Goal: Task Accomplishment & Management: Use online tool/utility

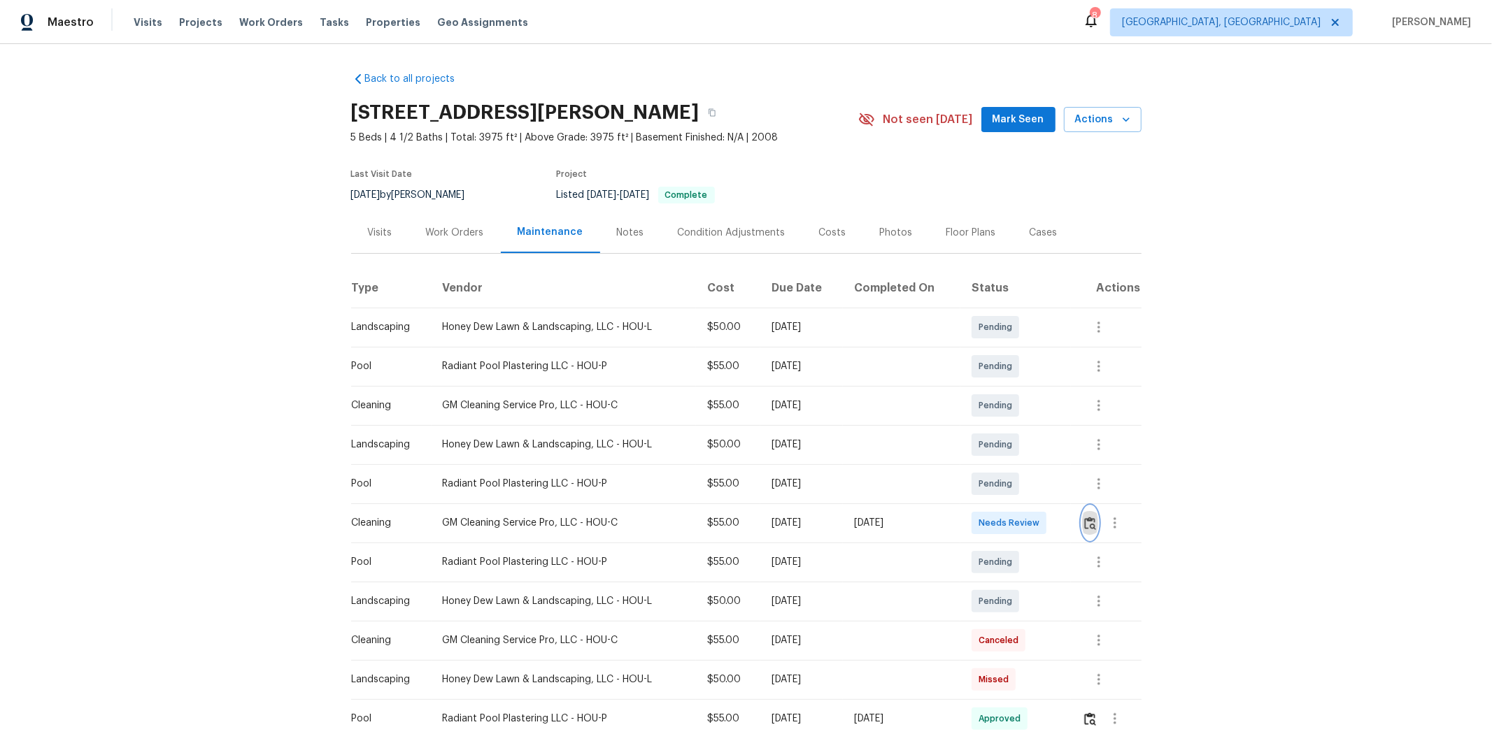
click at [802, 469] on img "button" at bounding box center [1090, 523] width 12 height 13
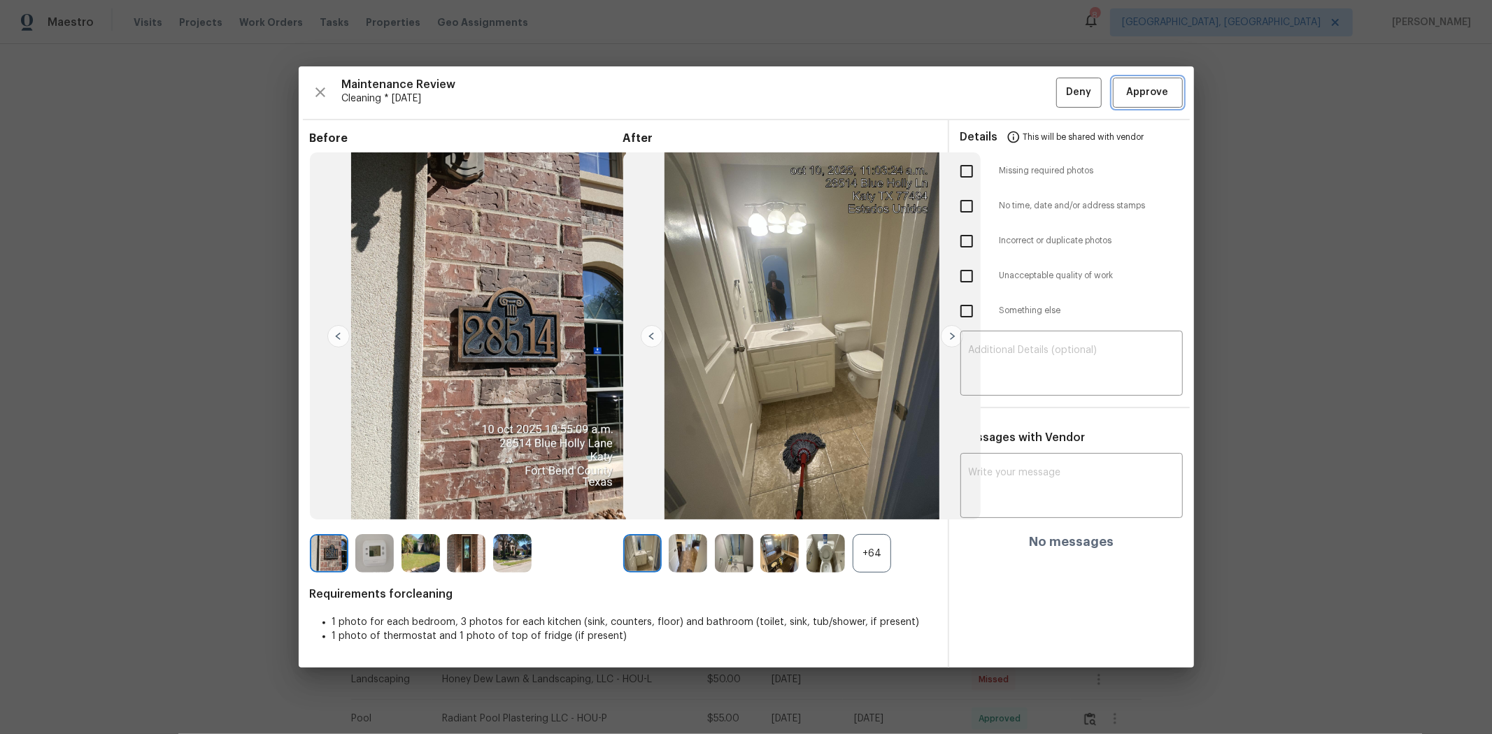
drag, startPoint x: 1132, startPoint y: 92, endPoint x: 1123, endPoint y: 89, distance: 9.7
click at [802, 92] on span "Approve" at bounding box center [1148, 92] width 42 height 17
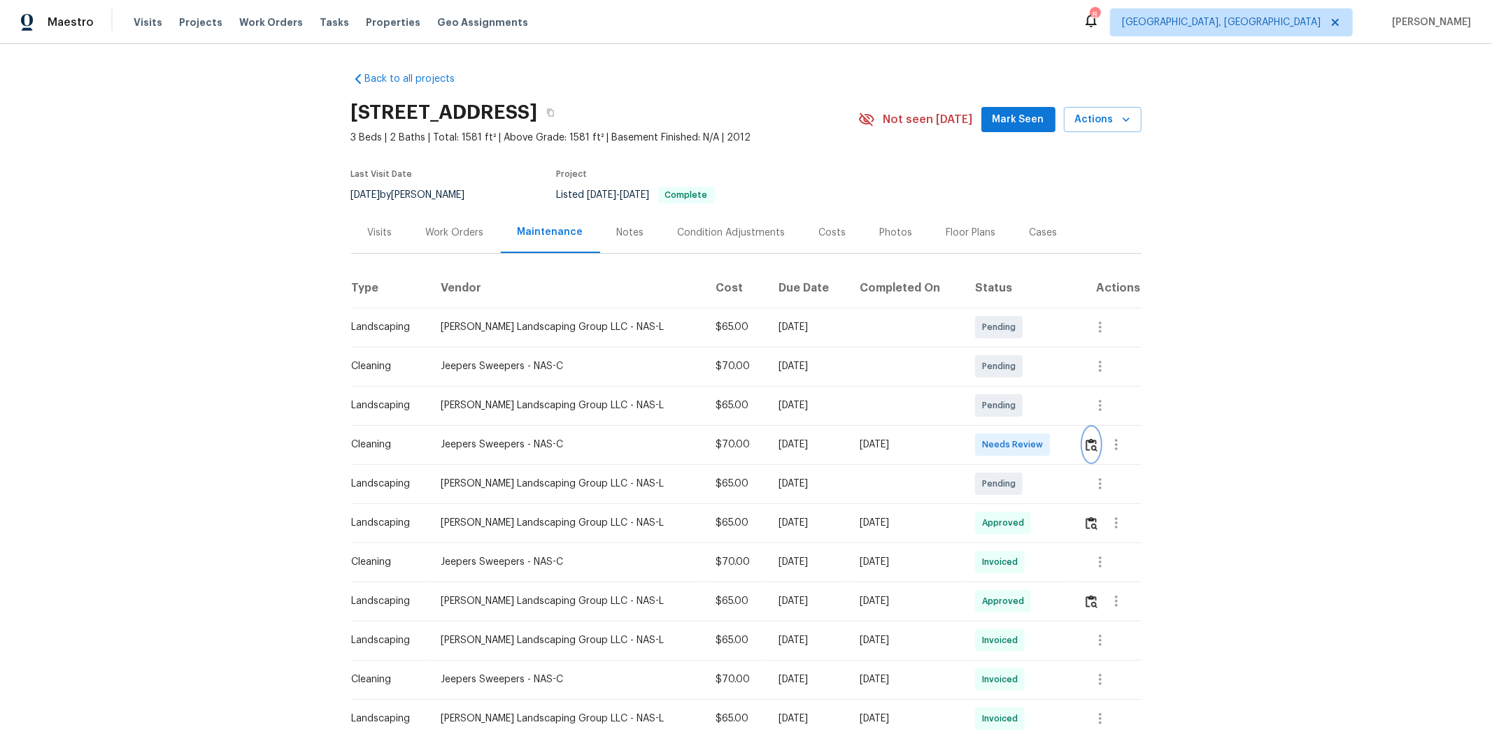
click at [802, 449] on img "button" at bounding box center [1092, 445] width 12 height 13
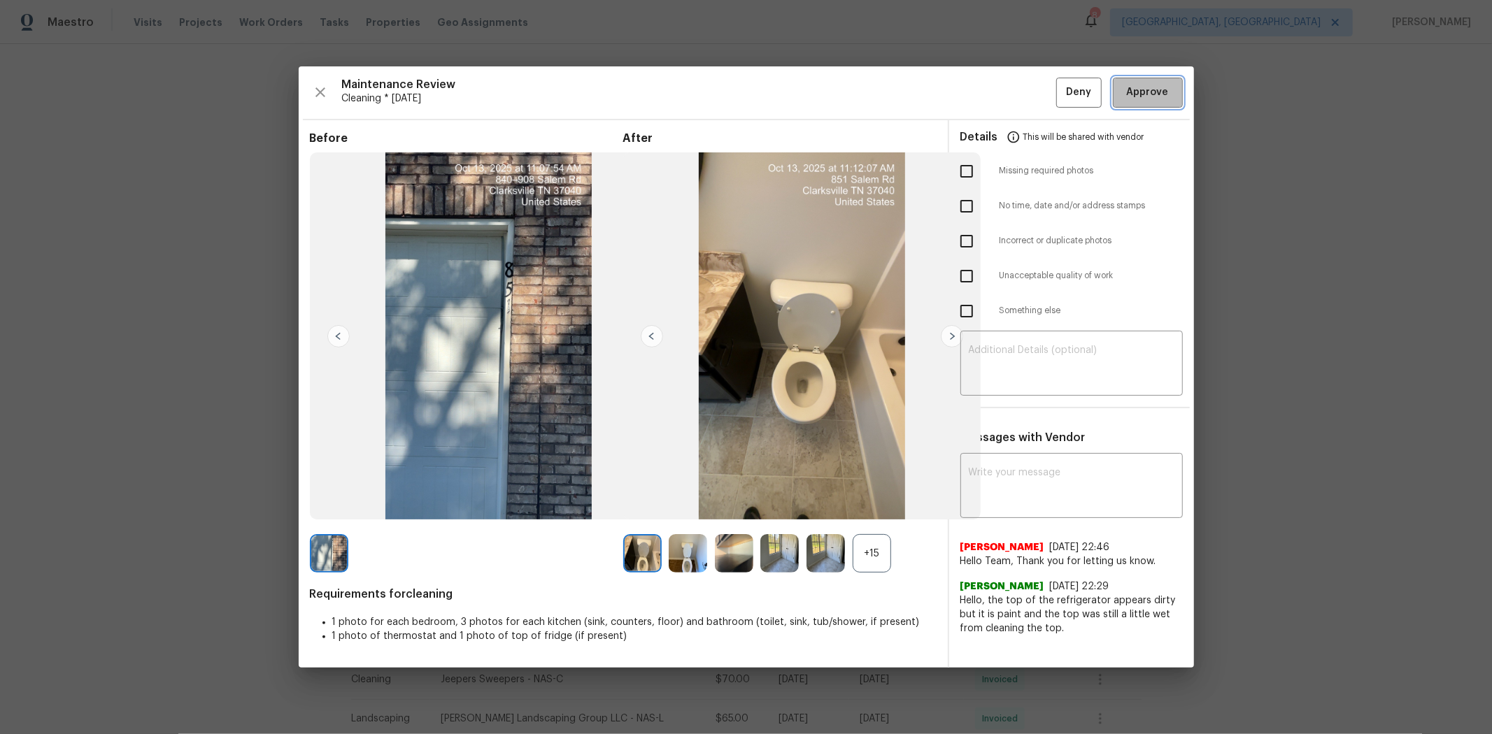
click at [802, 89] on span "Approve" at bounding box center [1148, 92] width 42 height 17
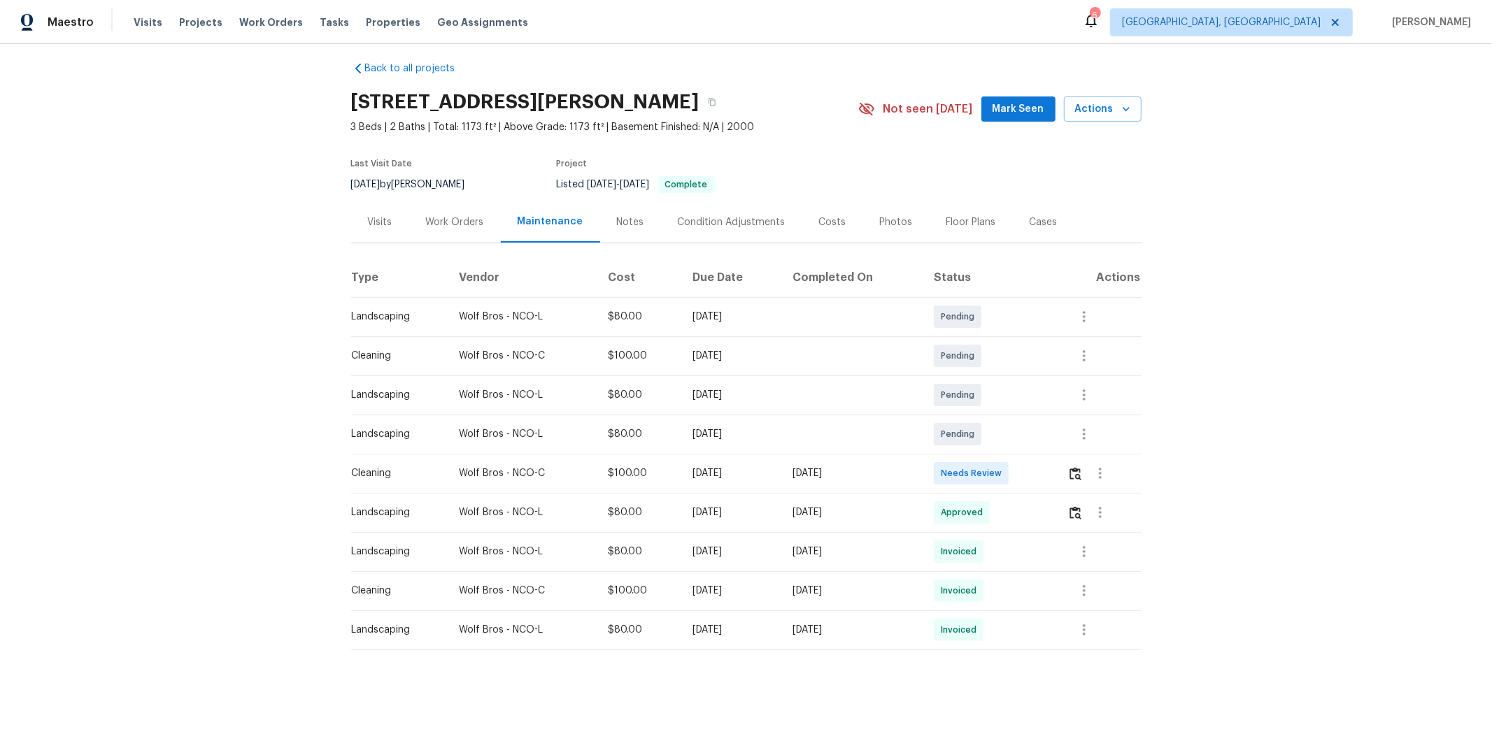
scroll to position [22, 0]
click at [1060, 467] on img "button" at bounding box center [1075, 473] width 12 height 13
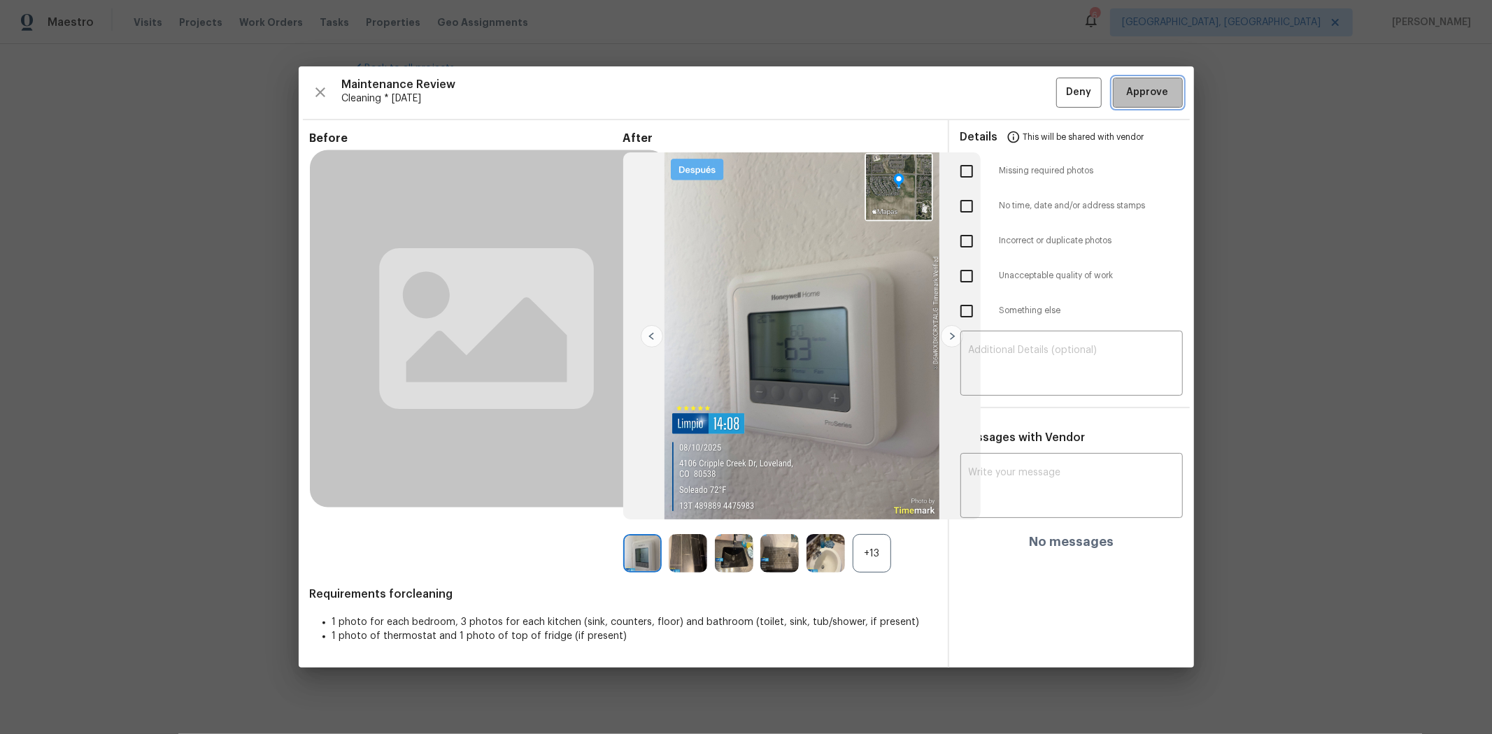
click at [1060, 83] on button "Approve" at bounding box center [1148, 93] width 70 height 30
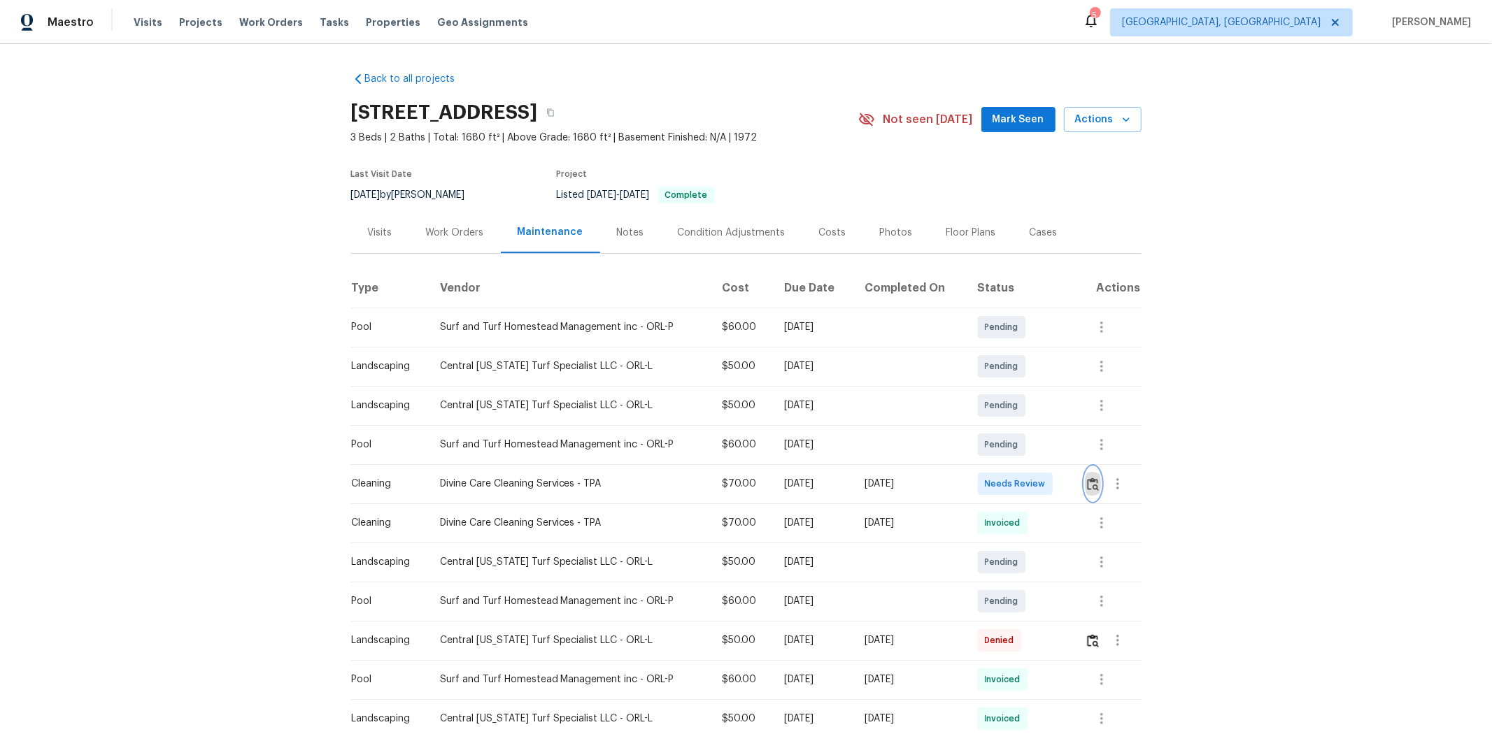
click at [1060, 485] on img "button" at bounding box center [1093, 484] width 12 height 13
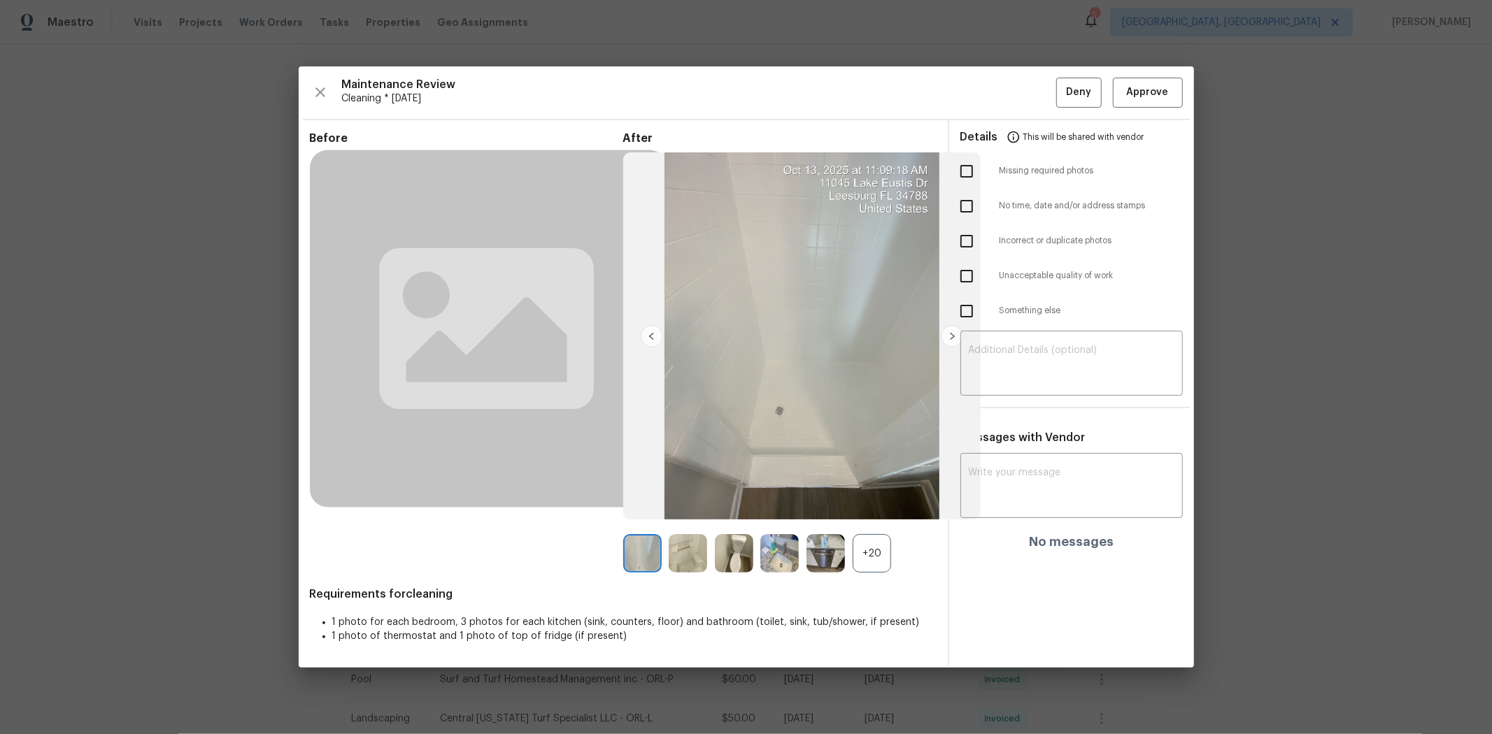
drag, startPoint x: 966, startPoint y: 166, endPoint x: 991, endPoint y: 205, distance: 46.0
click at [966, 166] on input "checkbox" at bounding box center [966, 171] width 29 height 29
checkbox input "true"
click at [964, 277] on input "checkbox" at bounding box center [966, 276] width 29 height 29
checkbox input "true"
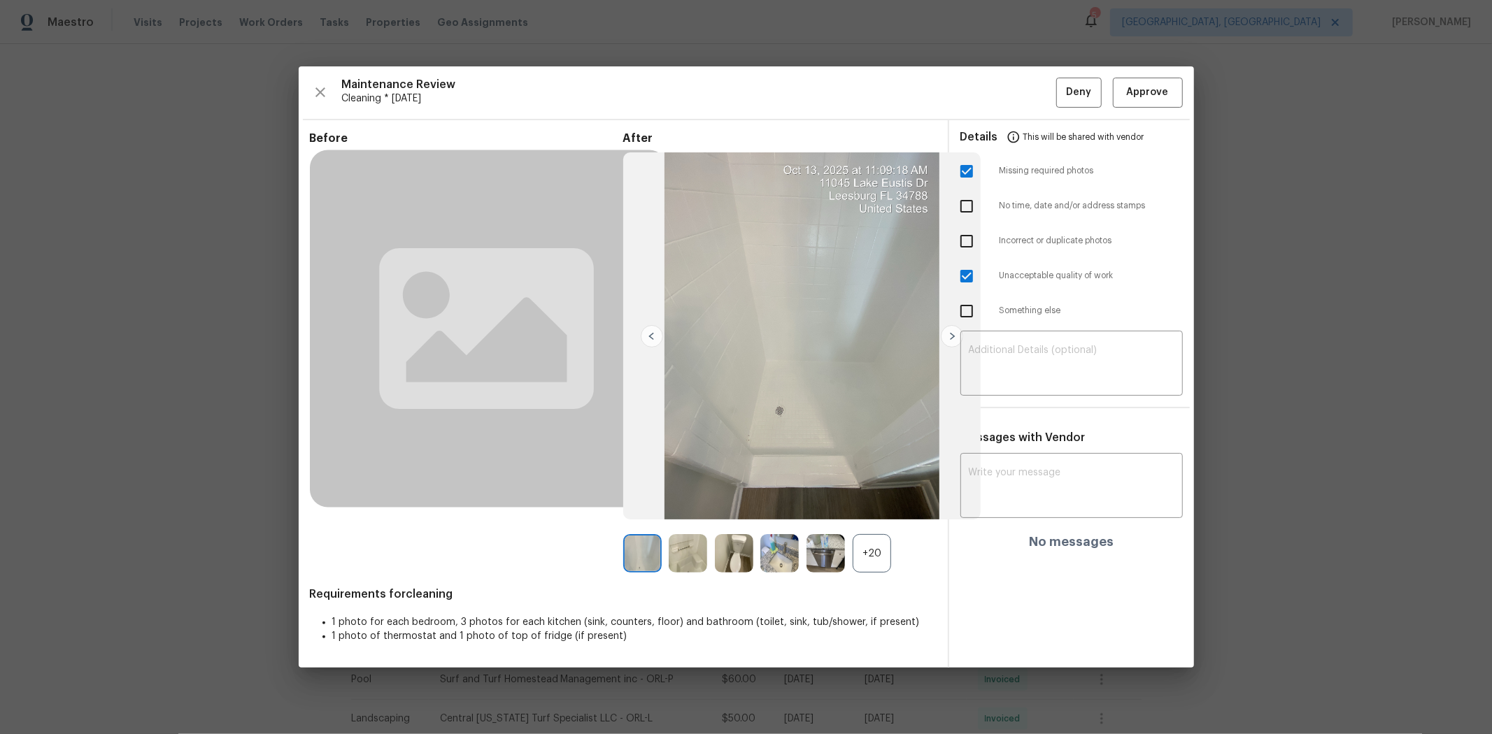
click at [963, 166] on input "checkbox" at bounding box center [966, 171] width 29 height 29
checkbox input "false"
click at [1016, 364] on textarea at bounding box center [1072, 365] width 206 height 39
paste textarea "Maintenance Audit Team: Hello! Unfortunately, this cleaning visit completed on …"
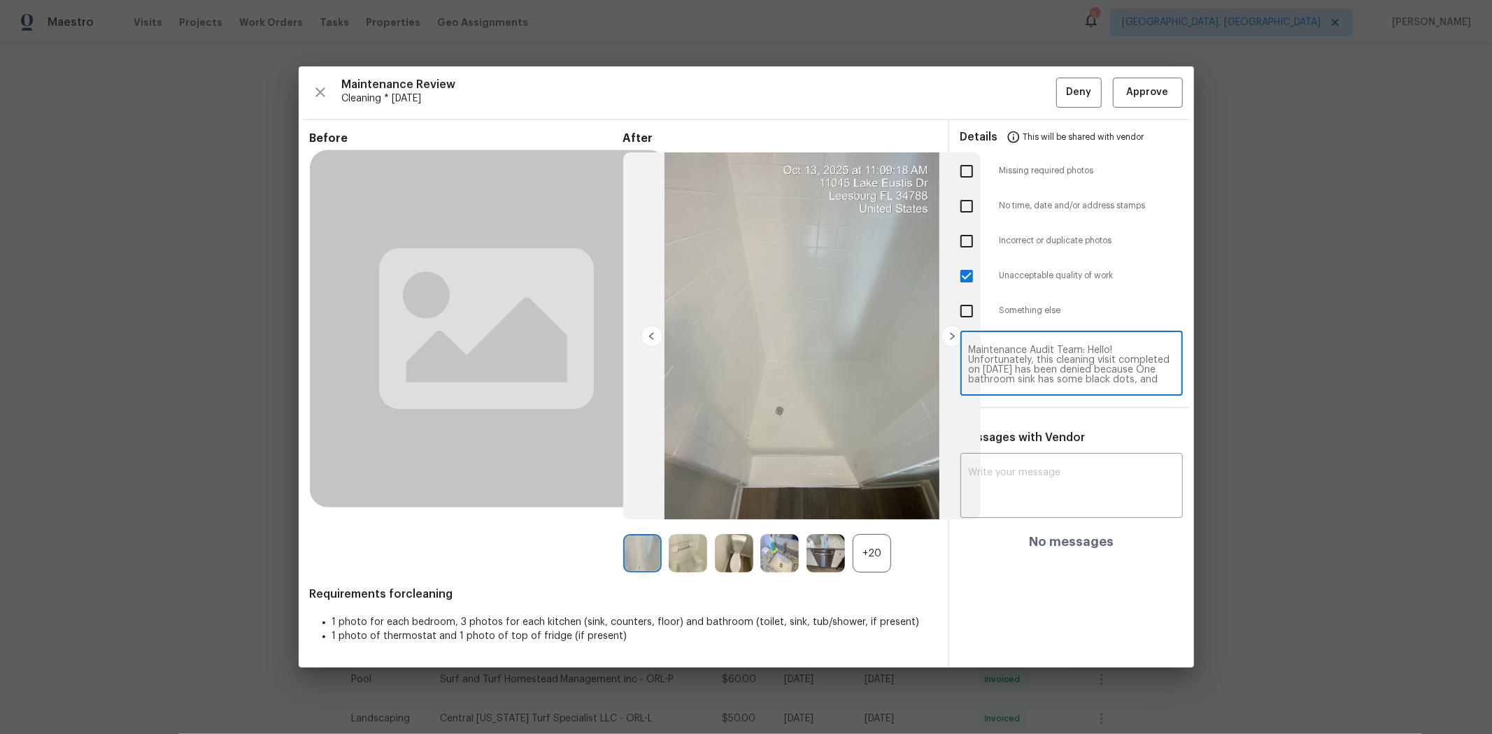
scroll to position [137, 0]
type textarea "Maintenance Audit Team: Hello! Unfortunately, this cleaning visit completed on …"
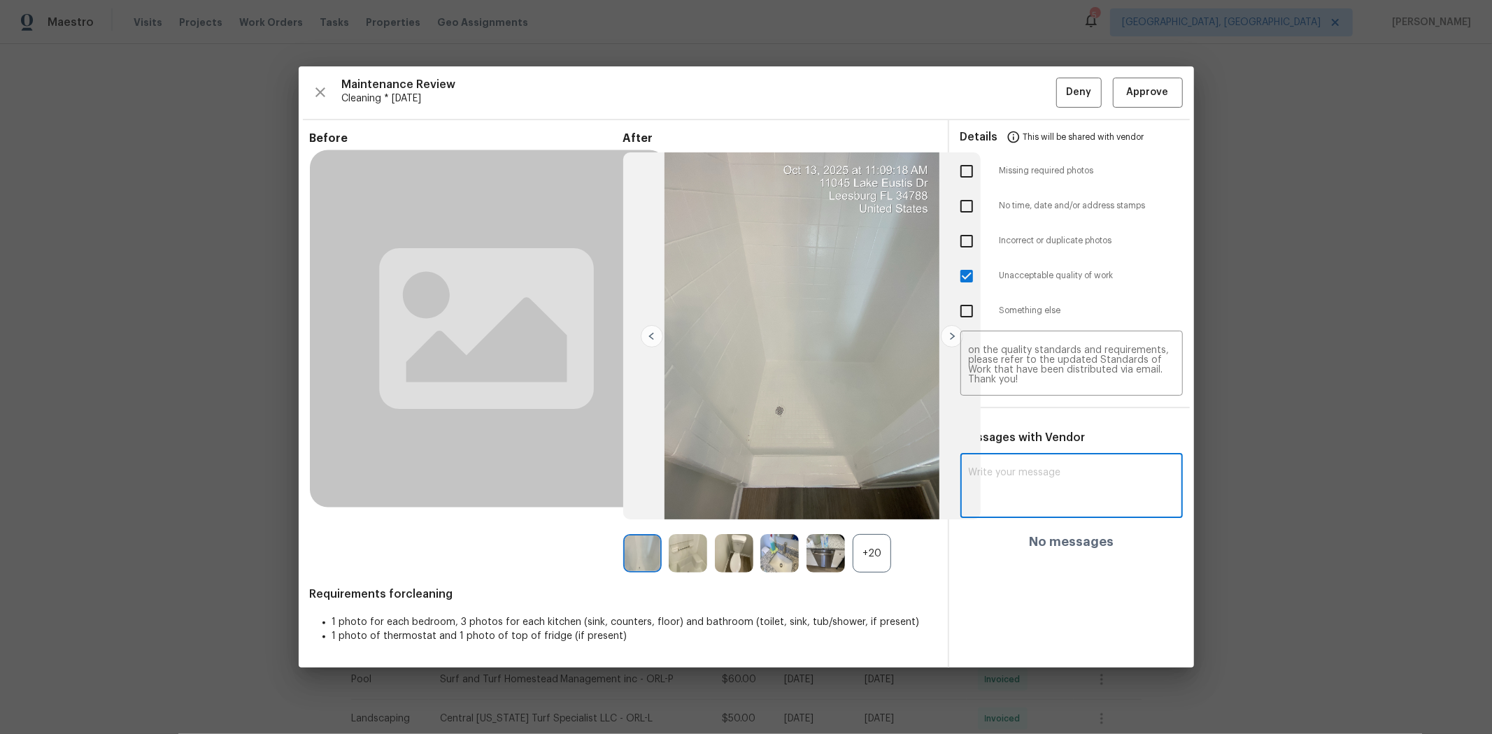
click at [1060, 476] on textarea at bounding box center [1072, 487] width 206 height 39
paste textarea "Maintenance Audit Team: Hello! Unfortunately, this cleaning visit completed on …"
type textarea "Maintenance Audit Team: Hello! Unfortunately, this cleaning visit completed on …"
click at [1060, 491] on button "Post" at bounding box center [1152, 492] width 45 height 26
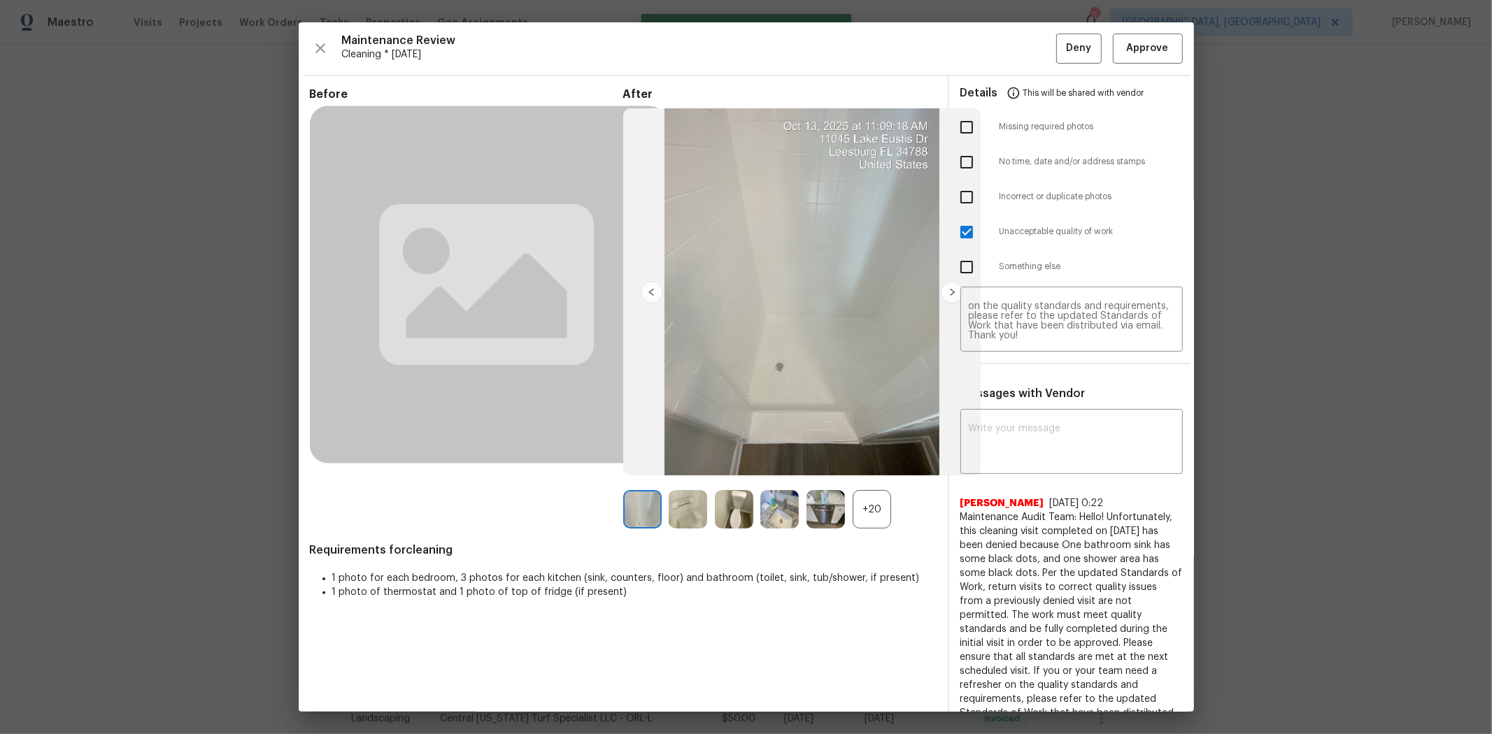
scroll to position [0, 0]
drag, startPoint x: 1065, startPoint y: 65, endPoint x: 1034, endPoint y: 63, distance: 30.8
click at [1060, 64] on div "Maintenance Review Cleaning * Wed, Oct 15 Deny Approve Before After +20 Require…" at bounding box center [746, 367] width 895 height 690
click at [1060, 50] on span "Deny" at bounding box center [1078, 48] width 25 height 17
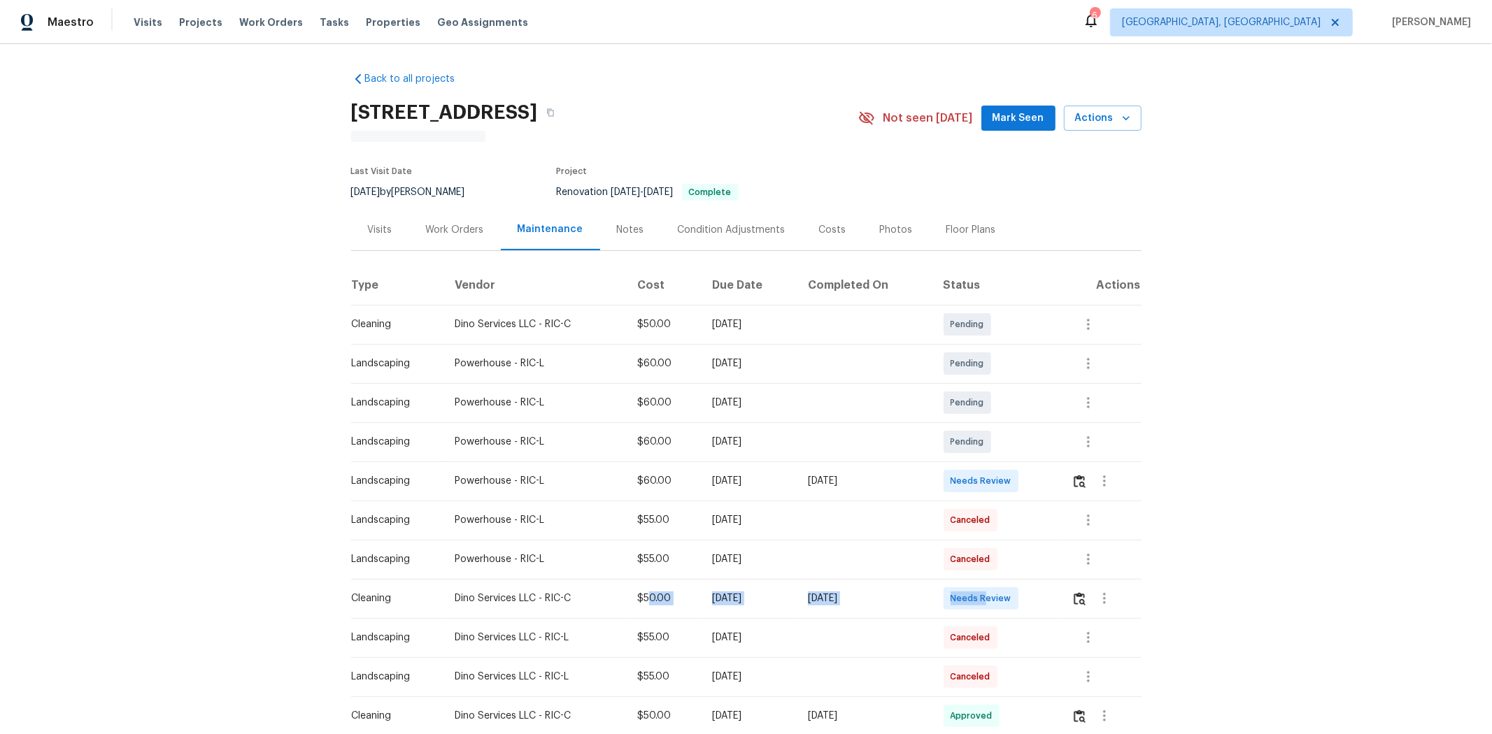
click at [1018, 491] on tr "Cleaning Dino Services LLC - RIC-C $50.00 [DATE] [DATE] Needs Review" at bounding box center [746, 598] width 790 height 39
drag, startPoint x: 1025, startPoint y: 599, endPoint x: 1032, endPoint y: 600, distance: 7.0
click at [1026, 491] on td "Needs Review" at bounding box center [996, 598] width 128 height 39
click at [1060, 491] on img "button" at bounding box center [1080, 598] width 12 height 13
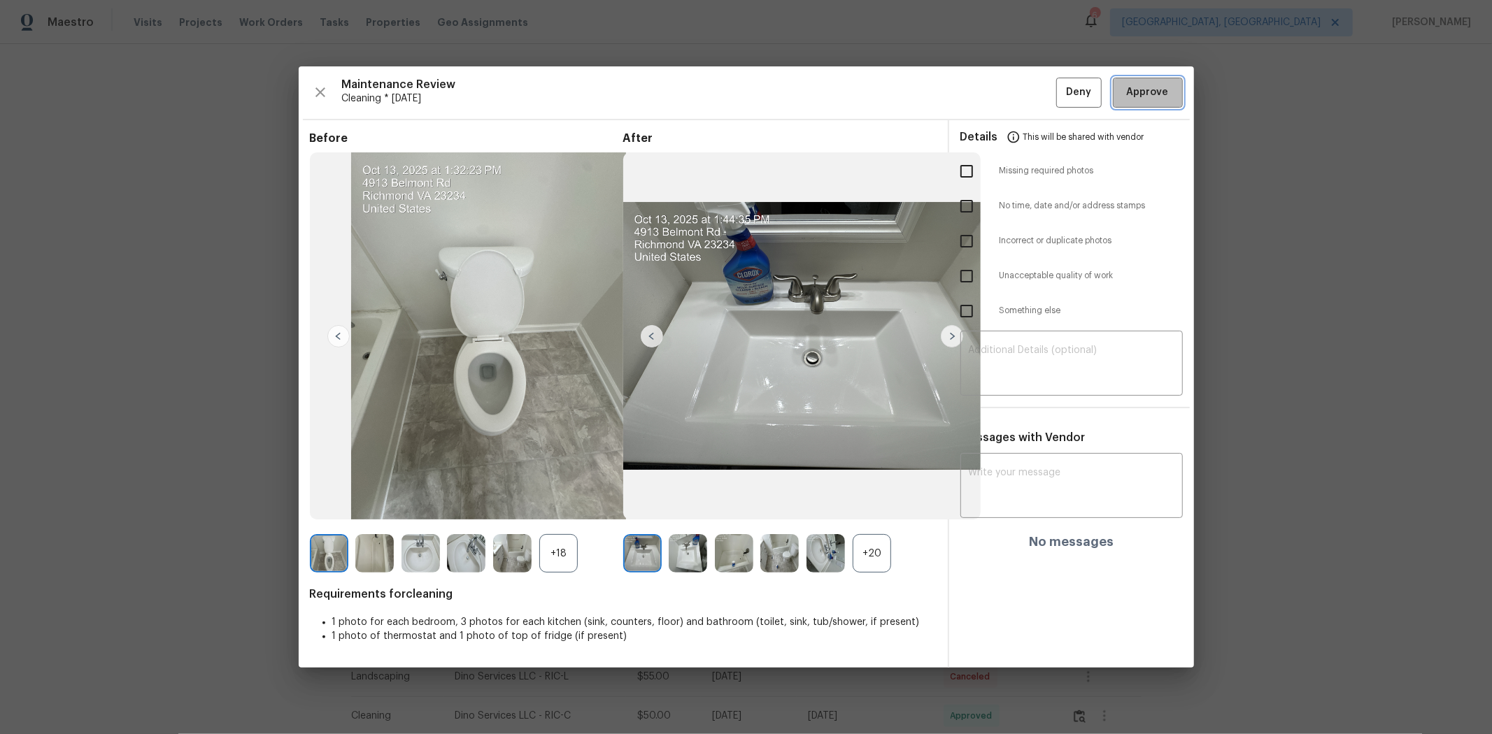
click at [1060, 99] on span "Approve" at bounding box center [1148, 92] width 42 height 17
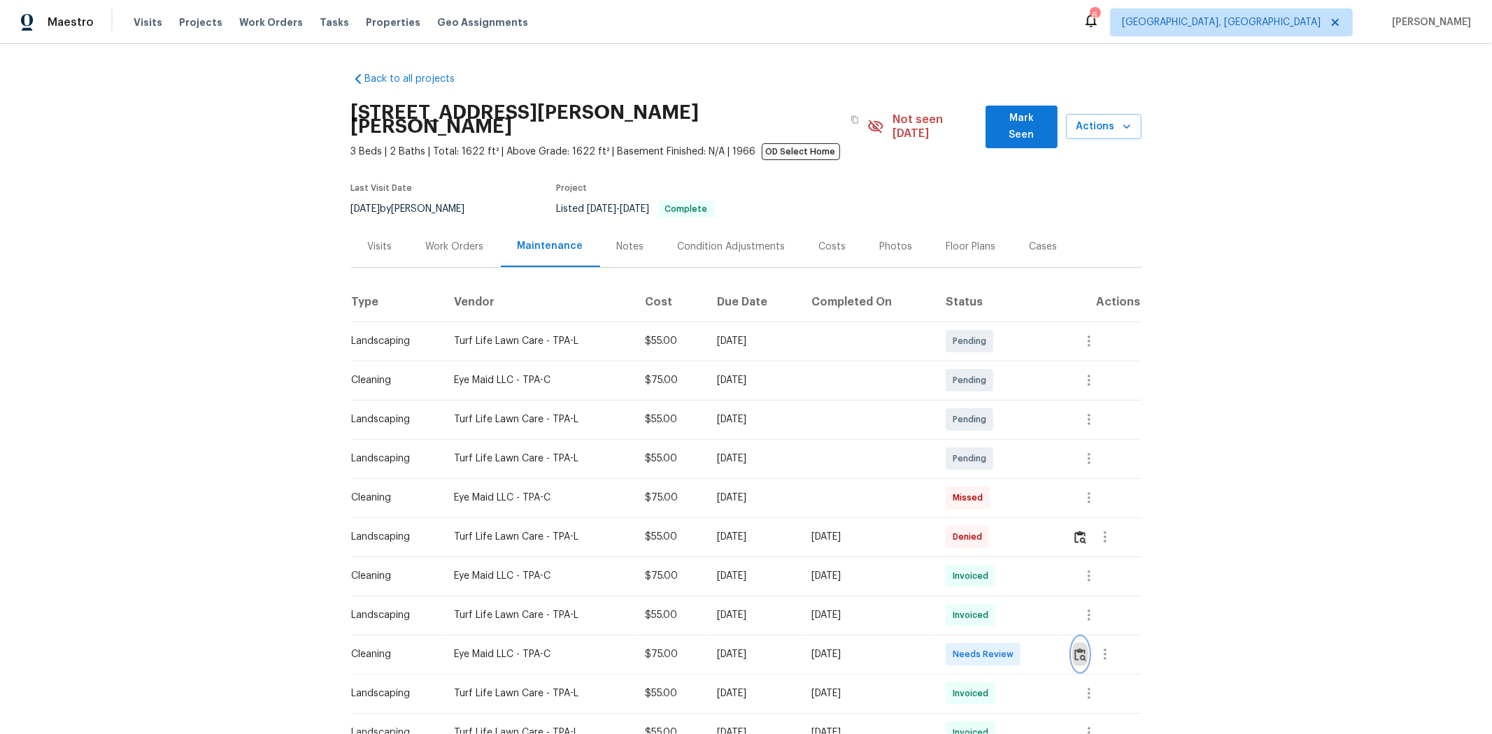
click at [1060, 491] on img "button" at bounding box center [1080, 654] width 12 height 13
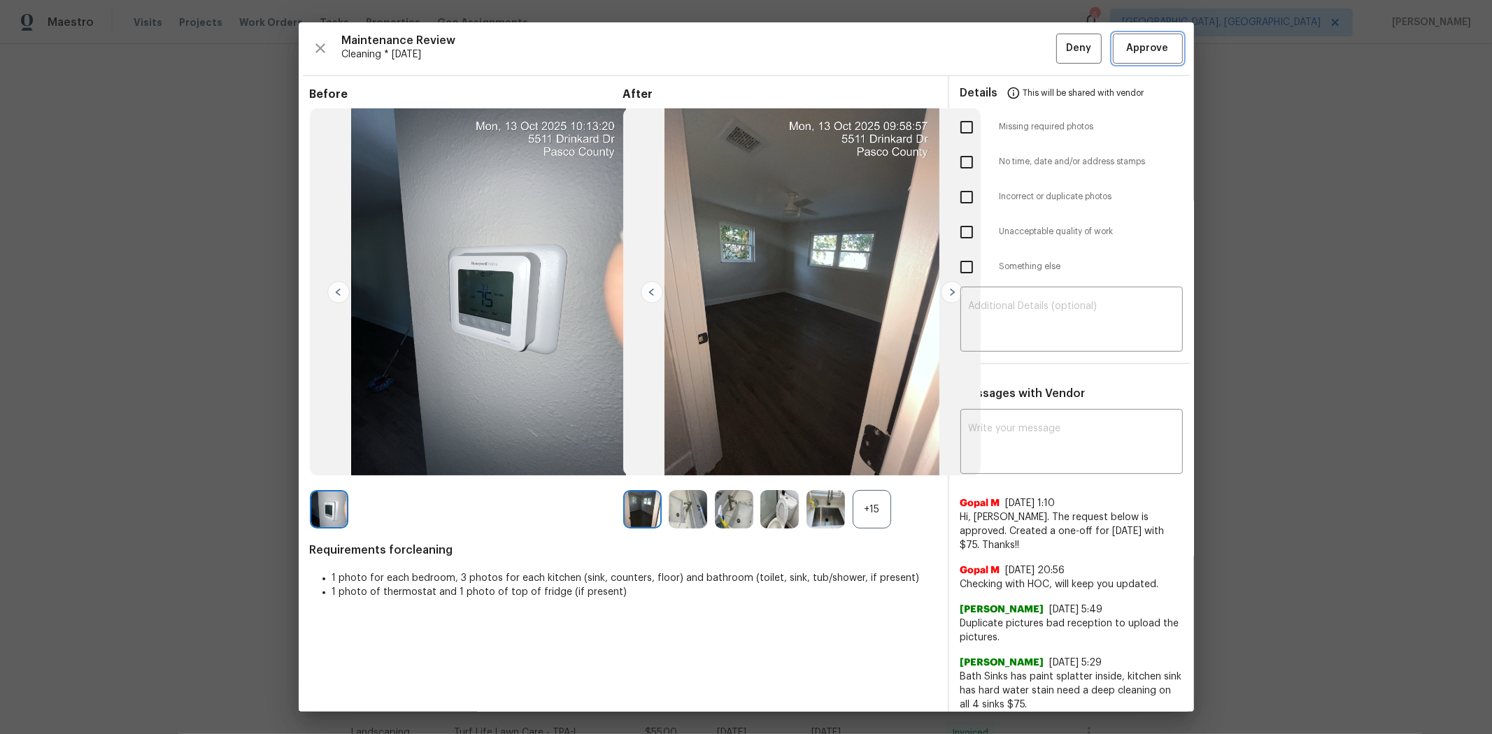
click at [1060, 59] on button "Approve" at bounding box center [1148, 49] width 70 height 30
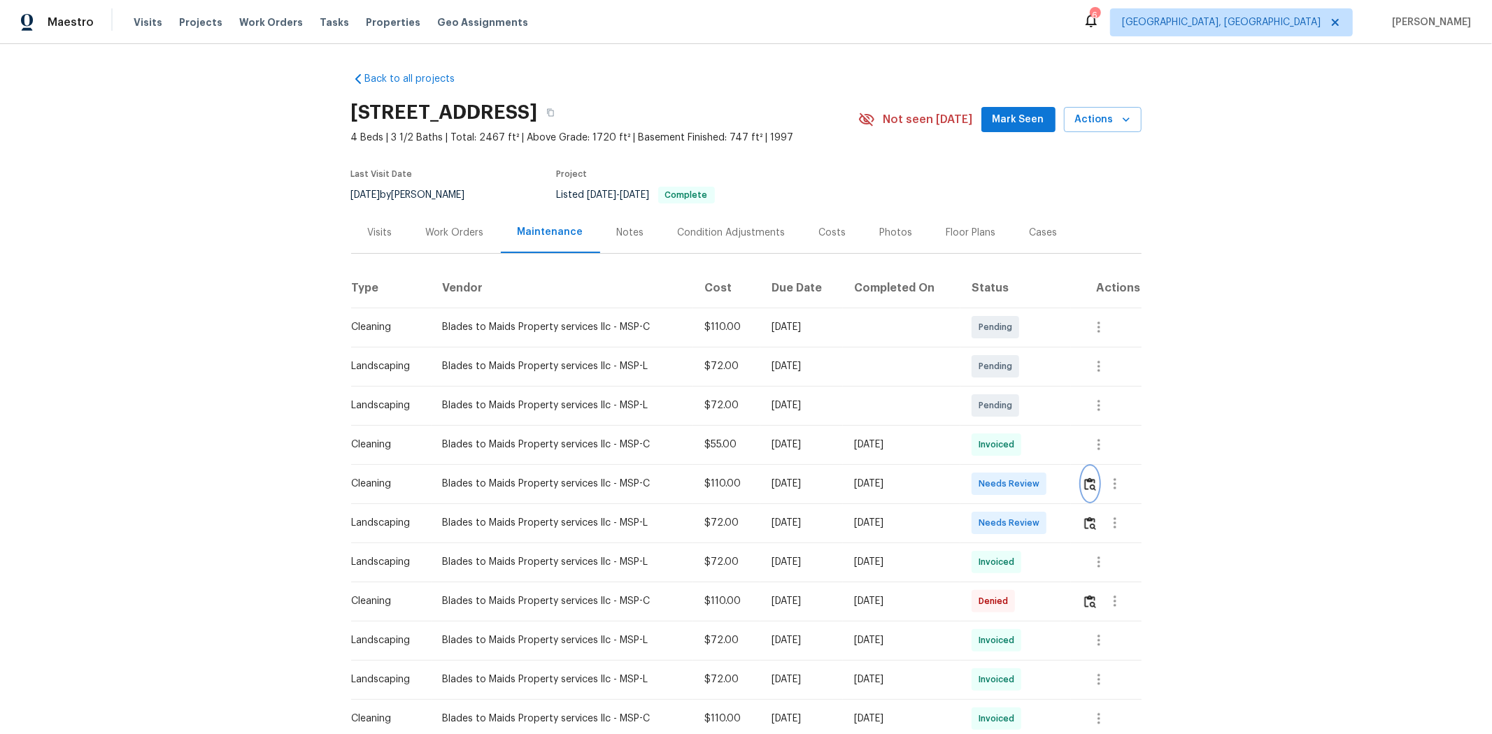
click at [1060, 484] on img "button" at bounding box center [1090, 484] width 12 height 13
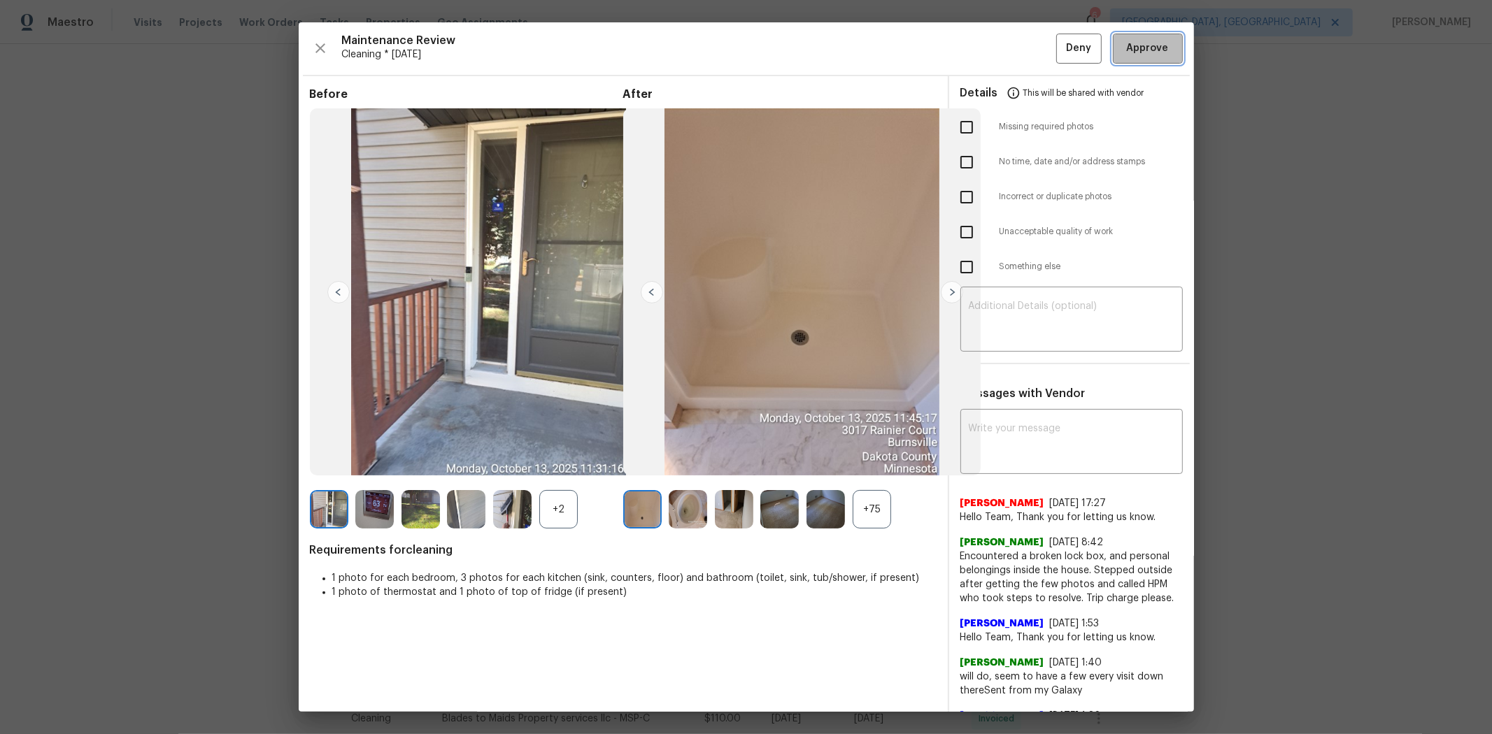
drag, startPoint x: 1132, startPoint y: 48, endPoint x: 1066, endPoint y: 50, distance: 65.8
click at [1060, 47] on span "Approve" at bounding box center [1148, 48] width 42 height 17
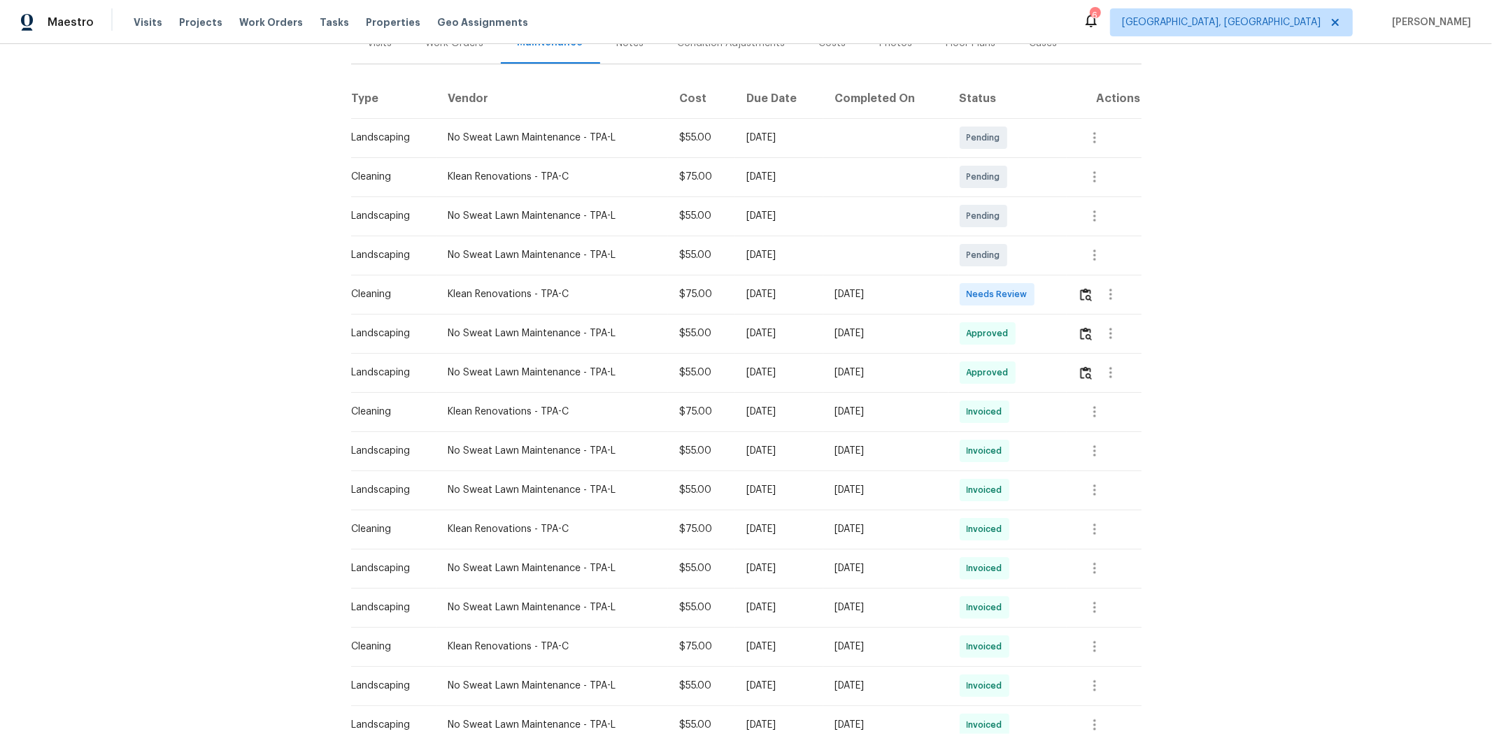
scroll to position [233, 0]
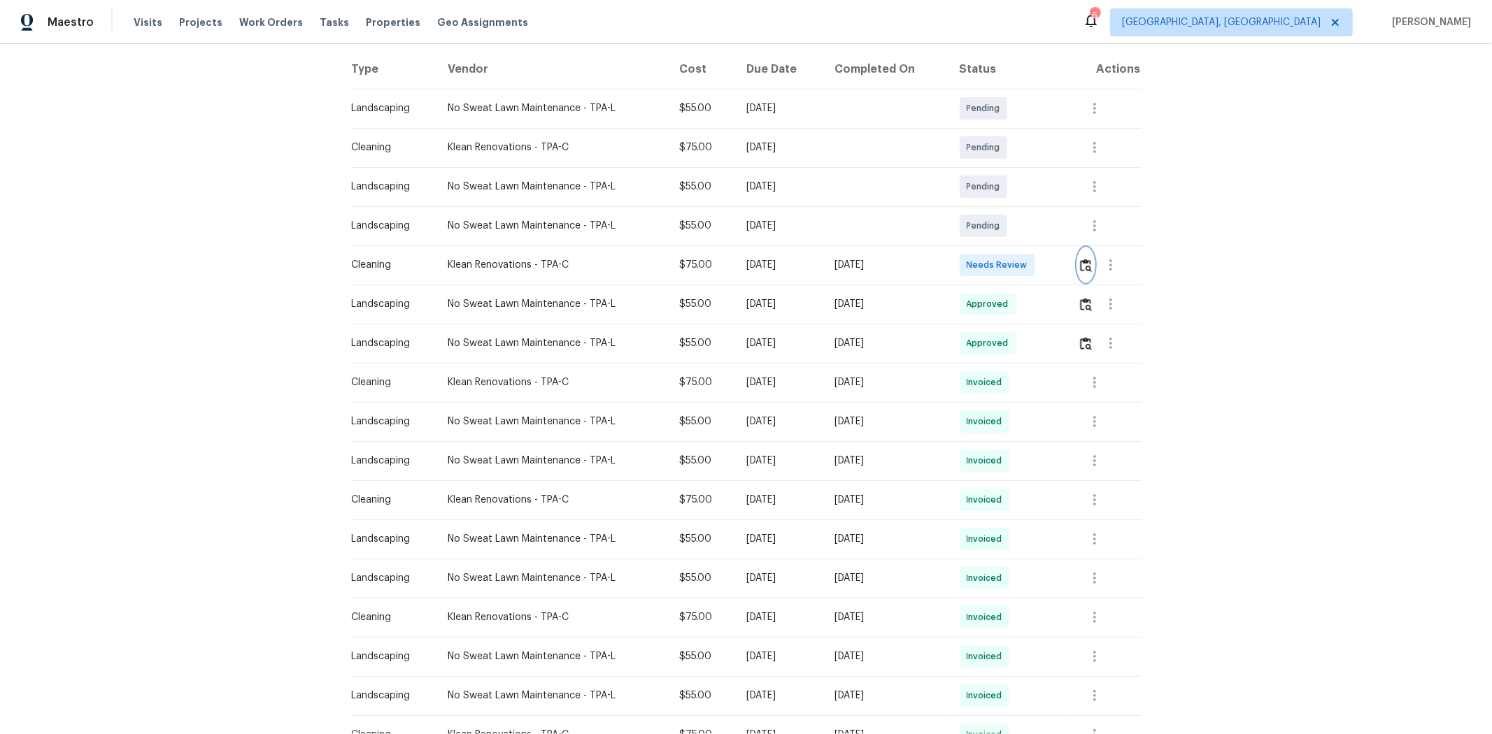
click at [1060, 259] on button "button" at bounding box center [1086, 265] width 16 height 34
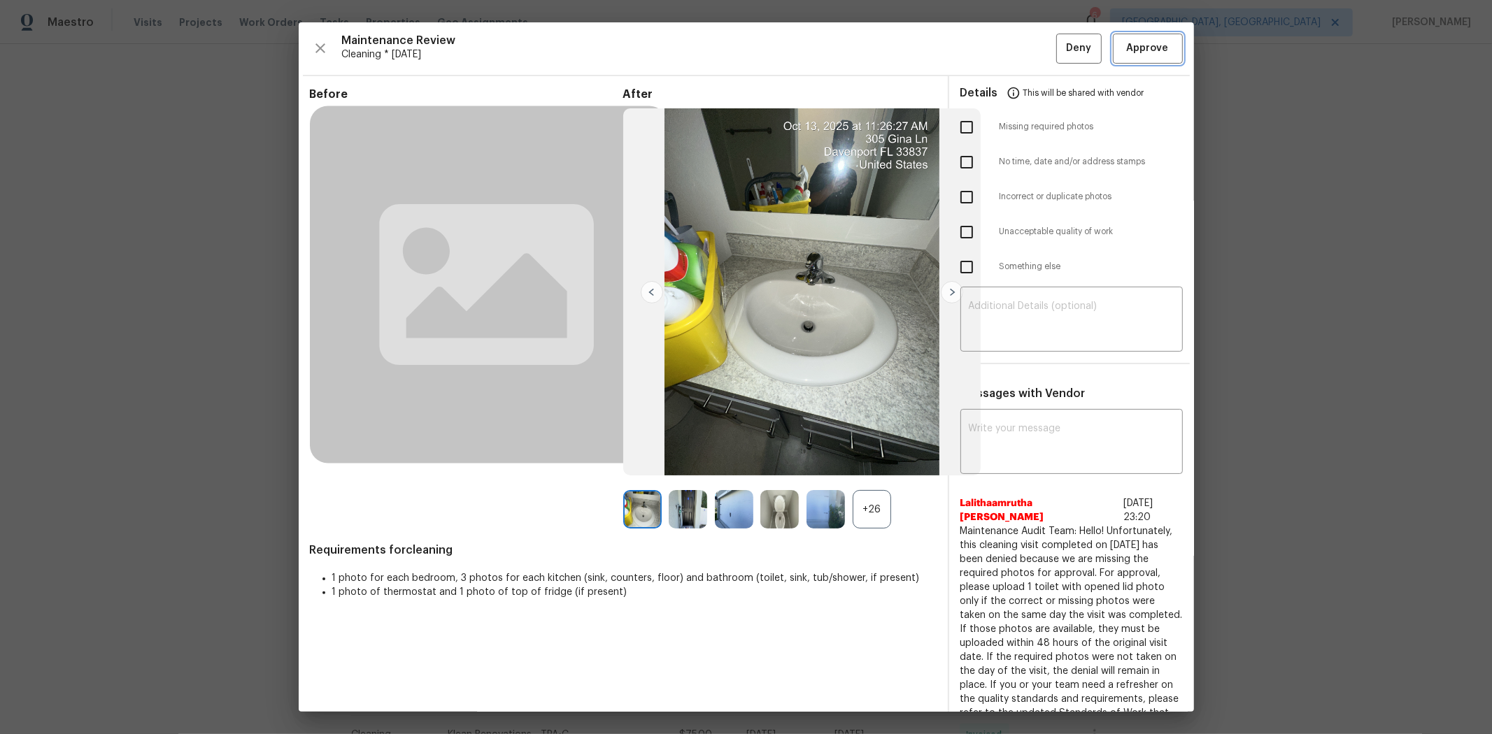
click at [1060, 46] on span "Approve" at bounding box center [1148, 48] width 42 height 17
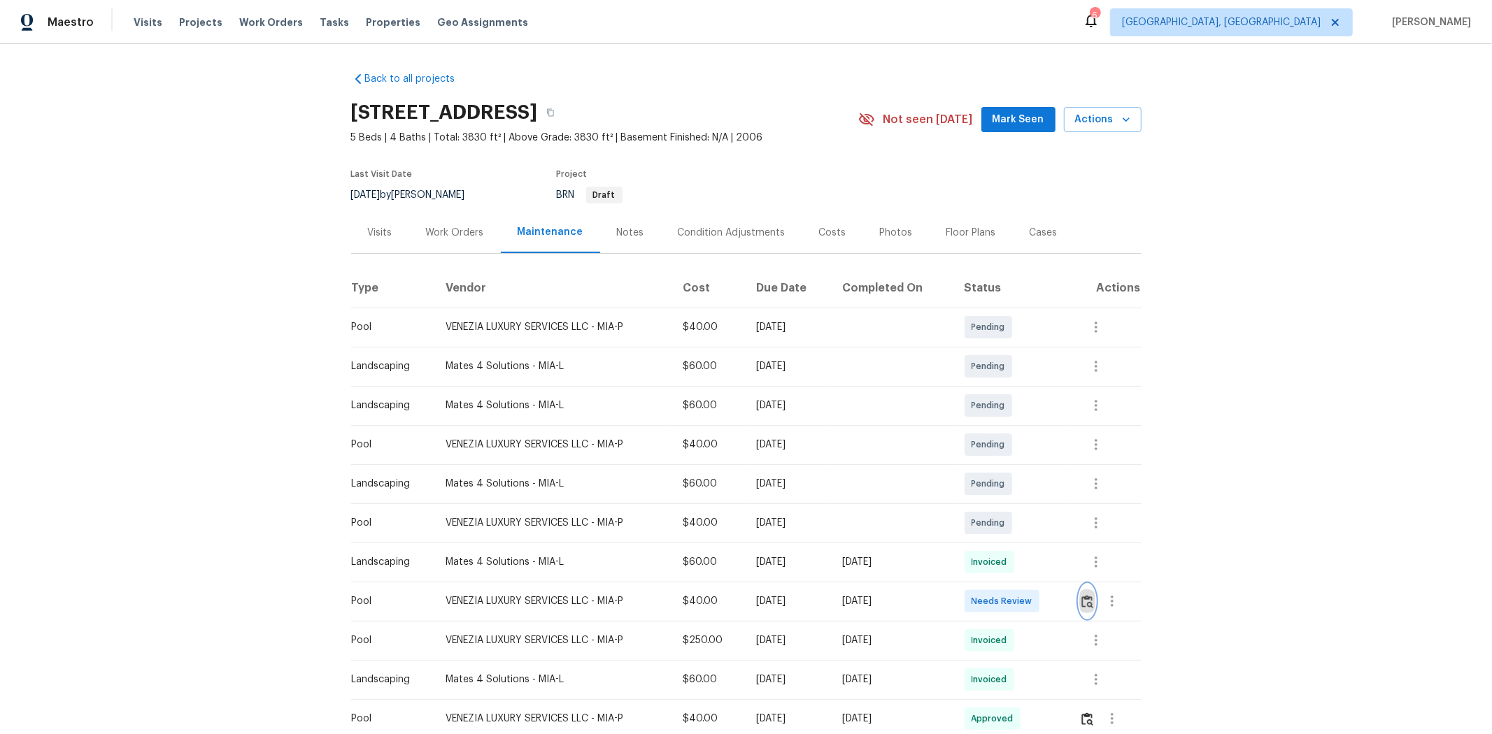
click at [1060, 491] on img "button" at bounding box center [1087, 601] width 12 height 13
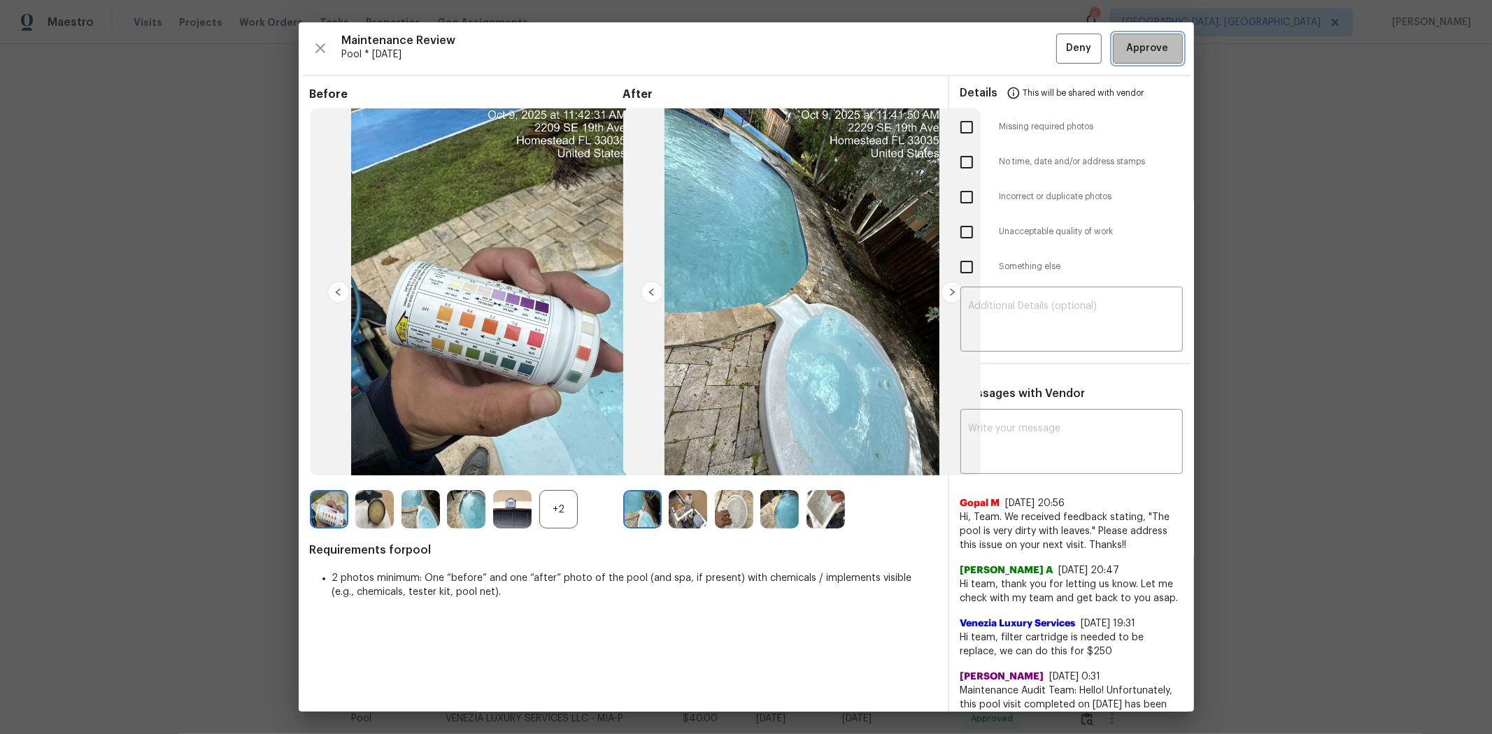
drag, startPoint x: 1151, startPoint y: 59, endPoint x: 1133, endPoint y: 51, distance: 19.7
click at [1060, 58] on button "Approve" at bounding box center [1148, 49] width 70 height 30
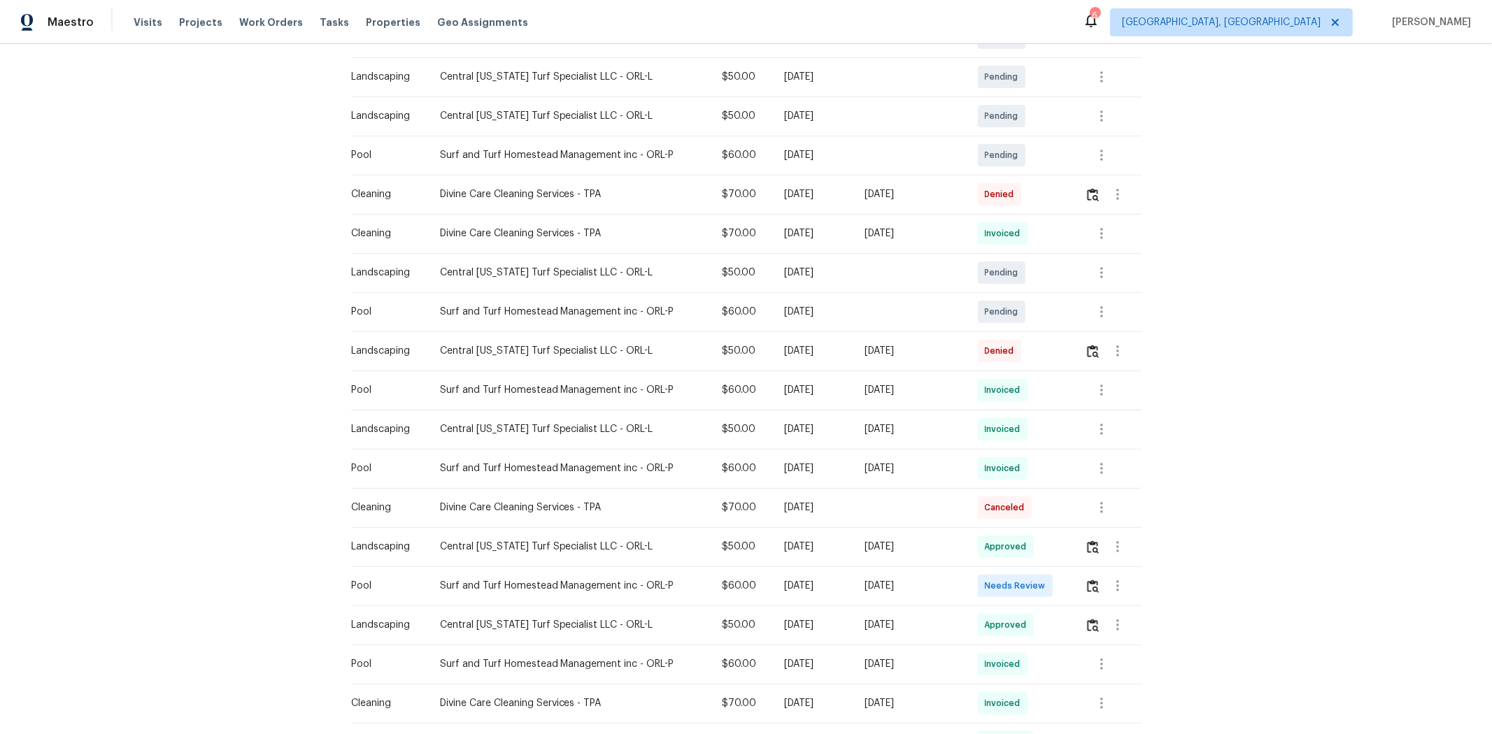
scroll to position [311, 0]
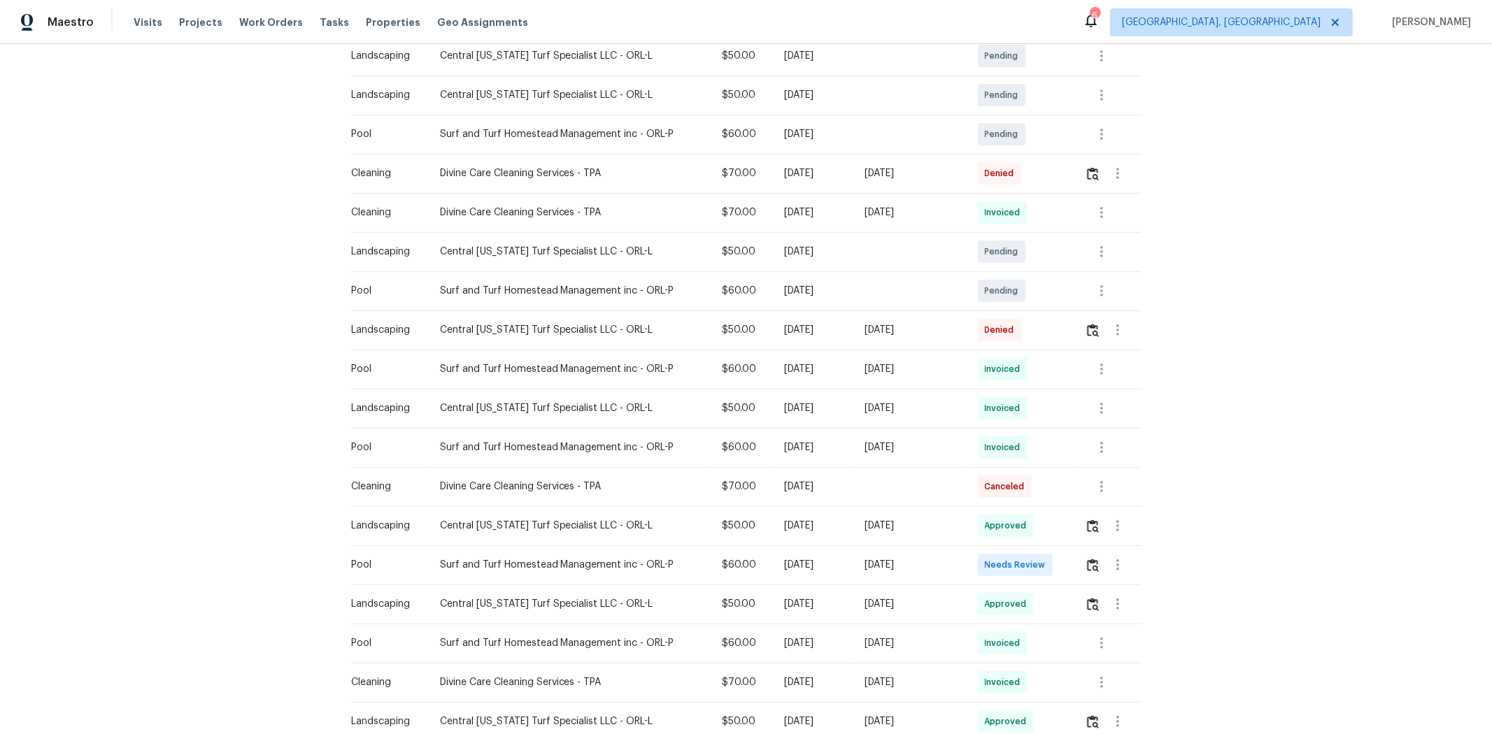
drag, startPoint x: 995, startPoint y: 603, endPoint x: 1024, endPoint y: 603, distance: 29.4
click at [1024, 491] on tbody "Pool Surf and Turf Homestead Management inc - ORL-P $60.00 Mon, Oct 27 2025 Pen…" at bounding box center [746, 486] width 790 height 979
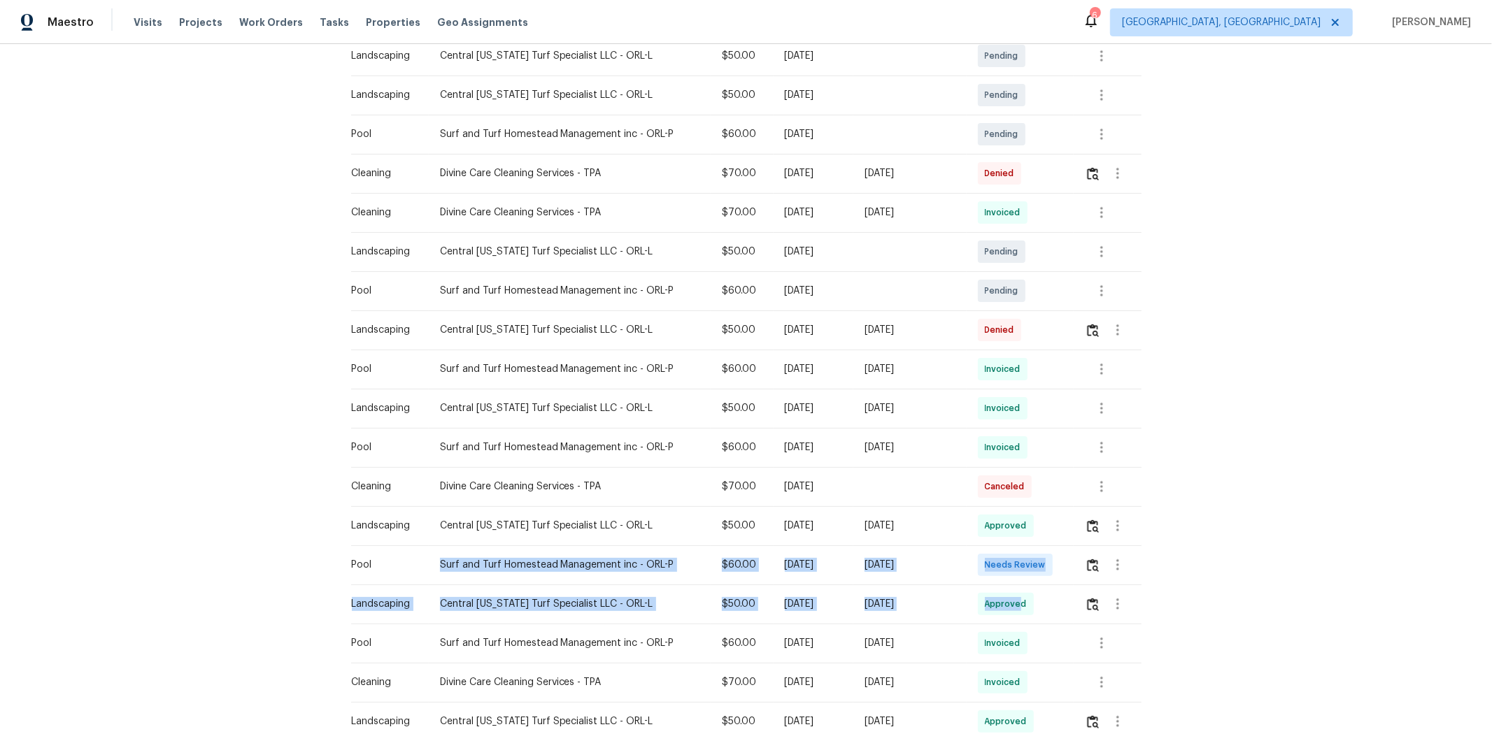
click at [1042, 491] on td "Needs Review" at bounding box center [1020, 565] width 107 height 39
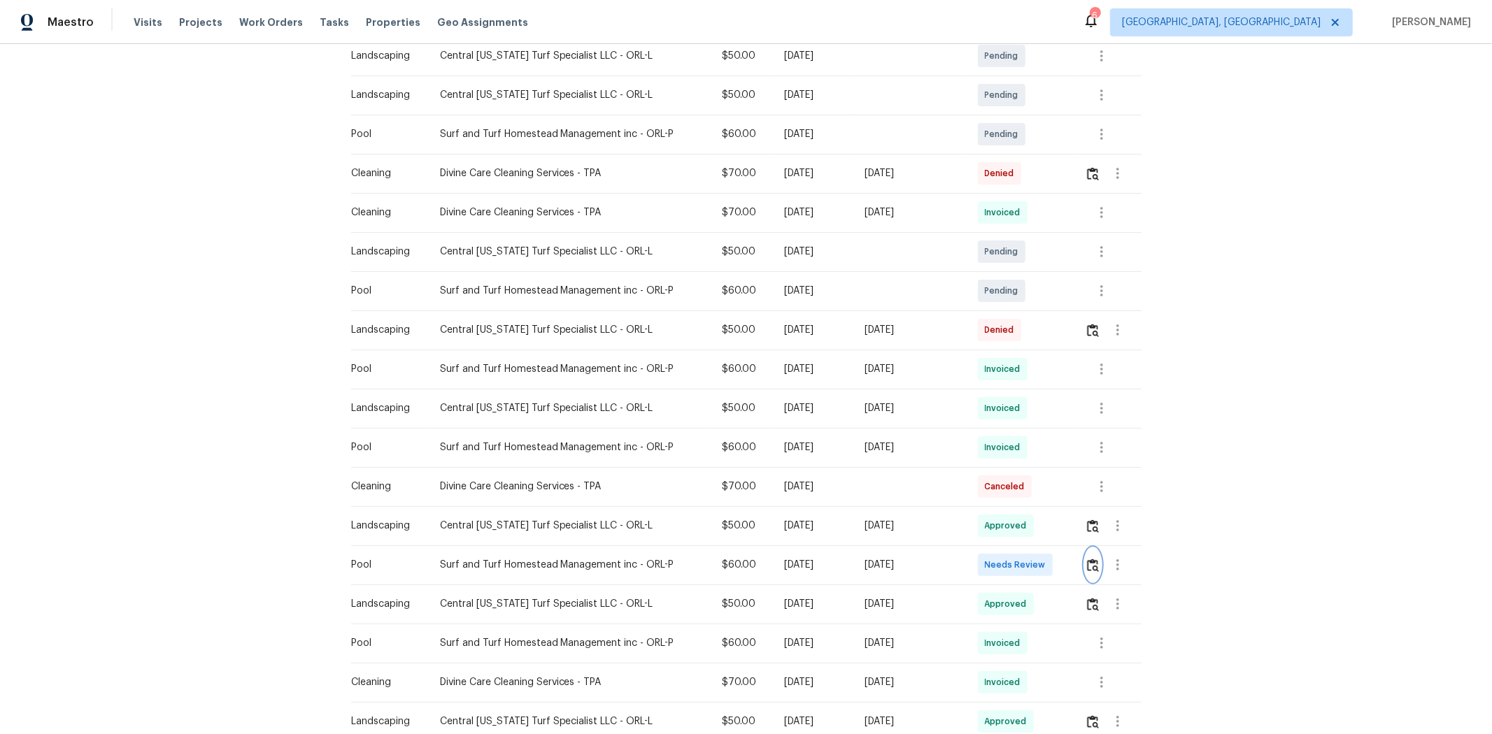
click at [1060, 491] on button "button" at bounding box center [1093, 565] width 16 height 34
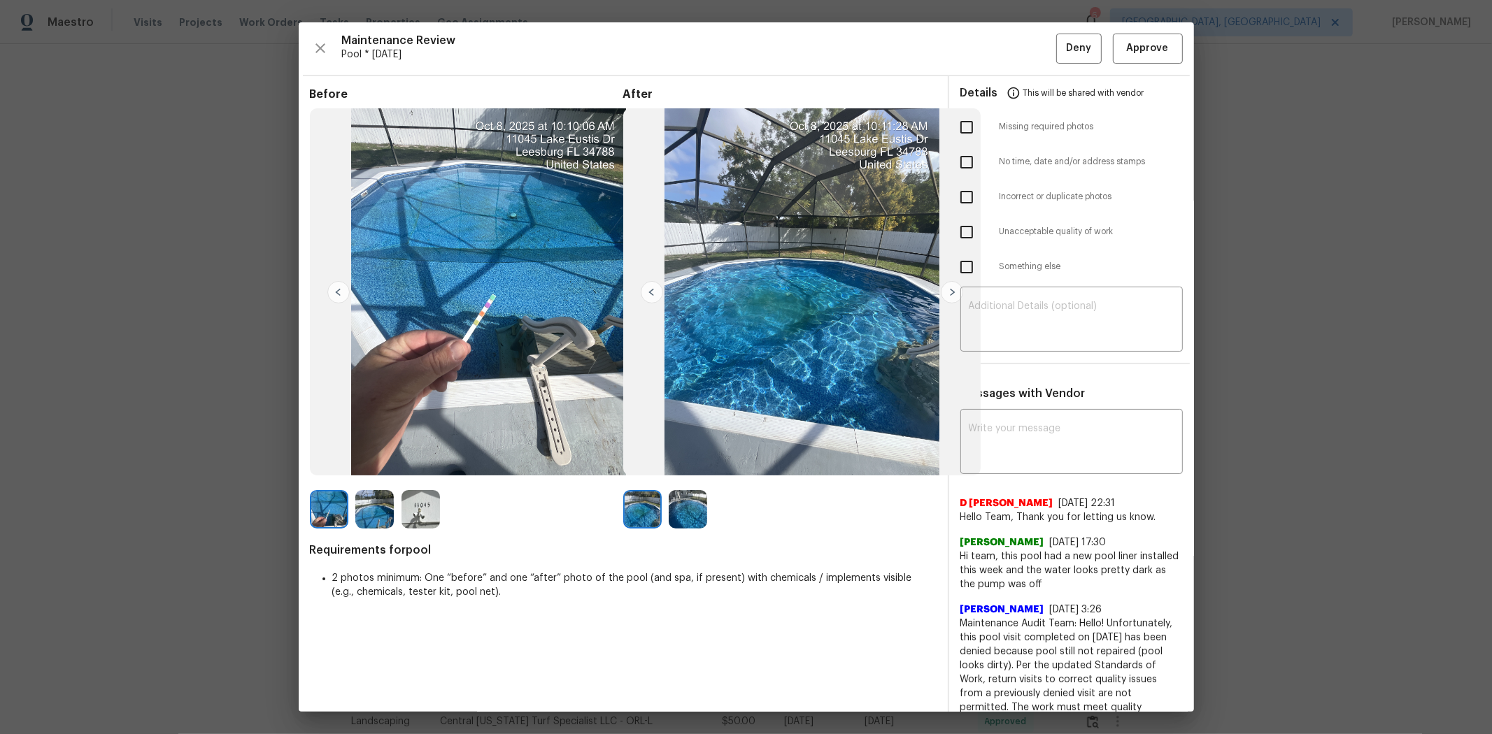
click at [962, 239] on input "checkbox" at bounding box center [966, 232] width 29 height 29
checkbox input "true"
click at [1008, 318] on textarea at bounding box center [1072, 320] width 206 height 39
paste textarea "Maintenance Audit Team: Hello! Unfortunately, this pool visit completed on 10/1…"
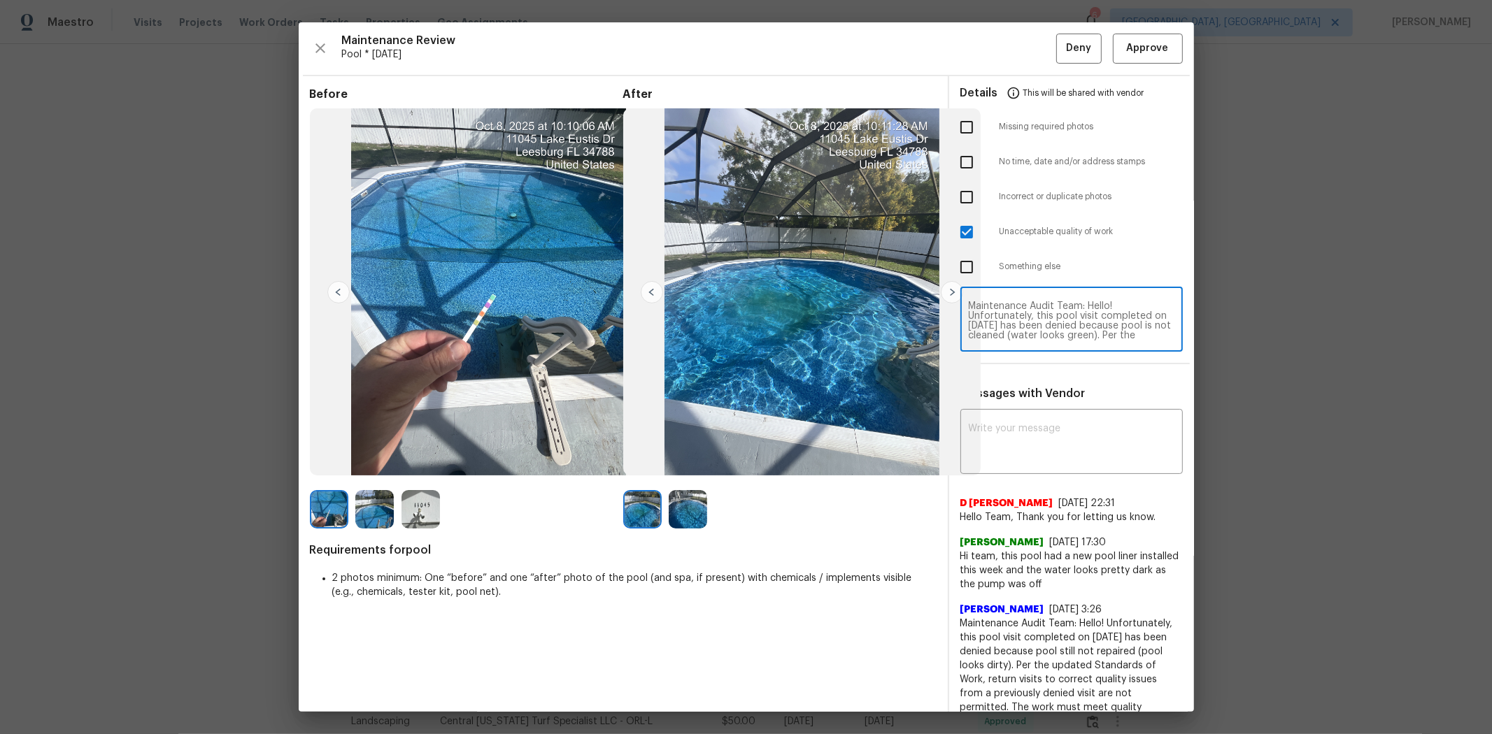
scroll to position [127, 0]
type textarea "Maintenance Audit Team: Hello! Unfortunately, this pool visit completed on 10/1…"
click at [1051, 434] on textarea at bounding box center [1072, 443] width 206 height 39
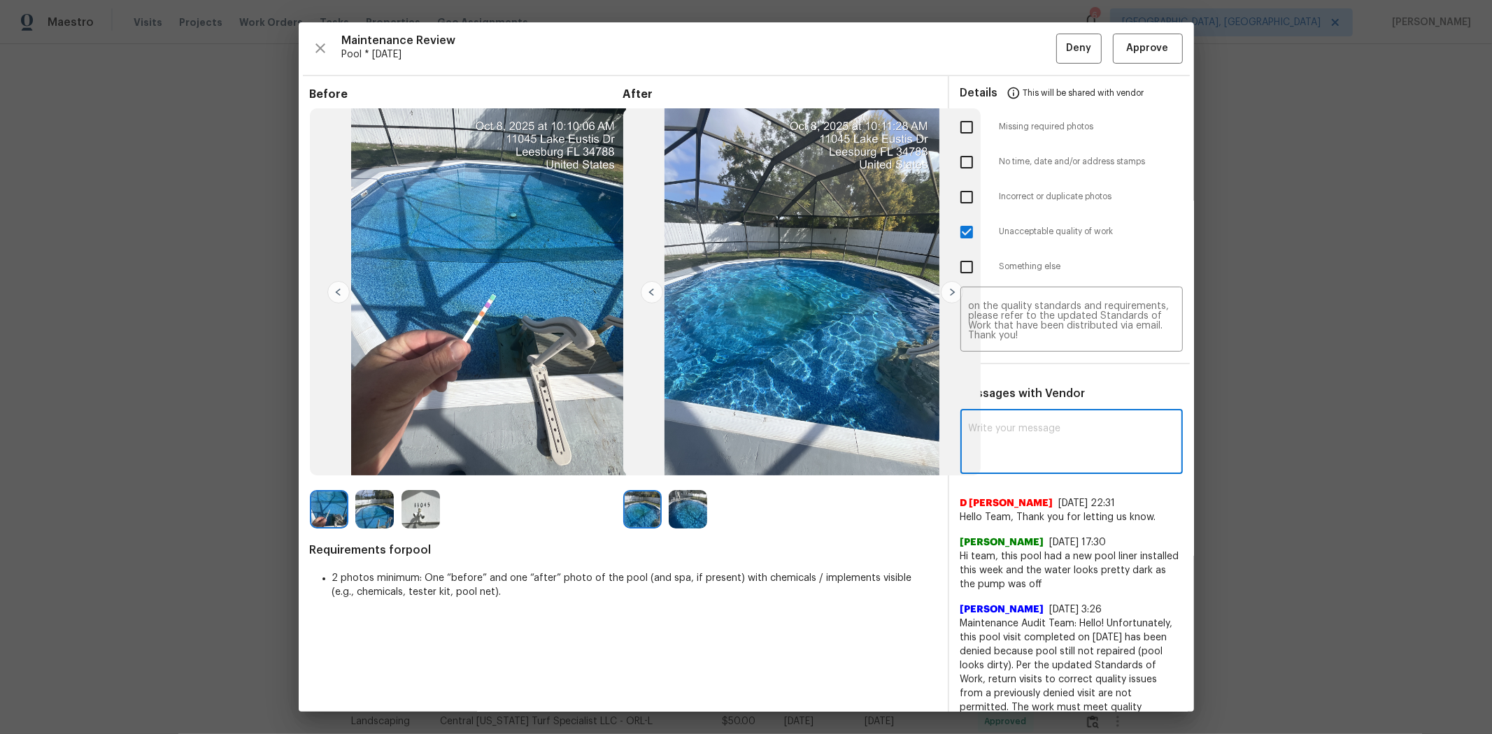
paste textarea "Maintenance Audit Team: Hello! Unfortunately, this pool visit completed on 10/1…"
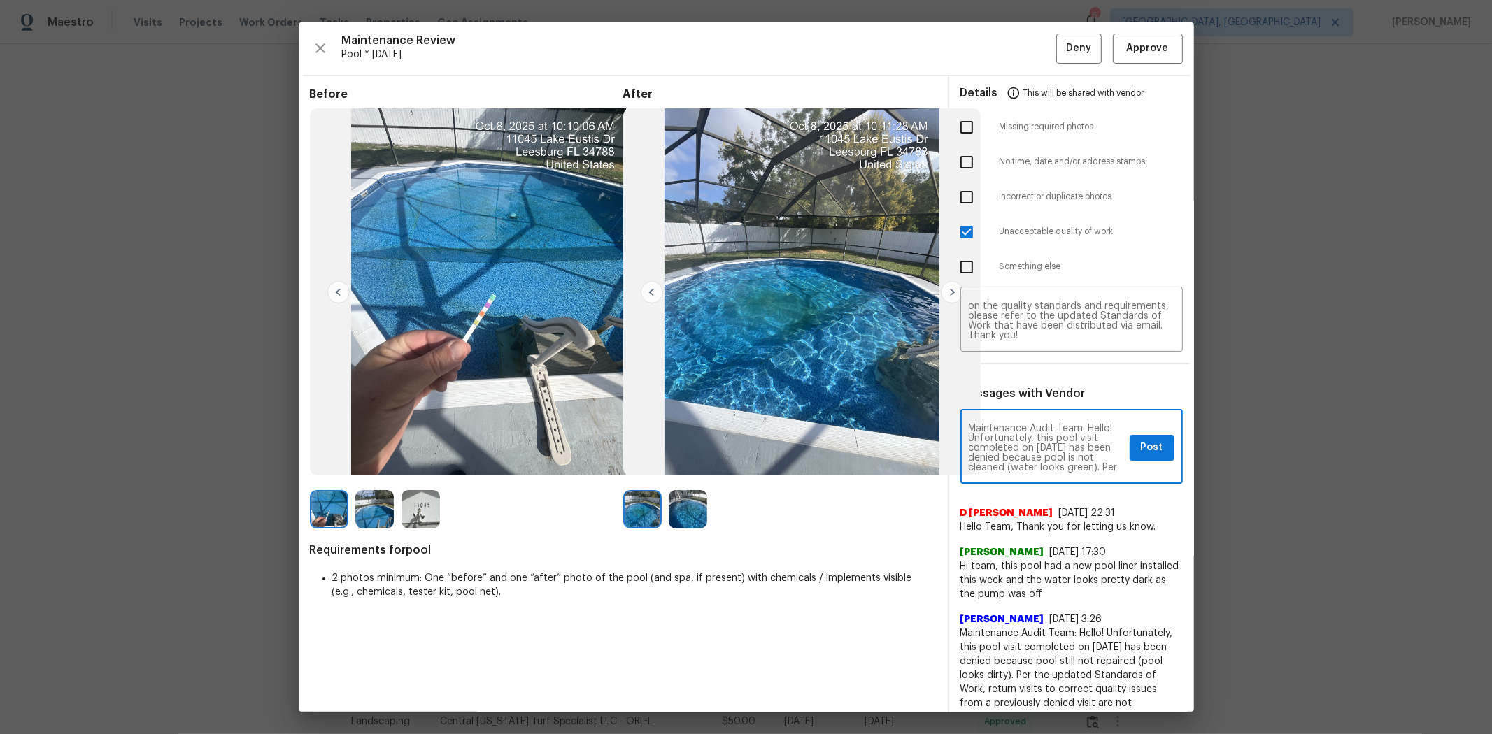
scroll to position [176, 0]
type textarea "Maintenance Audit Team: Hello! Unfortunately, this pool visit completed on 10/1…"
click at [1060, 450] on button "Post" at bounding box center [1152, 448] width 45 height 26
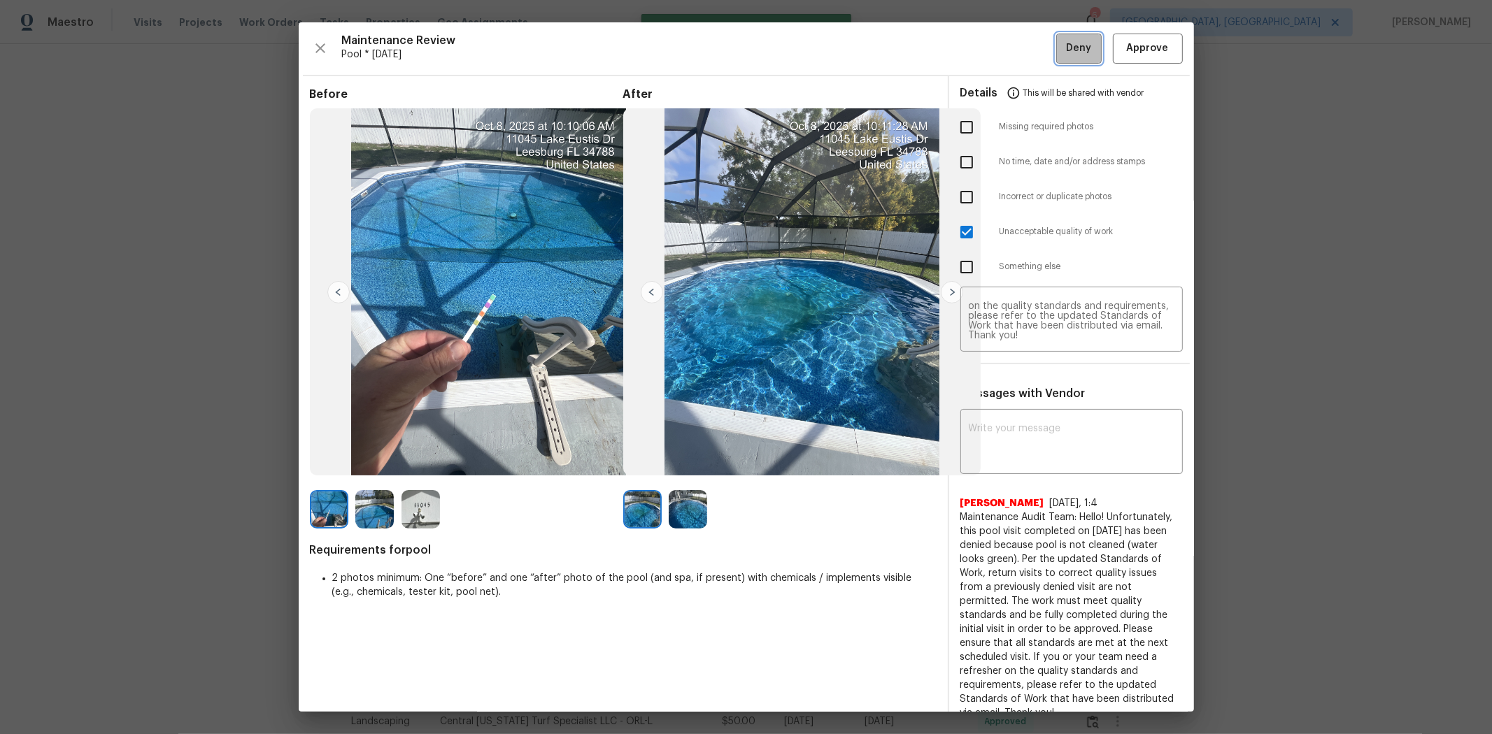
click at [1056, 57] on button "Deny" at bounding box center [1078, 49] width 45 height 30
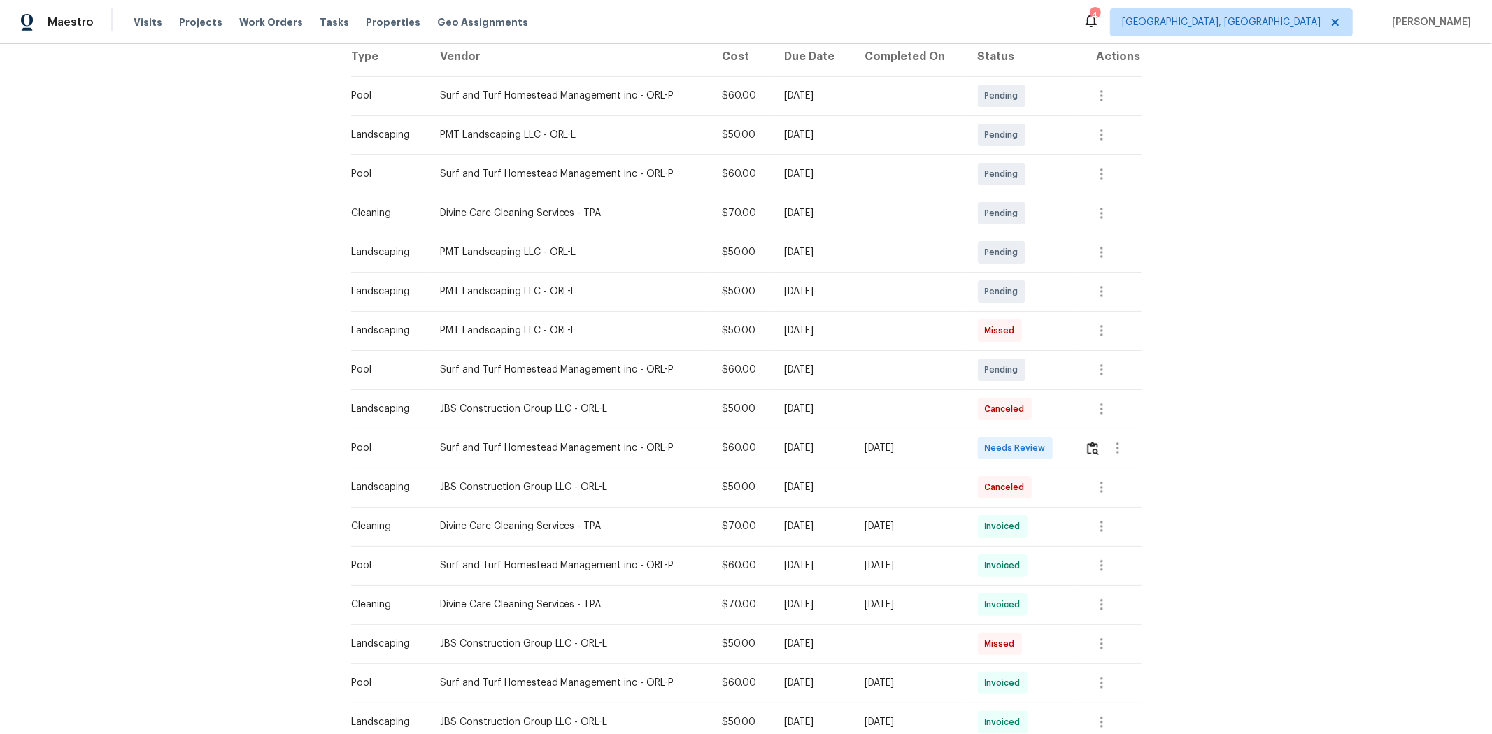
scroll to position [233, 0]
click at [1060, 449] on button "button" at bounding box center [1093, 447] width 16 height 34
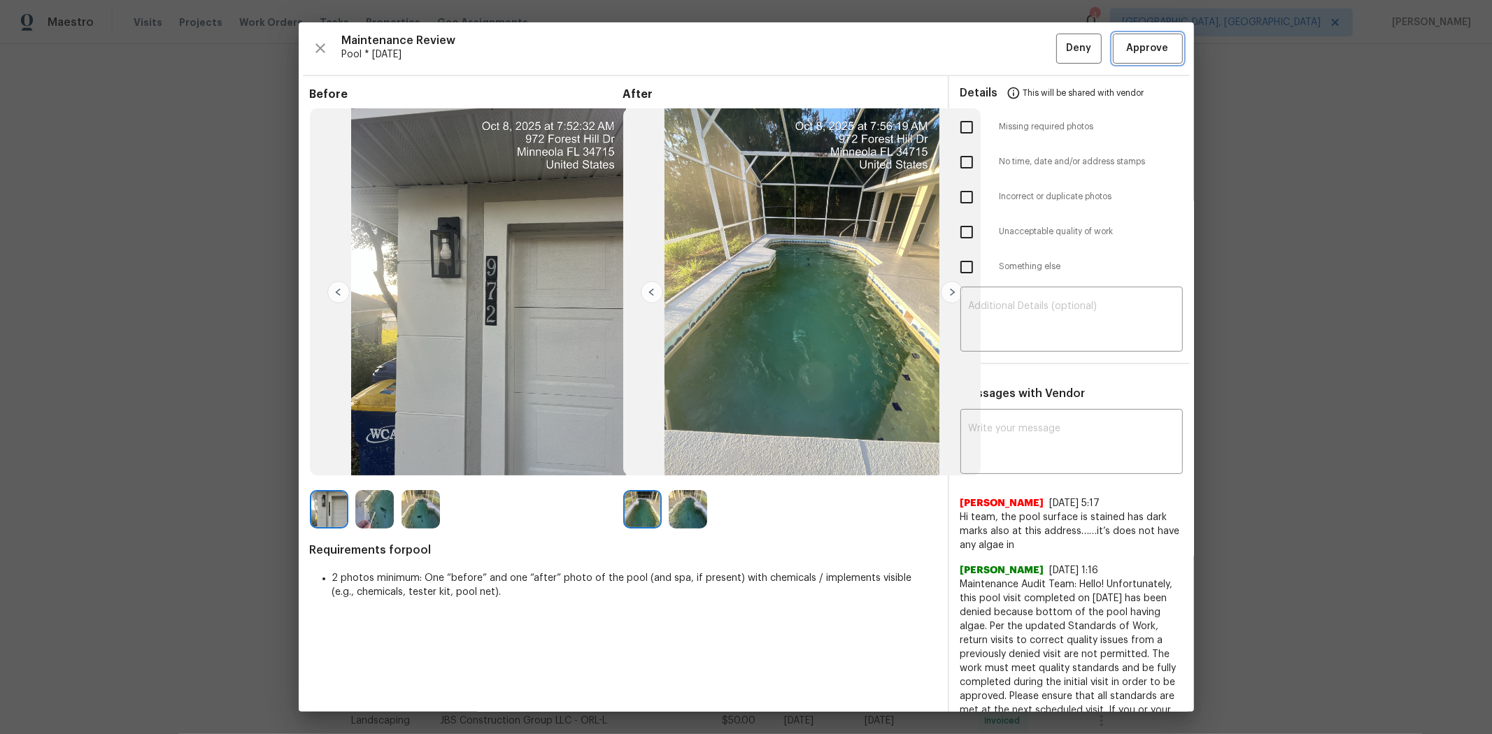
click at [1060, 52] on span "Approve" at bounding box center [1148, 48] width 42 height 17
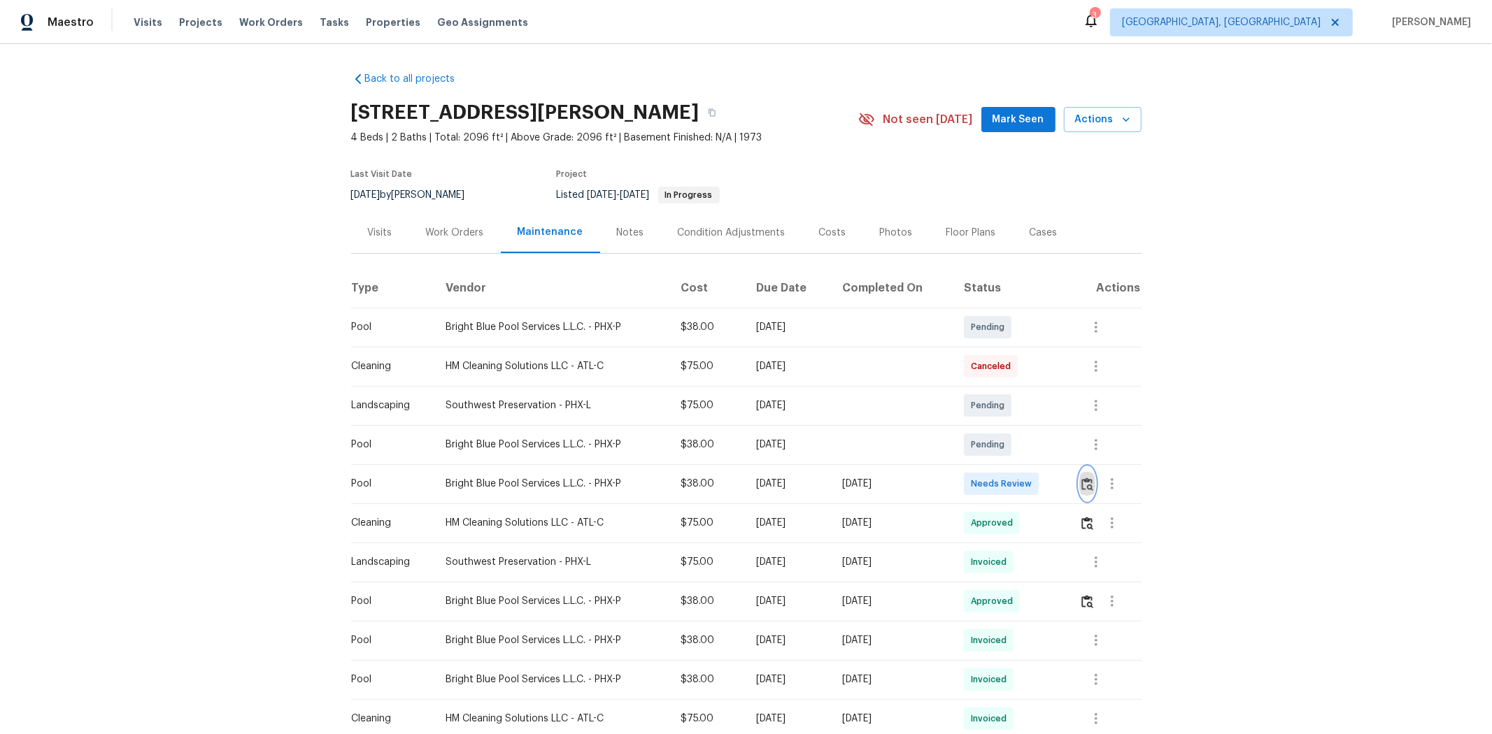
click at [1060, 483] on img "button" at bounding box center [1087, 484] width 12 height 13
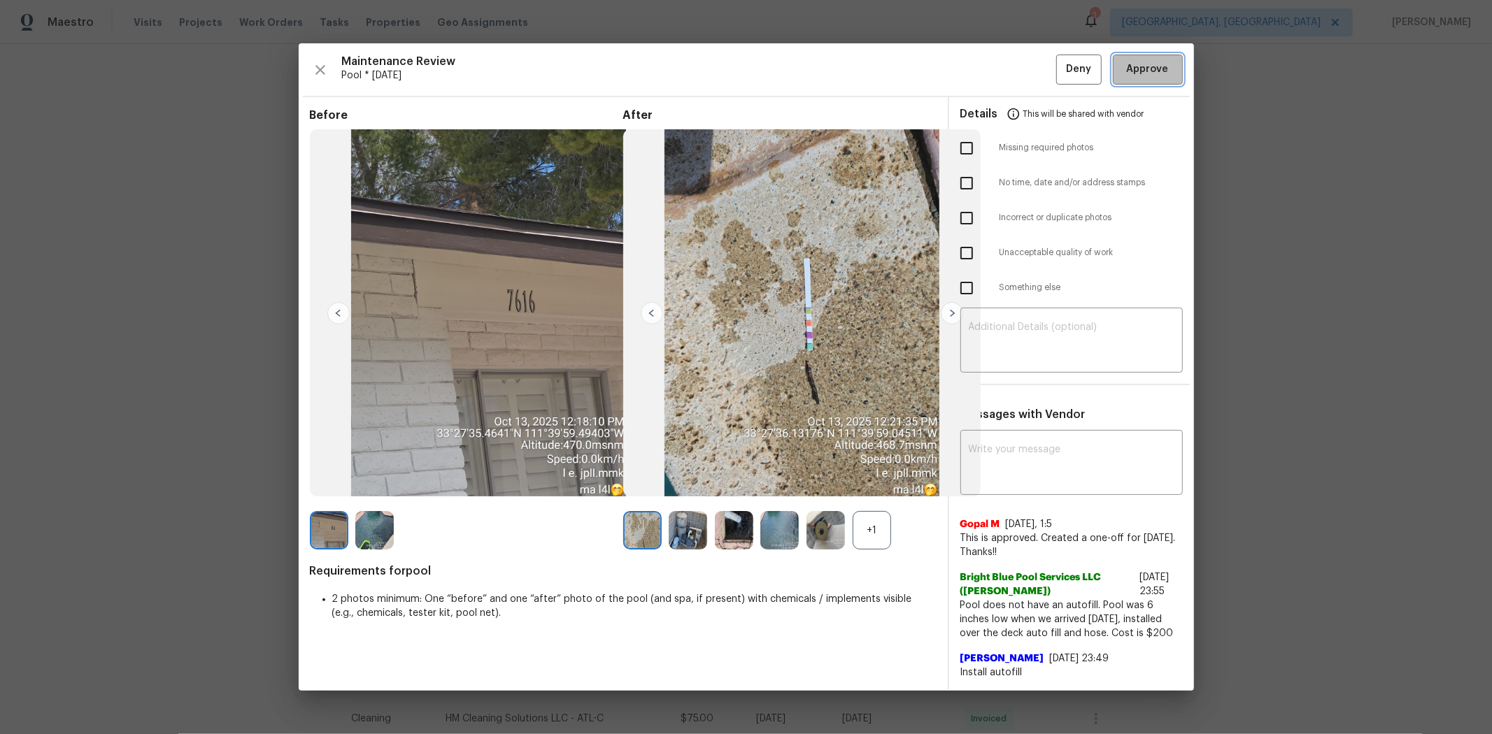
click at [1060, 72] on span "Approve" at bounding box center [1148, 69] width 42 height 17
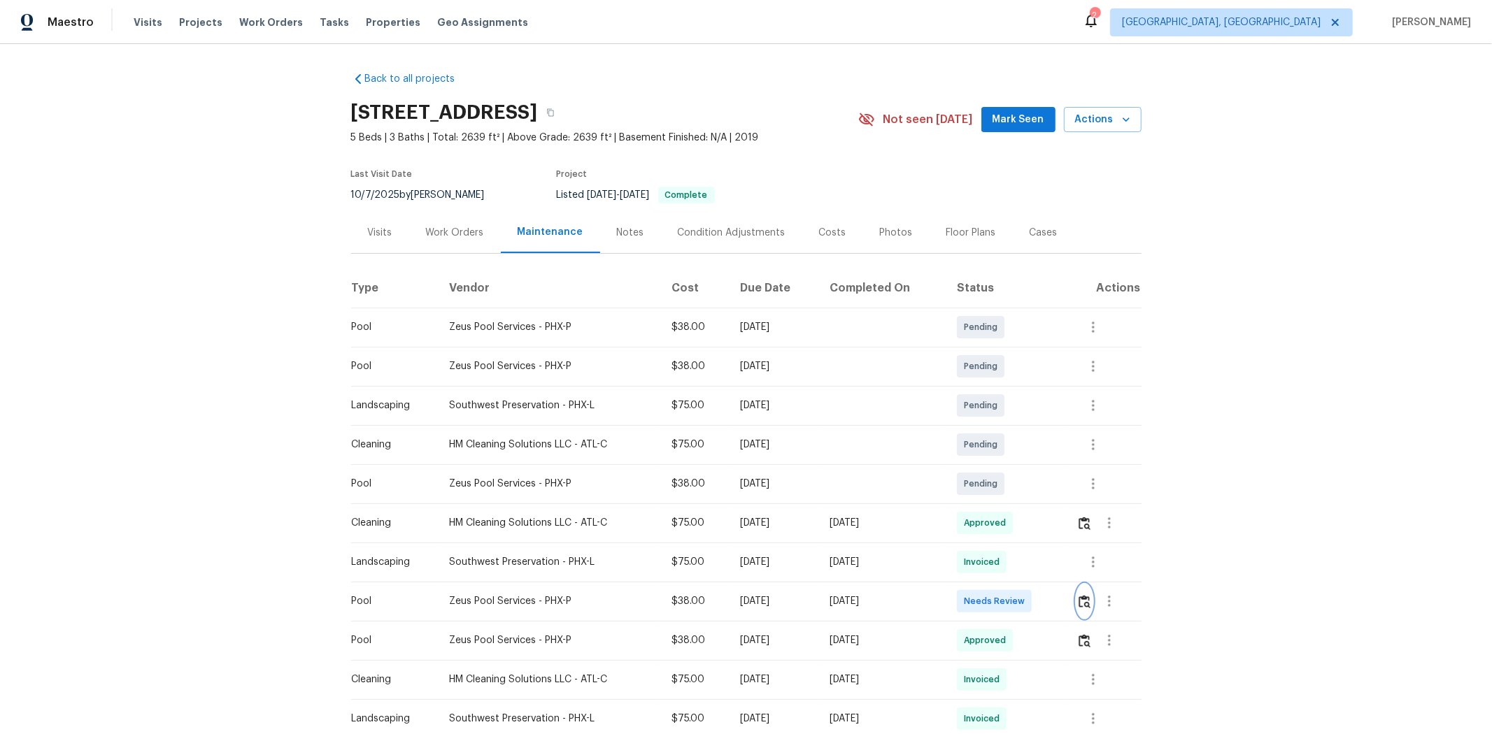
click at [802, 469] on button "button" at bounding box center [1084, 602] width 16 height 34
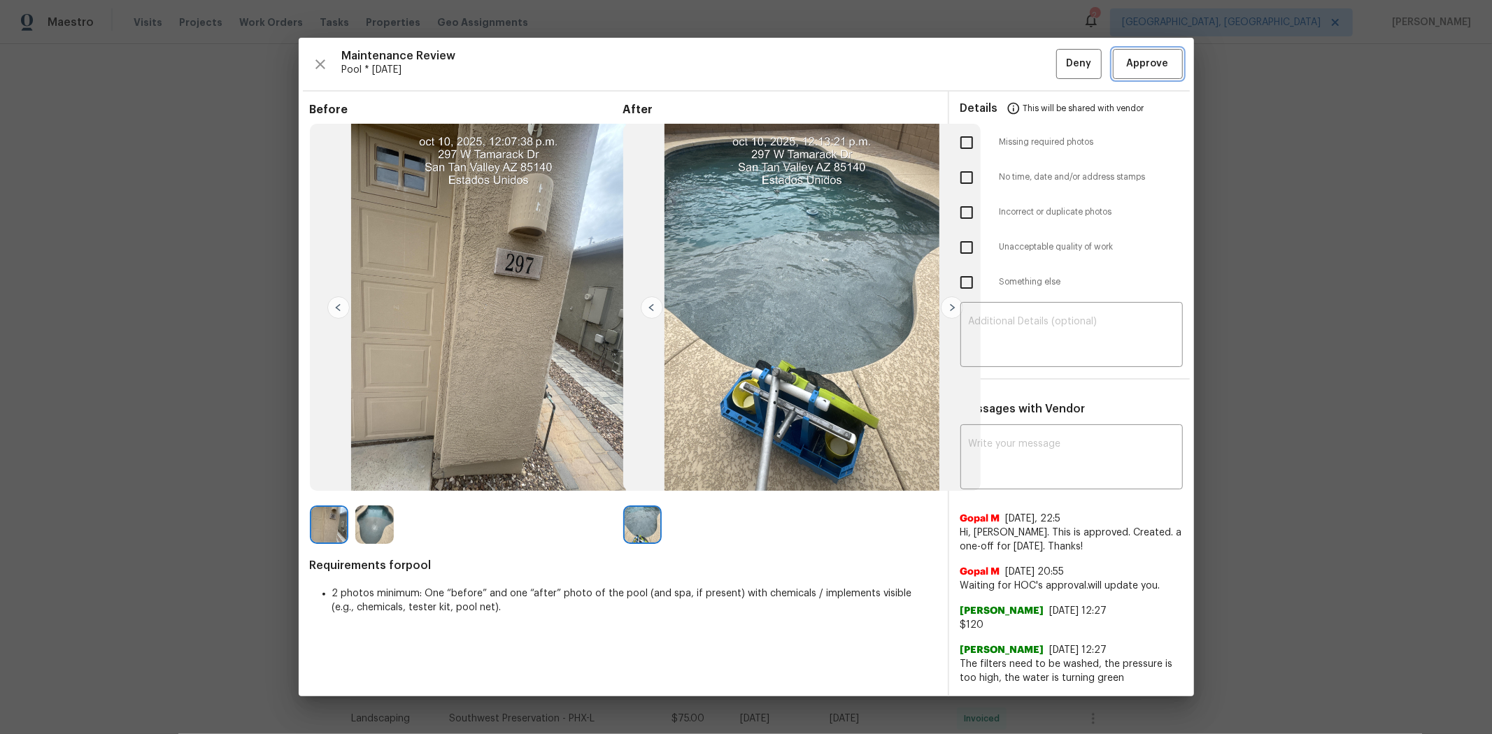
click at [802, 54] on button "Approve" at bounding box center [1148, 64] width 70 height 30
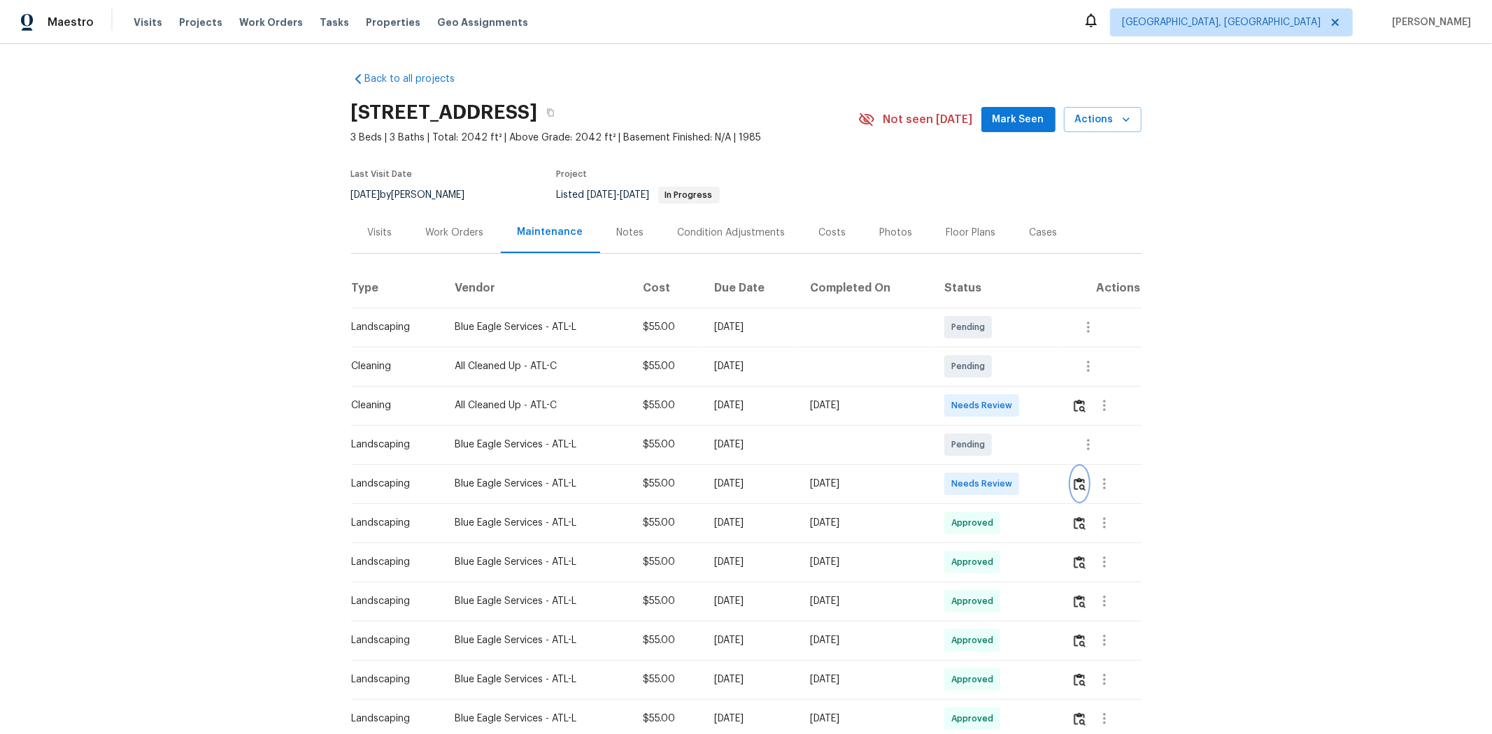
click at [802, 469] on img "button" at bounding box center [1080, 484] width 12 height 13
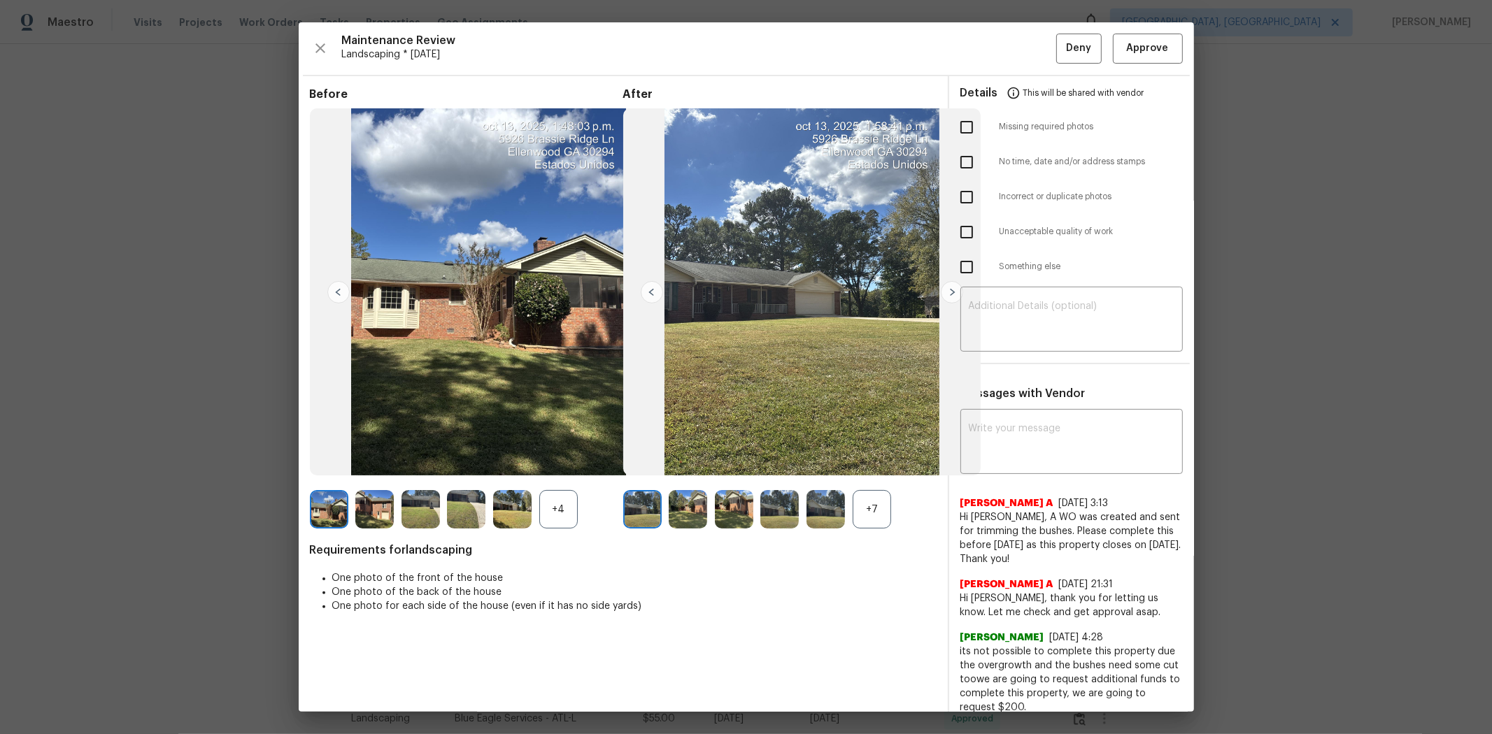
drag, startPoint x: 1328, startPoint y: 393, endPoint x: 1034, endPoint y: 499, distance: 312.4
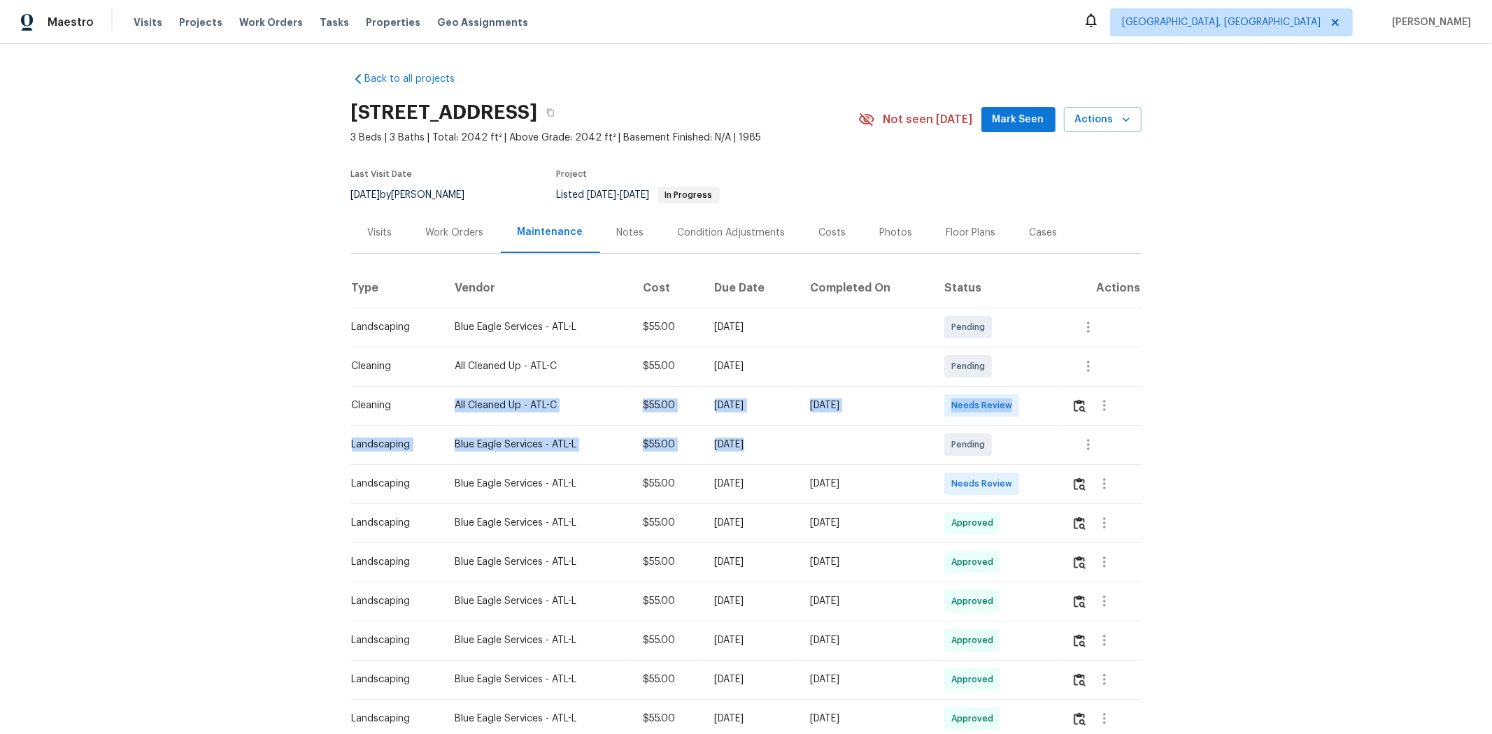
drag, startPoint x: 404, startPoint y: 411, endPoint x: 898, endPoint y: 443, distance: 494.9
click at [802, 469] on button "button" at bounding box center [1105, 484] width 34 height 34
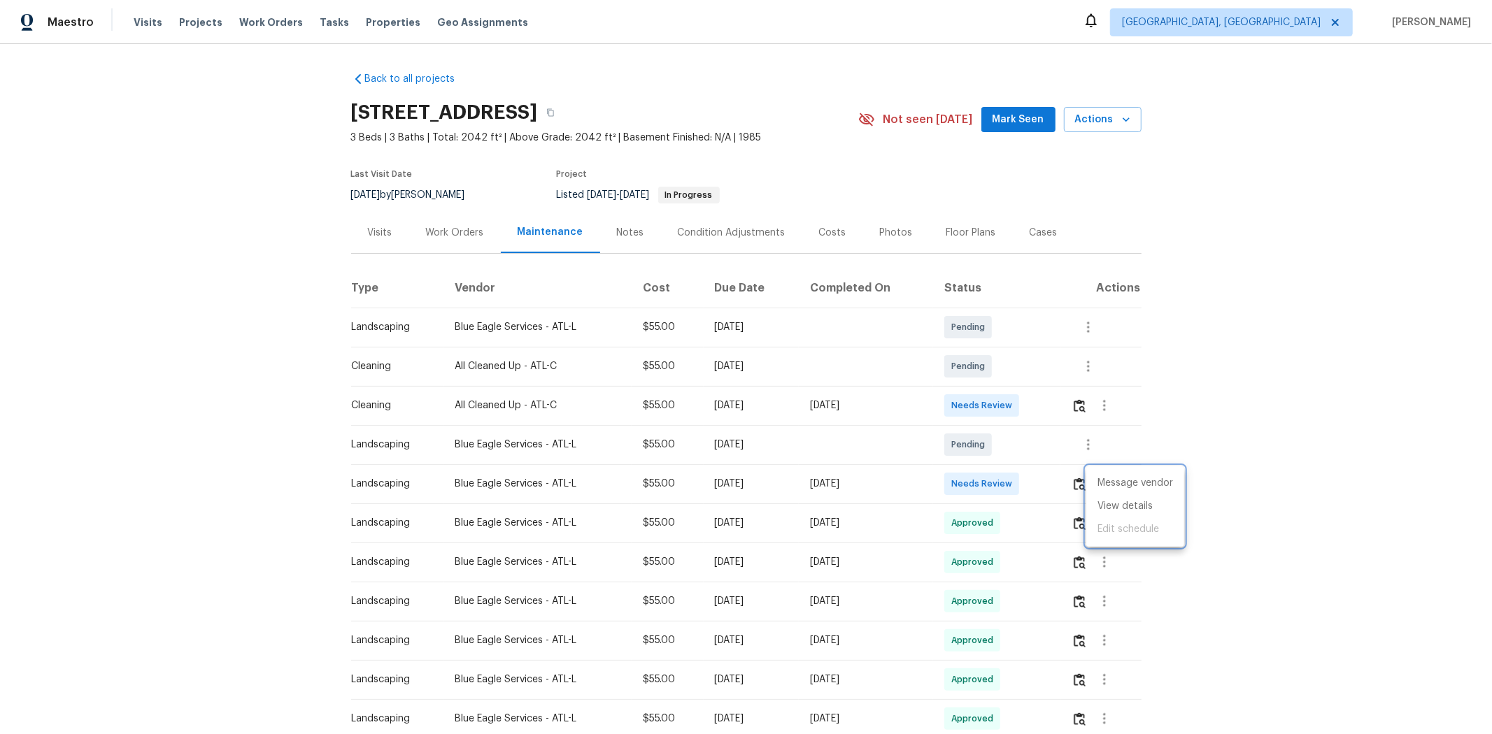
click at [802, 469] on div at bounding box center [746, 367] width 1492 height 734
click at [802, 469] on img "button" at bounding box center [1080, 484] width 12 height 13
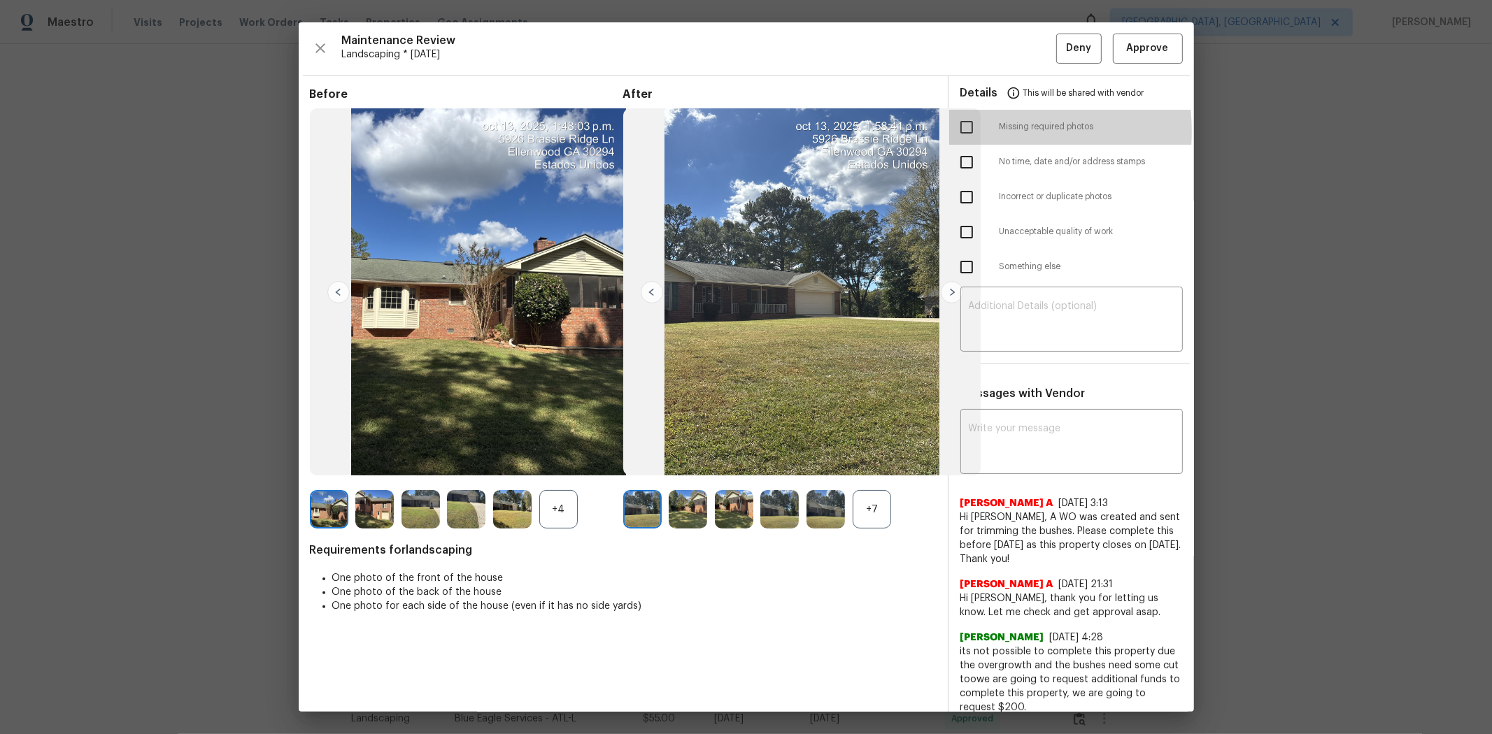
click at [802, 131] on input "checkbox" at bounding box center [966, 127] width 29 height 29
checkbox input "true"
click at [802, 317] on textarea at bounding box center [1072, 320] width 206 height 39
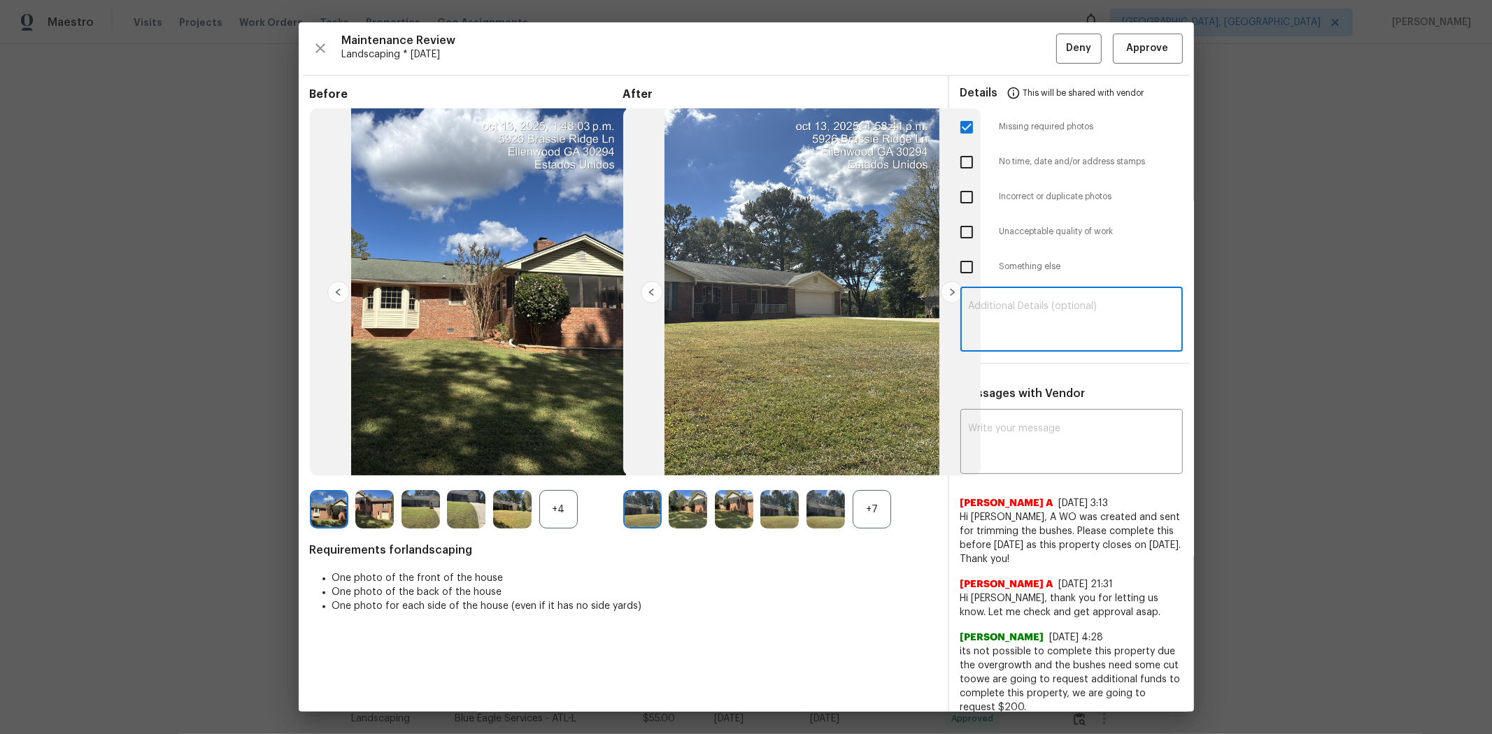
paste textarea "Maintenance Audit Team: Hello! Unfortunately, this landscaping visit completed …"
type textarea "Maintenance Audit Team: Hello! Unfortunately, this landscaping visit completed …"
click at [802, 434] on textarea at bounding box center [1072, 443] width 206 height 39
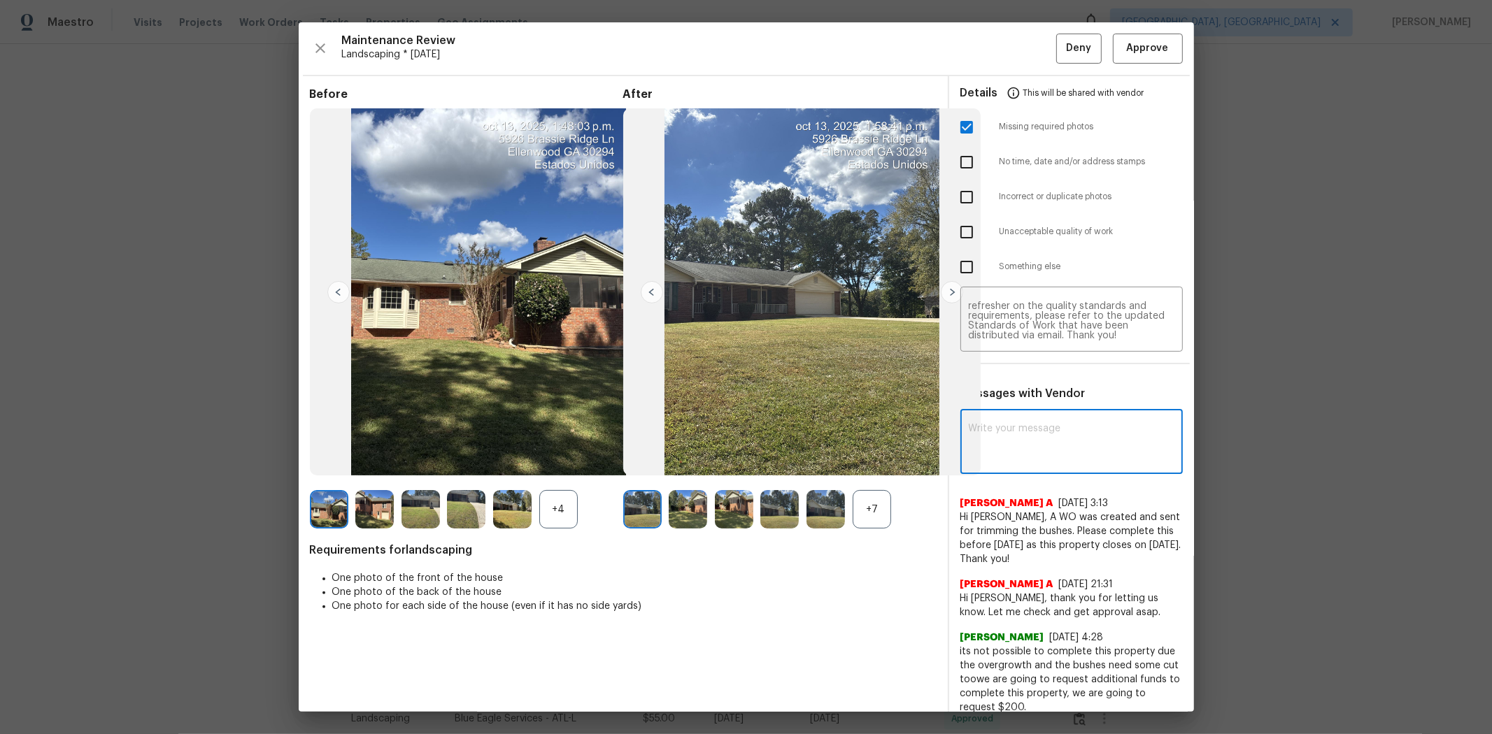
paste textarea "Maintenance Audit Team: Hello! Unfortunately, this landscaping visit completed …"
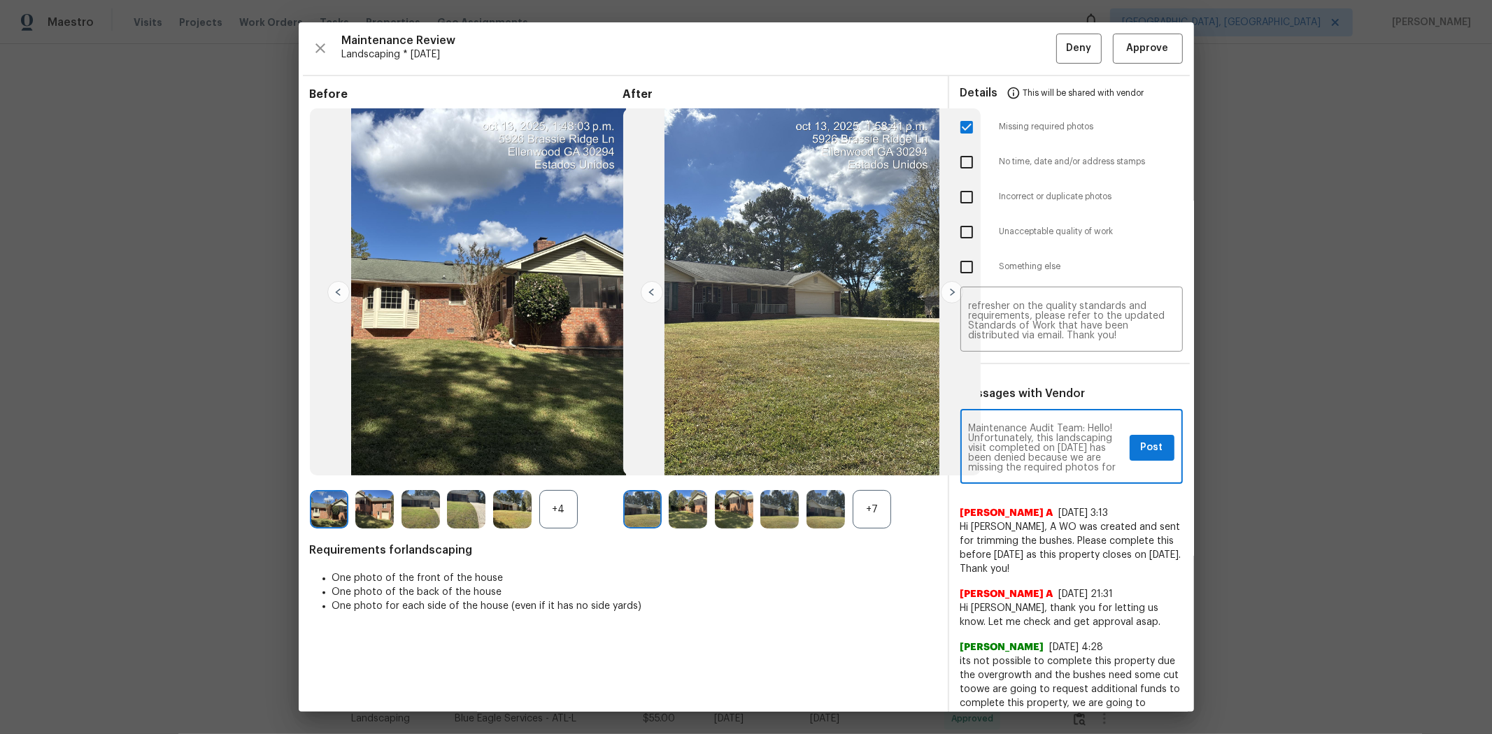
scroll to position [196, 0]
type textarea "Maintenance Audit Team: Hello! Unfortunately, this landscaping visit completed …"
click at [802, 446] on span "Post" at bounding box center [1152, 447] width 22 height 17
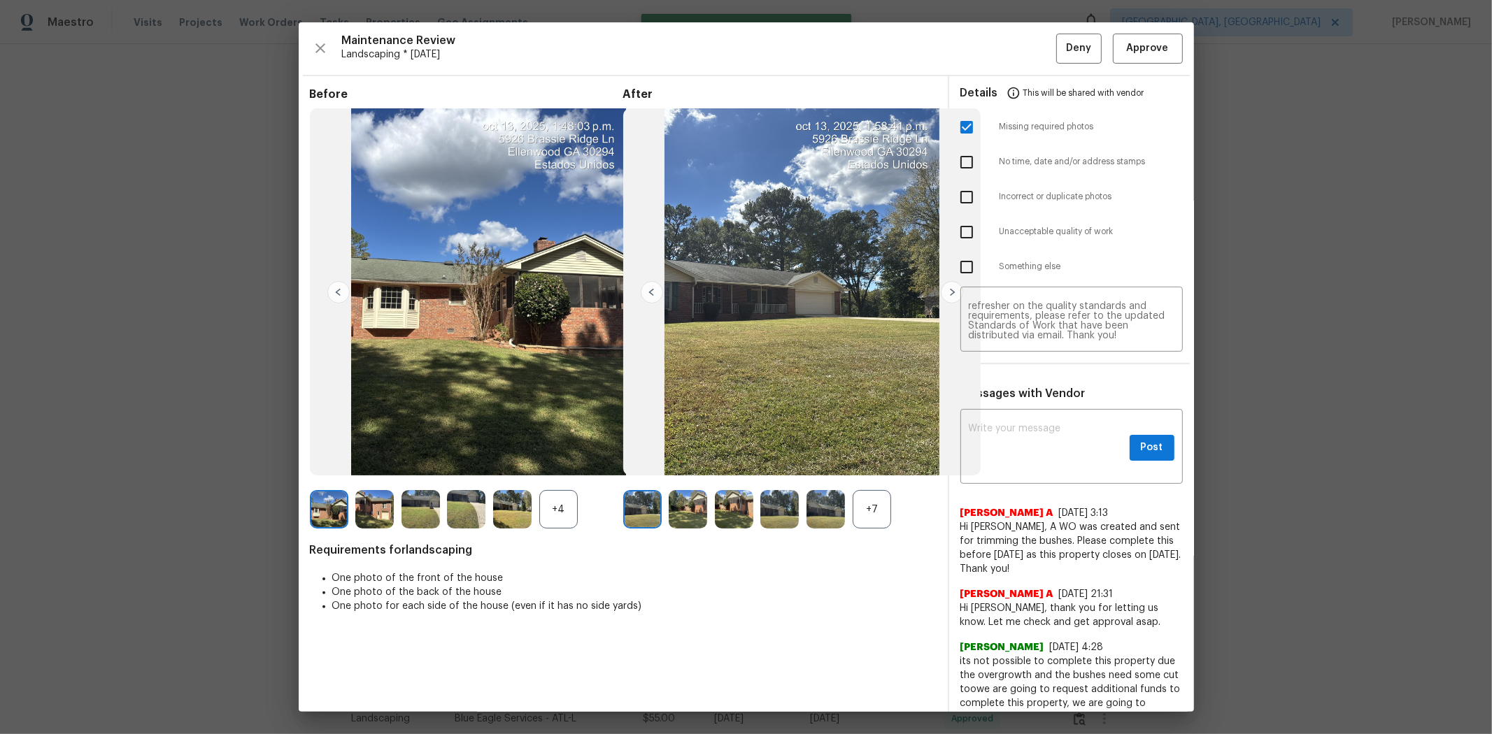
scroll to position [0, 0]
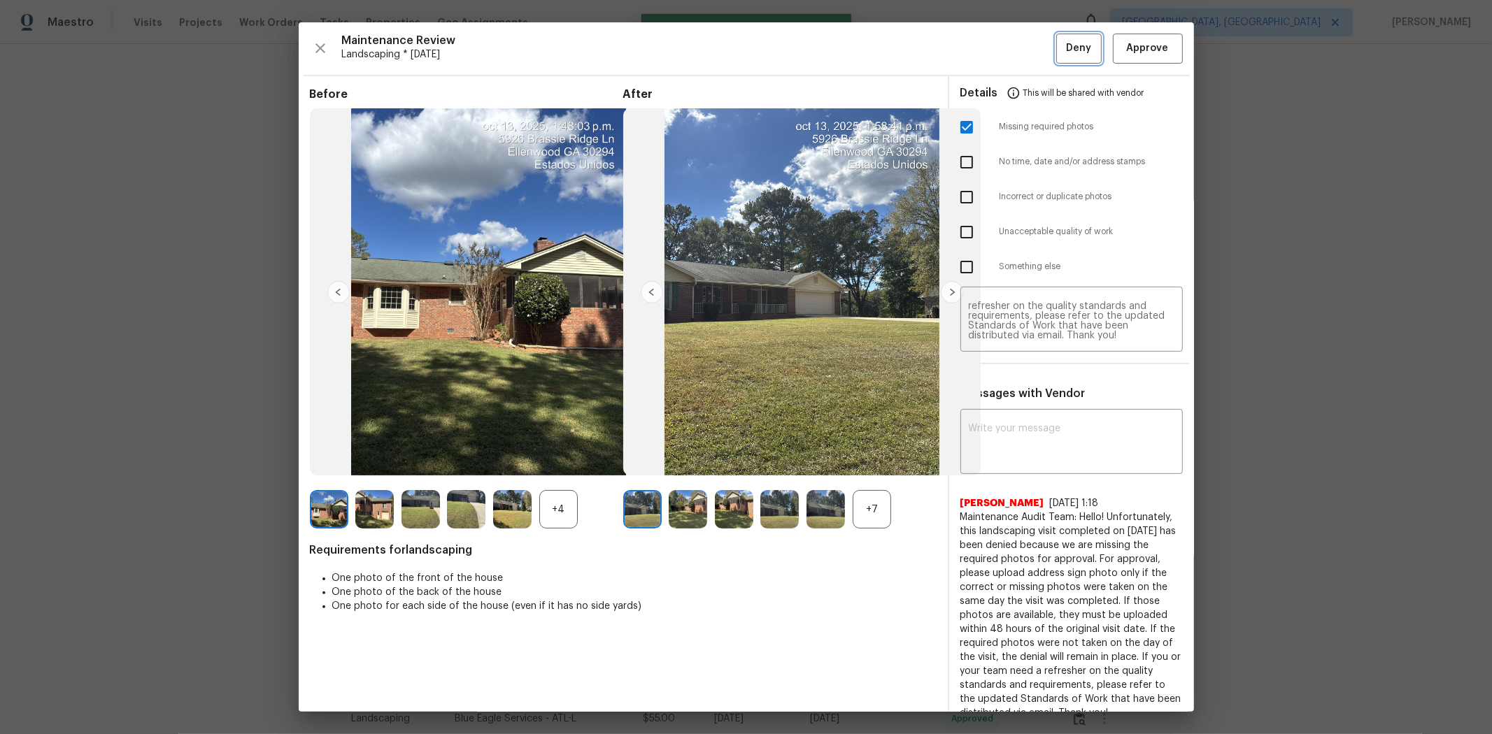
click at [802, 38] on button "Deny" at bounding box center [1078, 49] width 45 height 30
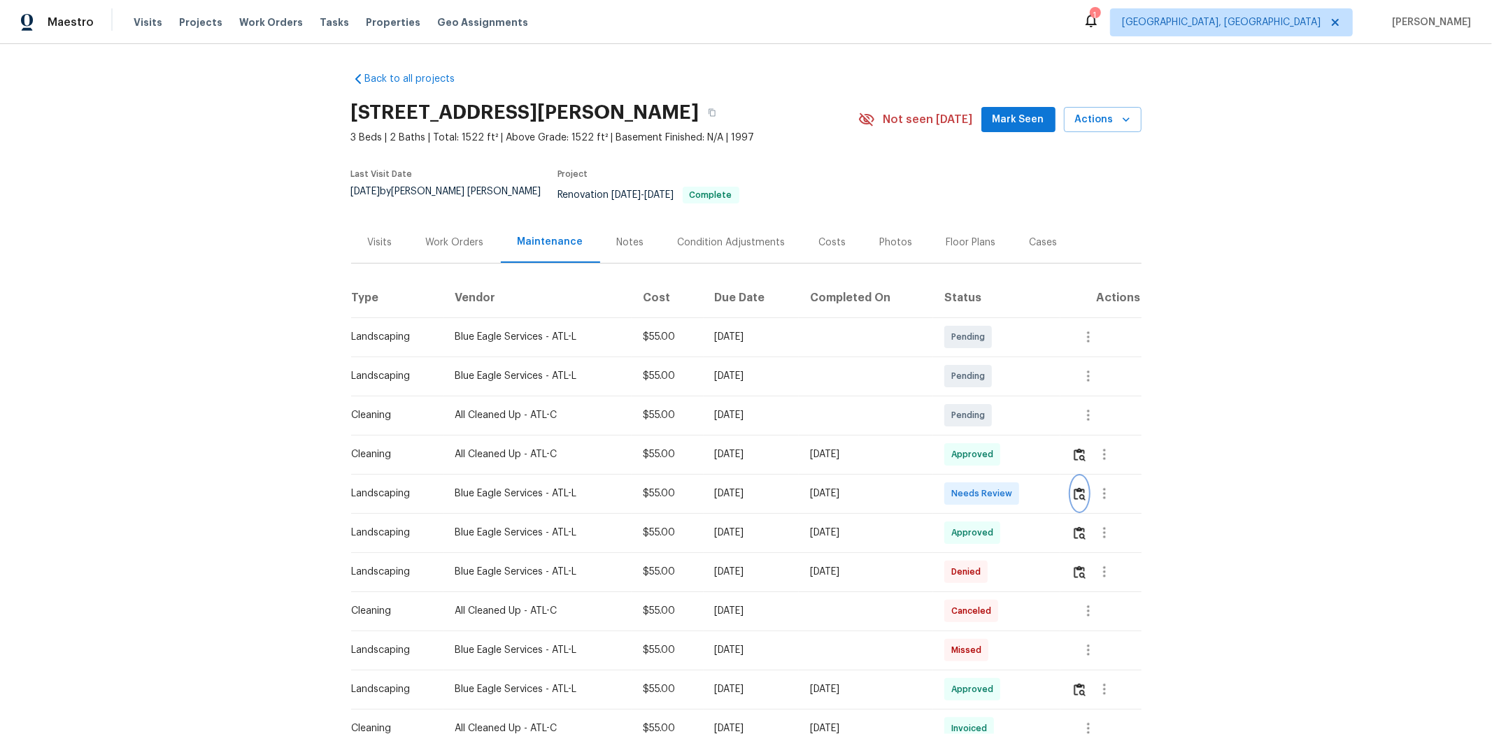
click at [1060, 487] on img "button" at bounding box center [1080, 493] width 12 height 13
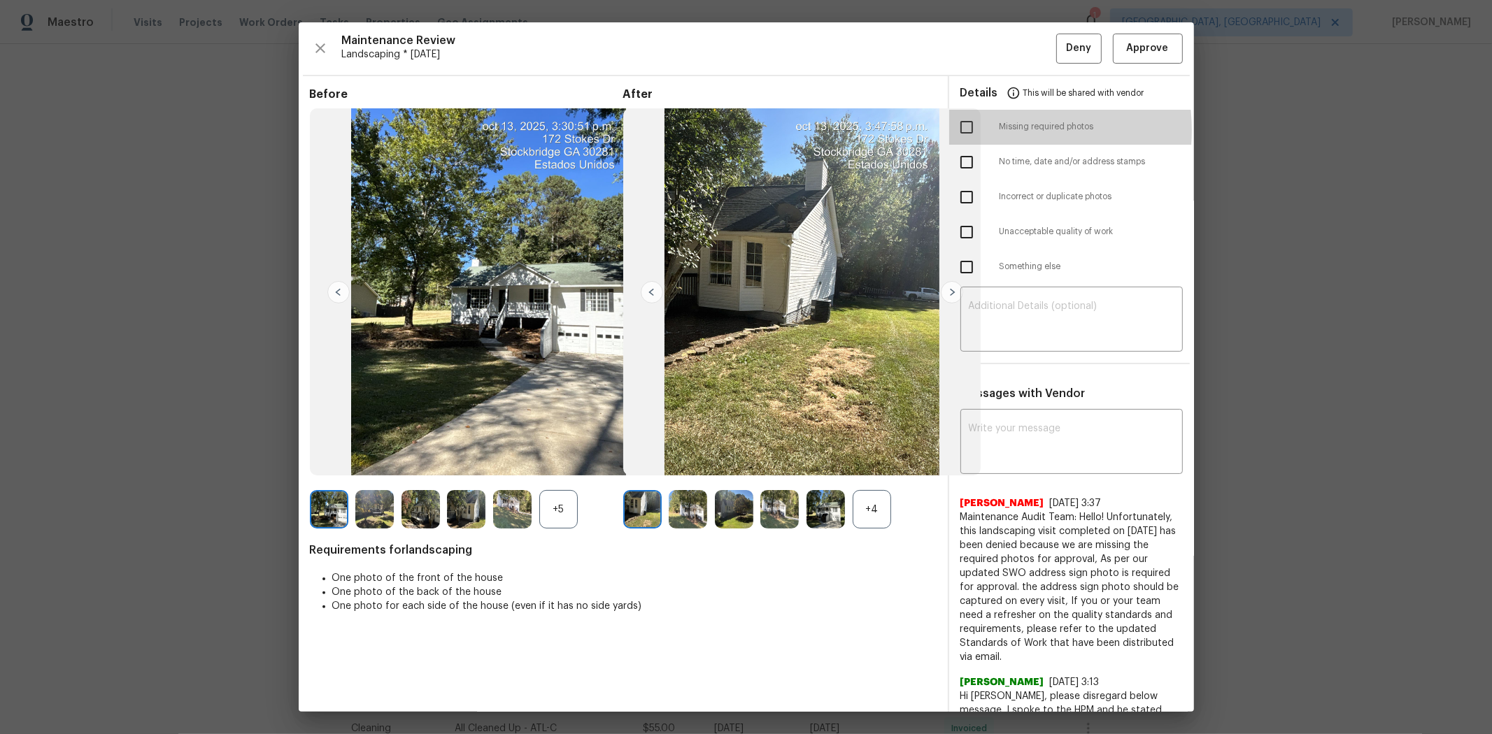
click at [967, 131] on input "checkbox" at bounding box center [966, 127] width 29 height 29
checkbox input "true"
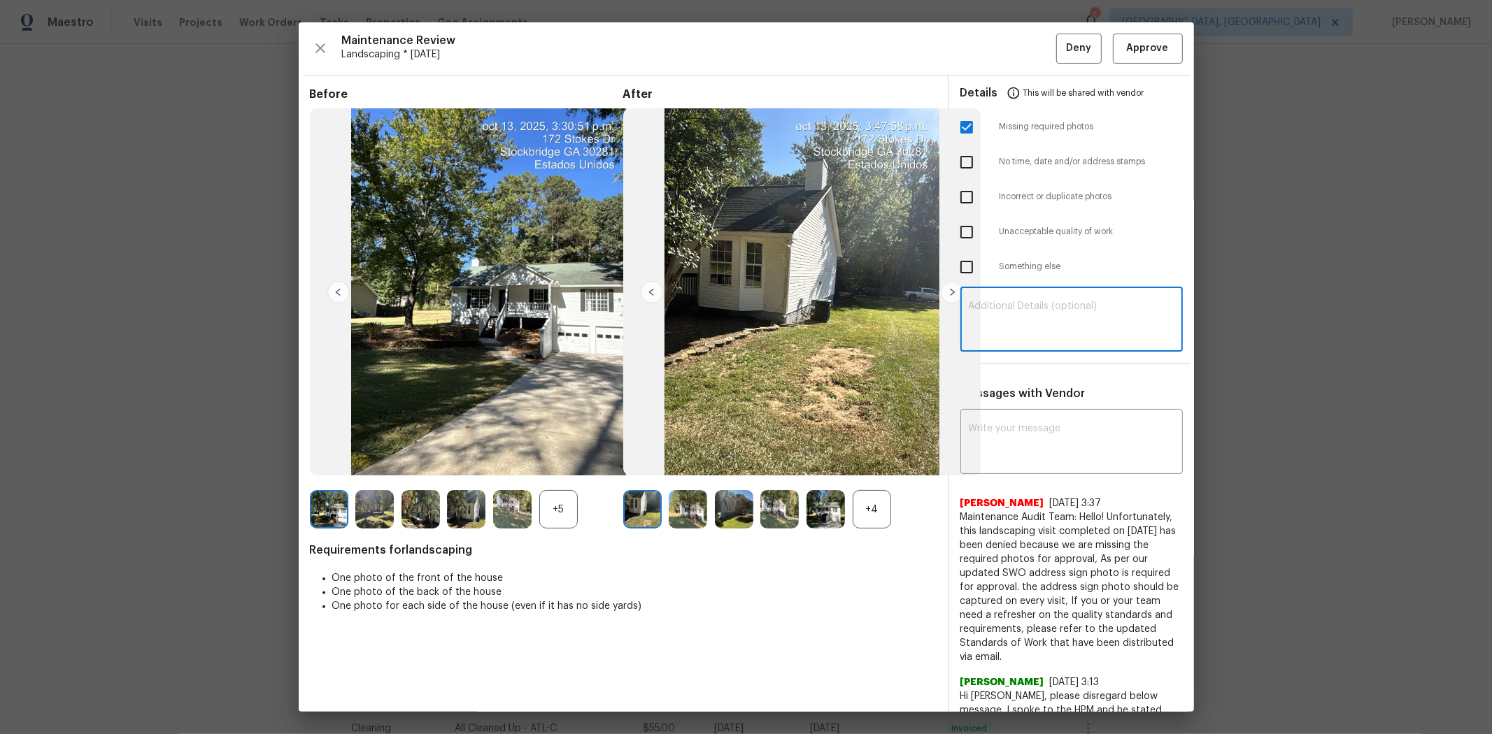
click at [1025, 305] on textarea at bounding box center [1072, 320] width 206 height 39
paste textarea "Maintenance Audit Team: Hello! Unfortunately, this landscaping visit completed …"
type textarea "Maintenance Audit Team: Hello! Unfortunately, this landscaping visit completed …"
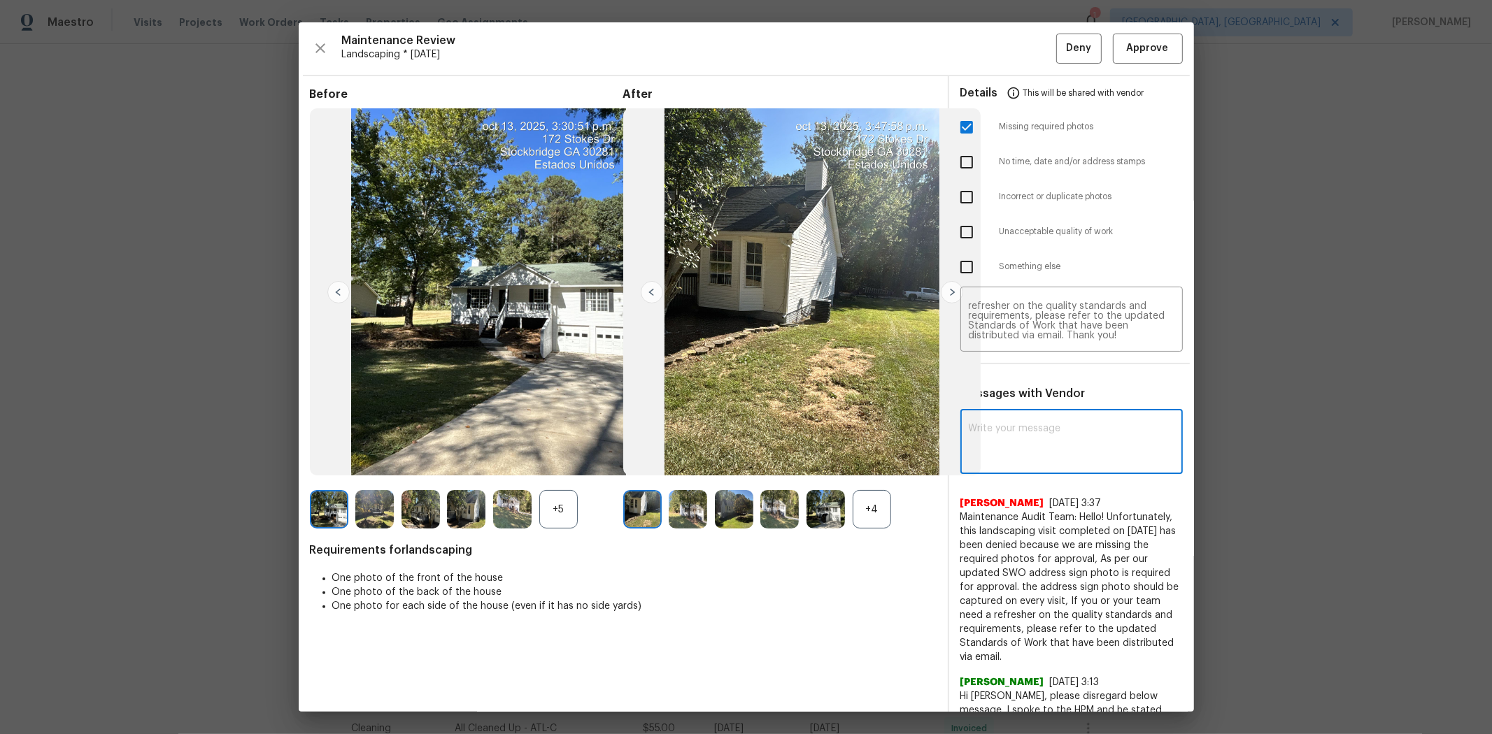
click at [1051, 435] on textarea at bounding box center [1072, 443] width 206 height 39
paste textarea "Maintenance Audit Team: Hello! Unfortunately, this landscaping visit completed …"
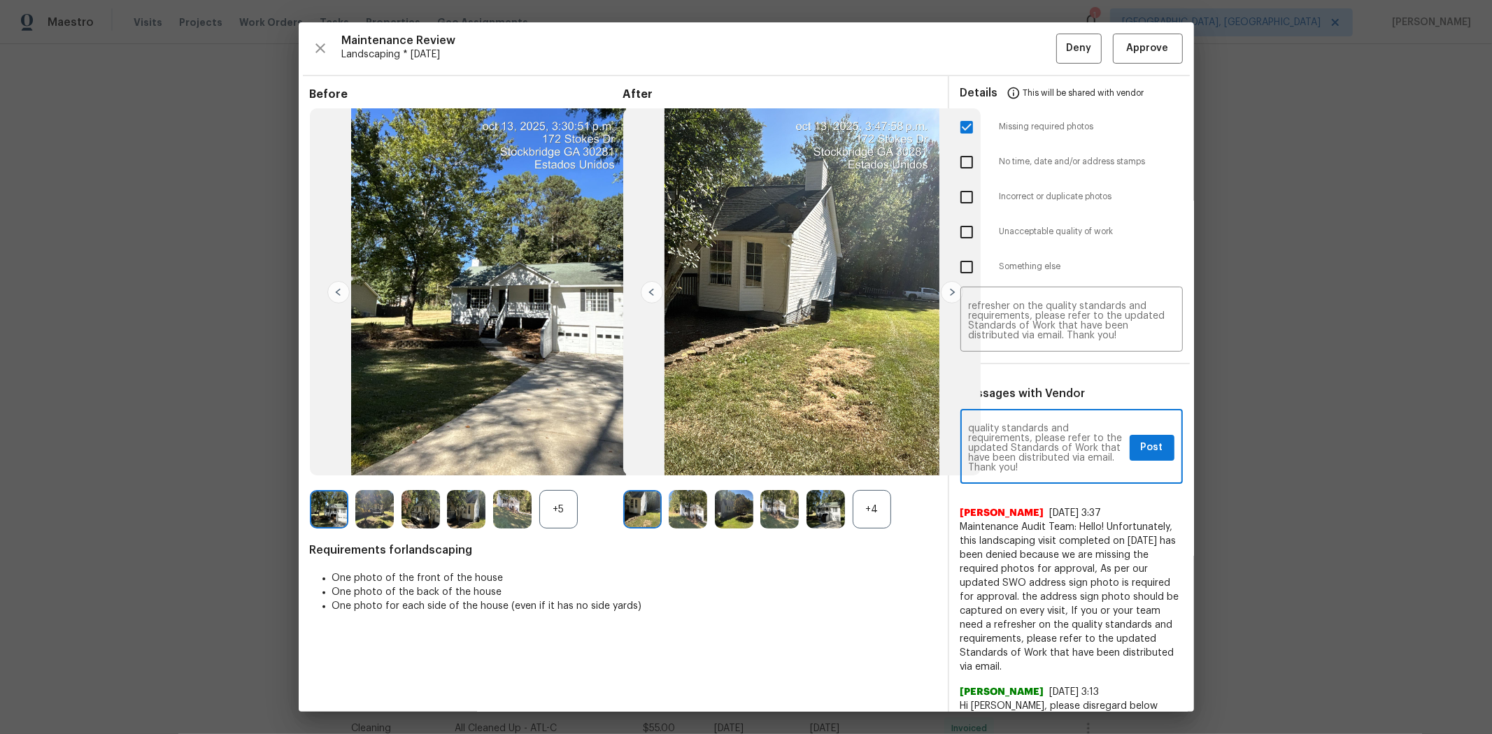
type textarea "Maintenance Audit Team: Hello! Unfortunately, this landscaping visit completed …"
click at [1060, 448] on span "Post" at bounding box center [1152, 447] width 22 height 17
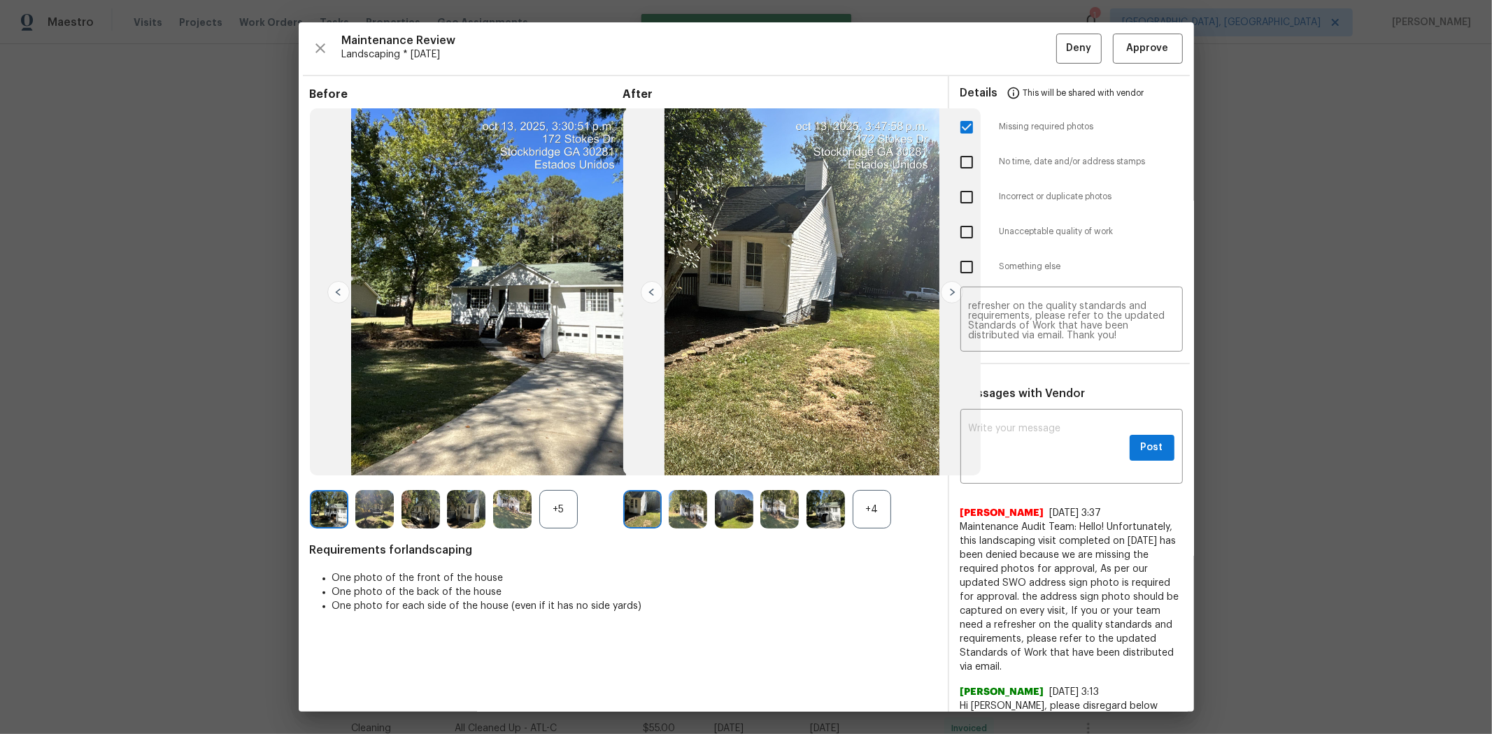
scroll to position [0, 0]
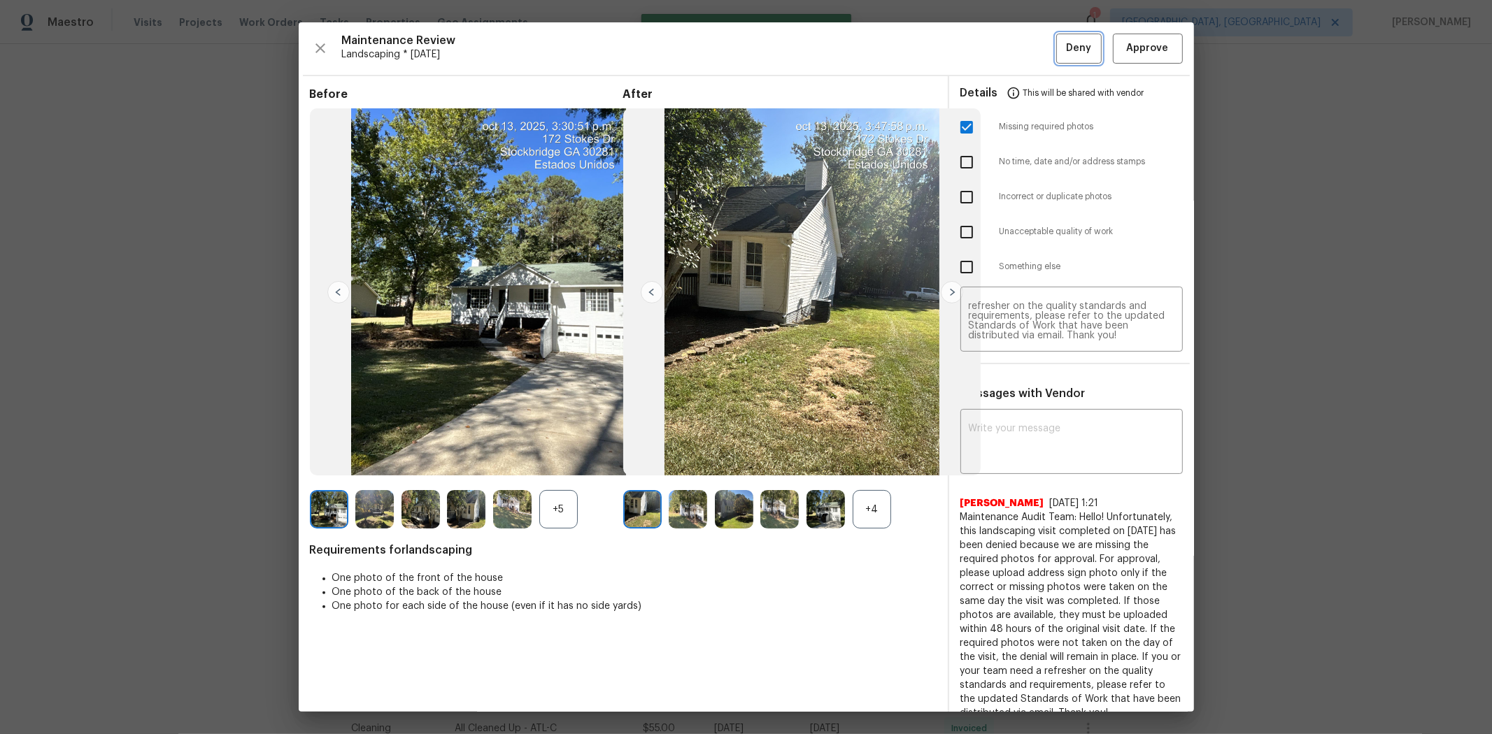
click at [1060, 36] on button "Deny" at bounding box center [1078, 49] width 45 height 30
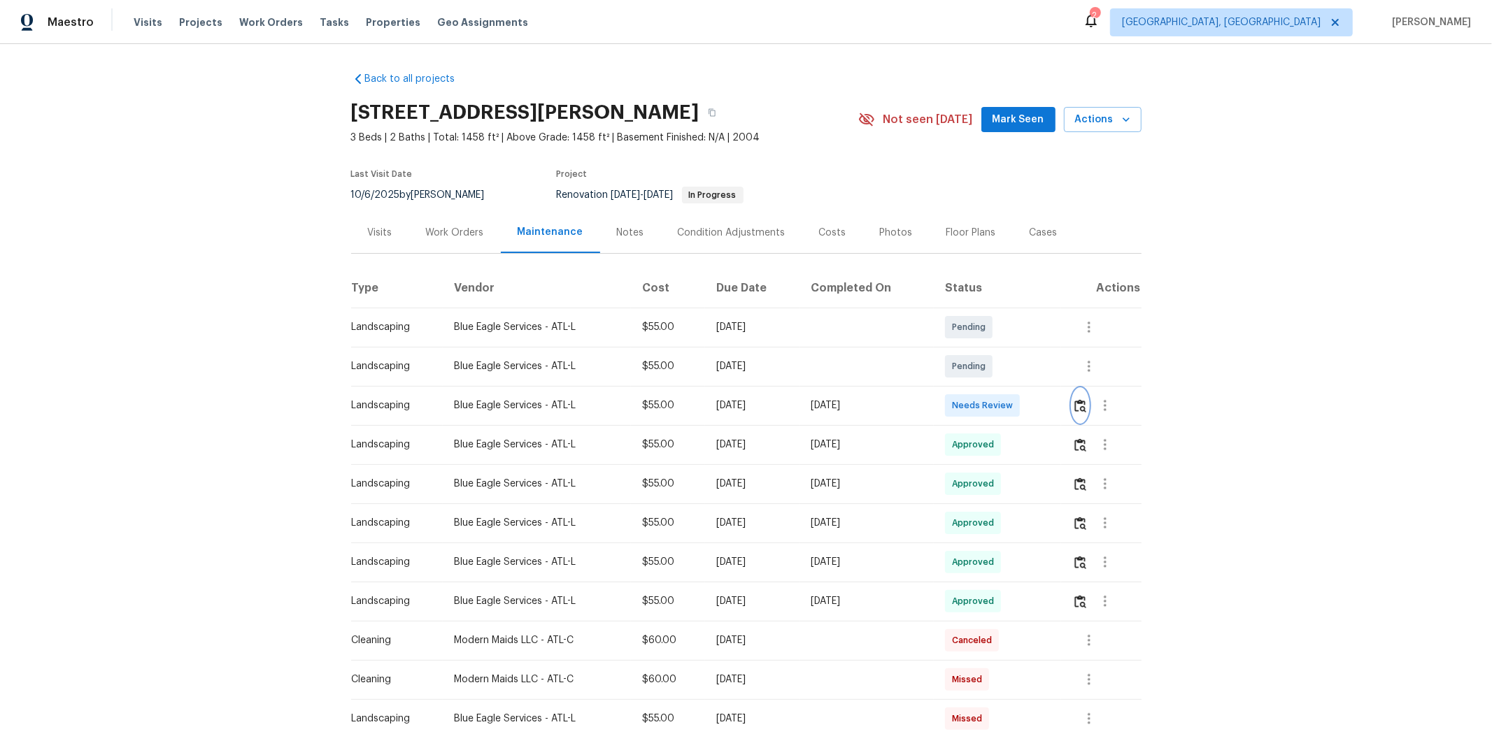
click at [1060, 408] on img "button" at bounding box center [1080, 405] width 12 height 13
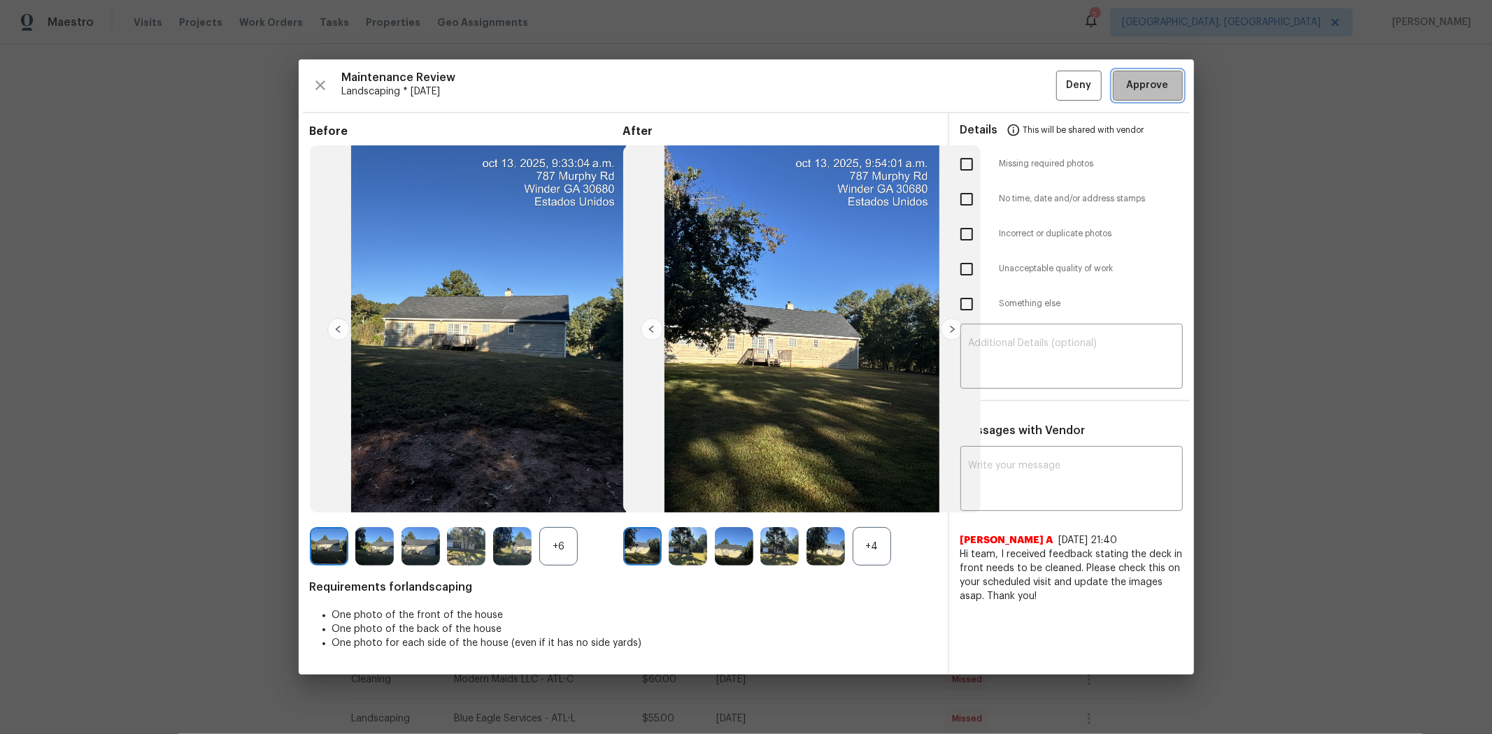
drag, startPoint x: 1173, startPoint y: 71, endPoint x: 1183, endPoint y: 50, distance: 22.5
click at [1060, 72] on button "Approve" at bounding box center [1148, 86] width 70 height 30
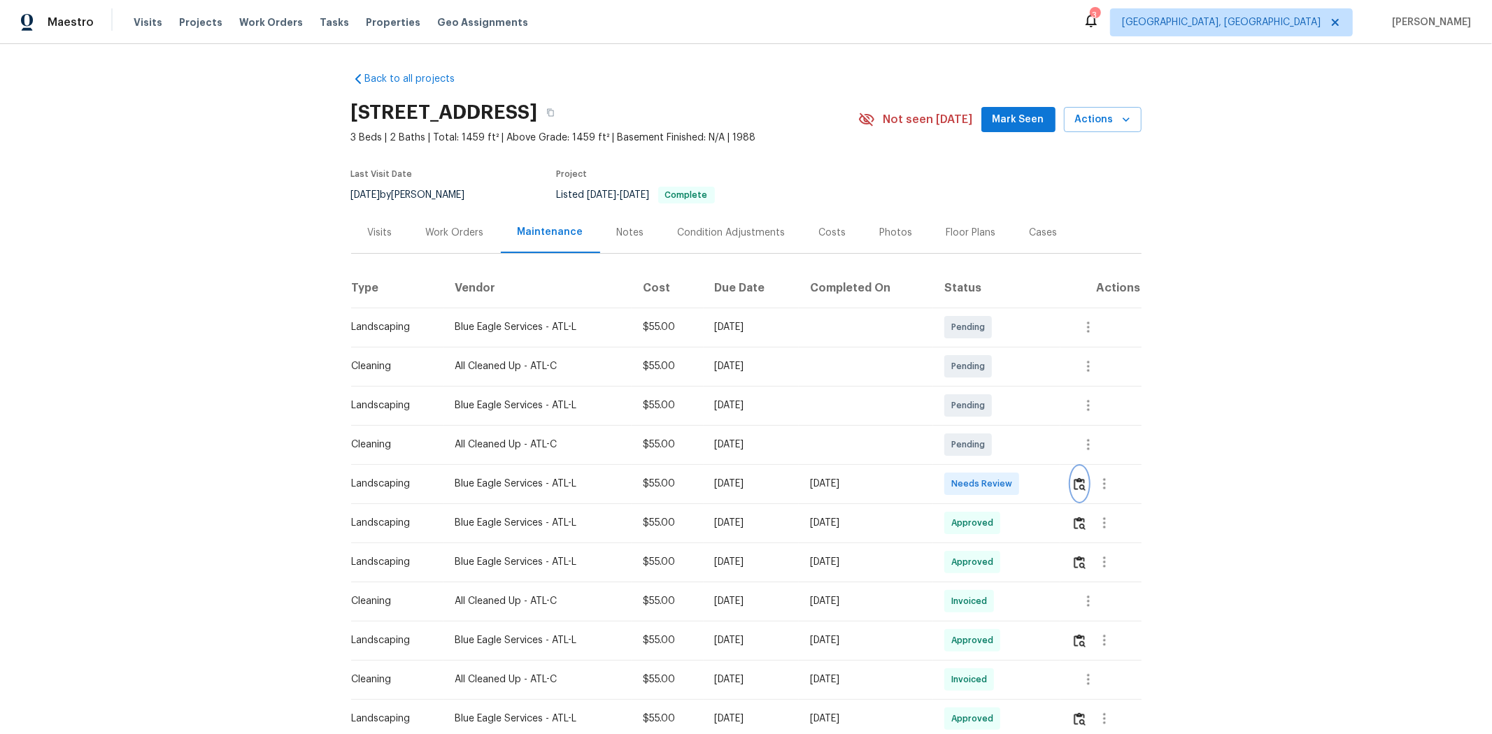
click at [1060, 490] on img "button" at bounding box center [1080, 484] width 12 height 13
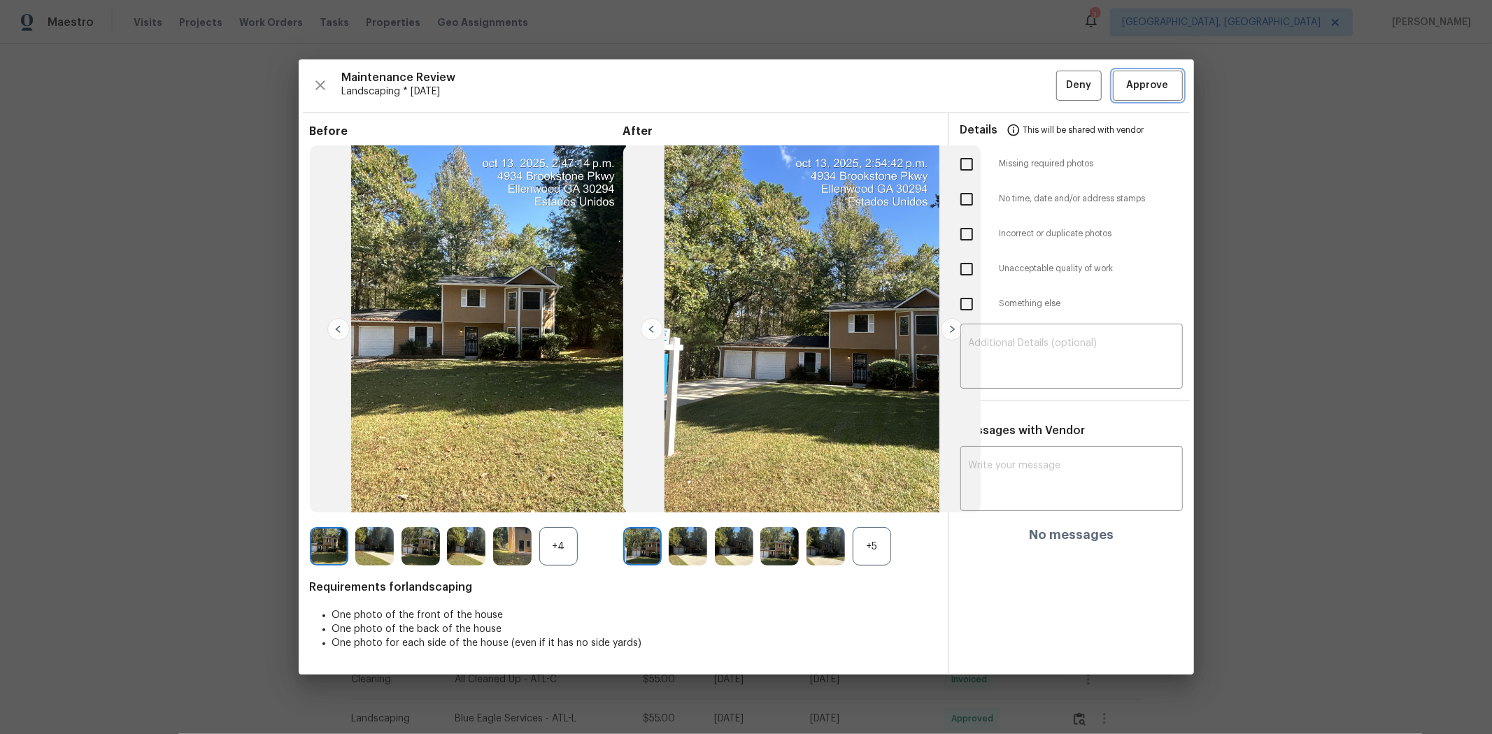
drag, startPoint x: 1139, startPoint y: 78, endPoint x: 1205, endPoint y: 38, distance: 77.5
click at [1060, 78] on span "Approve" at bounding box center [1148, 85] width 42 height 17
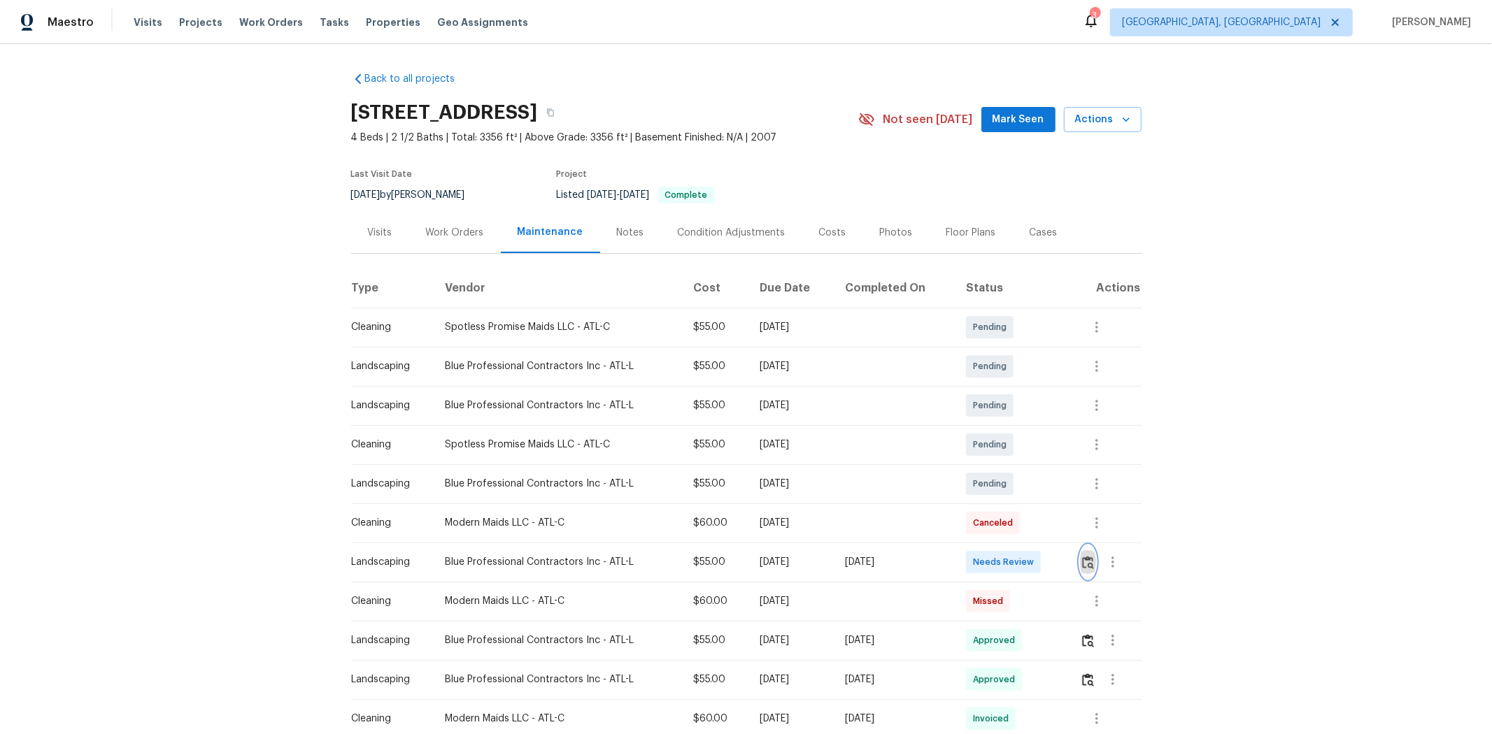
click at [802, 469] on button "button" at bounding box center [1088, 563] width 16 height 34
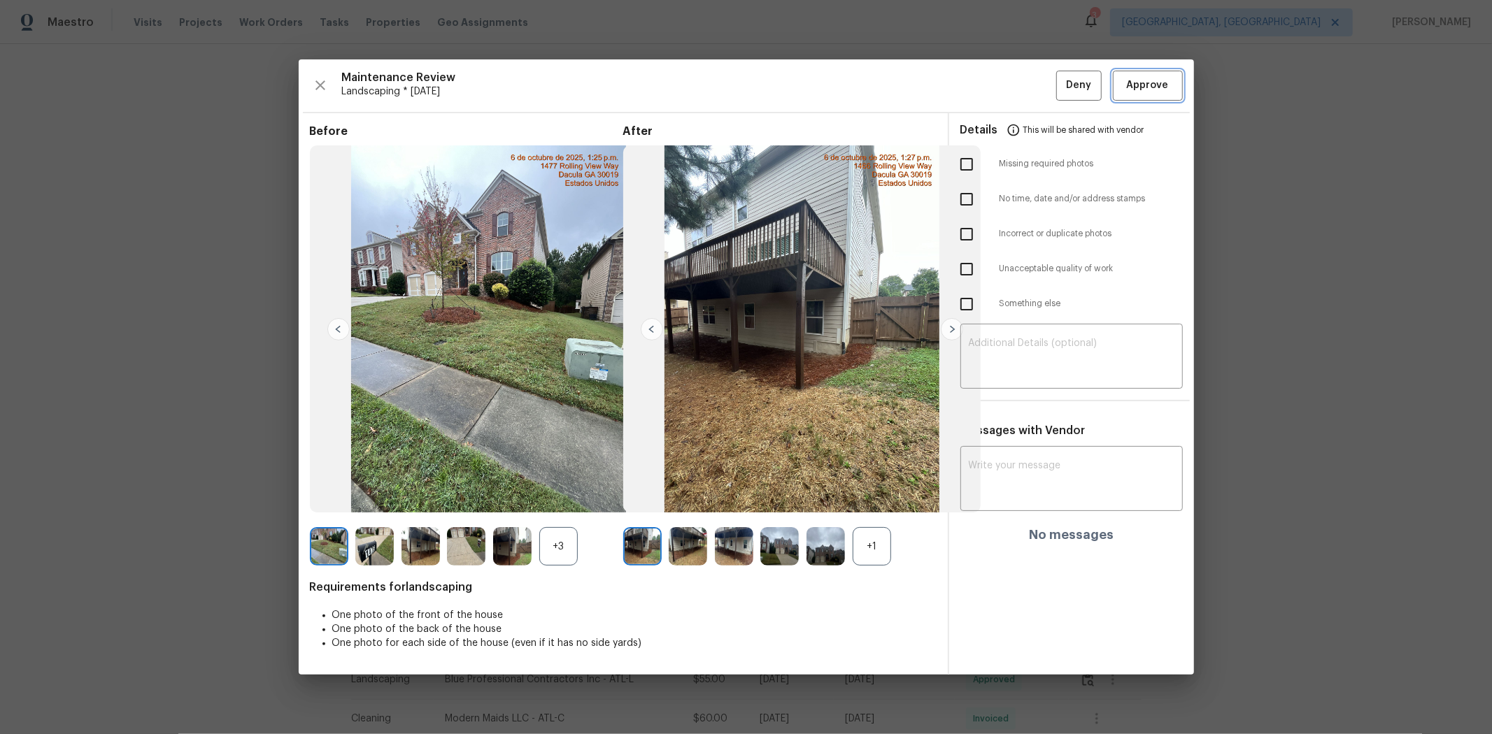
click at [802, 87] on span "Approve" at bounding box center [1148, 85] width 42 height 17
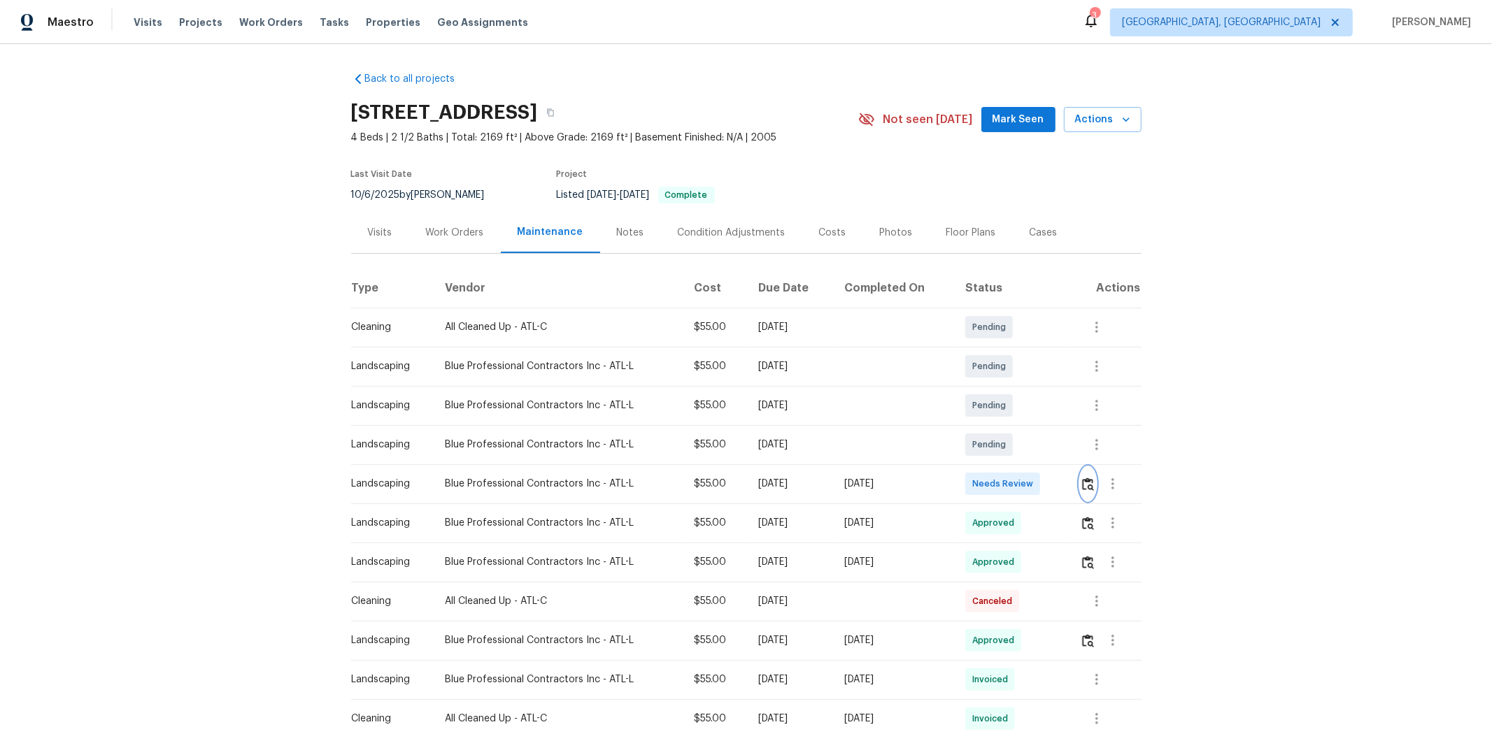
click at [1060, 486] on img "button" at bounding box center [1088, 484] width 12 height 13
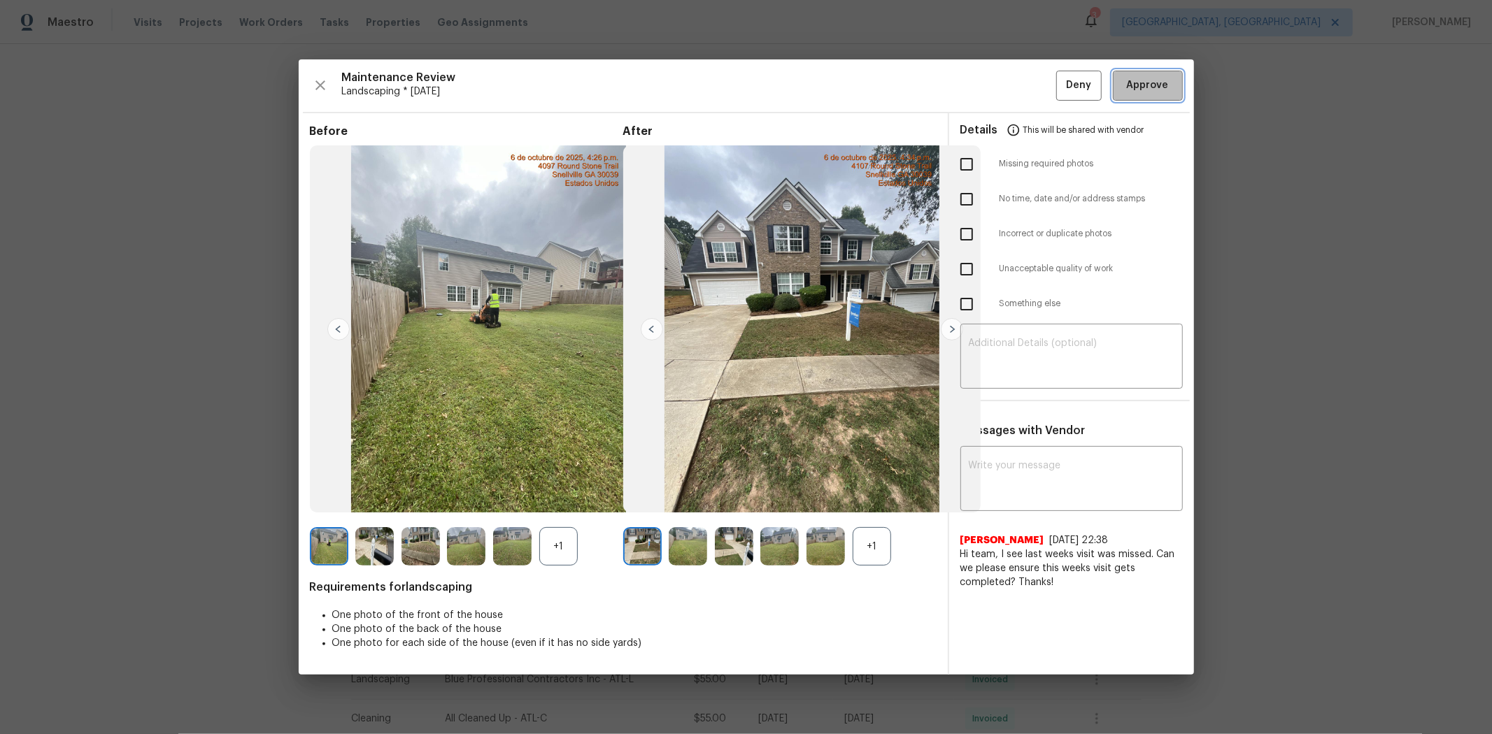
drag, startPoint x: 1137, startPoint y: 92, endPoint x: 1111, endPoint y: 90, distance: 26.0
click at [1060, 92] on span "Approve" at bounding box center [1148, 85] width 42 height 17
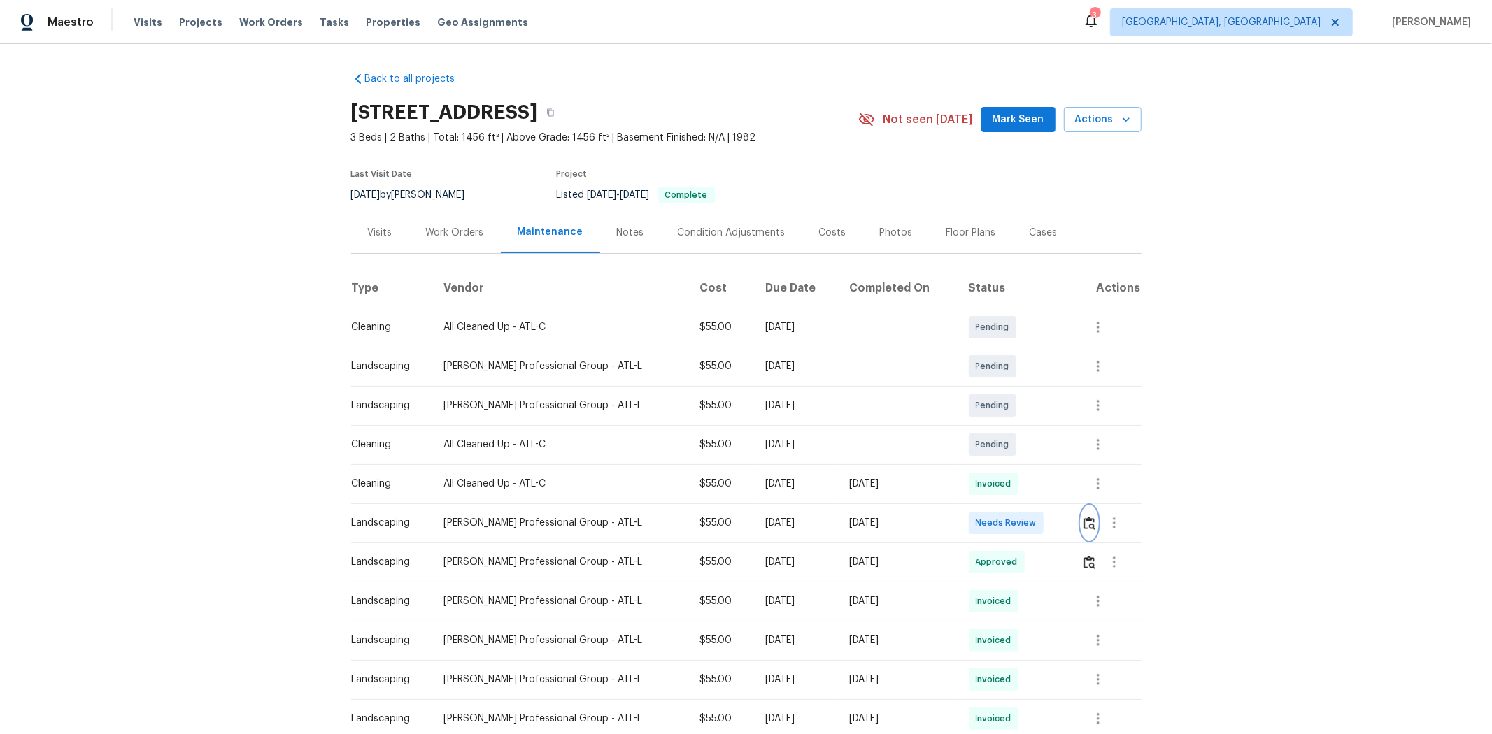
click at [1060, 491] on button "button" at bounding box center [1089, 523] width 16 height 34
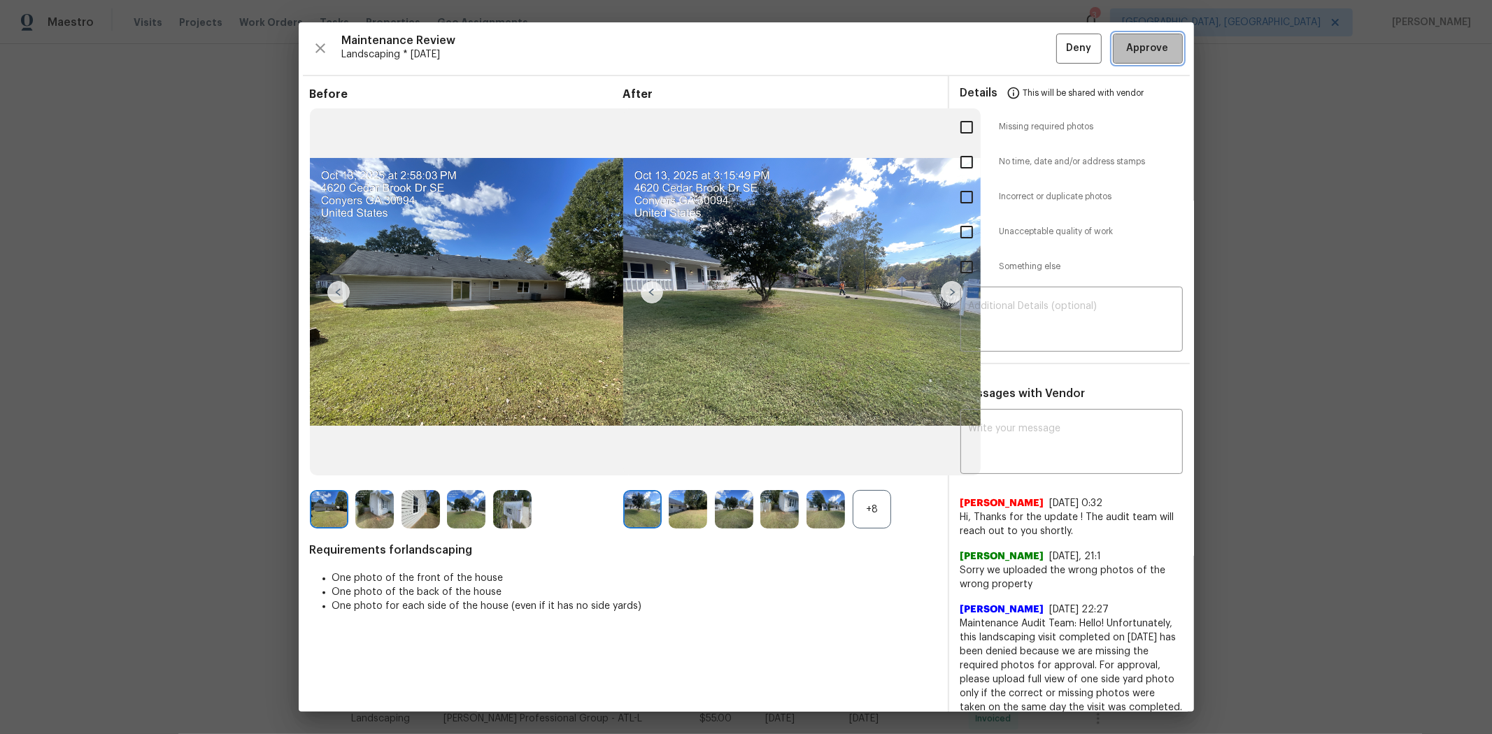
click at [1060, 57] on button "Approve" at bounding box center [1148, 49] width 70 height 30
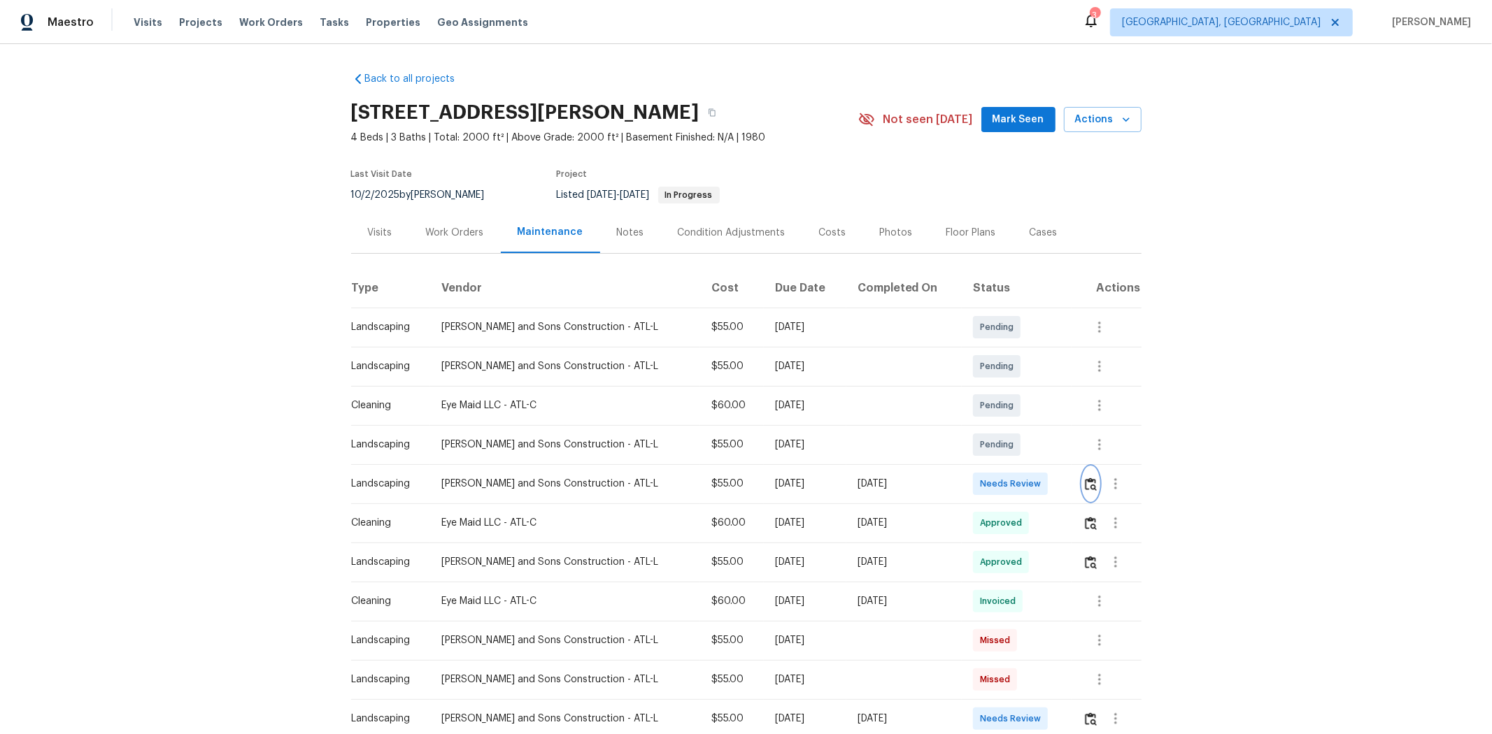
click at [1060, 490] on img "button" at bounding box center [1091, 484] width 12 height 13
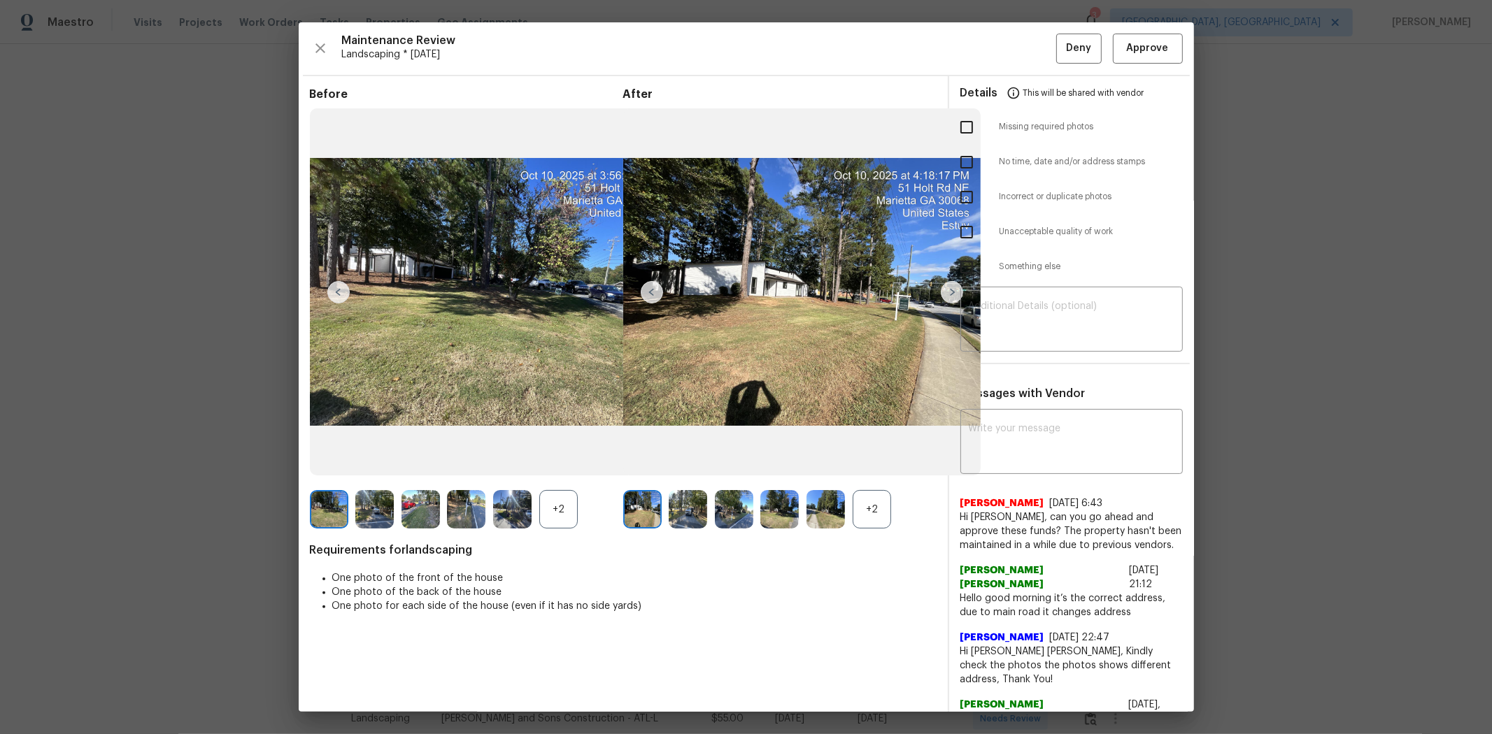
drag, startPoint x: 1129, startPoint y: 66, endPoint x: 1130, endPoint y: 52, distance: 14.7
click at [1060, 62] on div "Maintenance Review Landscaping * Mon, Oct 06 Deny Approve Before +2 After +2 Re…" at bounding box center [746, 367] width 895 height 690
click at [1060, 50] on span "Approve" at bounding box center [1148, 48] width 42 height 17
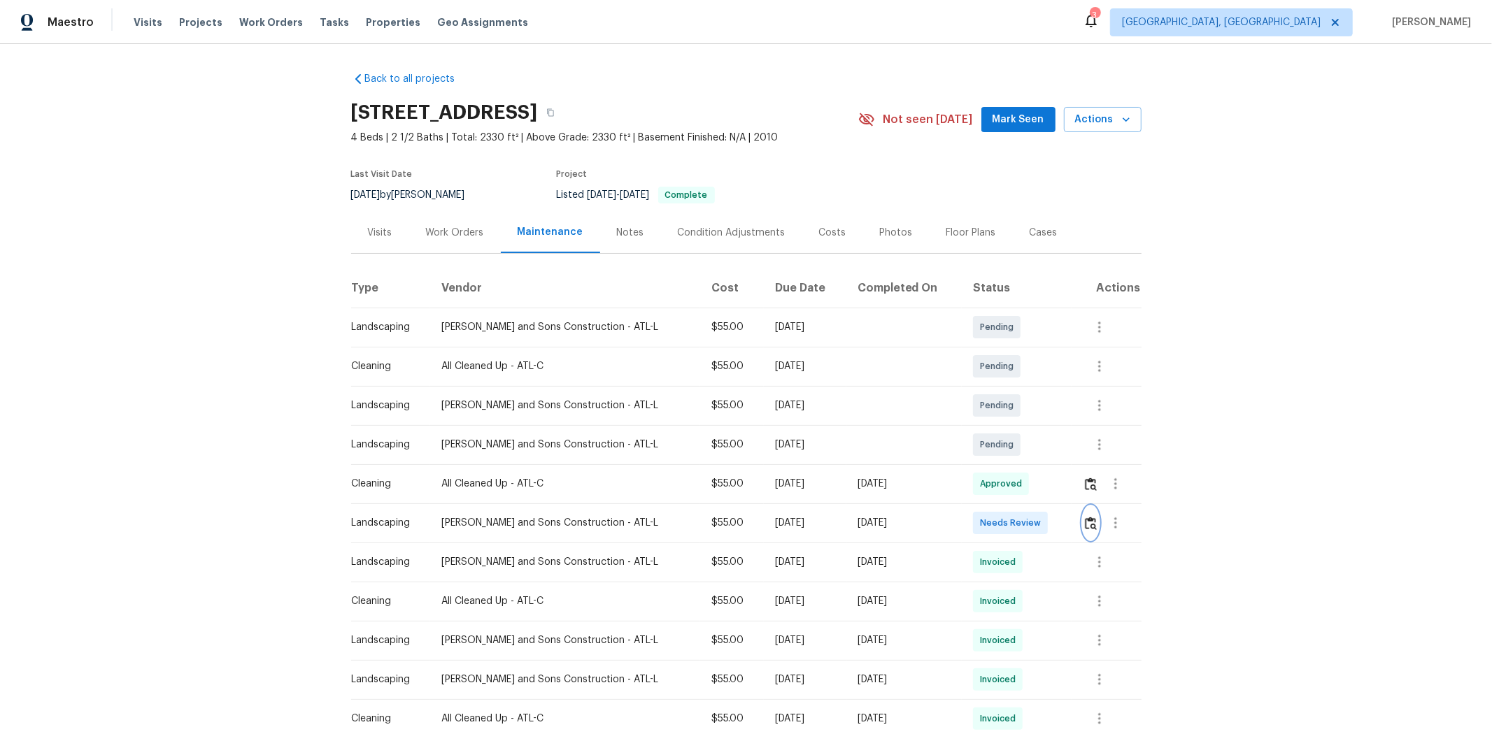
click at [1060, 491] on button "button" at bounding box center [1091, 523] width 16 height 34
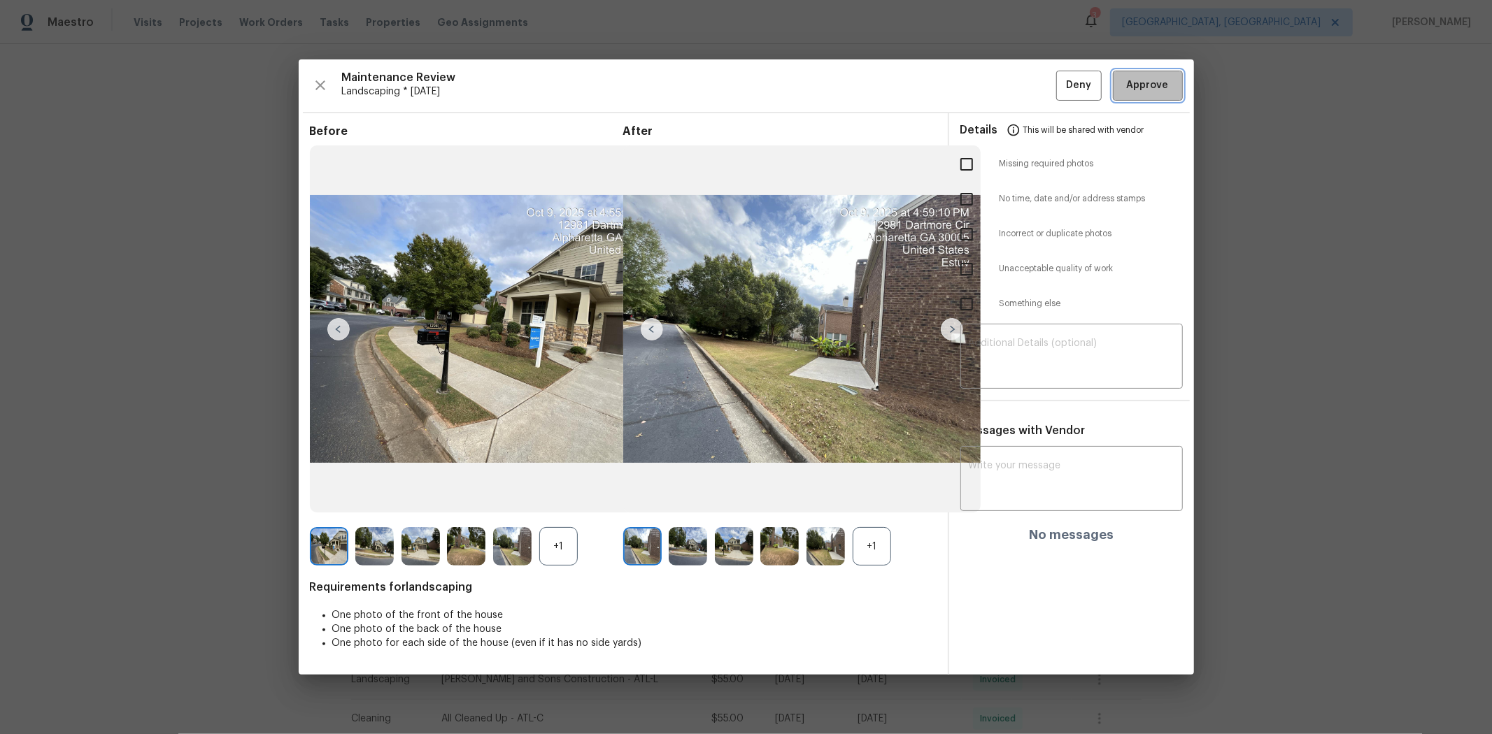
click at [1060, 76] on button "Approve" at bounding box center [1148, 86] width 70 height 30
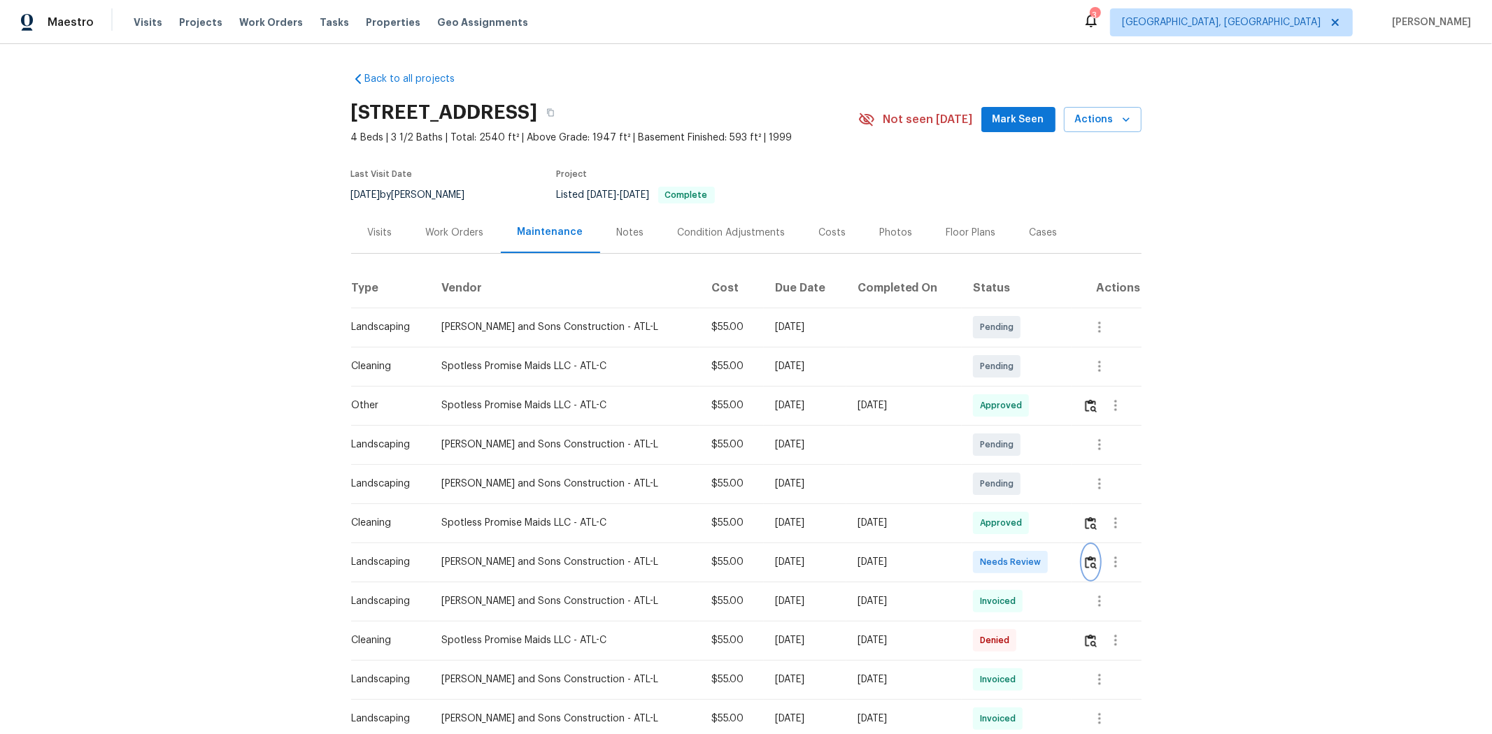
click at [1060, 491] on img "button" at bounding box center [1091, 562] width 12 height 13
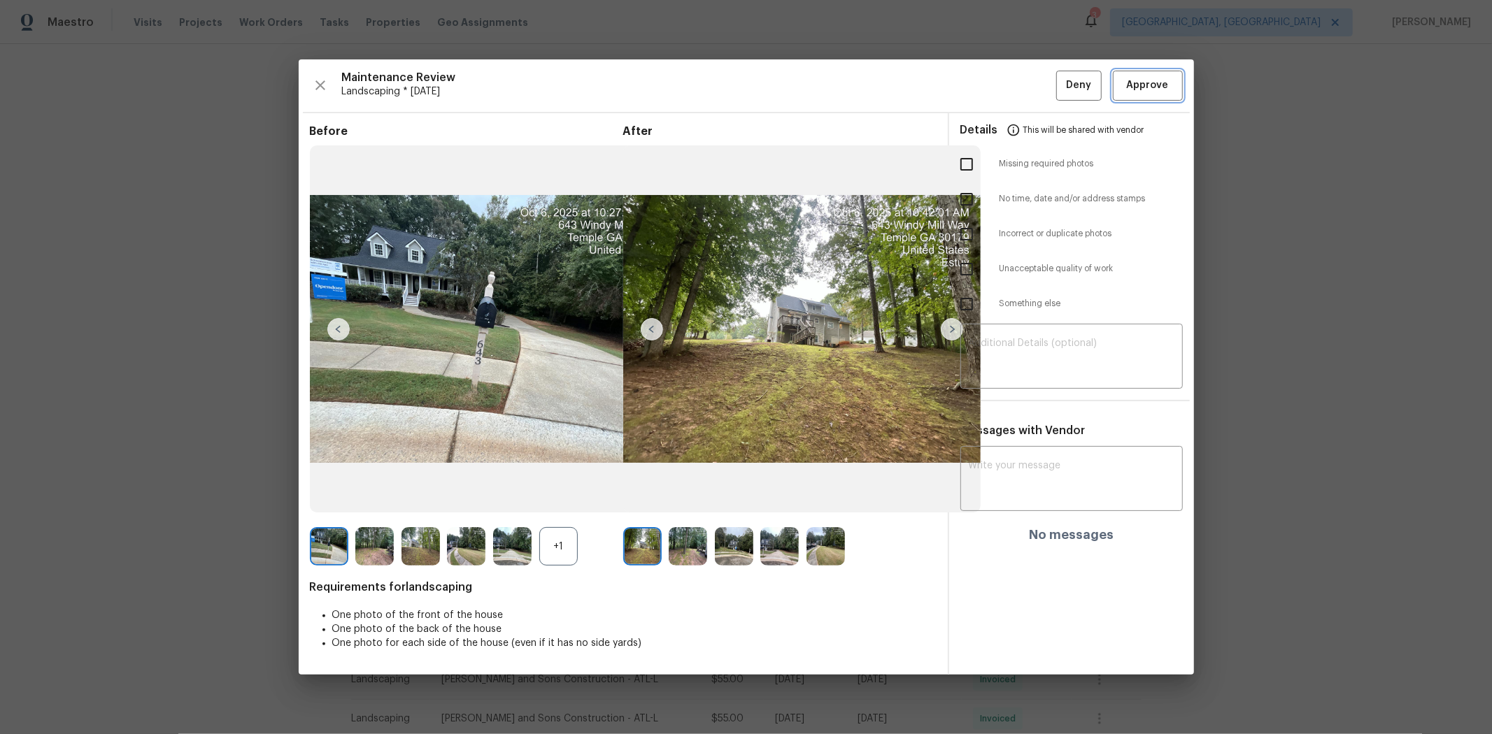
click at [1060, 71] on button "Approve" at bounding box center [1148, 86] width 70 height 30
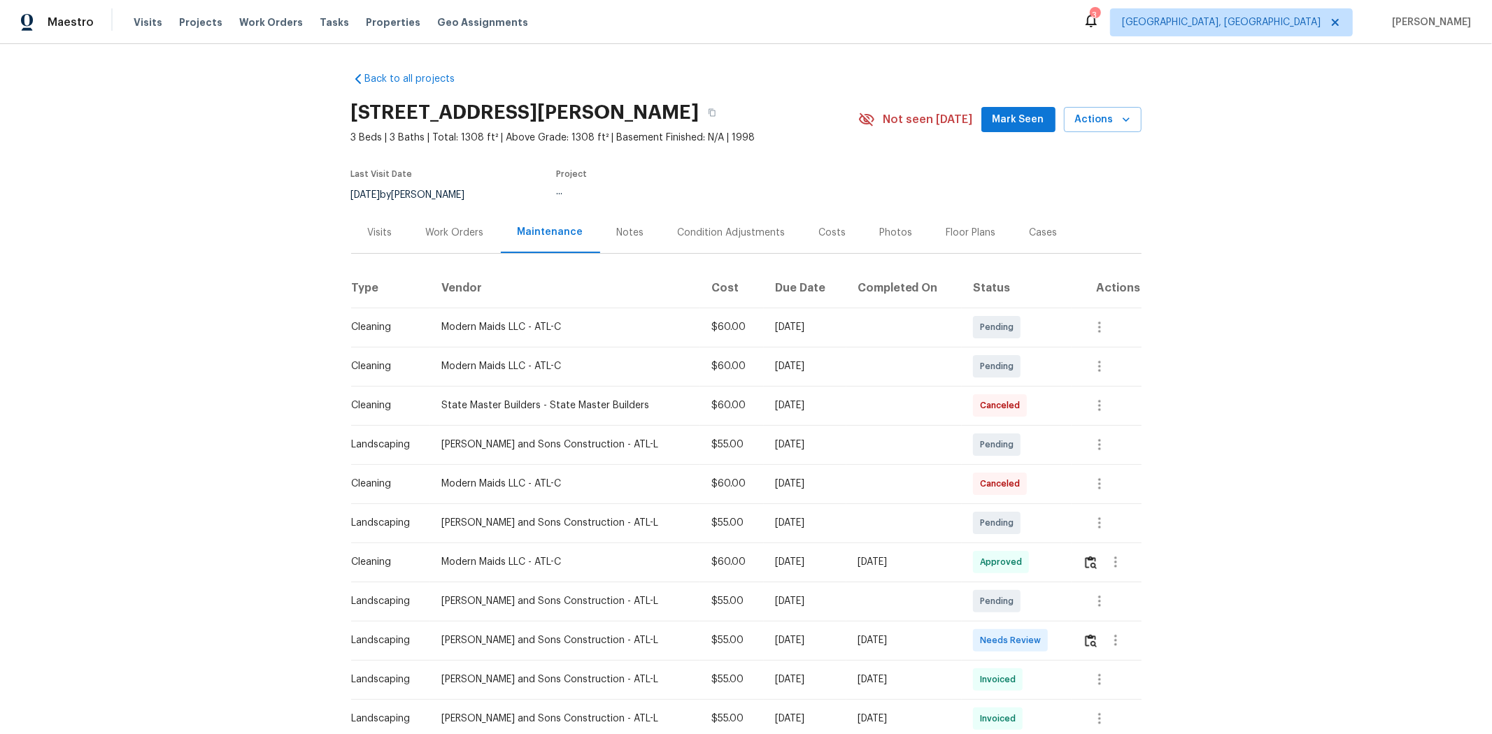
click at [802, 469] on td at bounding box center [1106, 640] width 69 height 39
click at [802, 469] on img "button" at bounding box center [1091, 640] width 12 height 13
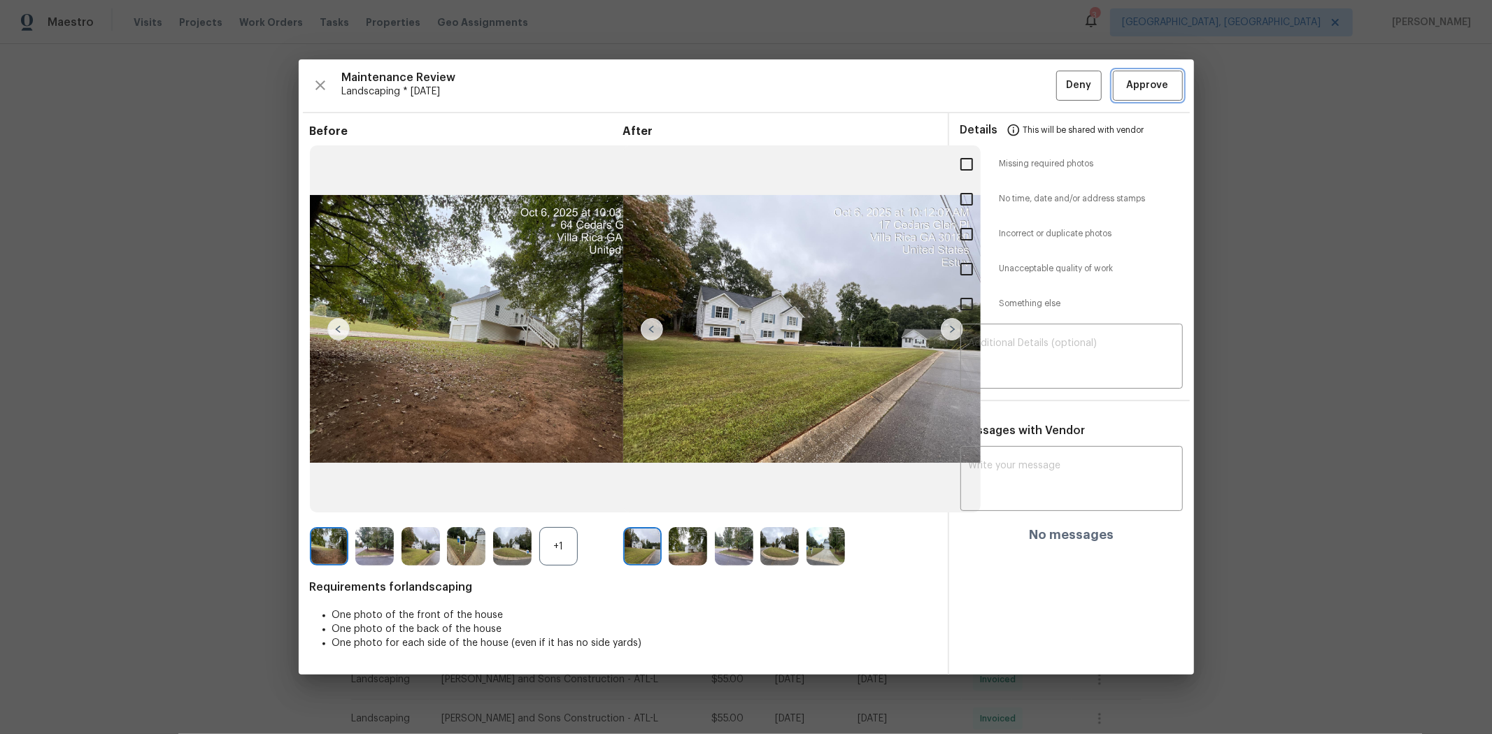
drag, startPoint x: 1143, startPoint y: 80, endPoint x: 1125, endPoint y: 78, distance: 18.4
click at [802, 80] on span "Approve" at bounding box center [1148, 85] width 42 height 17
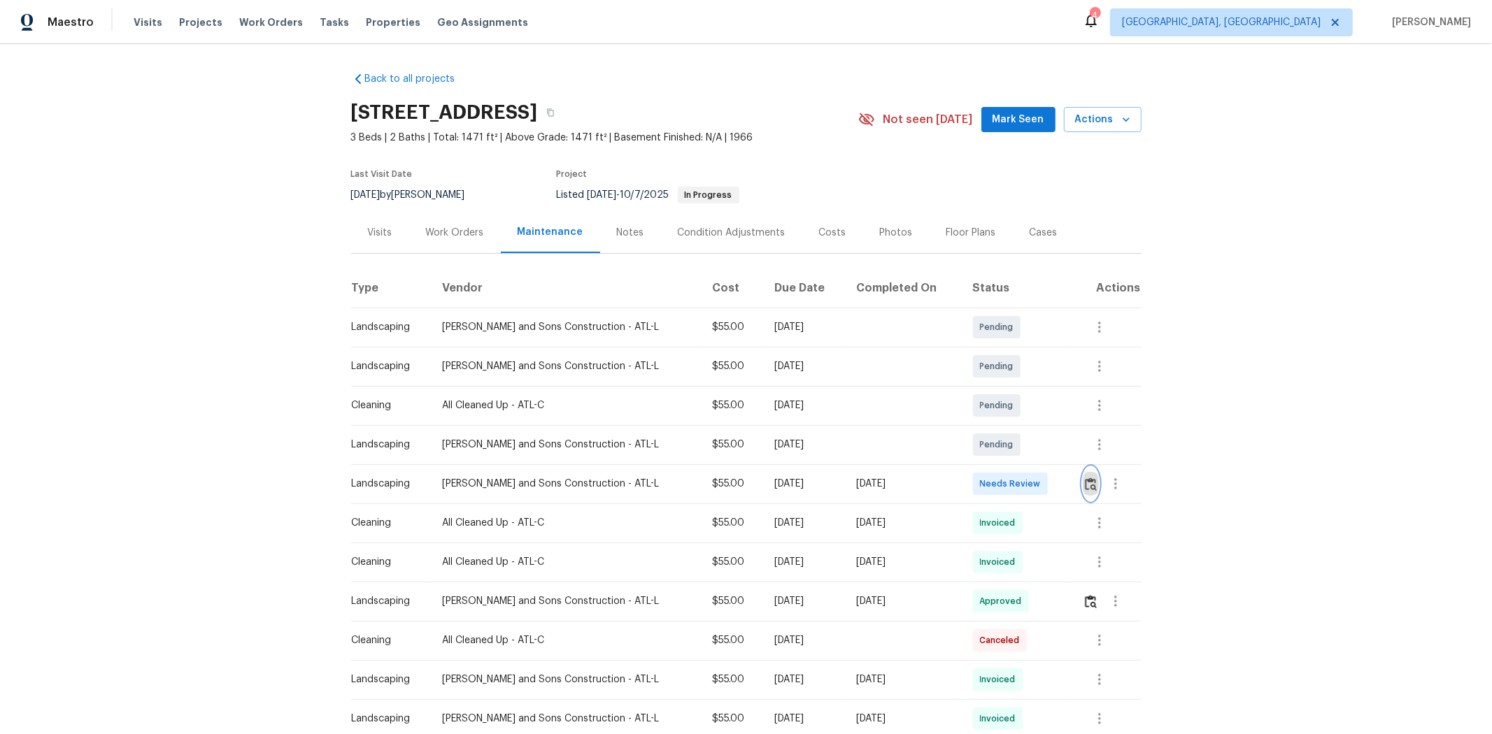
click at [802, 469] on img "button" at bounding box center [1091, 484] width 12 height 13
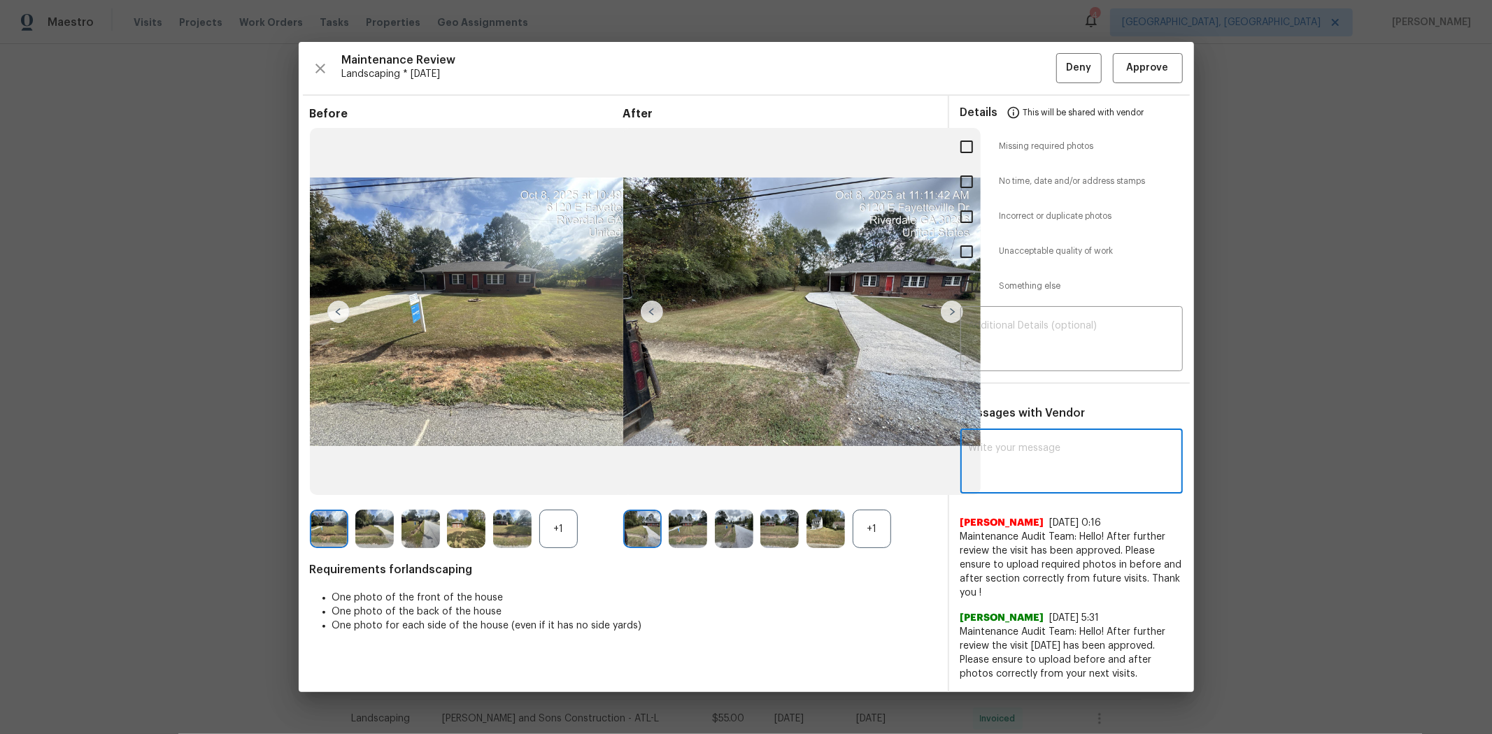
click at [802, 459] on textarea at bounding box center [1072, 462] width 206 height 39
paste textarea "Maintenance Audit Team: Hello! After further review, this visit has been approv…"
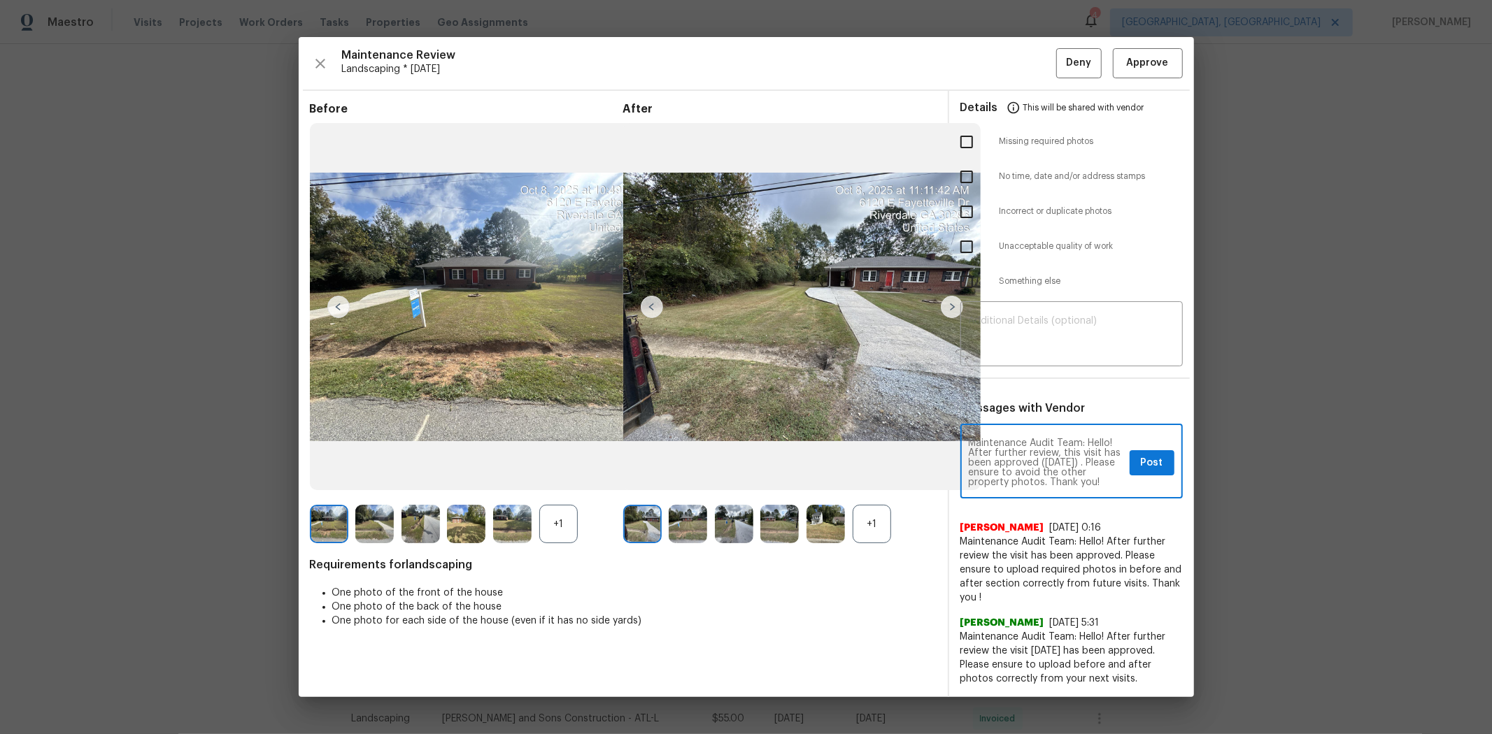
click at [802, 469] on textarea "Maintenance Audit Team: Hello! After further review, this visit has been approv…" at bounding box center [1046, 463] width 155 height 49
type textarea "Maintenance Audit Team: Hello! After further review, this visit has been approv…"
click at [802, 464] on span "Post" at bounding box center [1152, 463] width 22 height 17
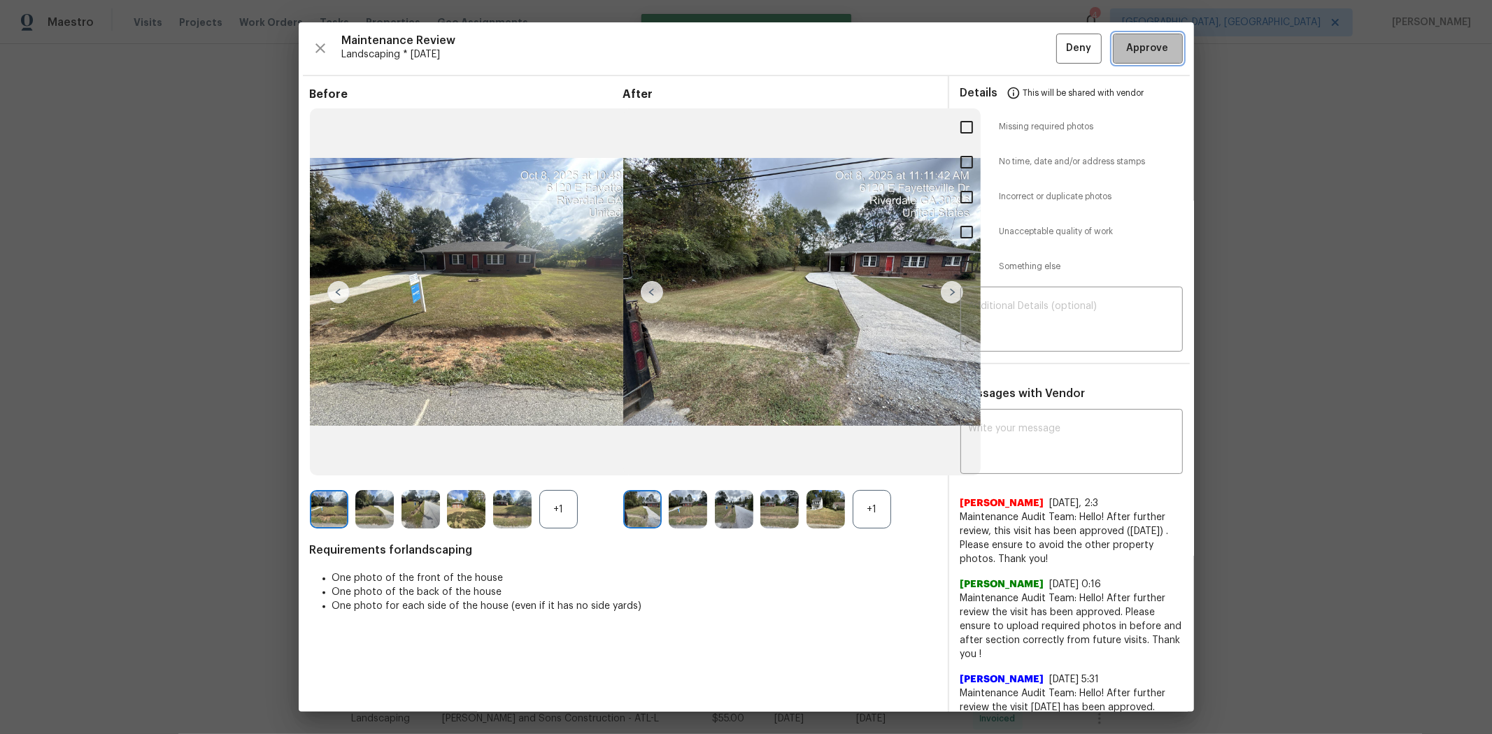
click at [802, 56] on span "Approve" at bounding box center [1148, 48] width 42 height 17
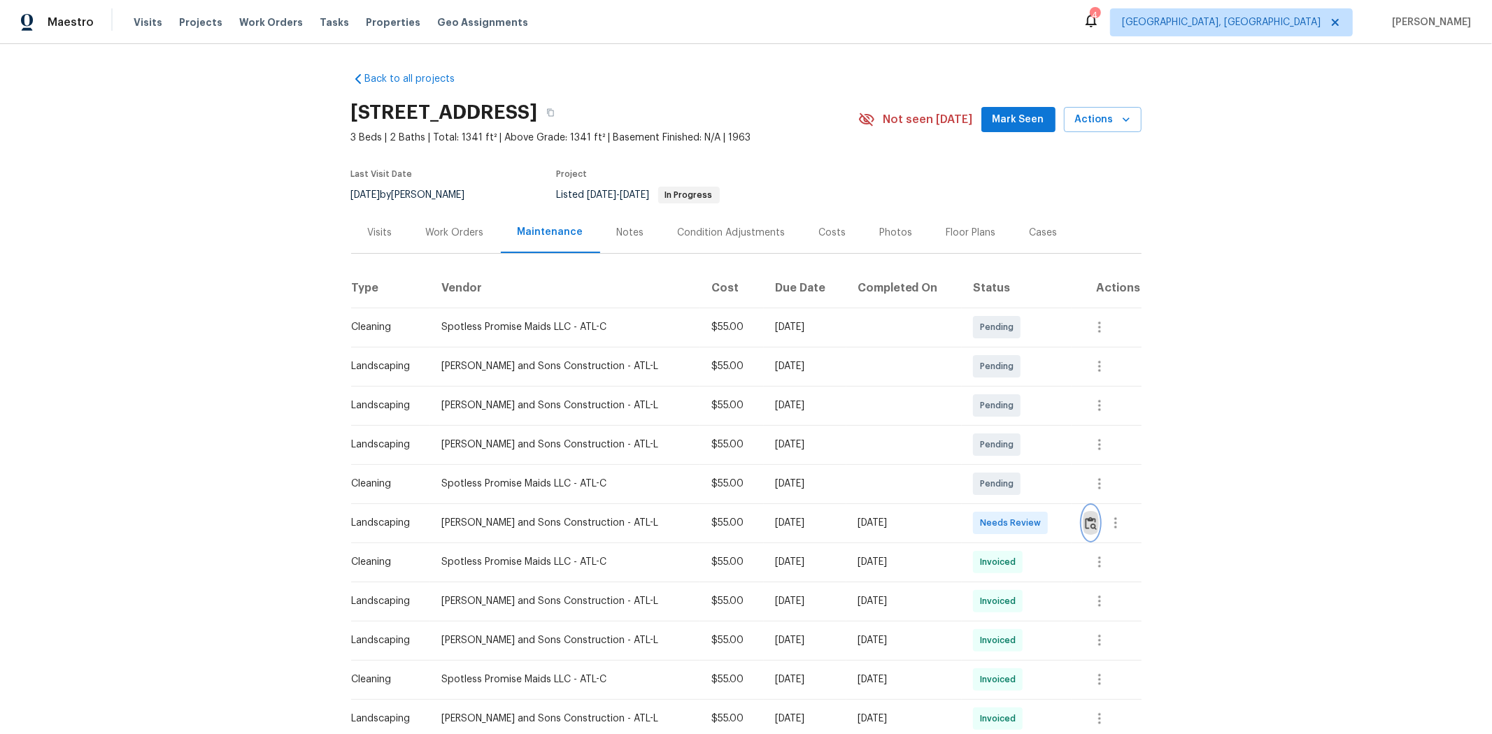
click at [1060, 491] on img "button" at bounding box center [1091, 523] width 12 height 13
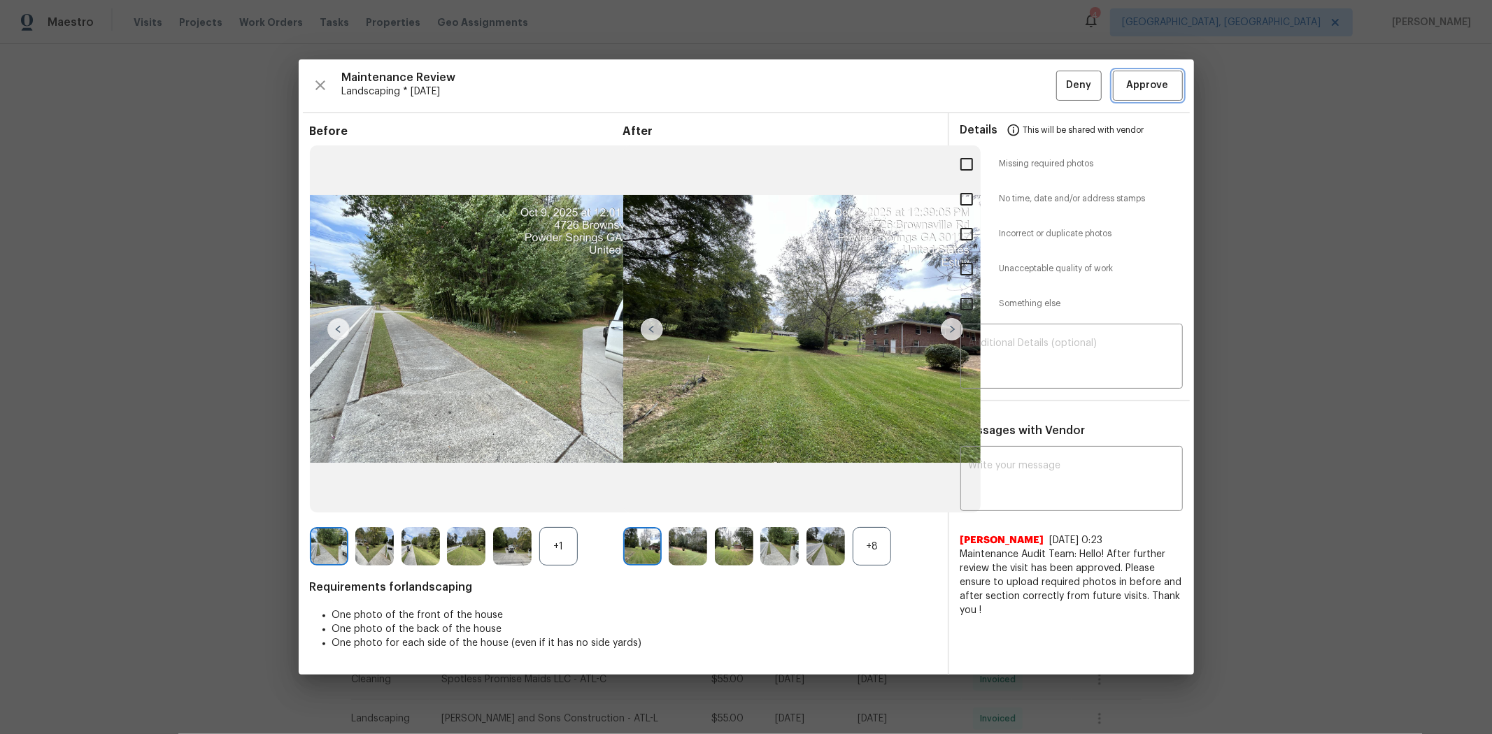
click at [1060, 79] on span "Approve" at bounding box center [1148, 85] width 42 height 17
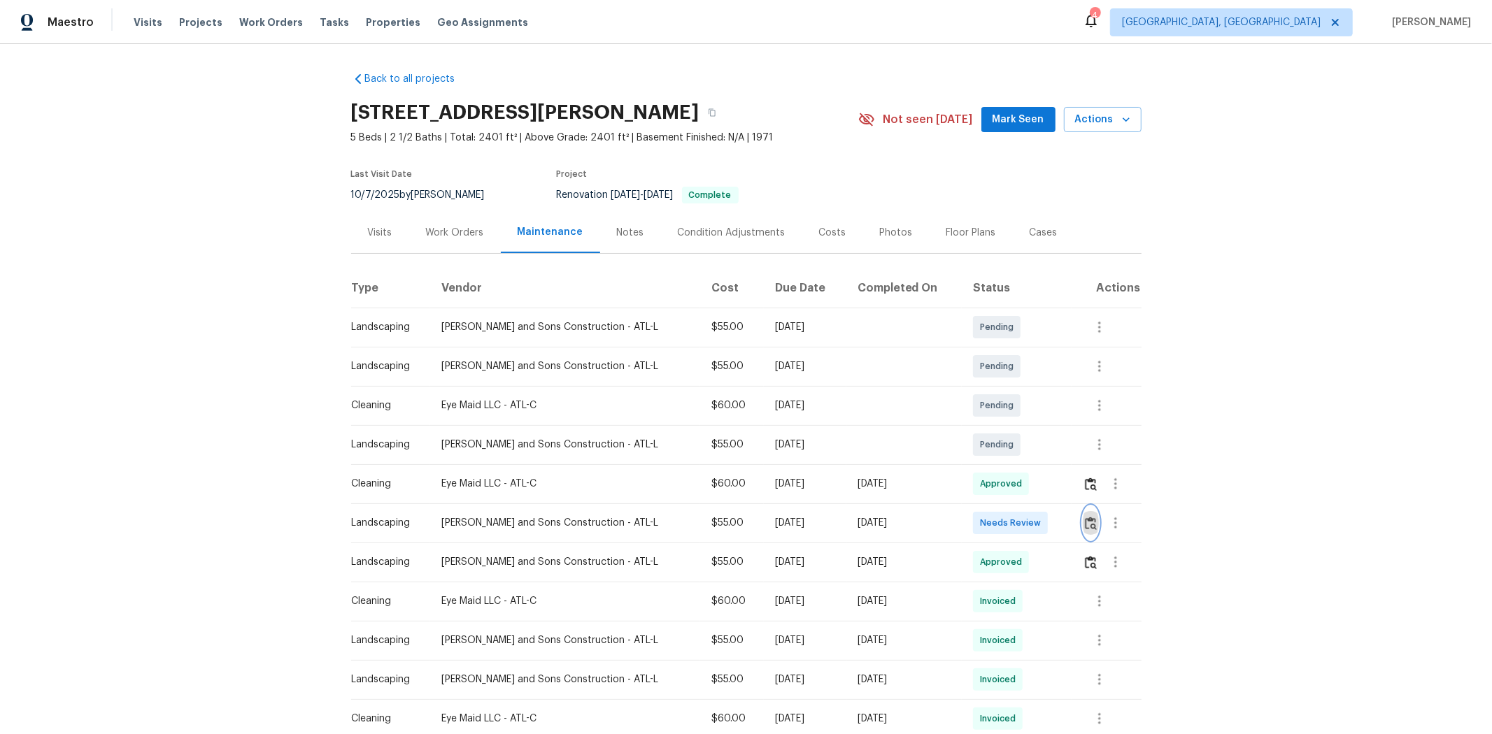
click at [1060, 491] on img "button" at bounding box center [1091, 523] width 12 height 13
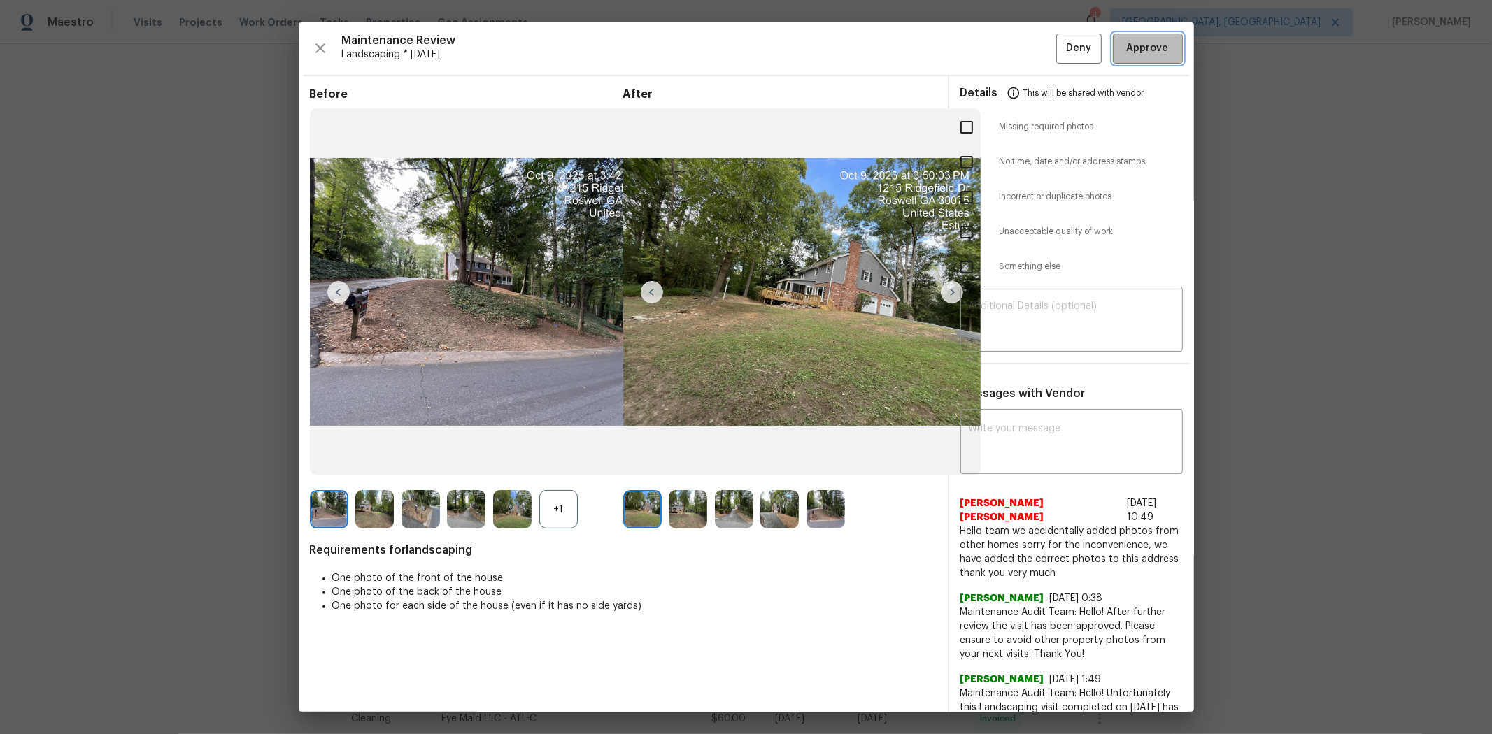
drag, startPoint x: 1138, startPoint y: 50, endPoint x: 1141, endPoint y: 42, distance: 9.1
click at [1060, 52] on span "Approve" at bounding box center [1148, 48] width 42 height 17
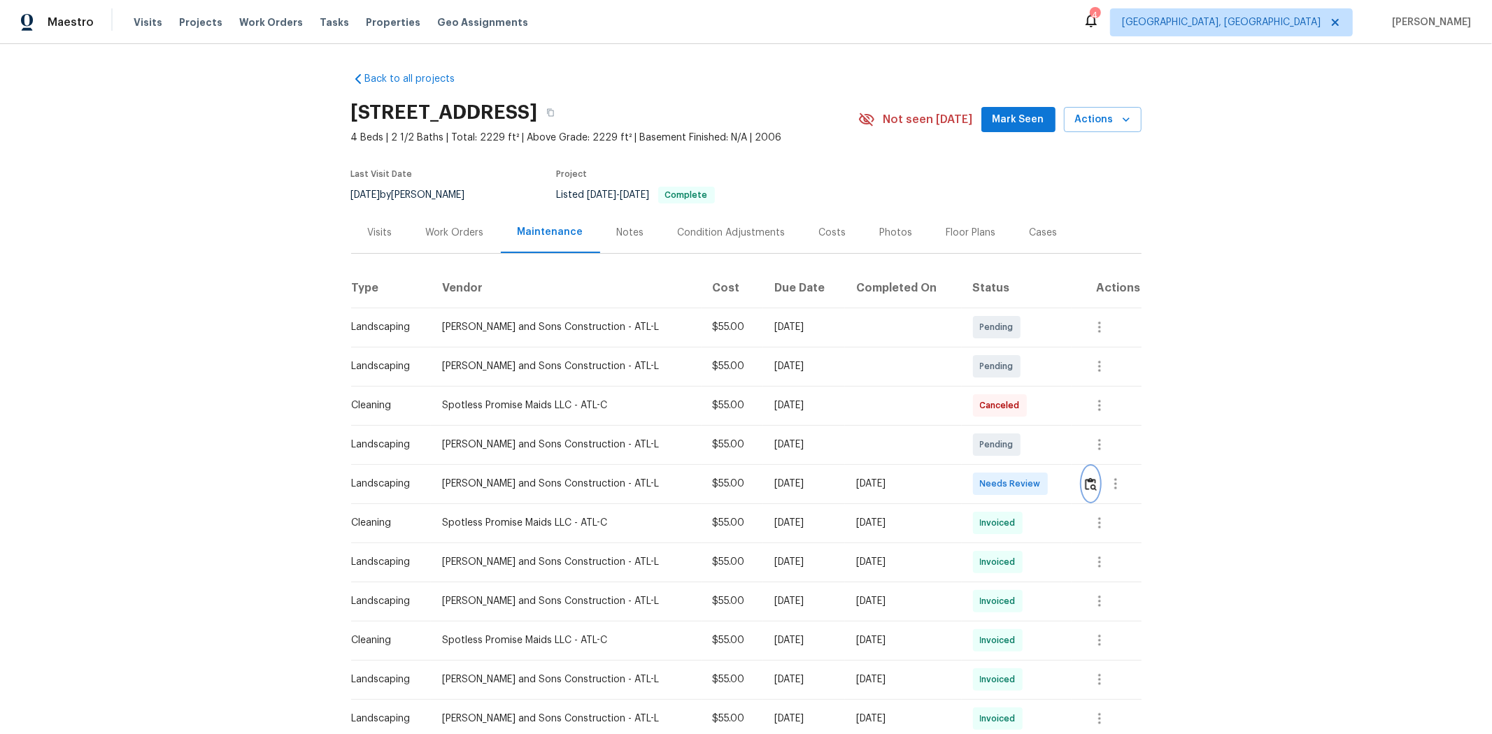
click at [1060, 485] on img "button" at bounding box center [1091, 484] width 12 height 13
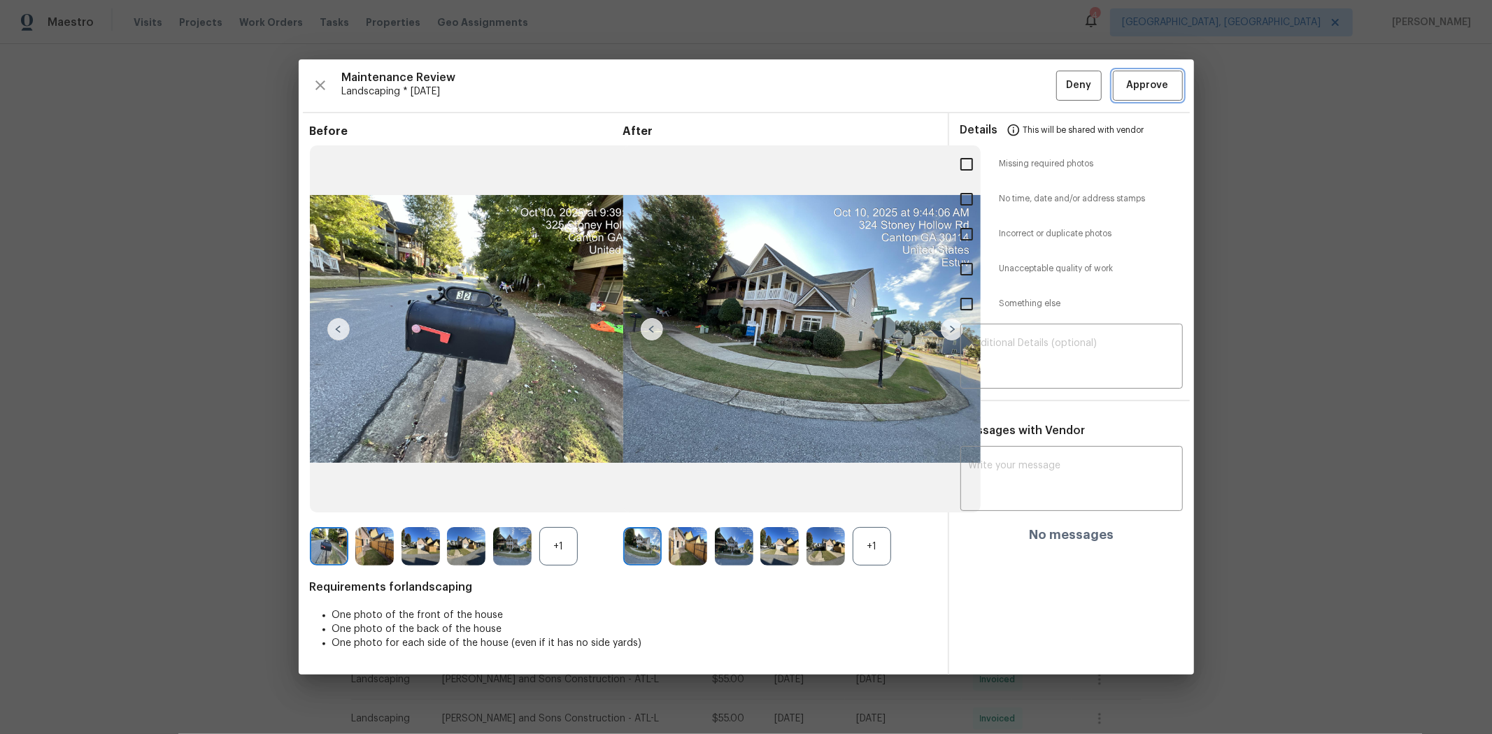
drag, startPoint x: 1131, startPoint y: 79, endPoint x: 1404, endPoint y: 15, distance: 280.9
click at [1060, 79] on span "Approve" at bounding box center [1148, 85] width 42 height 17
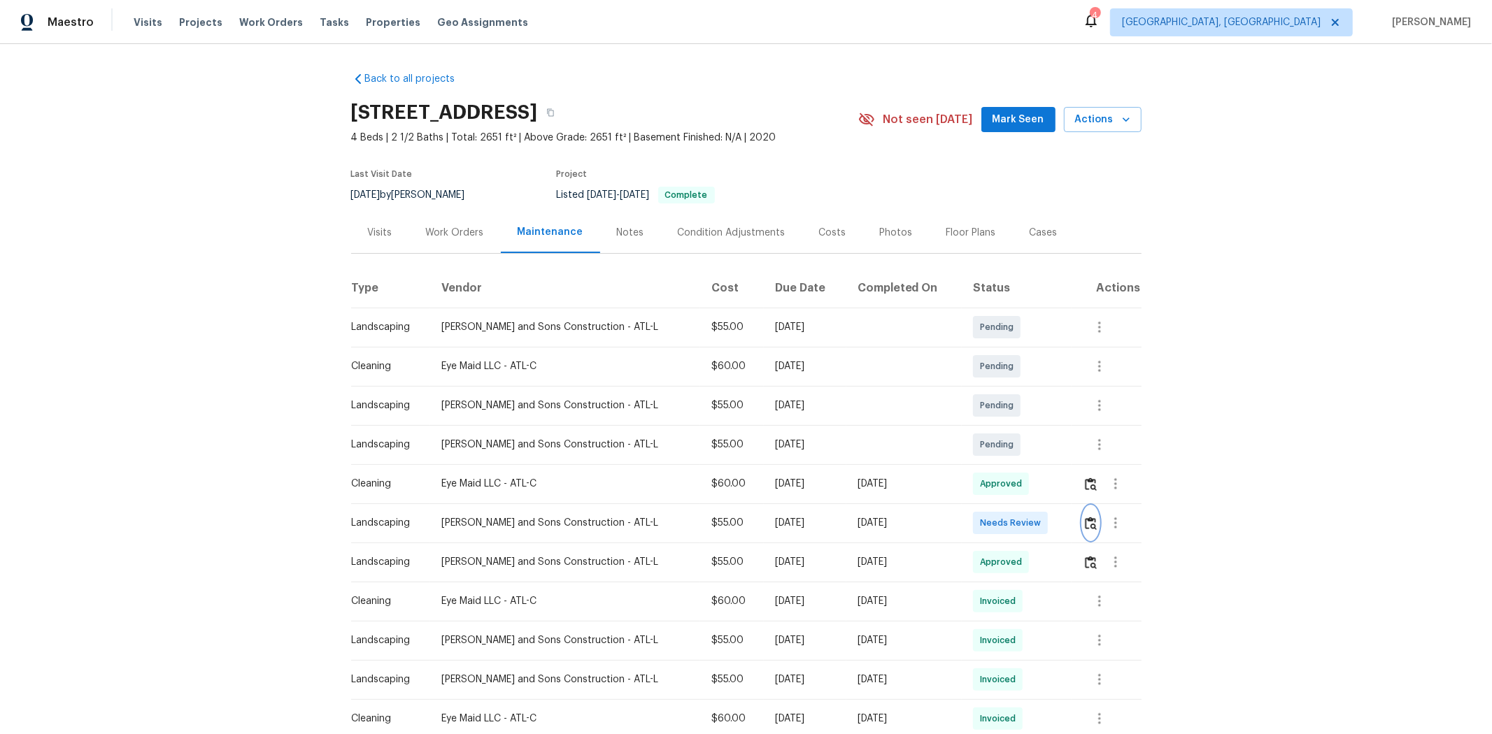
click at [1060, 491] on img "button" at bounding box center [1091, 523] width 12 height 13
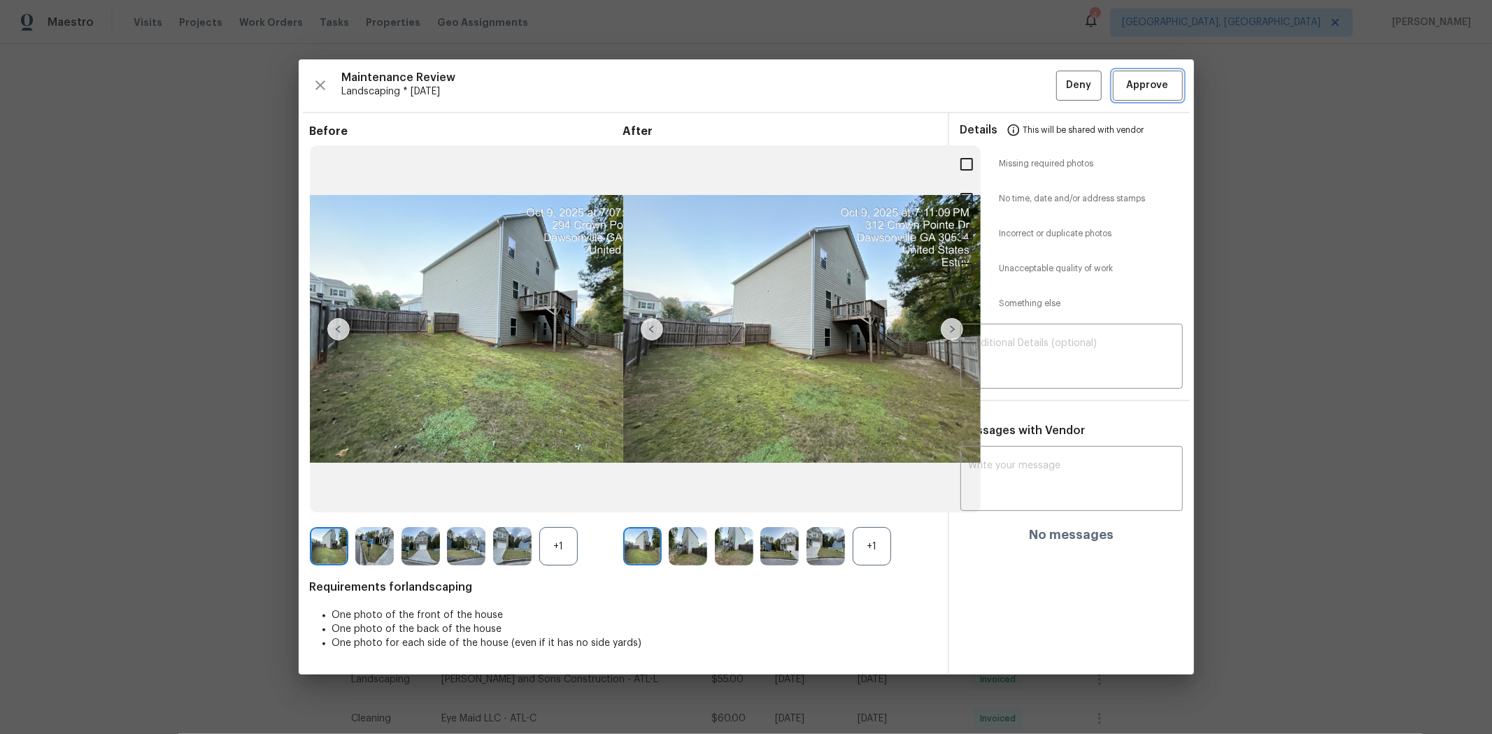
click at [1060, 94] on button "Approve" at bounding box center [1148, 86] width 70 height 30
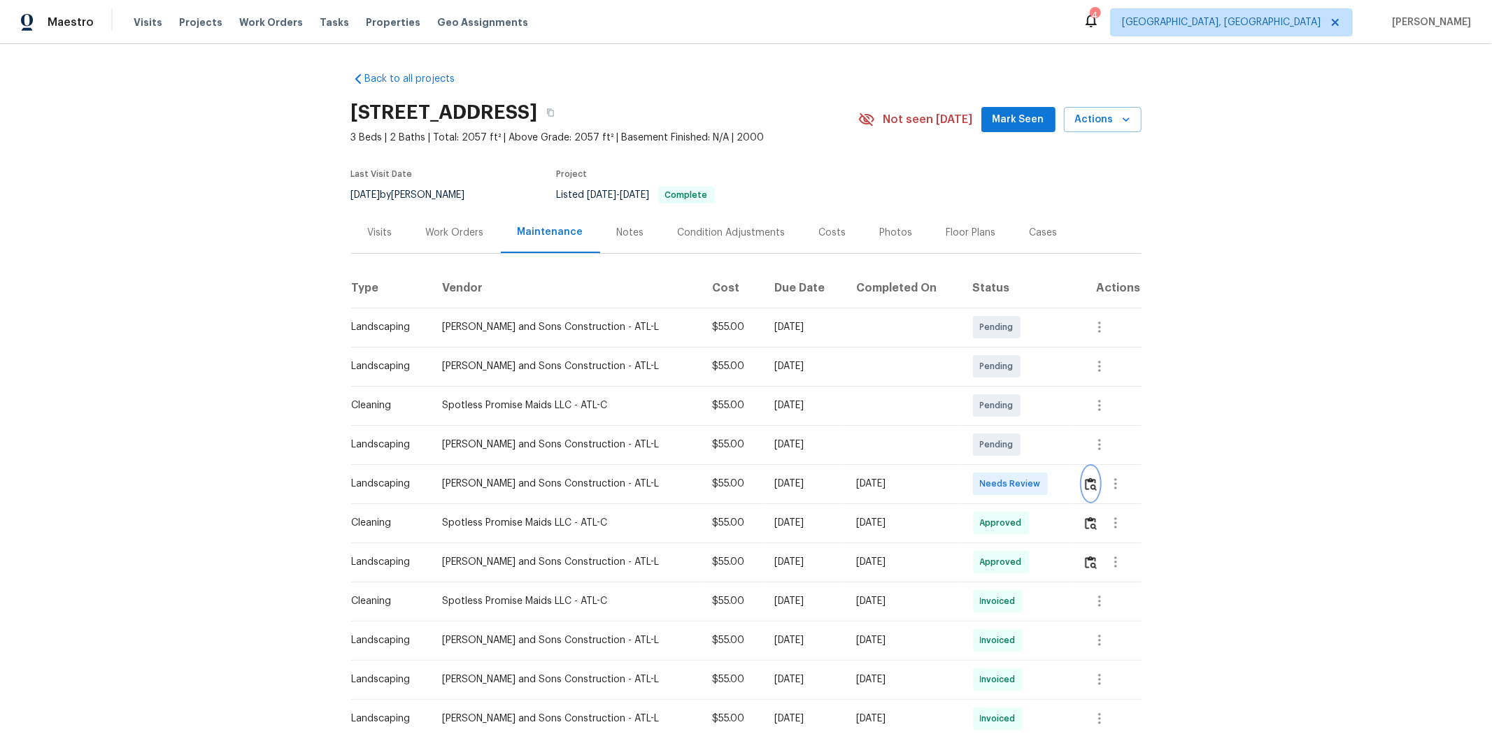
click at [1060, 486] on img "button" at bounding box center [1091, 484] width 12 height 13
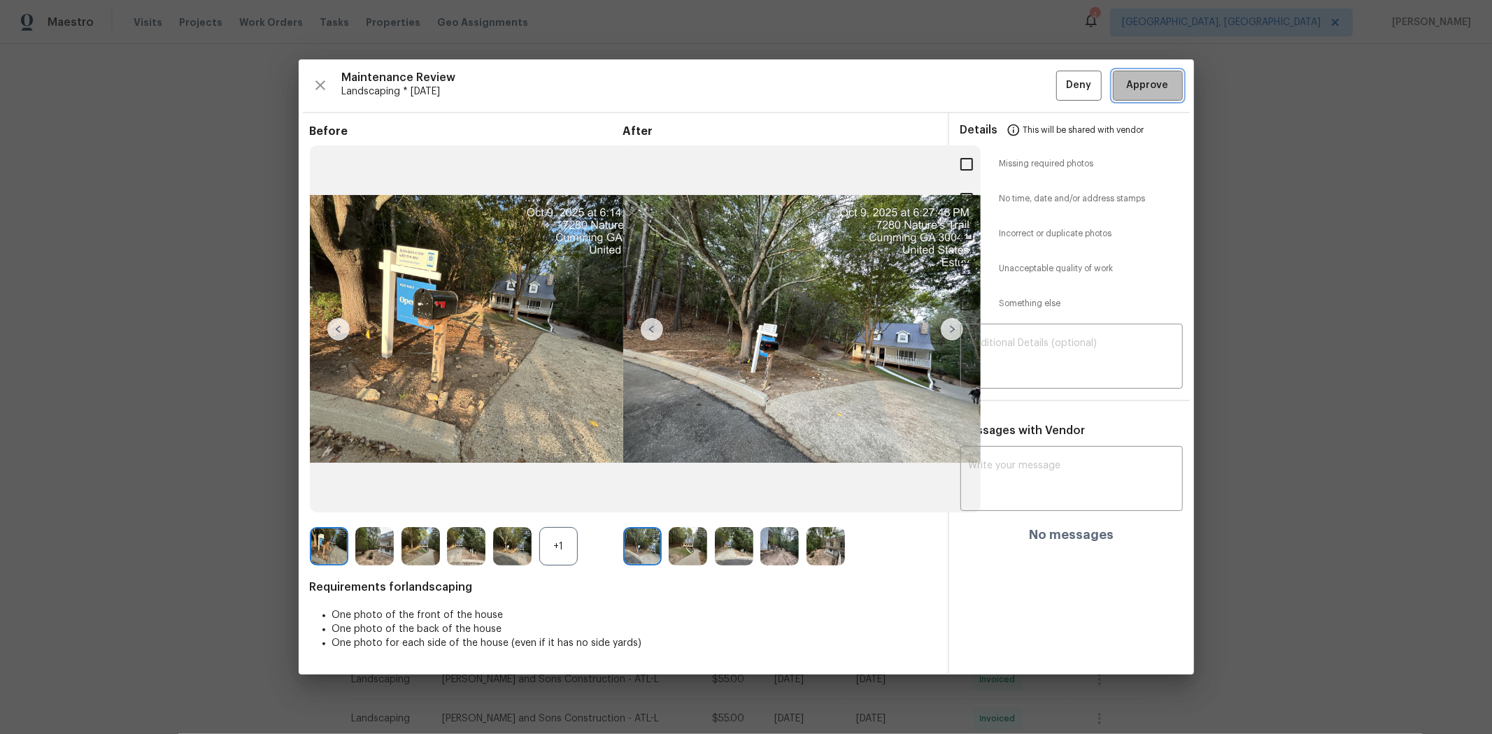
drag, startPoint x: 1159, startPoint y: 92, endPoint x: 1134, endPoint y: 78, distance: 28.2
click at [1060, 92] on span "Approve" at bounding box center [1148, 85] width 42 height 17
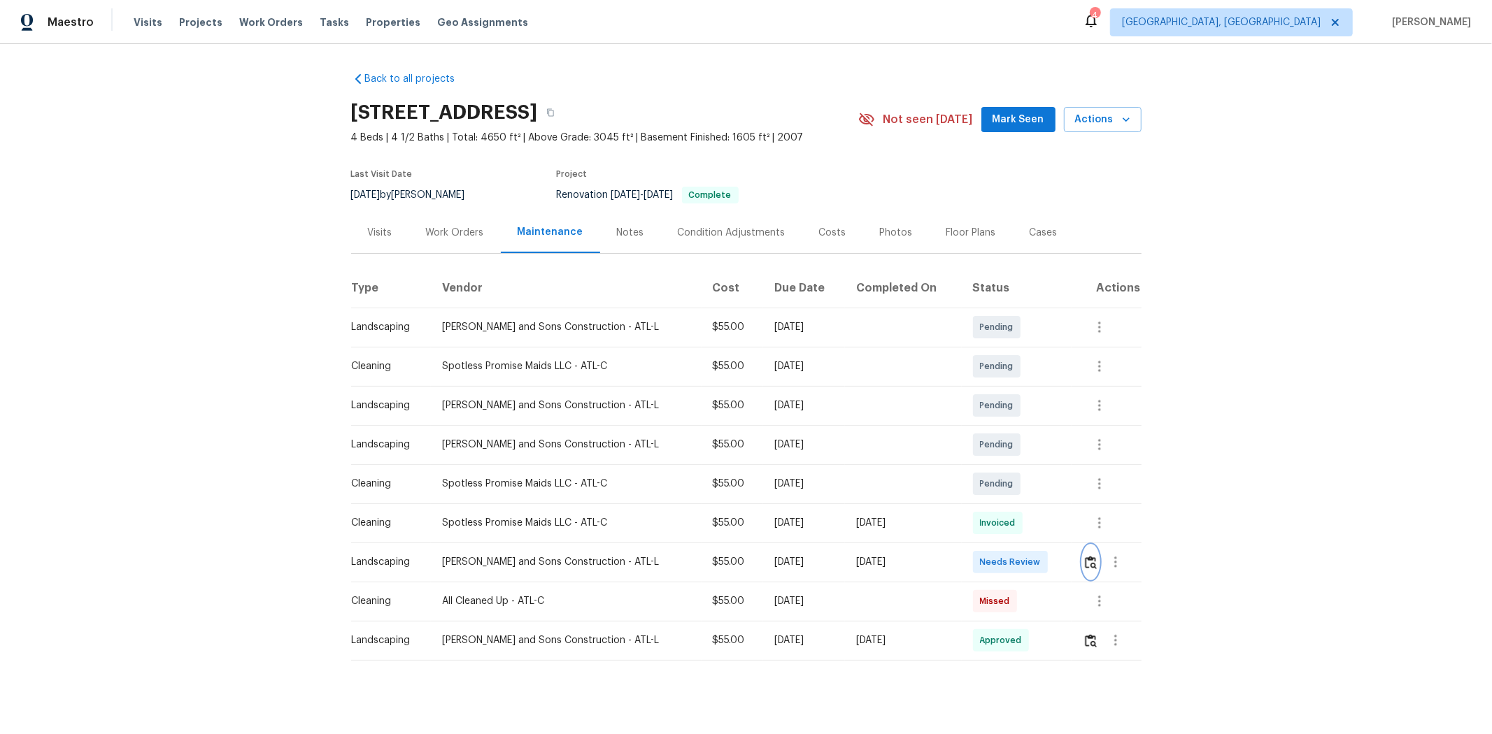
click at [1060, 491] on img "button" at bounding box center [1091, 562] width 12 height 13
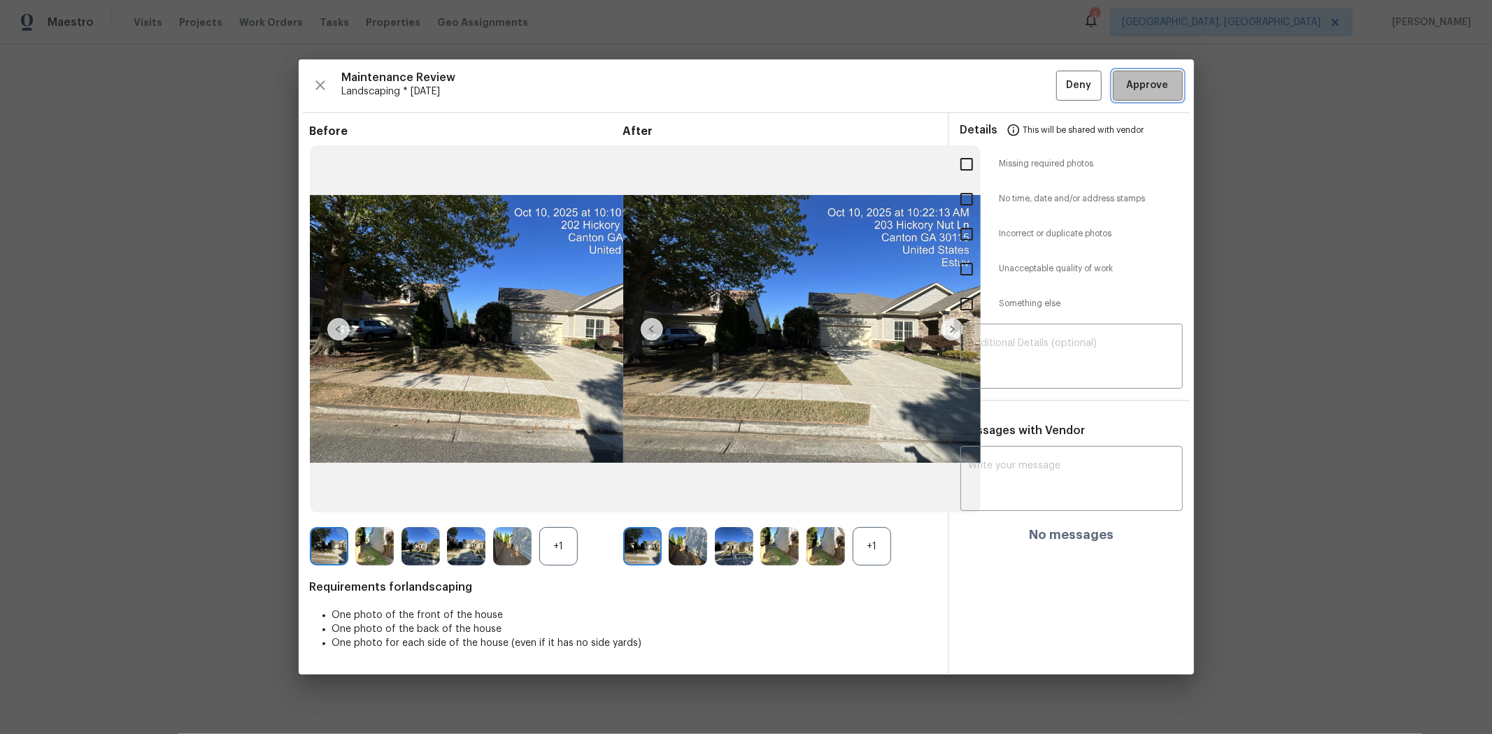
drag, startPoint x: 1150, startPoint y: 86, endPoint x: 1133, endPoint y: 75, distance: 20.2
click at [1060, 84] on span "Approve" at bounding box center [1148, 85] width 42 height 17
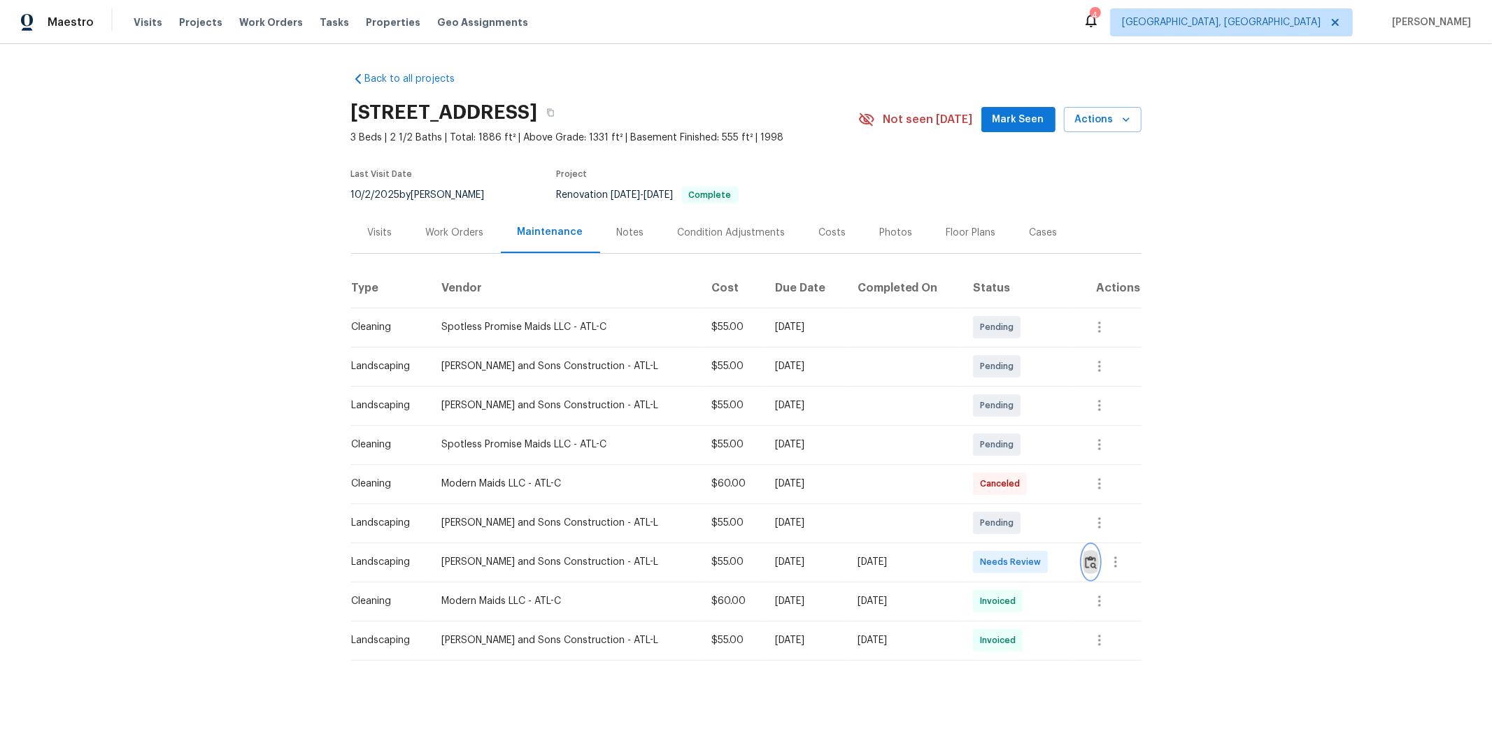
click at [1060, 491] on img "button" at bounding box center [1091, 562] width 12 height 13
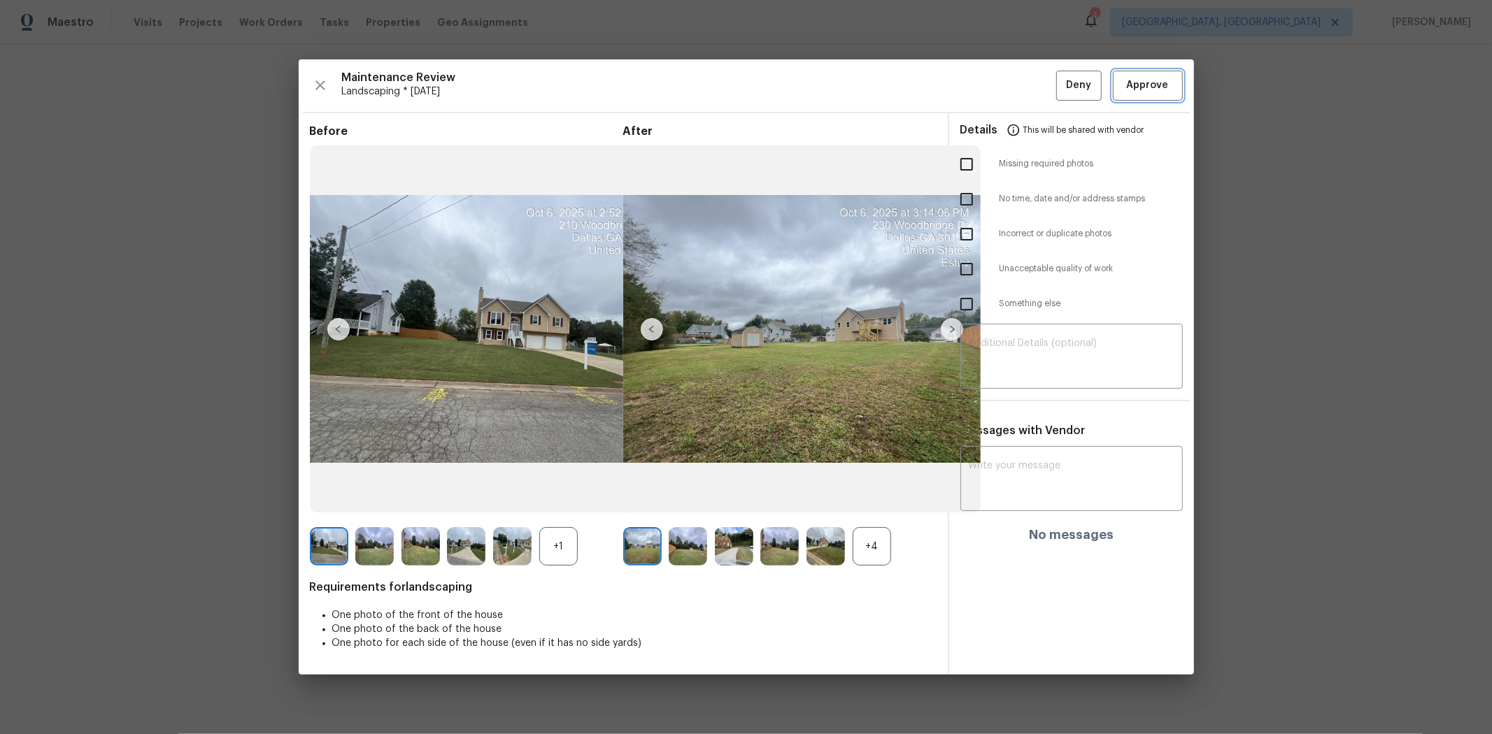
drag, startPoint x: 1147, startPoint y: 80, endPoint x: 1113, endPoint y: 97, distance: 37.5
click at [1060, 80] on span "Approve" at bounding box center [1148, 85] width 42 height 17
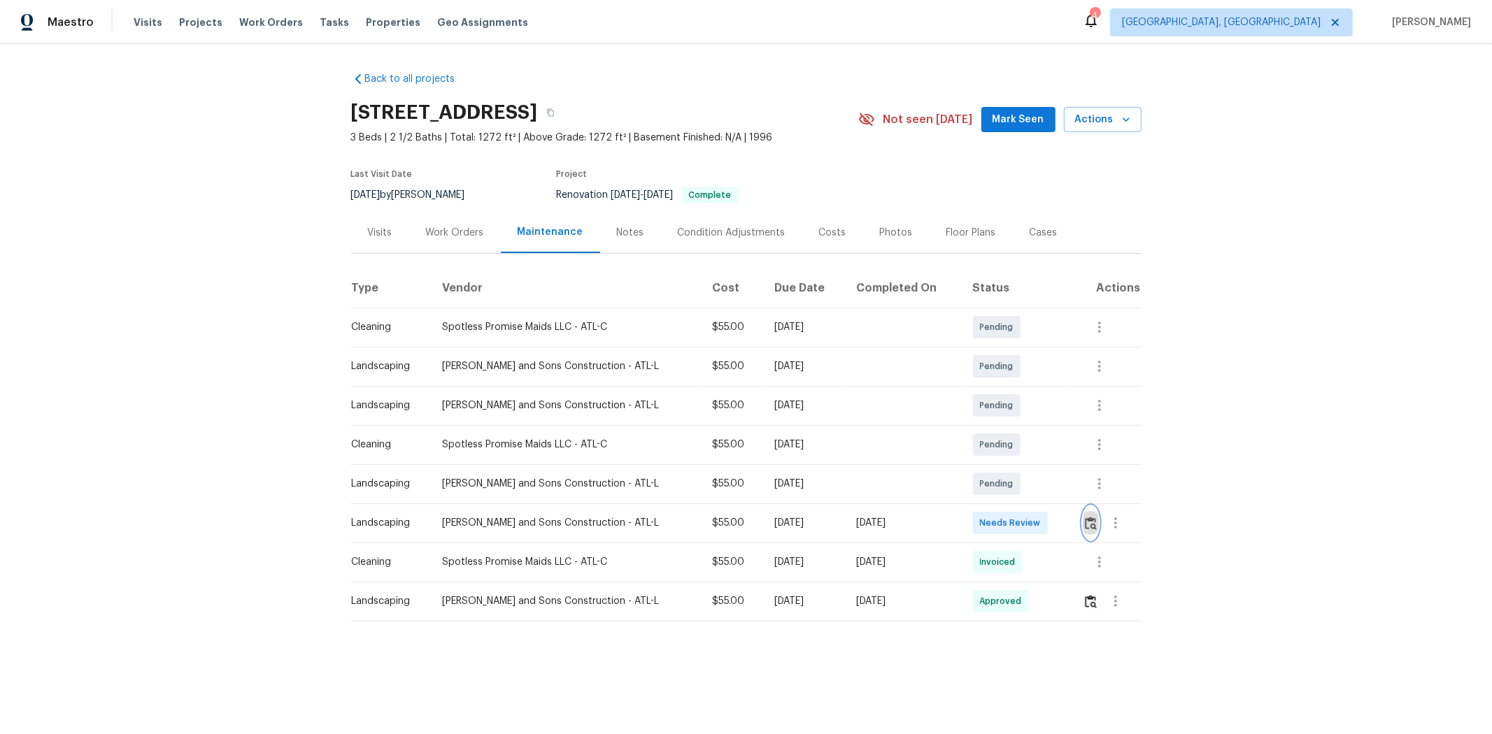
click at [802, 469] on button "button" at bounding box center [1091, 523] width 16 height 34
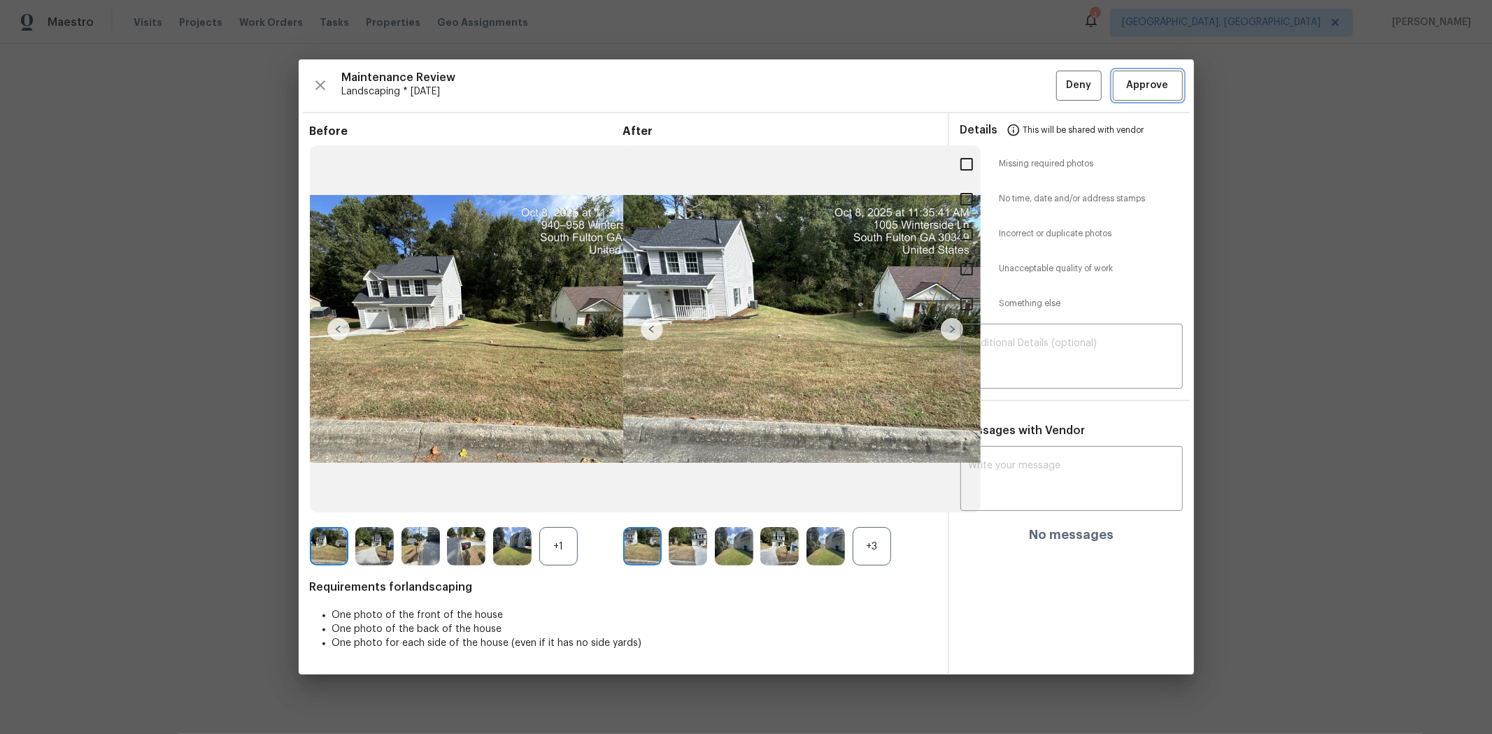
click at [802, 85] on span "Approve" at bounding box center [1148, 85] width 42 height 17
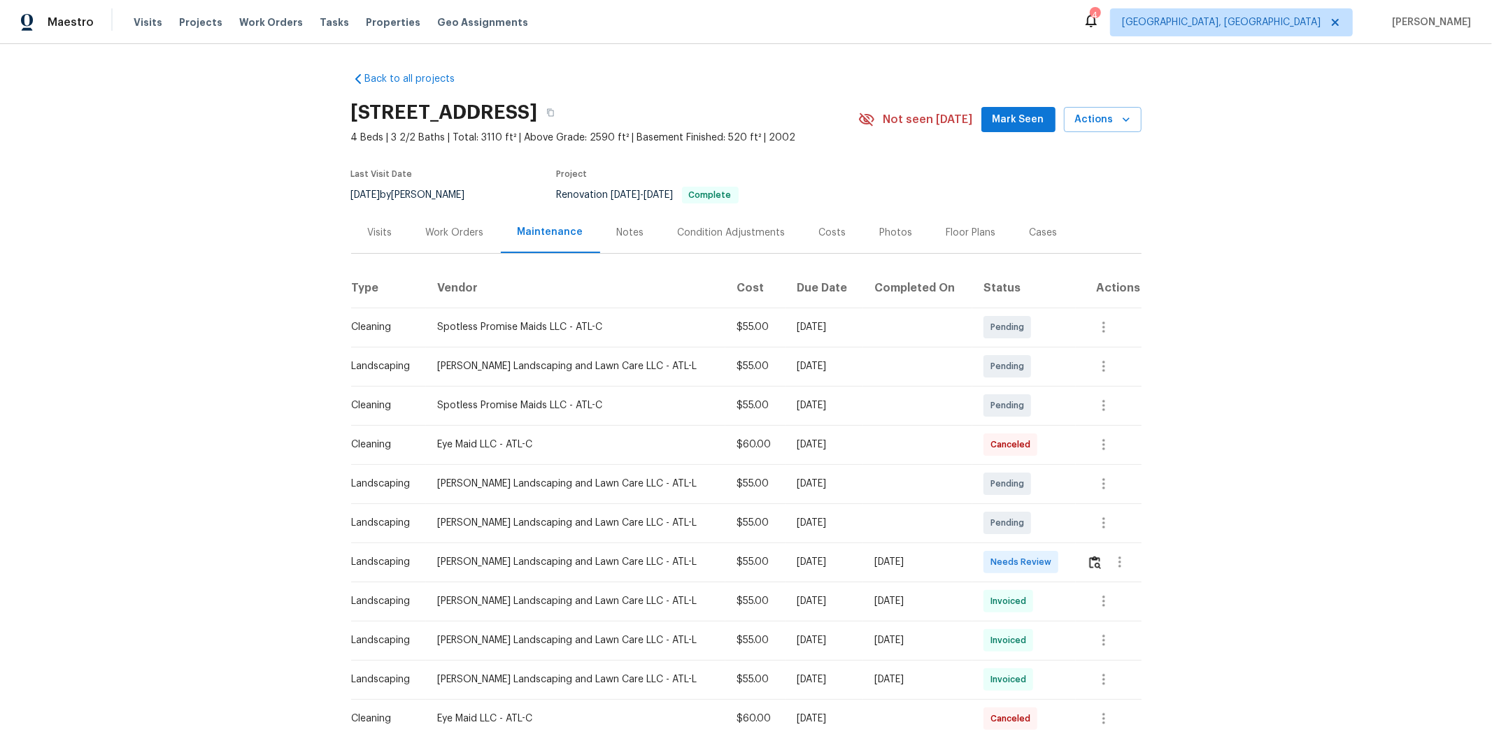
click at [967, 401] on td at bounding box center [917, 405] width 109 height 39
click at [1090, 557] on img "button" at bounding box center [1095, 562] width 12 height 13
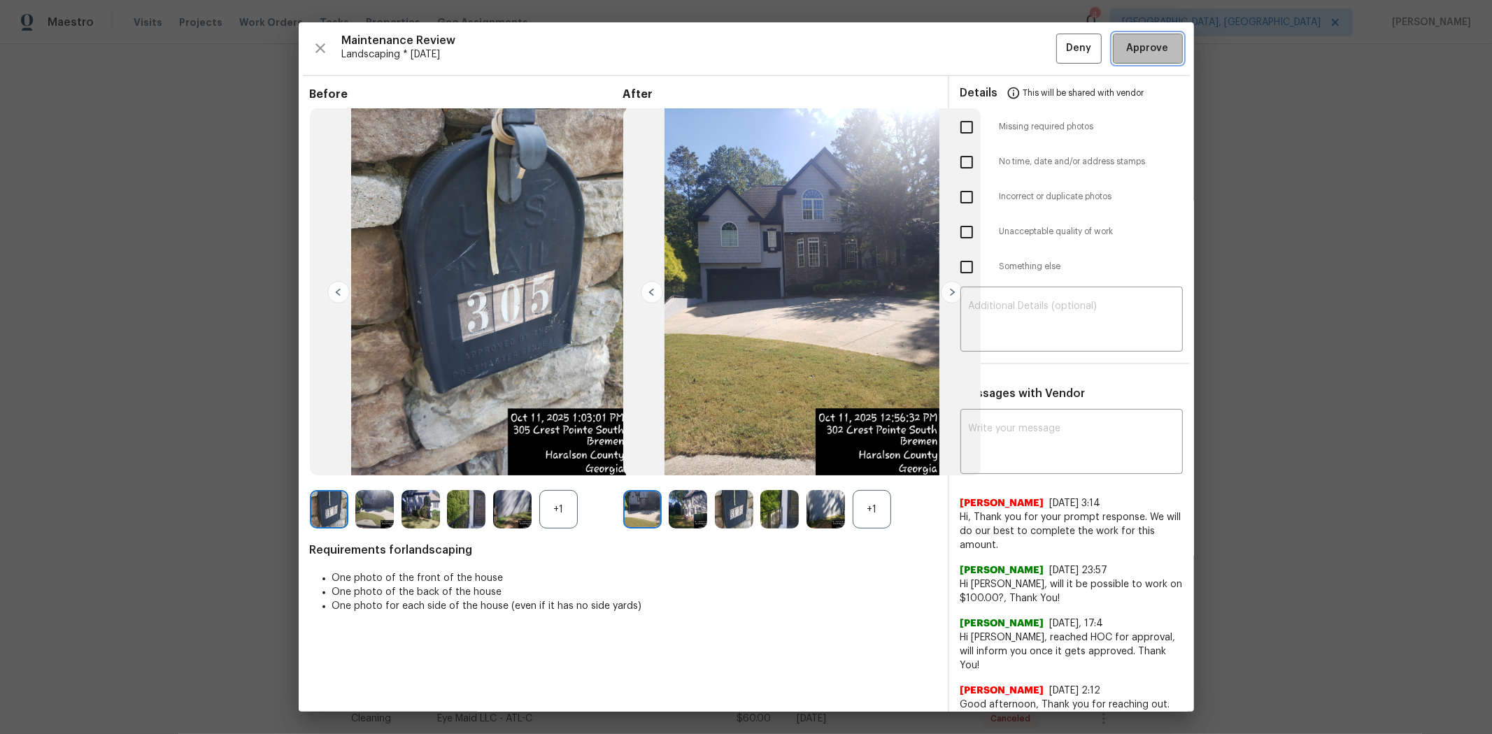
click at [1141, 50] on span "Approve" at bounding box center [1148, 48] width 42 height 17
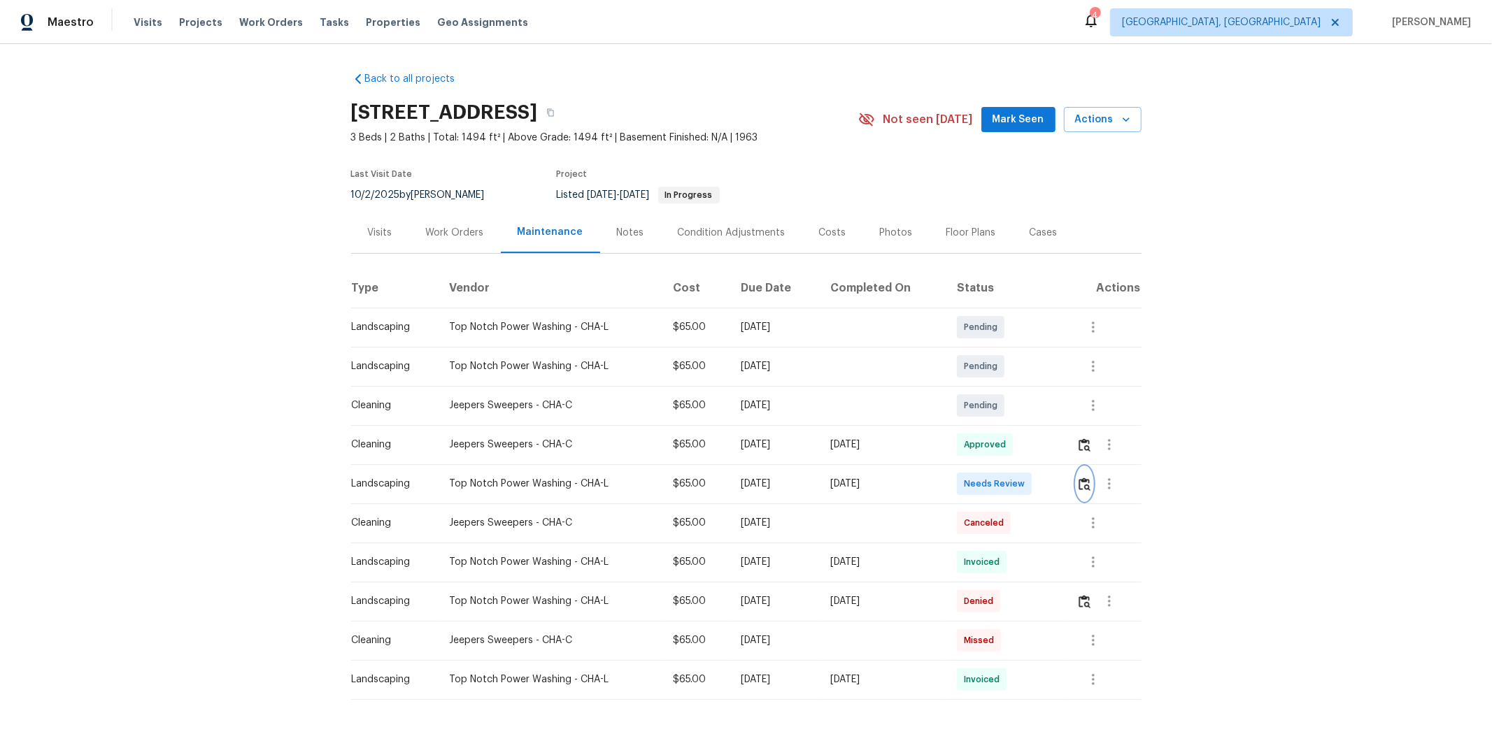
click at [1060, 484] on img "button" at bounding box center [1085, 484] width 12 height 13
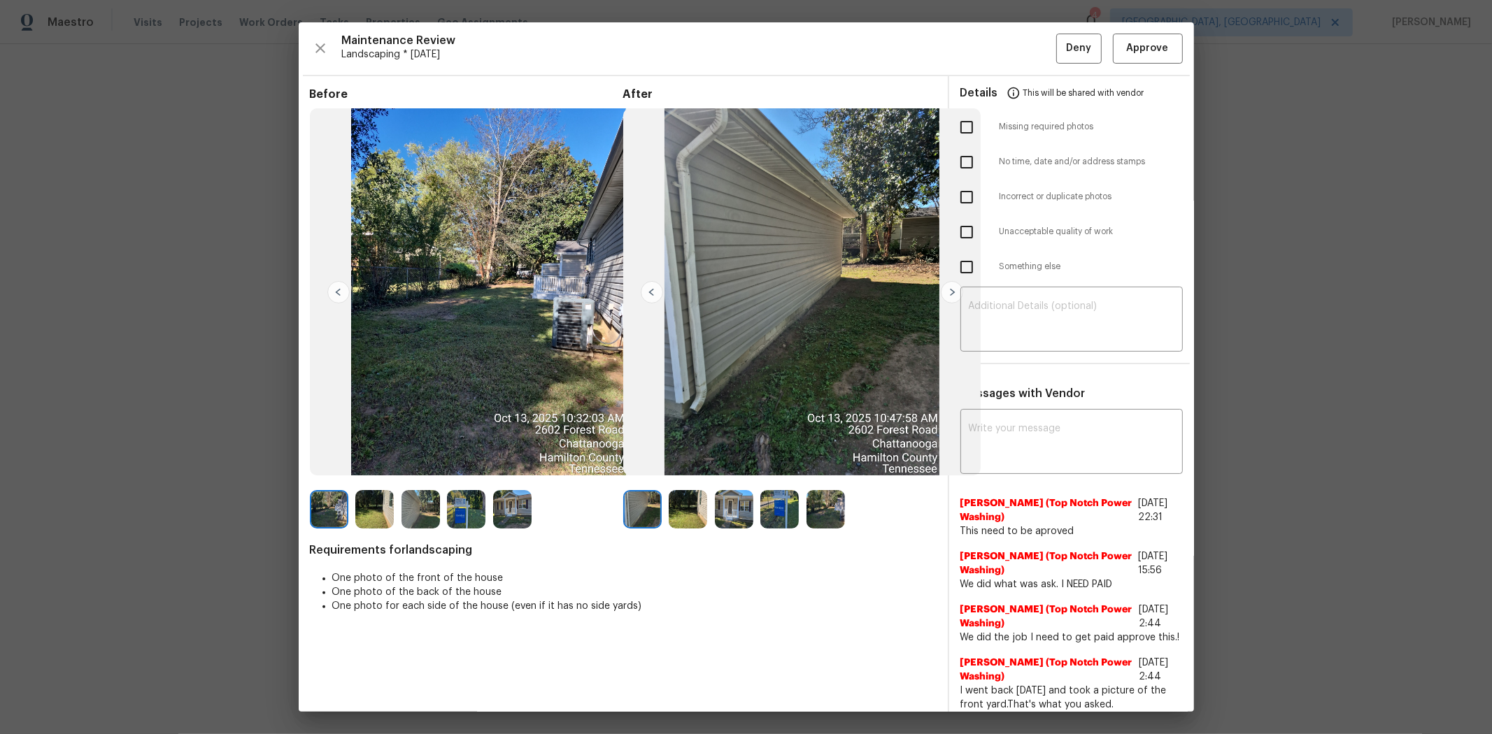
click at [1060, 64] on div "Maintenance Review Landscaping * [DATE] Deny Approve Before After Requirements …" at bounding box center [746, 367] width 895 height 690
click at [1060, 42] on span "Approve" at bounding box center [1148, 48] width 42 height 17
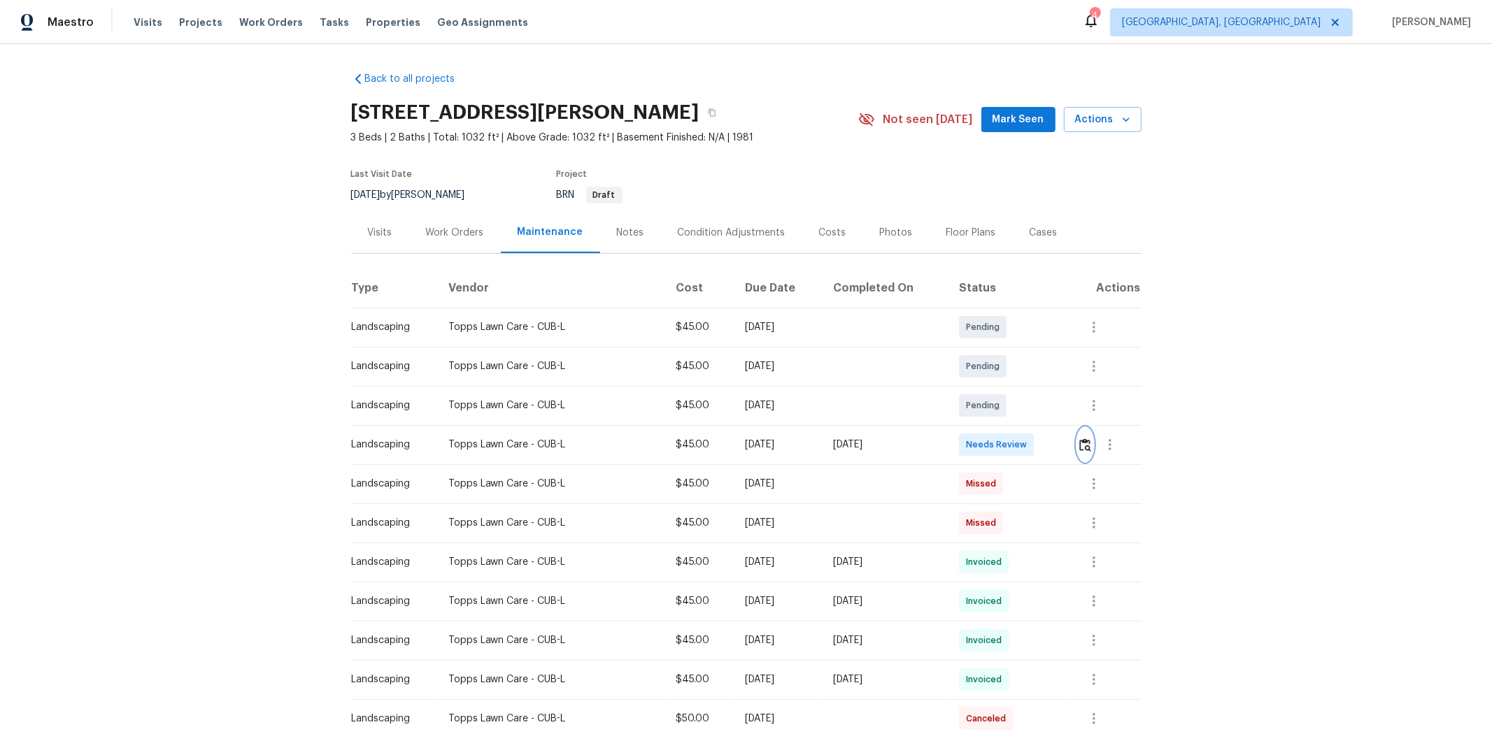
click at [1060, 446] on img "button" at bounding box center [1085, 445] width 12 height 13
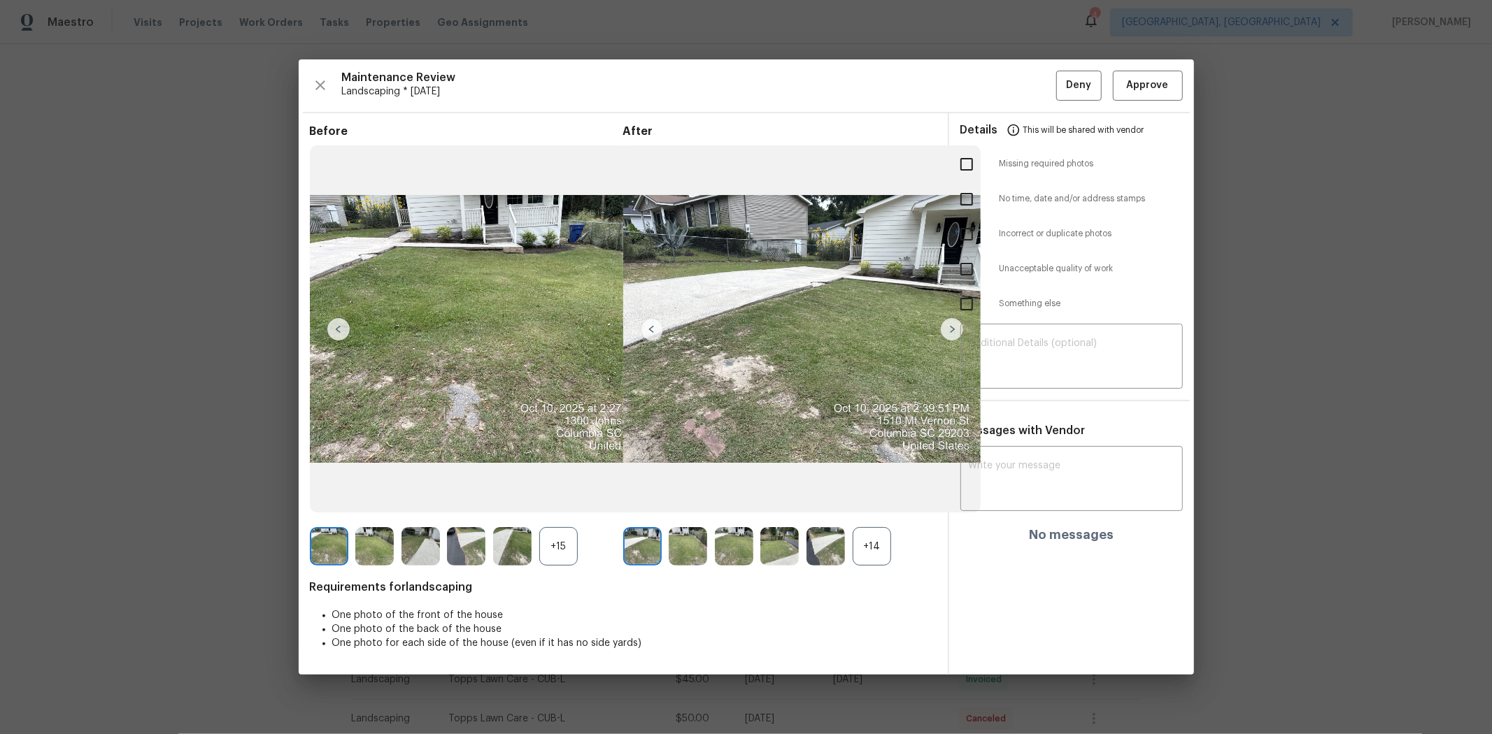
click at [962, 166] on input "checkbox" at bounding box center [966, 164] width 29 height 29
checkbox input "true"
click at [1017, 344] on textarea at bounding box center [1072, 358] width 206 height 39
type textarea "V"
click at [990, 352] on textarea "V" at bounding box center [1072, 358] width 206 height 39
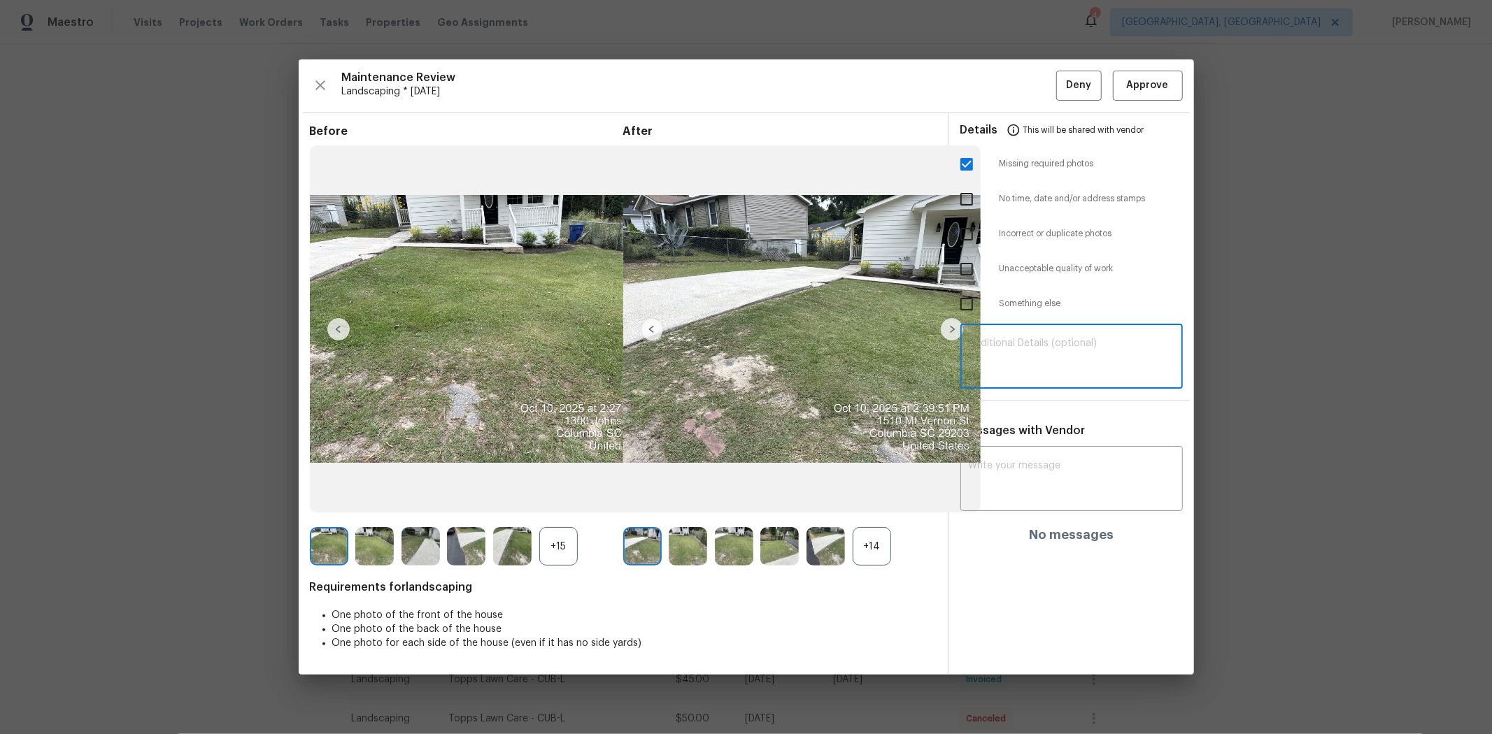
paste textarea "Maintenance Audit Team: Hello! Unfortunately, this landscaping visit completed …"
type textarea "Maintenance Audit Team: Hello! Unfortunately, this landscaping visit completed …"
click at [1007, 474] on textarea at bounding box center [1072, 480] width 206 height 39
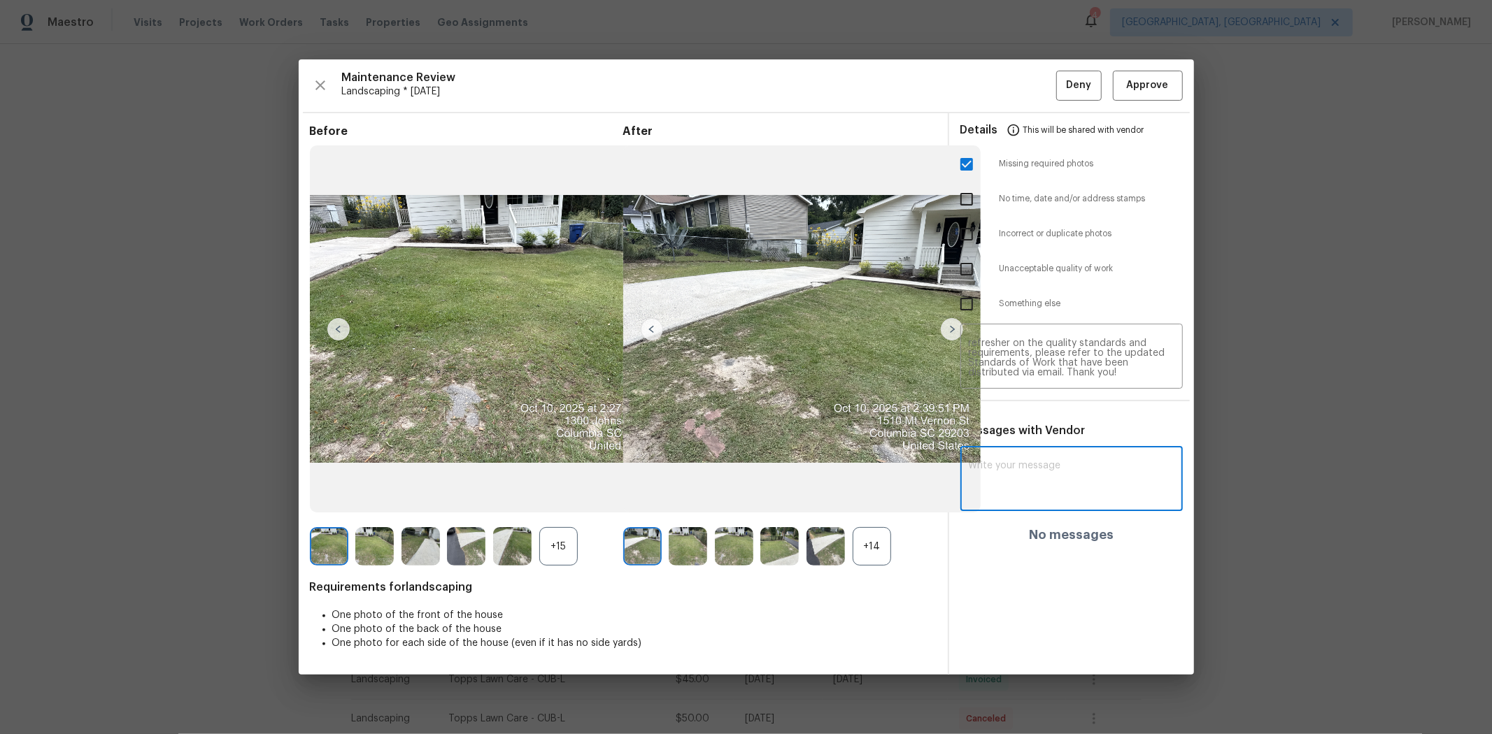
paste textarea "Maintenance Audit Team: Hello! Unfortunately, this landscaping visit completed …"
type textarea "Maintenance Audit Team: Hello! Unfortunately, this landscaping visit completed …"
drag, startPoint x: 1149, startPoint y: 479, endPoint x: 1111, endPoint y: 201, distance: 281.0
click at [1060, 478] on span "Post" at bounding box center [1152, 484] width 22 height 17
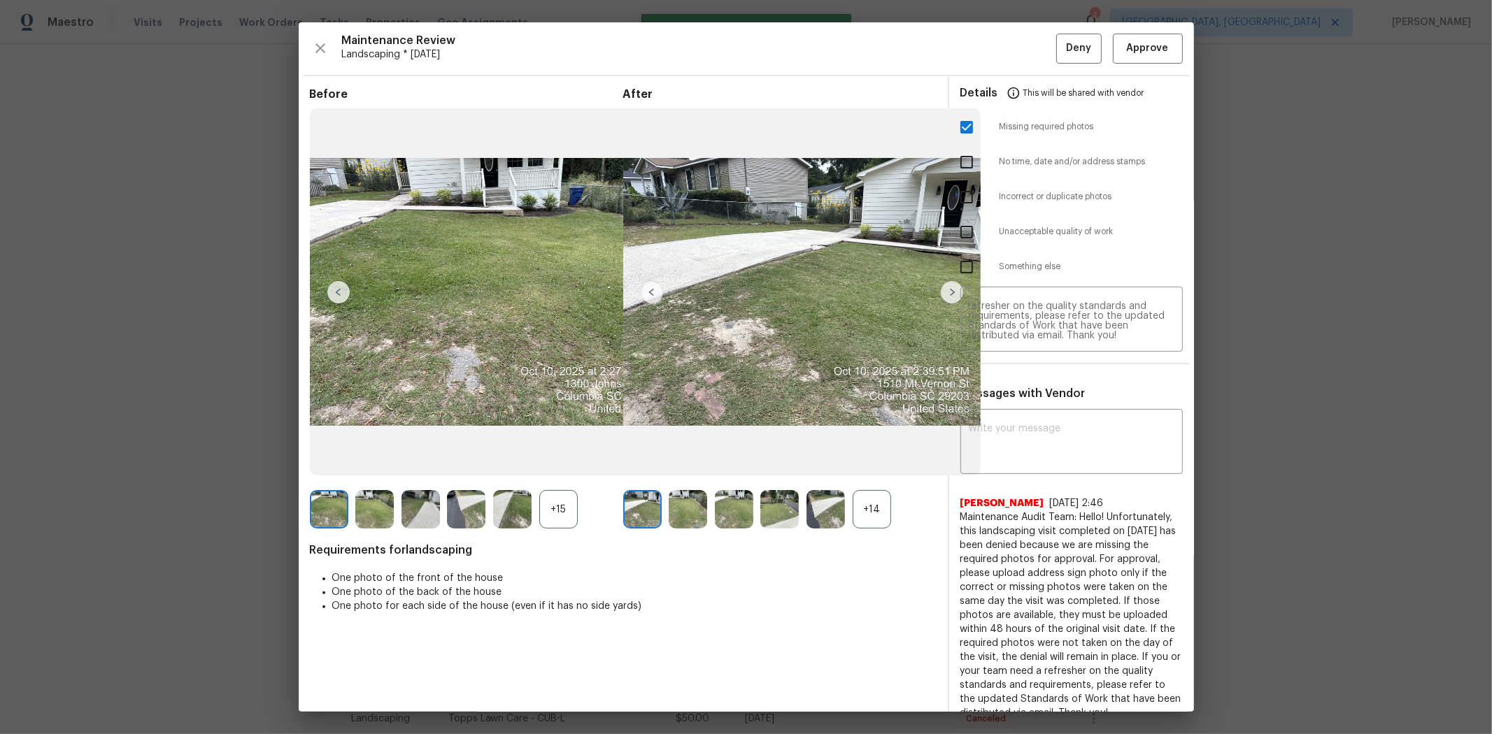
scroll to position [0, 0]
click at [1060, 91] on span "This will be shared with vendor" at bounding box center [1083, 93] width 121 height 34
click at [1060, 44] on span "Deny" at bounding box center [1078, 48] width 25 height 17
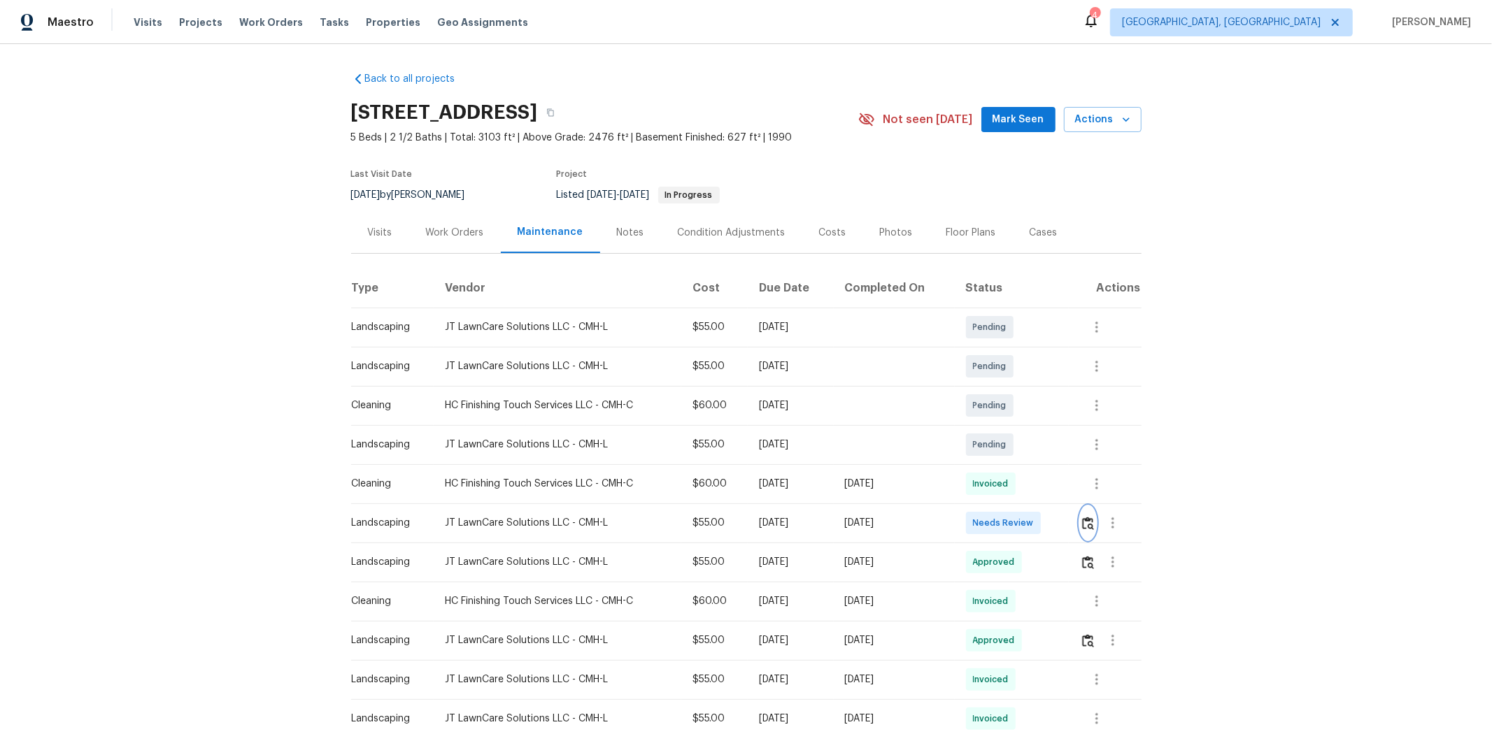
click at [802, 469] on img "button" at bounding box center [1088, 523] width 12 height 13
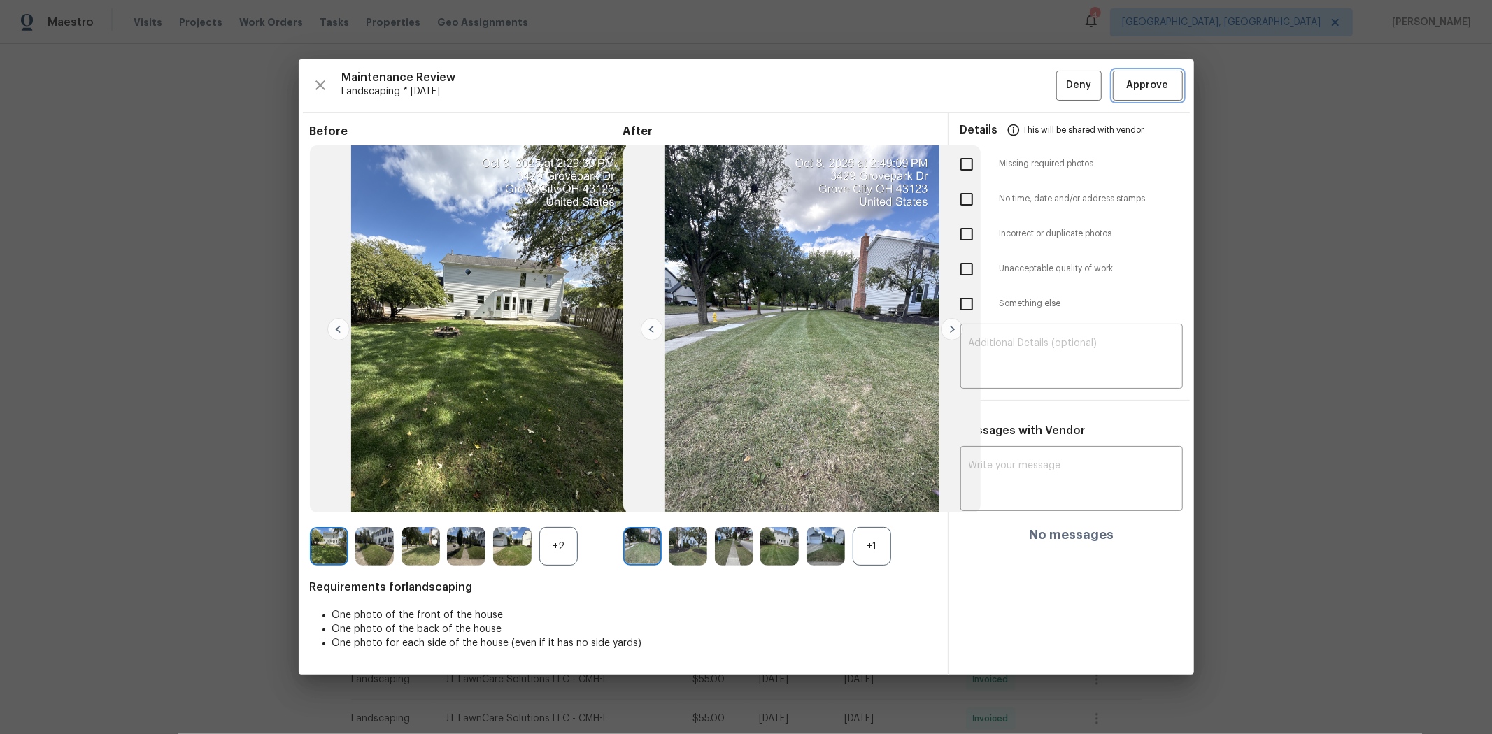
click at [802, 89] on span "Approve" at bounding box center [1148, 85] width 42 height 17
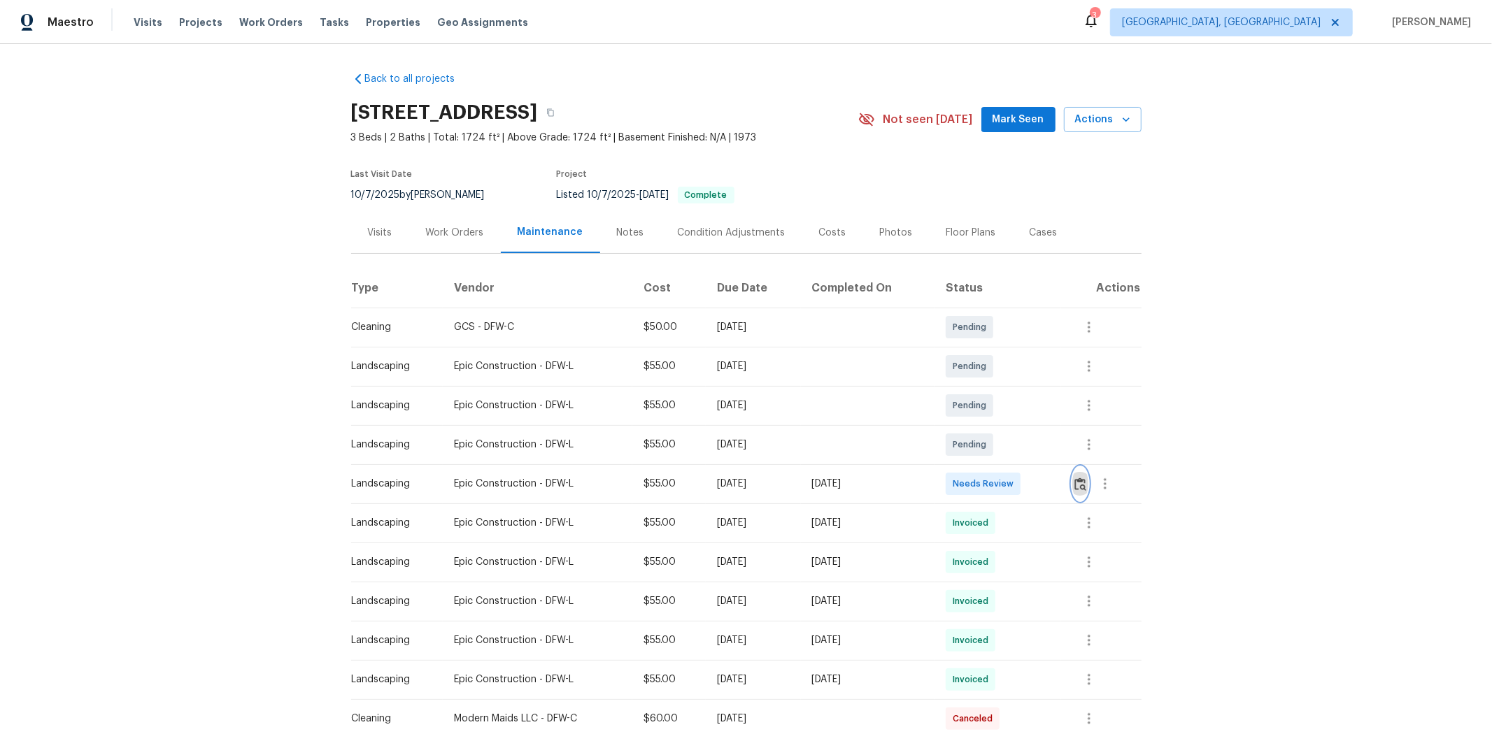
click at [802, 469] on img "button" at bounding box center [1080, 484] width 12 height 13
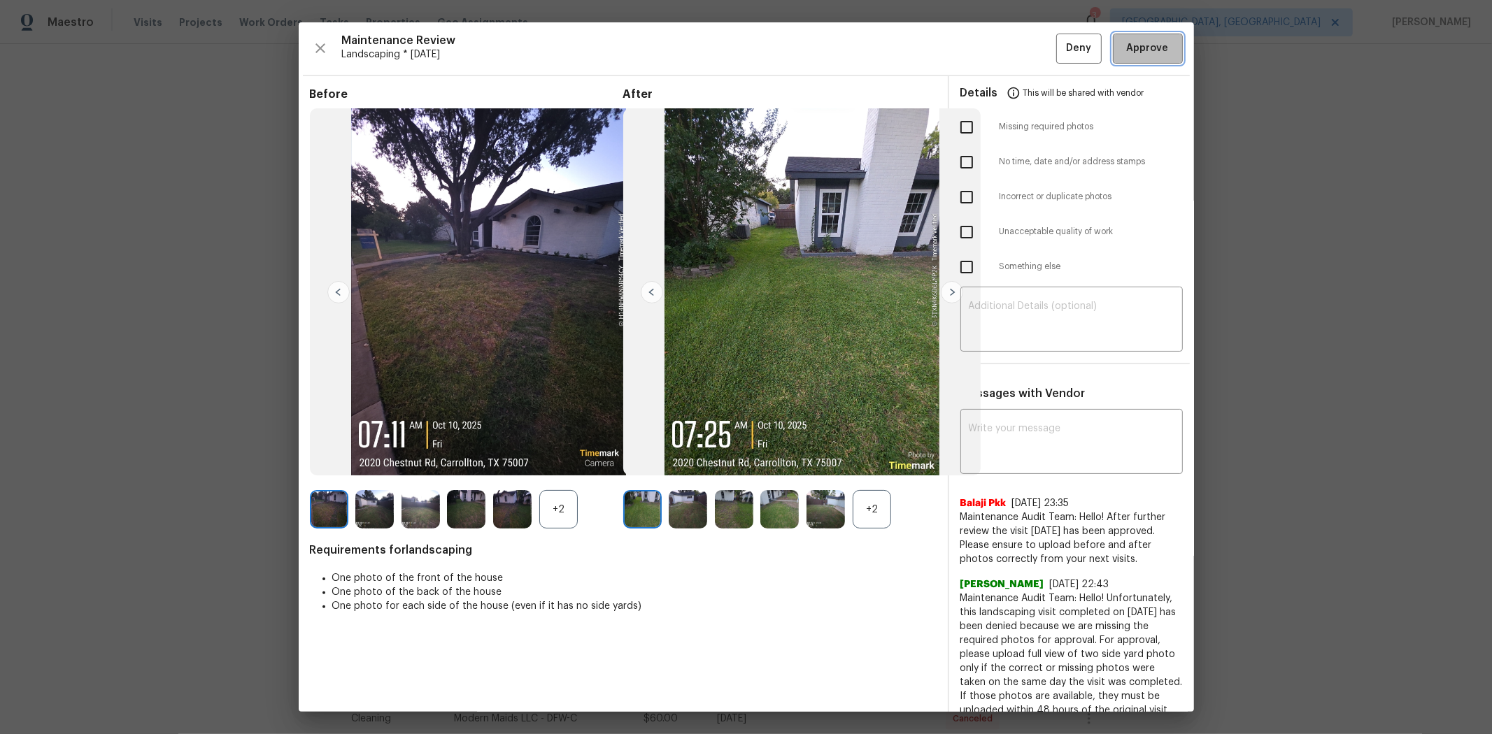
click at [802, 52] on span "Approve" at bounding box center [1148, 48] width 42 height 17
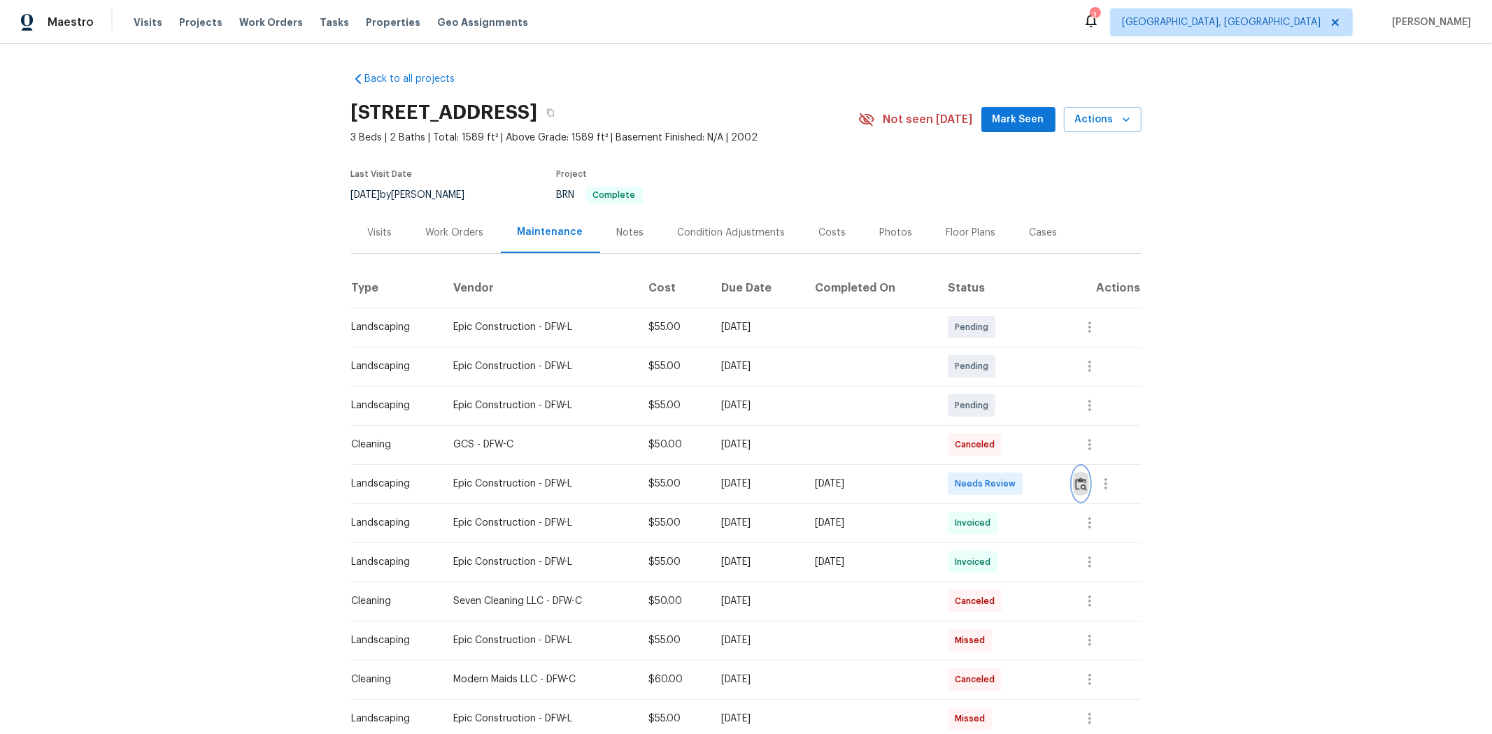
click at [1060, 485] on img "button" at bounding box center [1081, 484] width 12 height 13
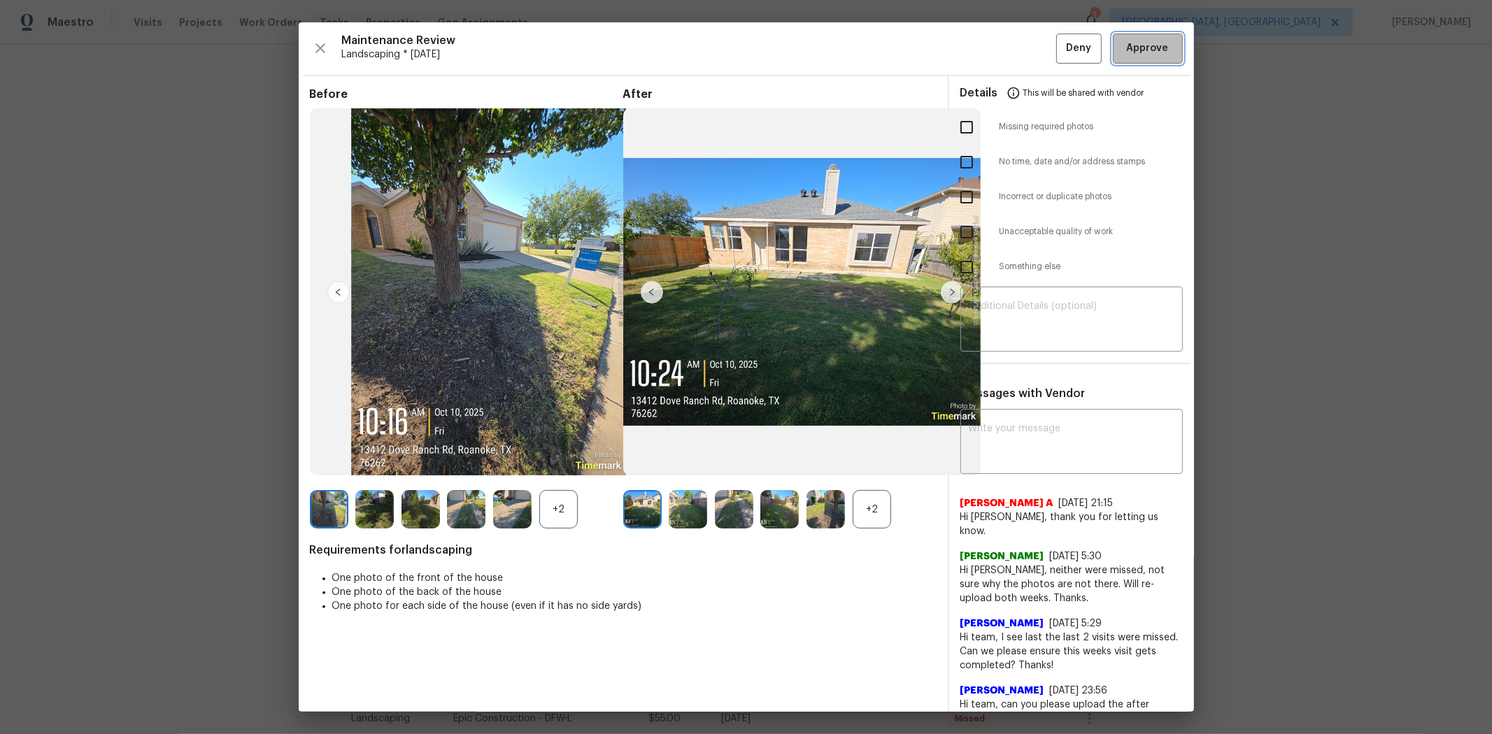
click at [1060, 45] on span "Approve" at bounding box center [1148, 48] width 42 height 17
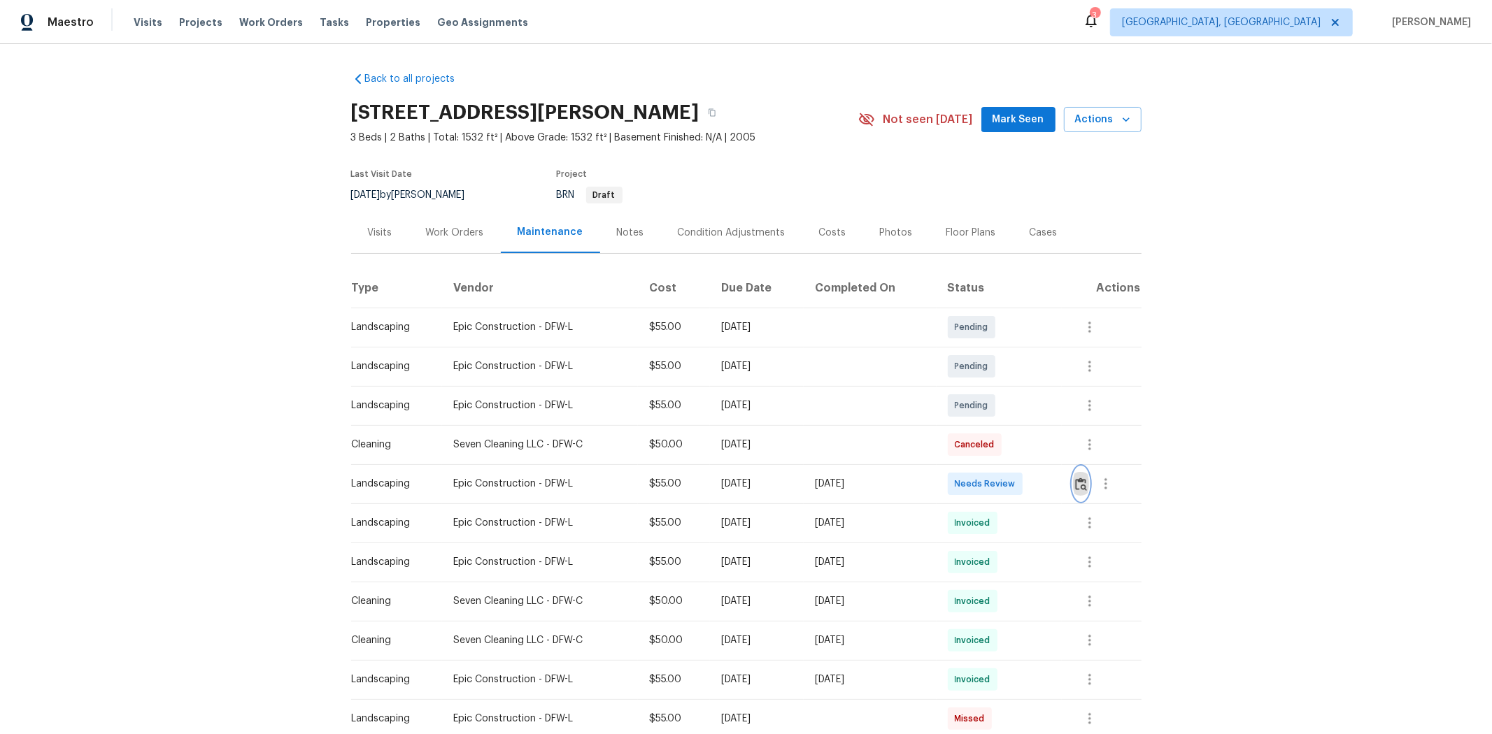
click at [1060, 485] on button "button" at bounding box center [1081, 484] width 16 height 34
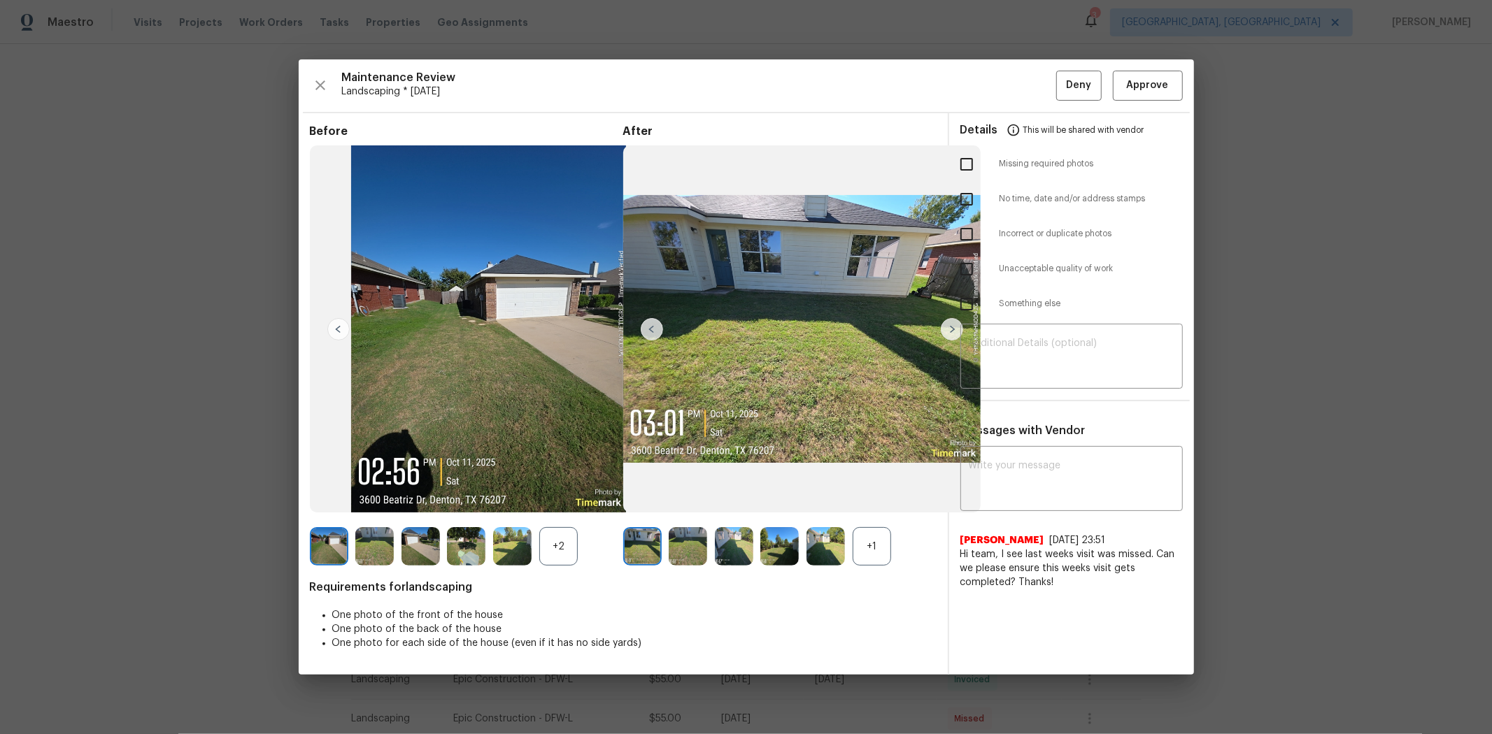
drag, startPoint x: 1173, startPoint y: 66, endPoint x: 1169, endPoint y: 78, distance: 12.4
click at [1060, 70] on div "Maintenance Review Landscaping * Mon, Oct 06 Deny Approve Before +2 After +1 Re…" at bounding box center [746, 366] width 895 height 615
click at [1060, 78] on span "Approve" at bounding box center [1148, 85] width 48 height 17
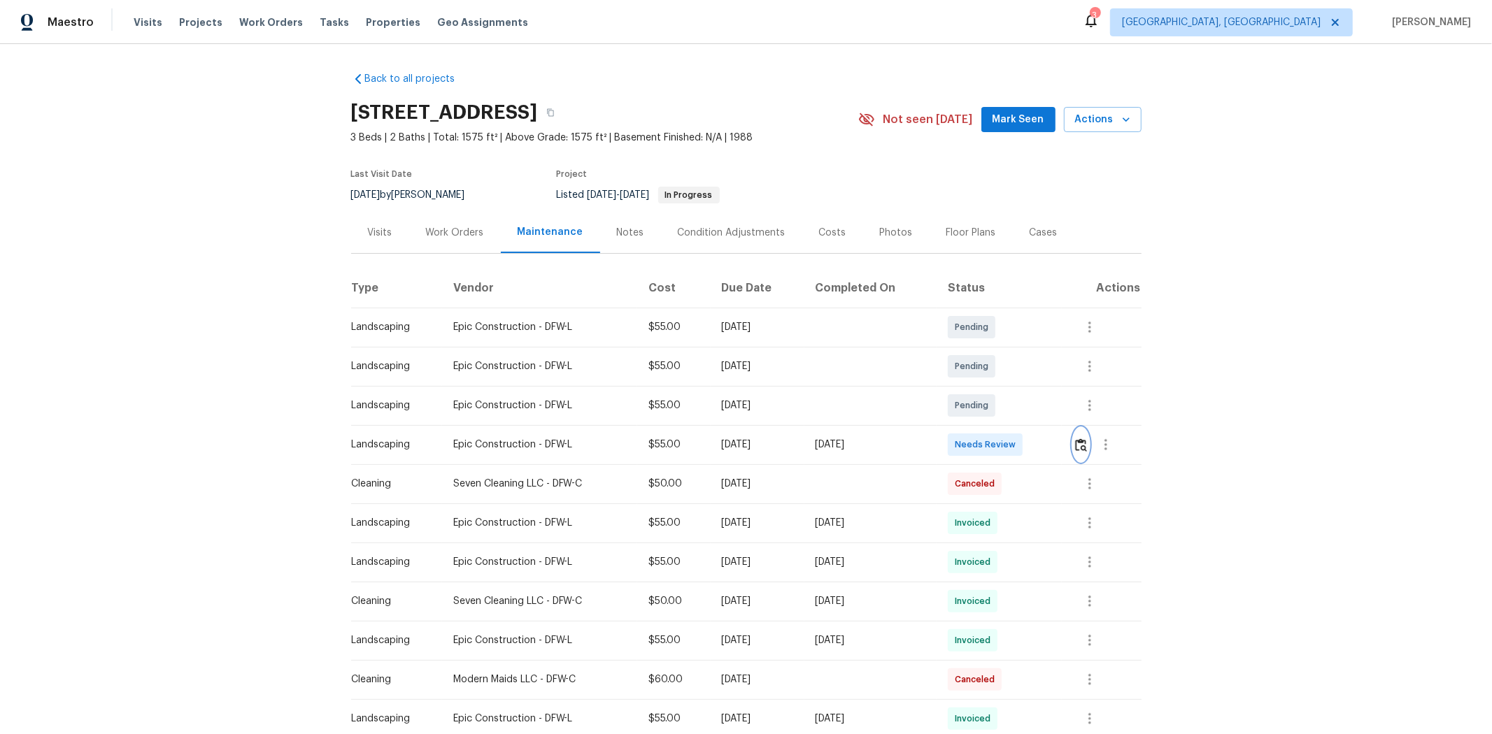
click at [1060, 436] on button "button" at bounding box center [1081, 445] width 16 height 34
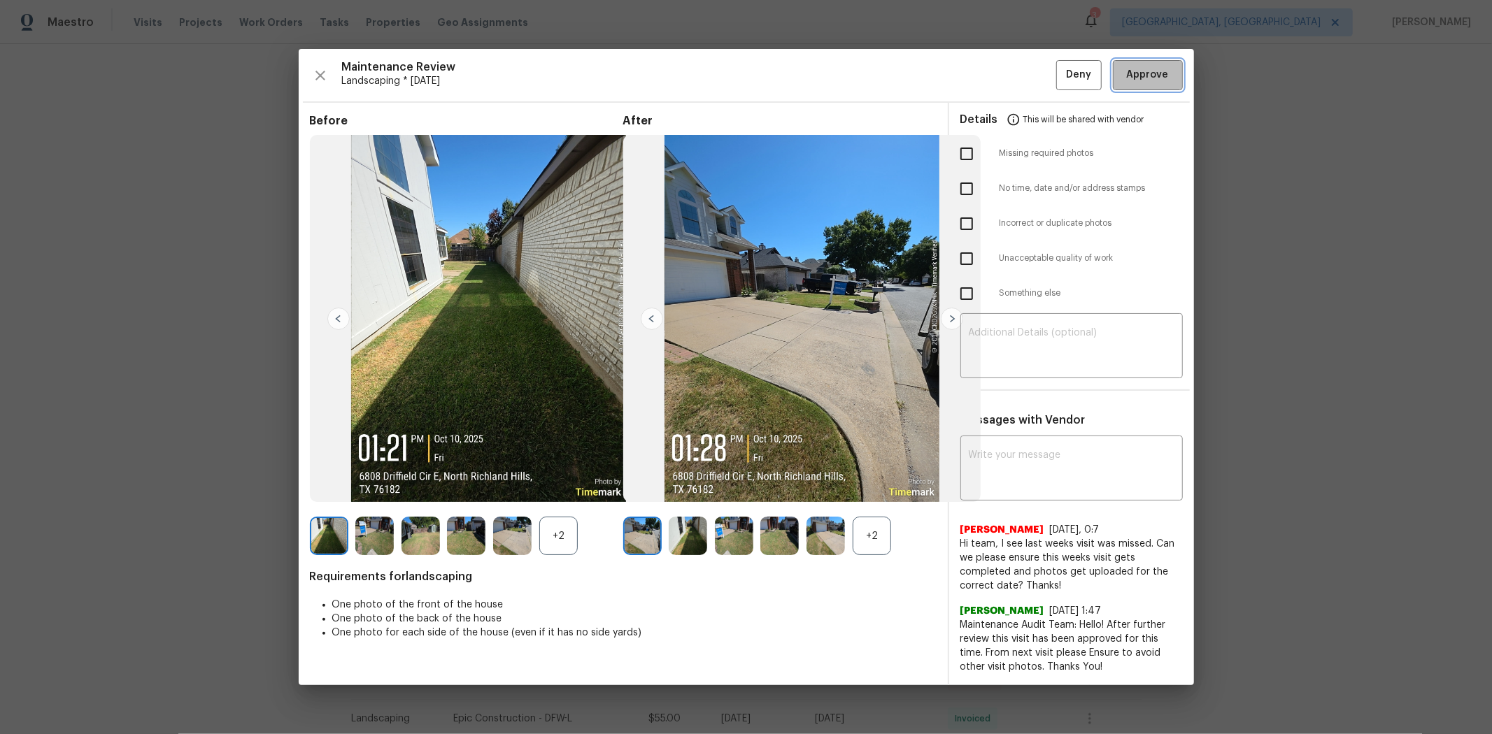
drag, startPoint x: 1145, startPoint y: 85, endPoint x: 1202, endPoint y: 9, distance: 95.0
click at [1060, 85] on button "Approve" at bounding box center [1148, 75] width 70 height 30
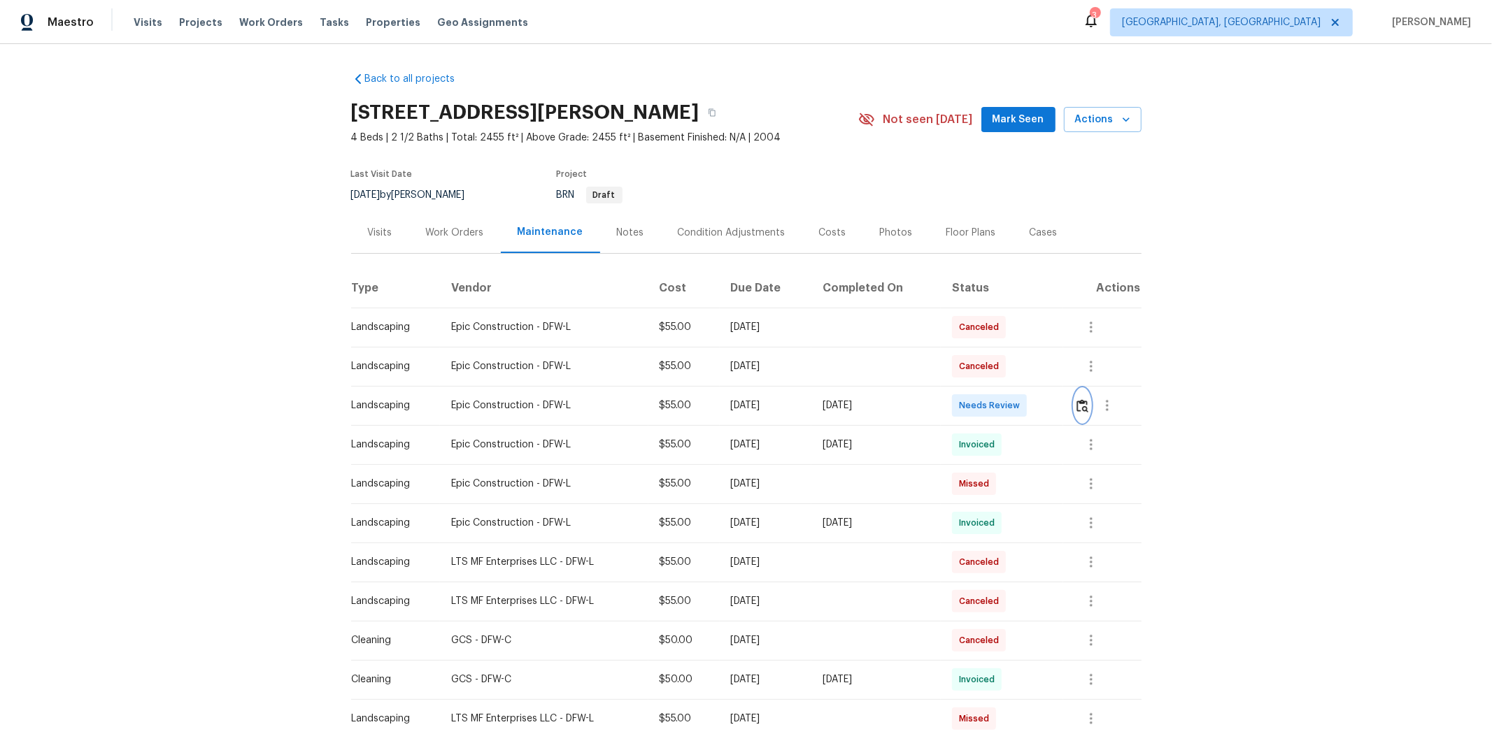
click at [802, 411] on img "button" at bounding box center [1082, 405] width 12 height 13
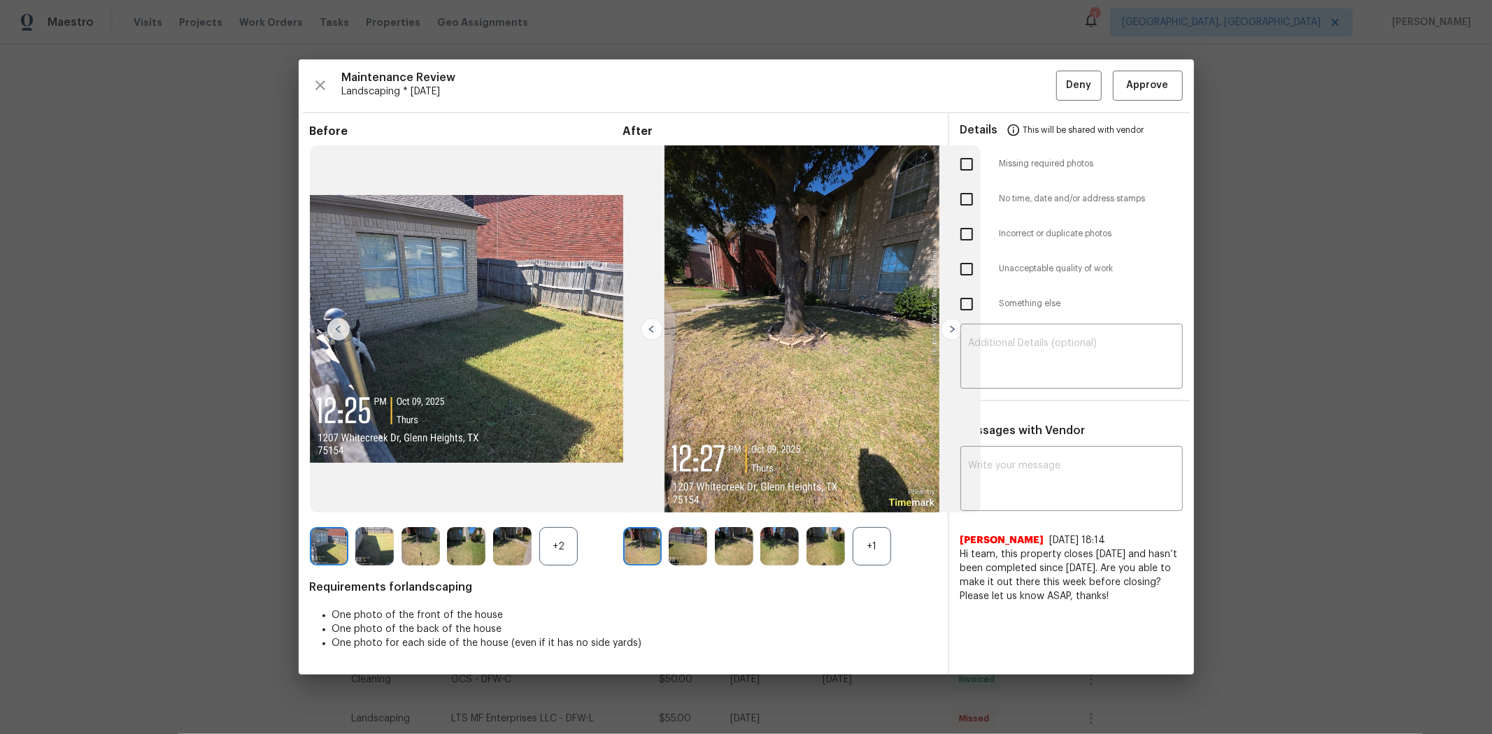
click at [802, 276] on input "checkbox" at bounding box center [966, 269] width 29 height 29
checkbox input "true"
click at [802, 358] on textarea at bounding box center [1072, 358] width 206 height 39
paste textarea "Maintenance Audit Team: Hello! Unfortunately, this landscaping visit completed …"
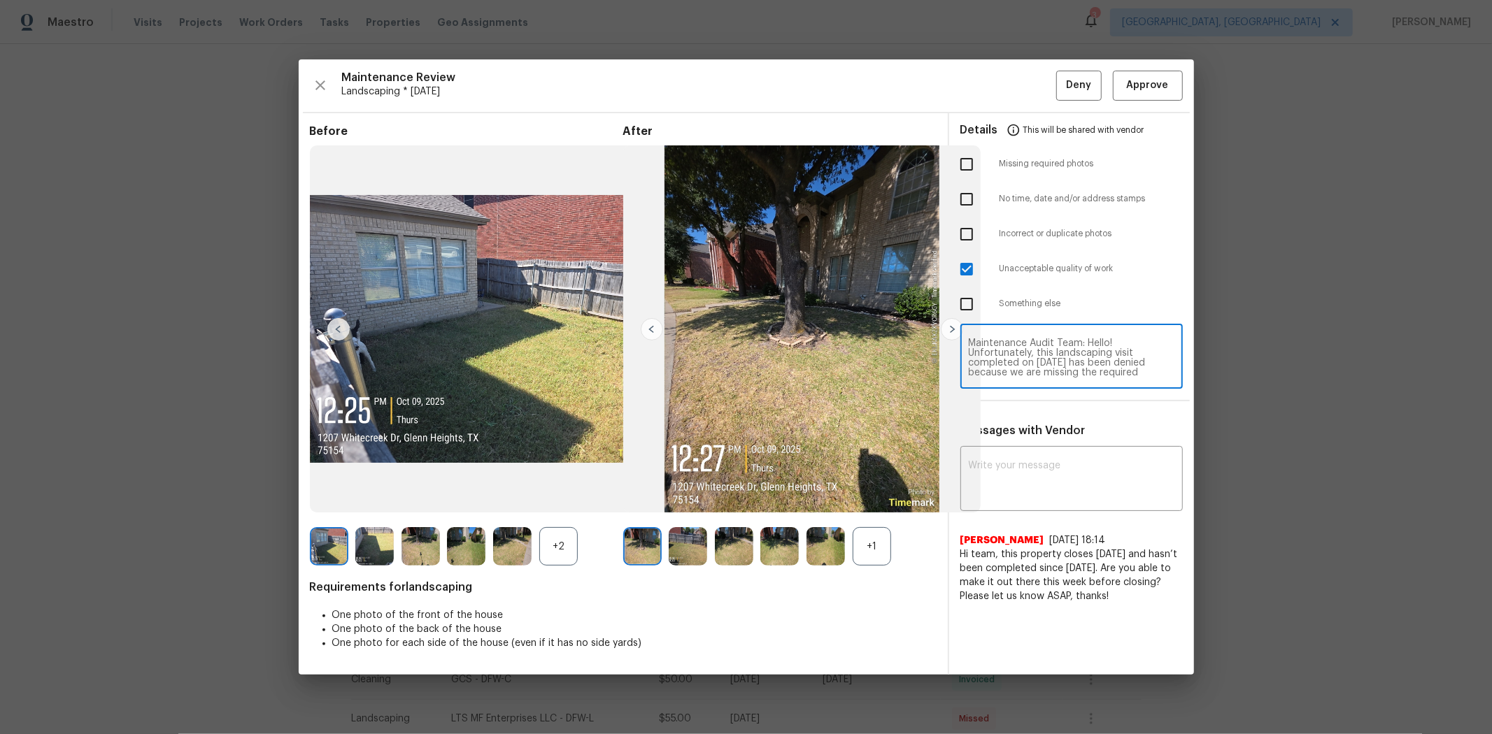
scroll to position [137, 0]
type textarea "Maintenance Audit Team: Hello! Unfortunately, this landscaping visit completed …"
click at [802, 469] on textarea at bounding box center [1072, 480] width 206 height 39
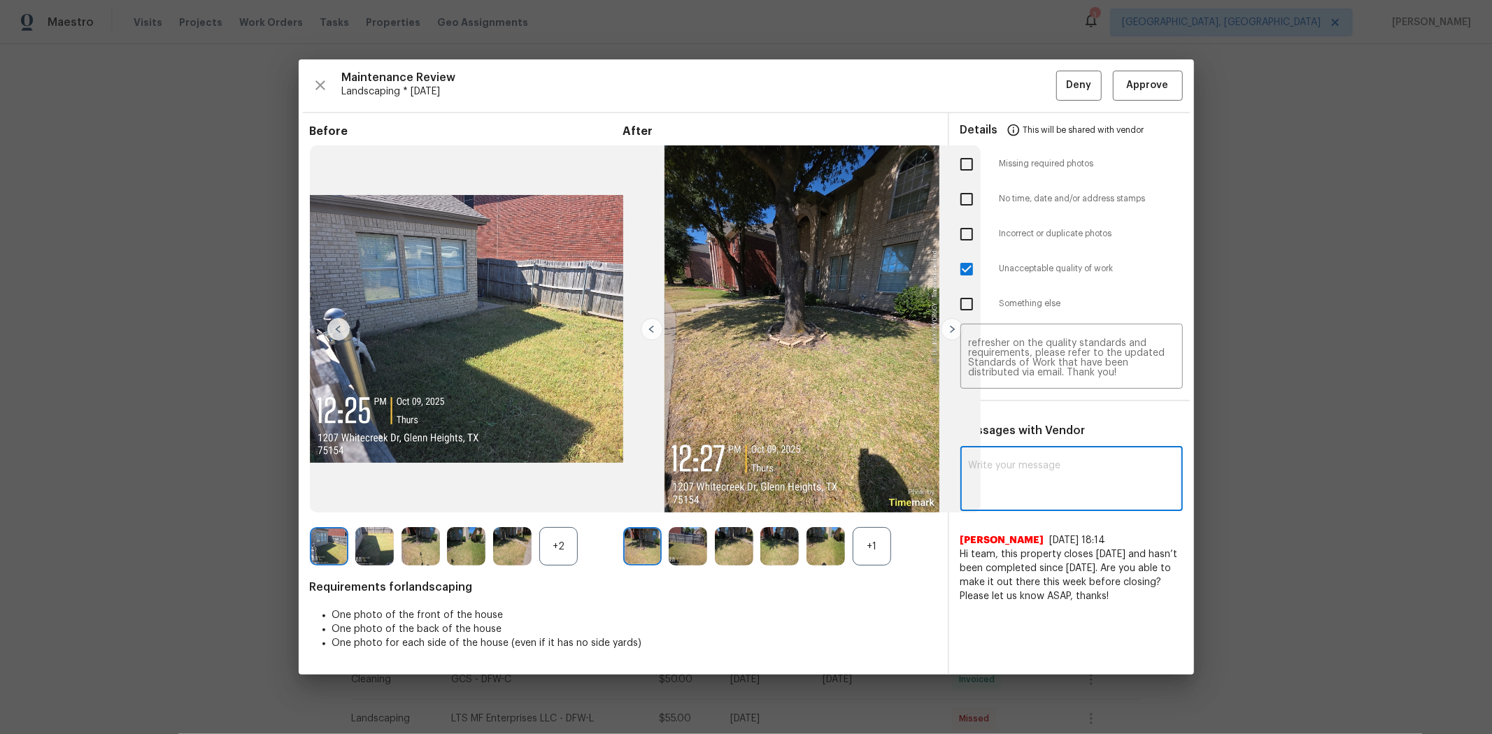
paste textarea "Maintenance Audit Team: Hello! Unfortunately, this landscaping visit completed …"
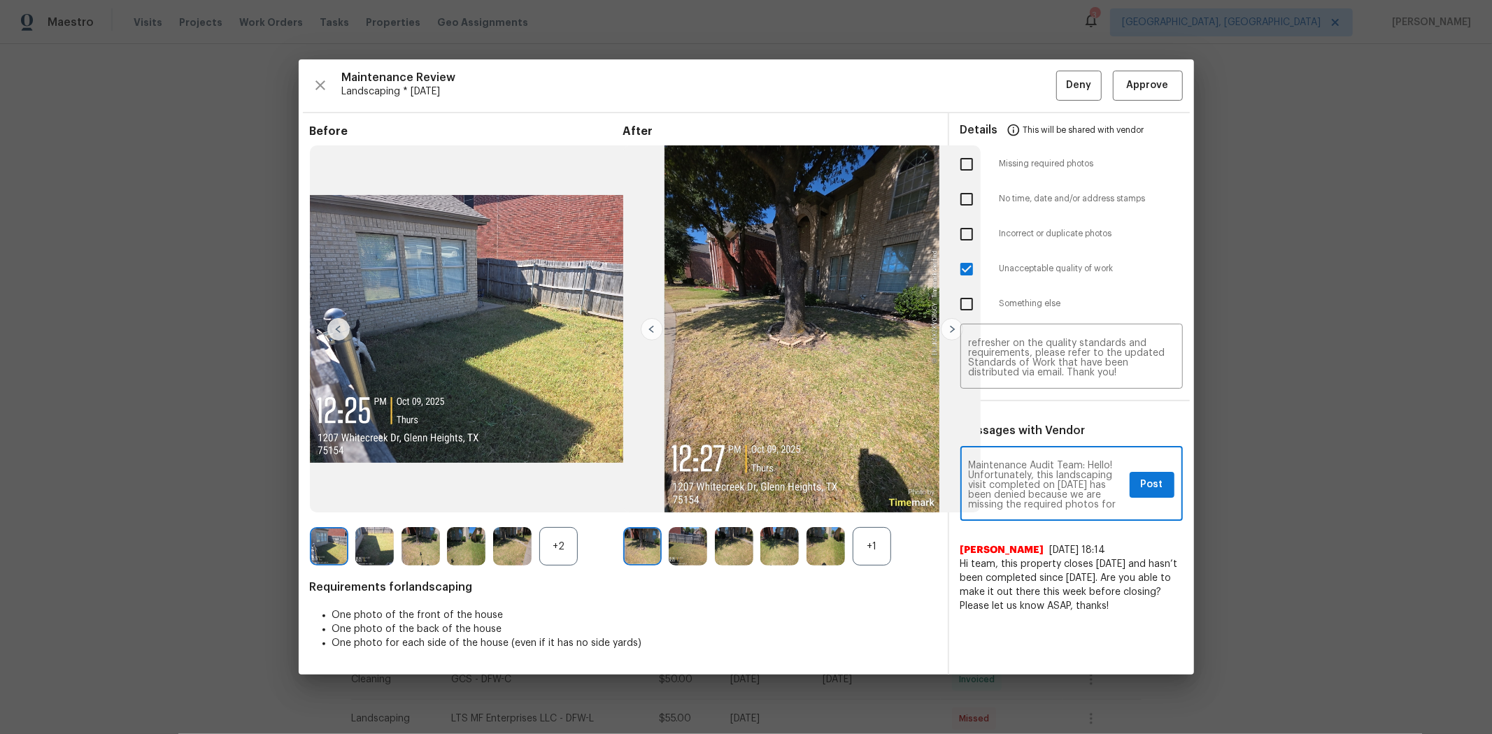
scroll to position [185, 0]
type textarea "Maintenance Audit Team: Hello! Unfortunately, this landscaping visit completed …"
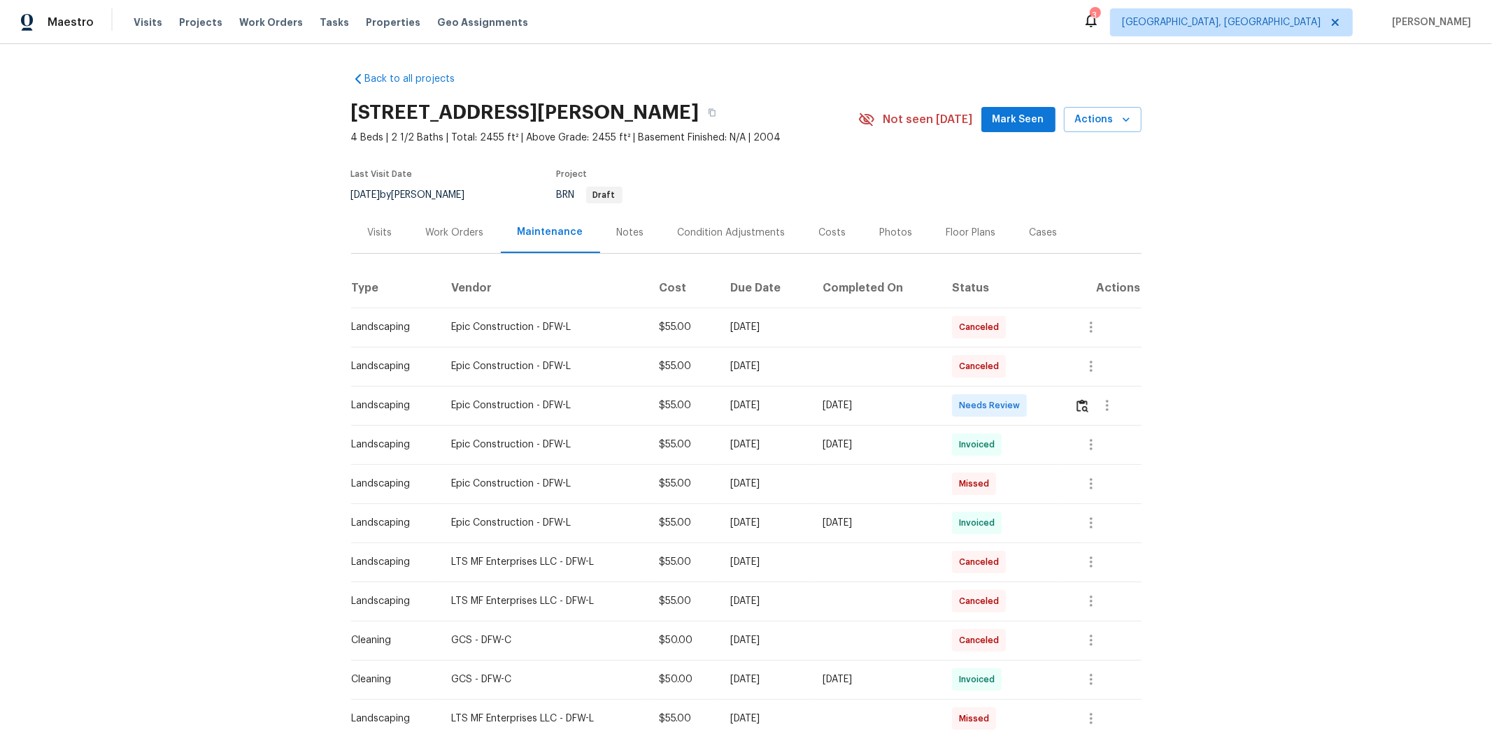
click at [802, 401] on td at bounding box center [1102, 405] width 78 height 39
click at [802, 401] on img "button" at bounding box center [1082, 405] width 12 height 13
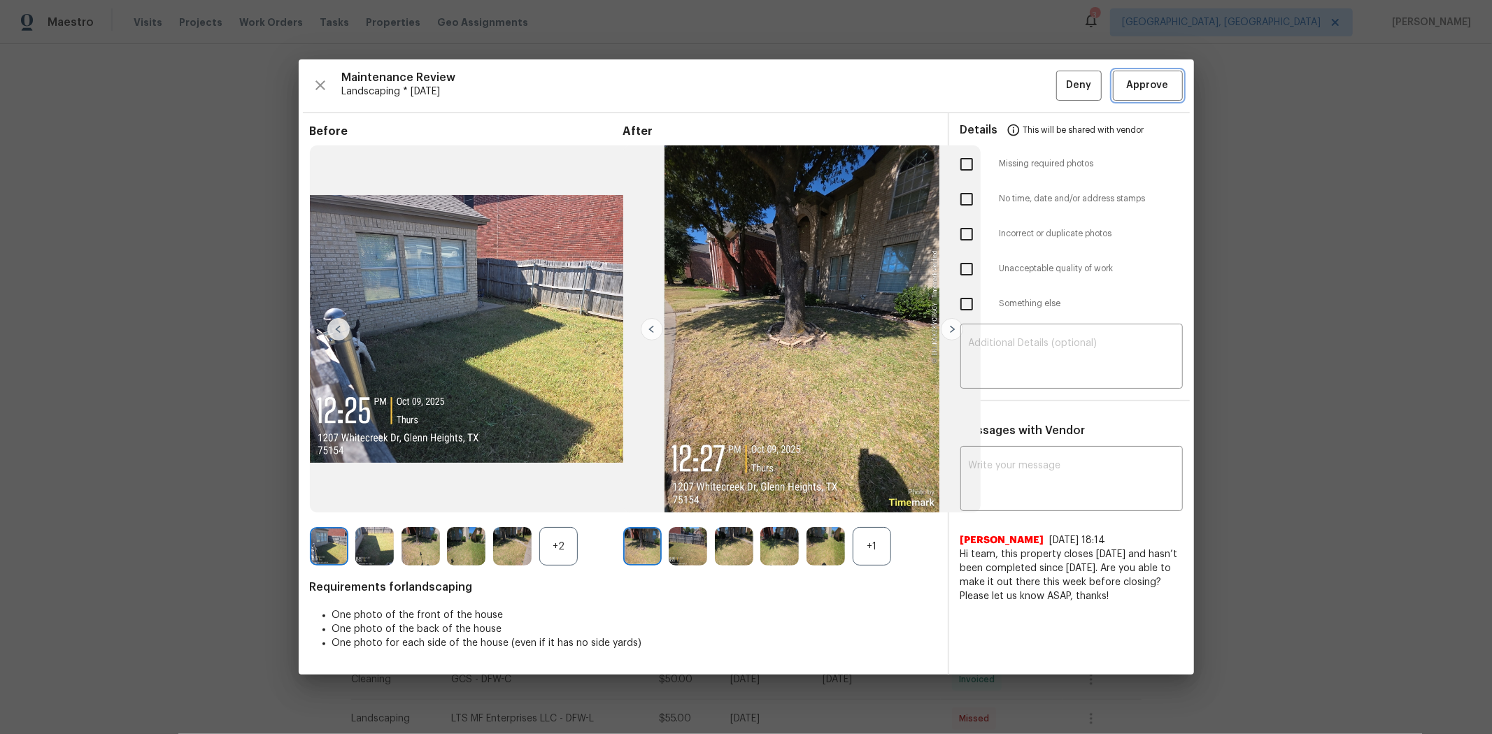
click at [802, 88] on span "Approve" at bounding box center [1148, 85] width 42 height 17
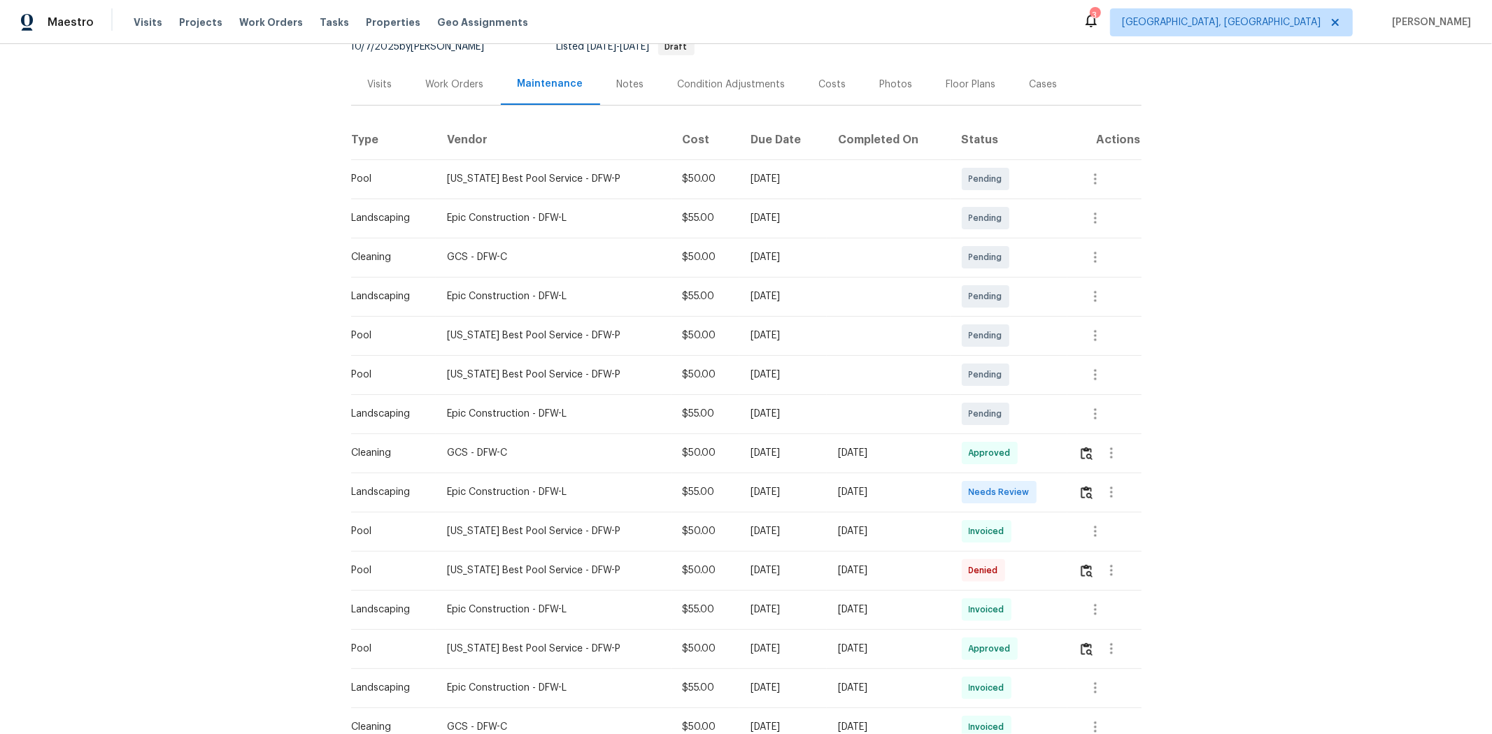
scroll to position [155, 0]
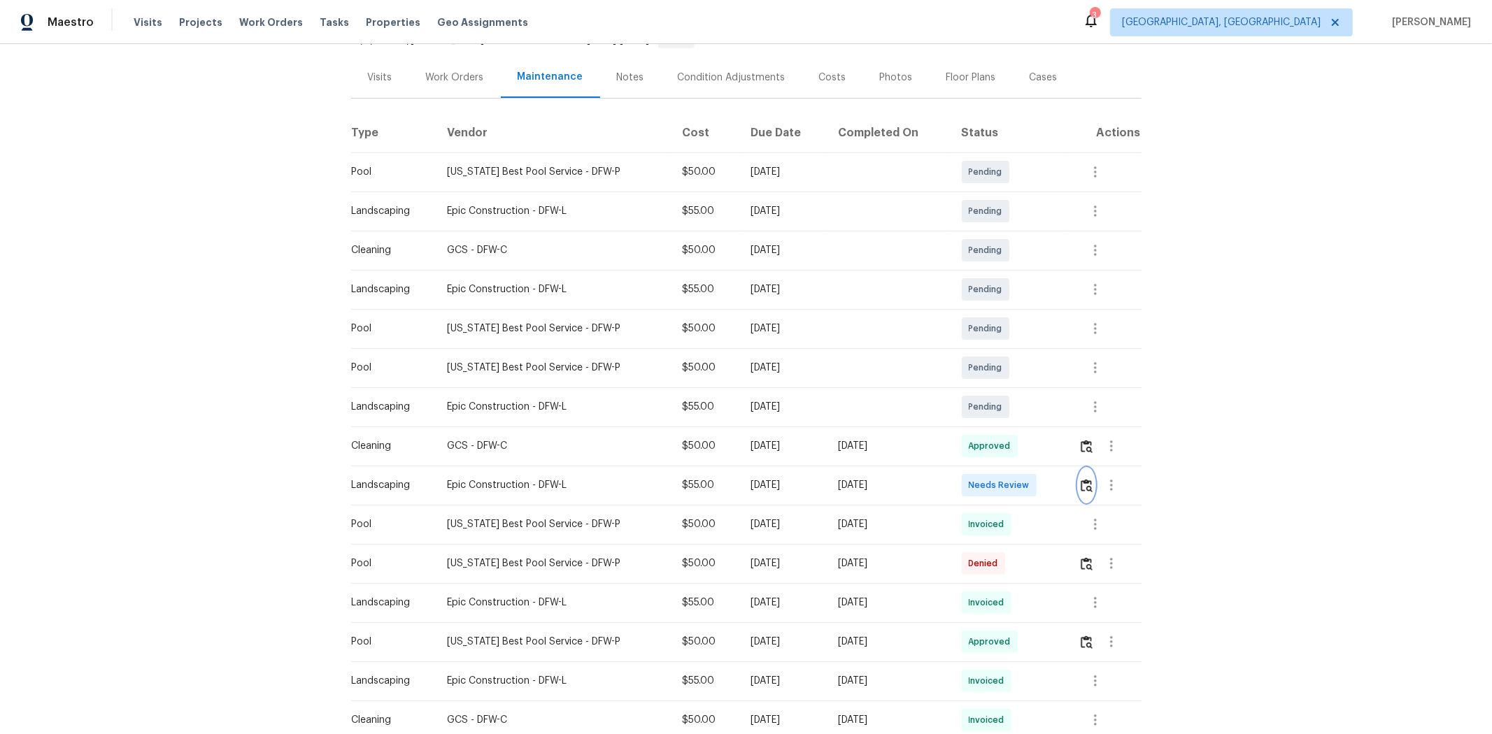
click at [1060, 487] on img "button" at bounding box center [1087, 485] width 12 height 13
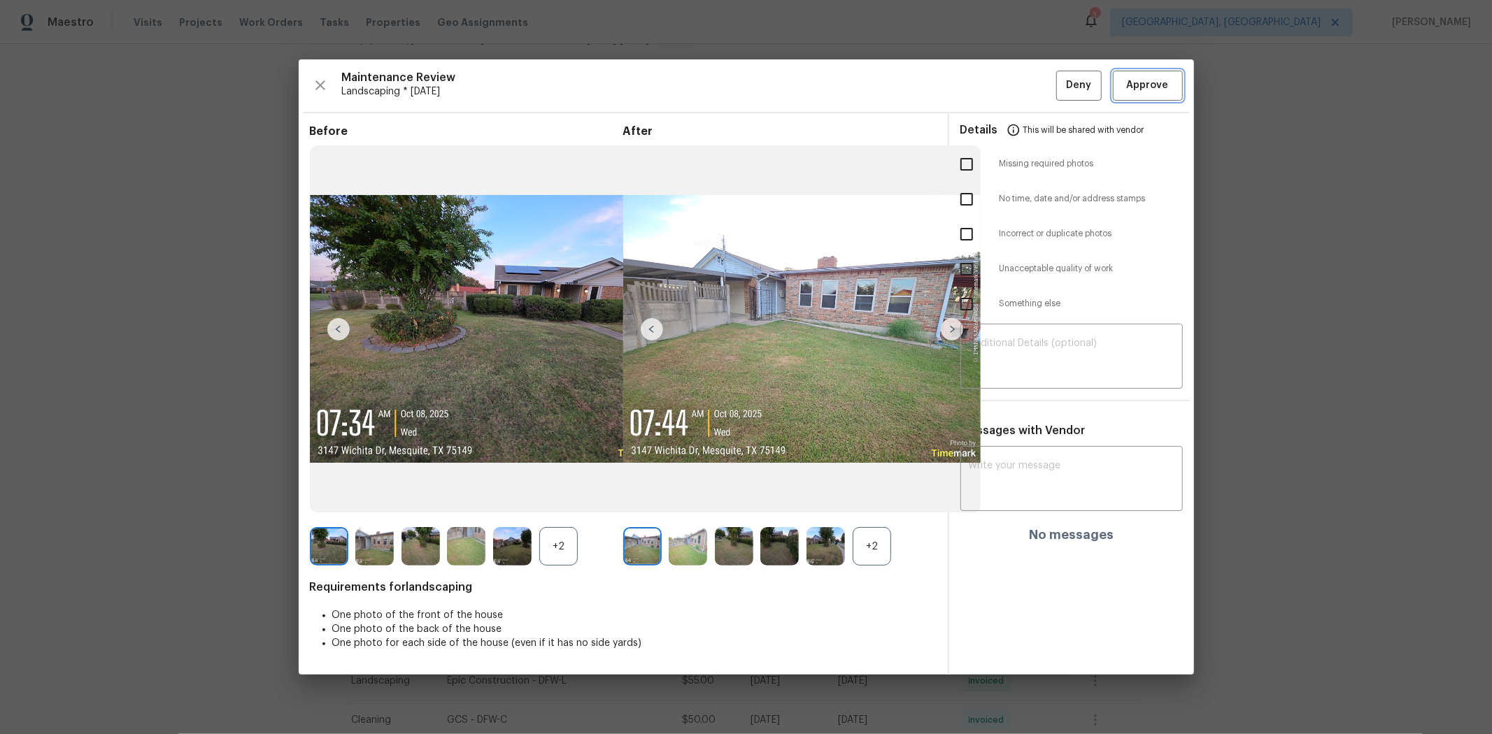
drag, startPoint x: 1179, startPoint y: 87, endPoint x: 1110, endPoint y: 74, distance: 70.5
click at [1060, 86] on button "Approve" at bounding box center [1148, 86] width 70 height 30
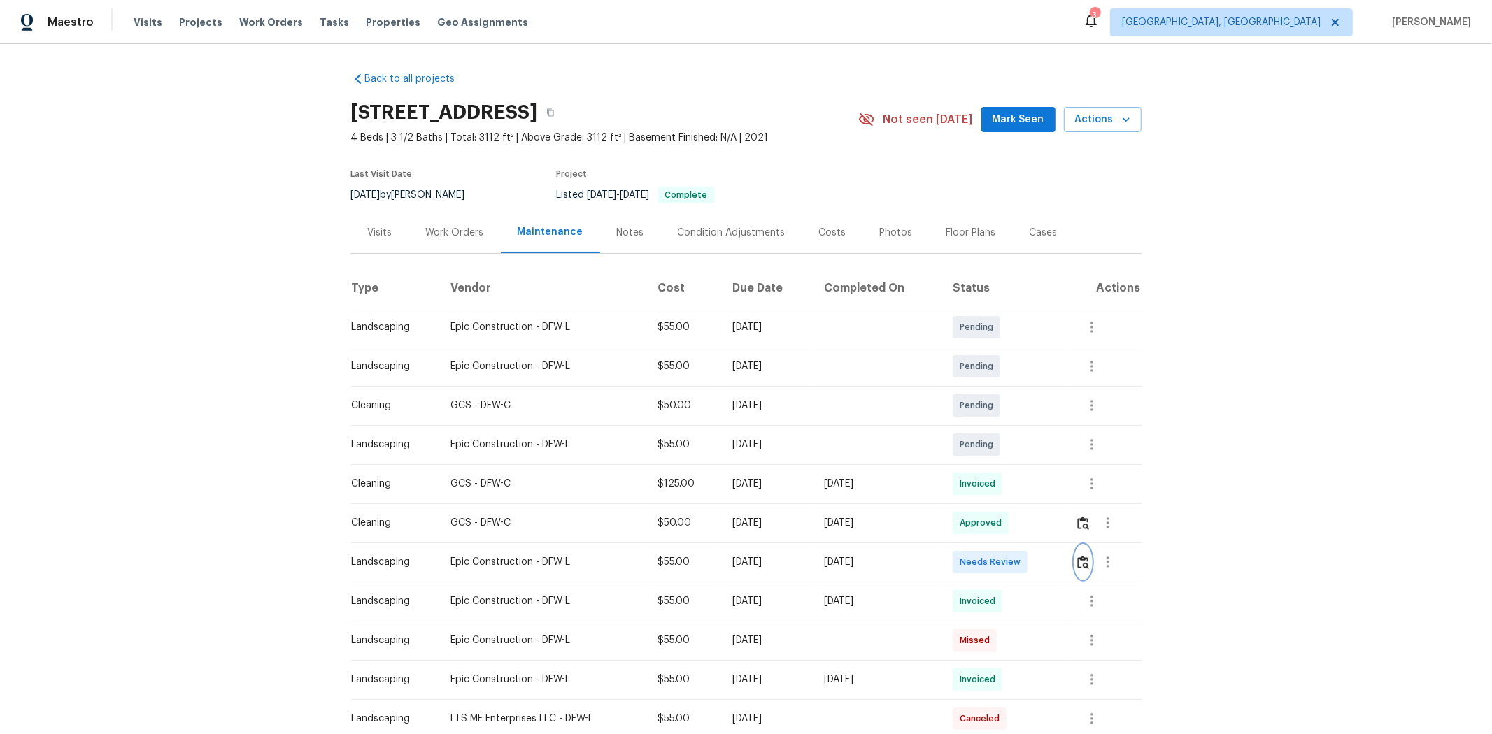
click at [1060, 491] on img "button" at bounding box center [1083, 562] width 12 height 13
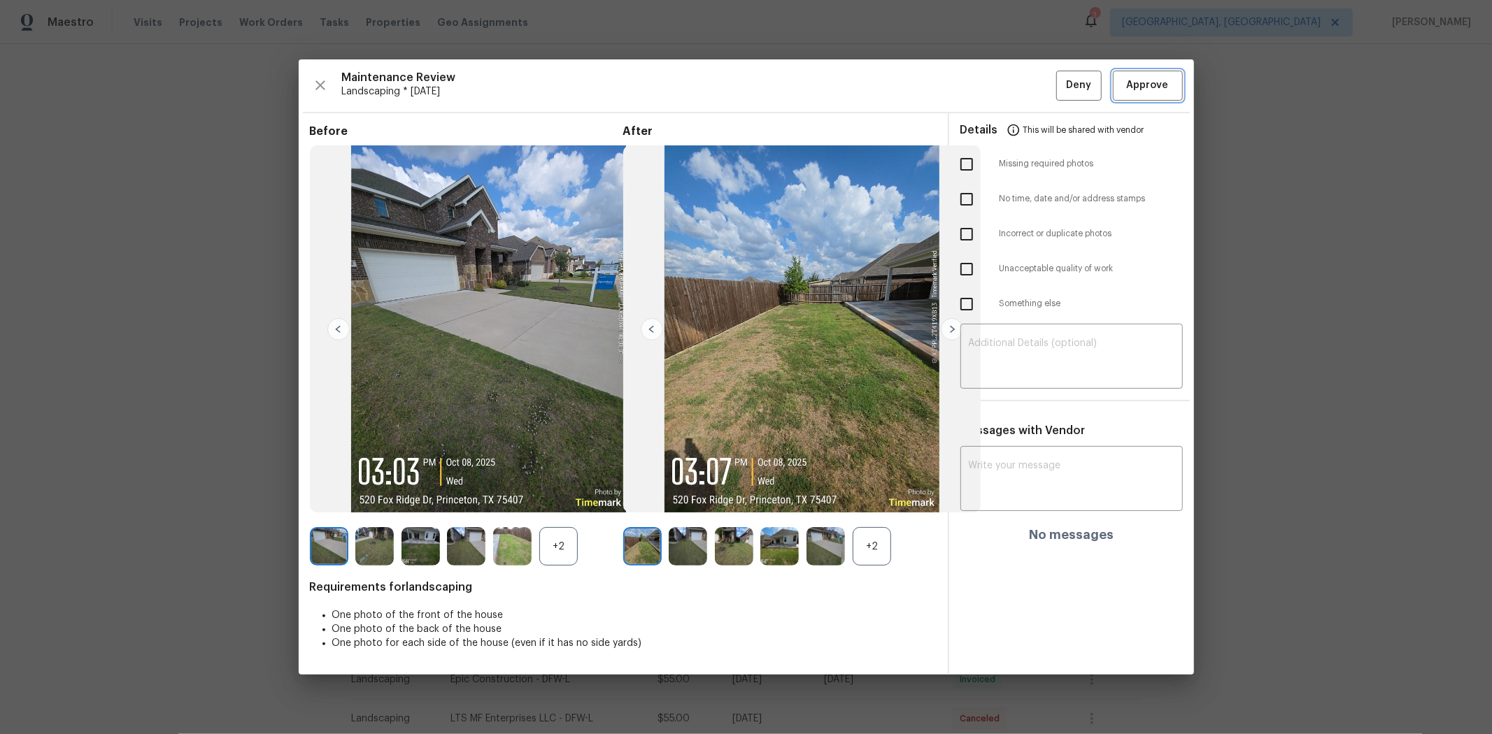
drag, startPoint x: 1139, startPoint y: 81, endPoint x: 1144, endPoint y: 89, distance: 9.1
click at [1060, 85] on span "Approve" at bounding box center [1148, 85] width 42 height 17
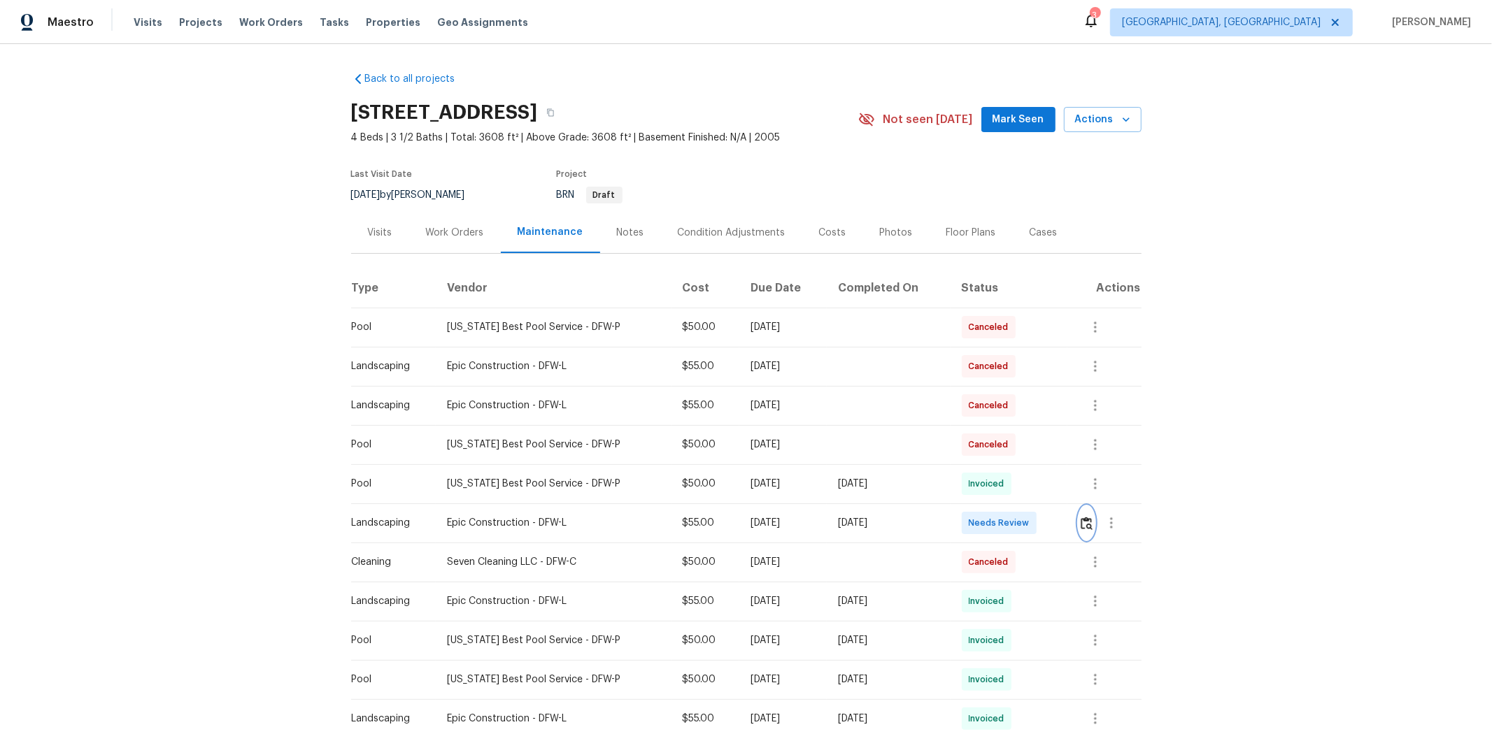
click at [1060, 491] on img "button" at bounding box center [1087, 523] width 12 height 13
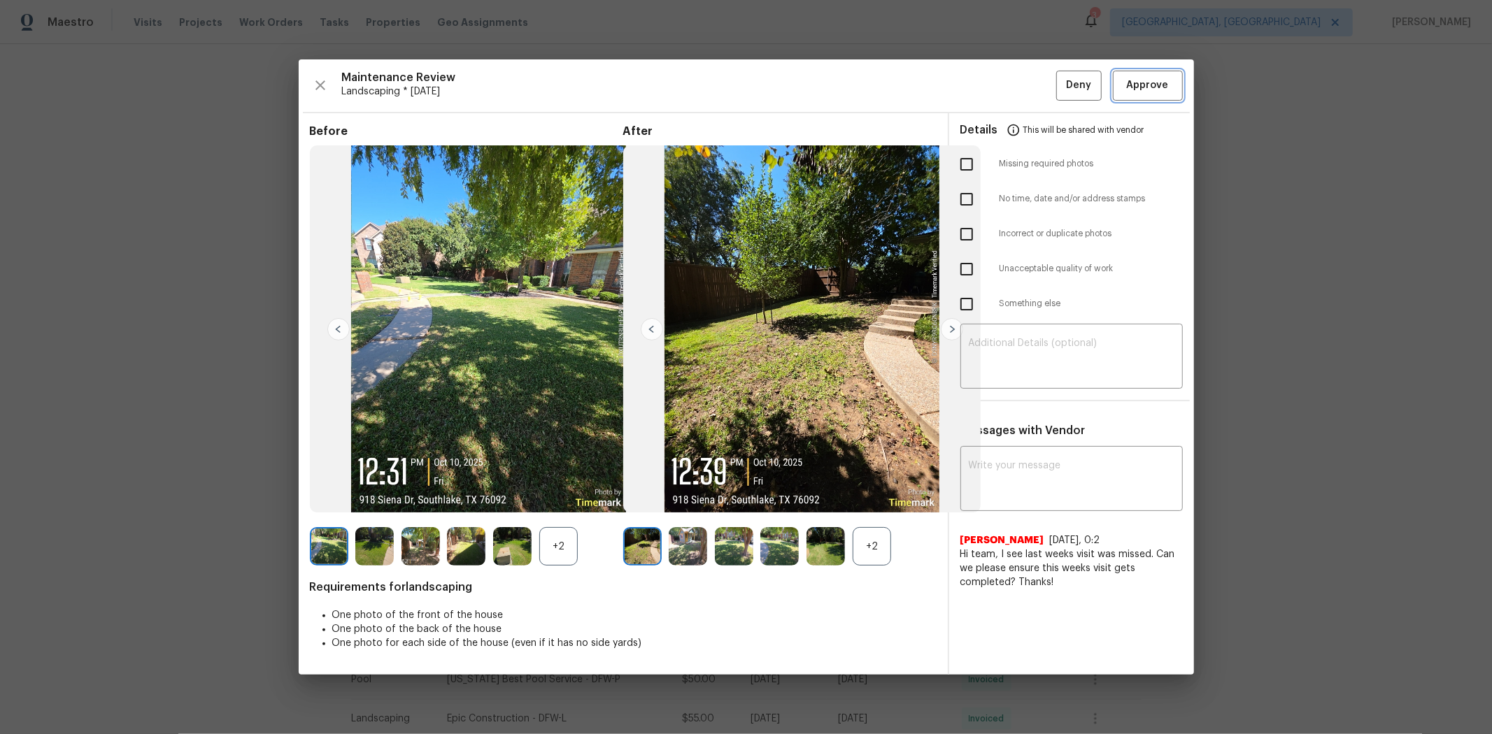
drag, startPoint x: 1141, startPoint y: 81, endPoint x: 1151, endPoint y: 73, distance: 11.9
click at [1060, 81] on span "Approve" at bounding box center [1148, 85] width 42 height 17
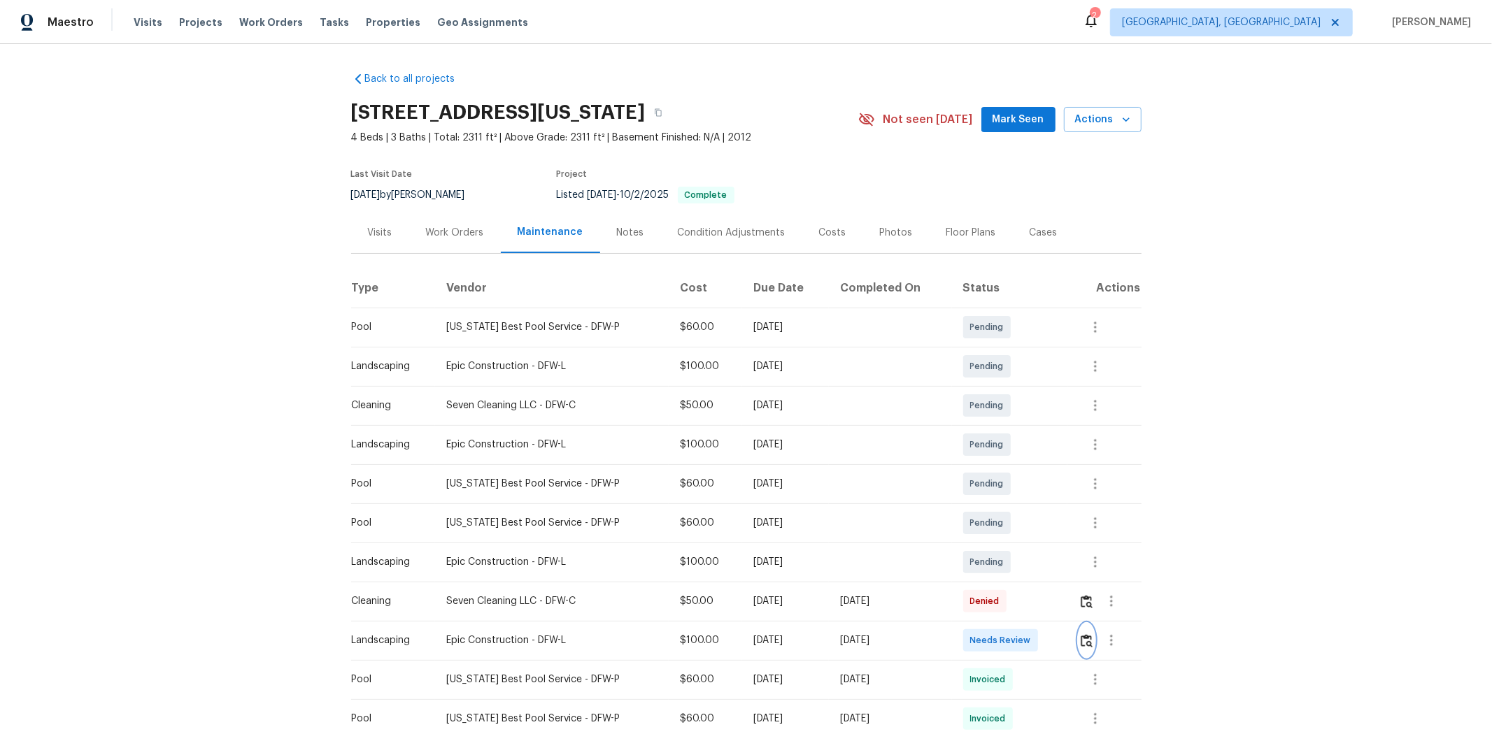
click at [1060, 491] on button "button" at bounding box center [1087, 641] width 16 height 34
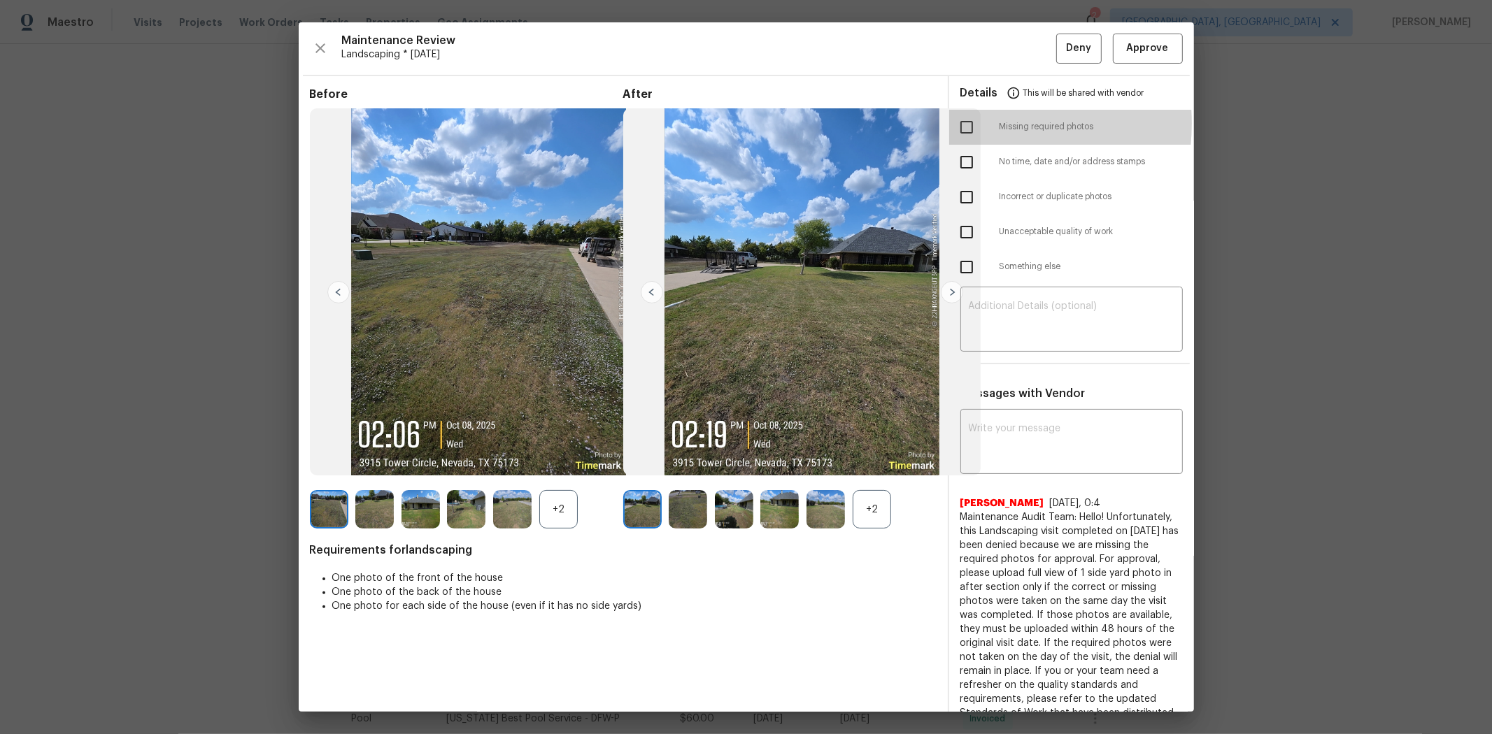
click at [955, 124] on input "checkbox" at bounding box center [966, 127] width 29 height 29
checkbox input "true"
click at [991, 315] on textarea at bounding box center [1072, 320] width 206 height 39
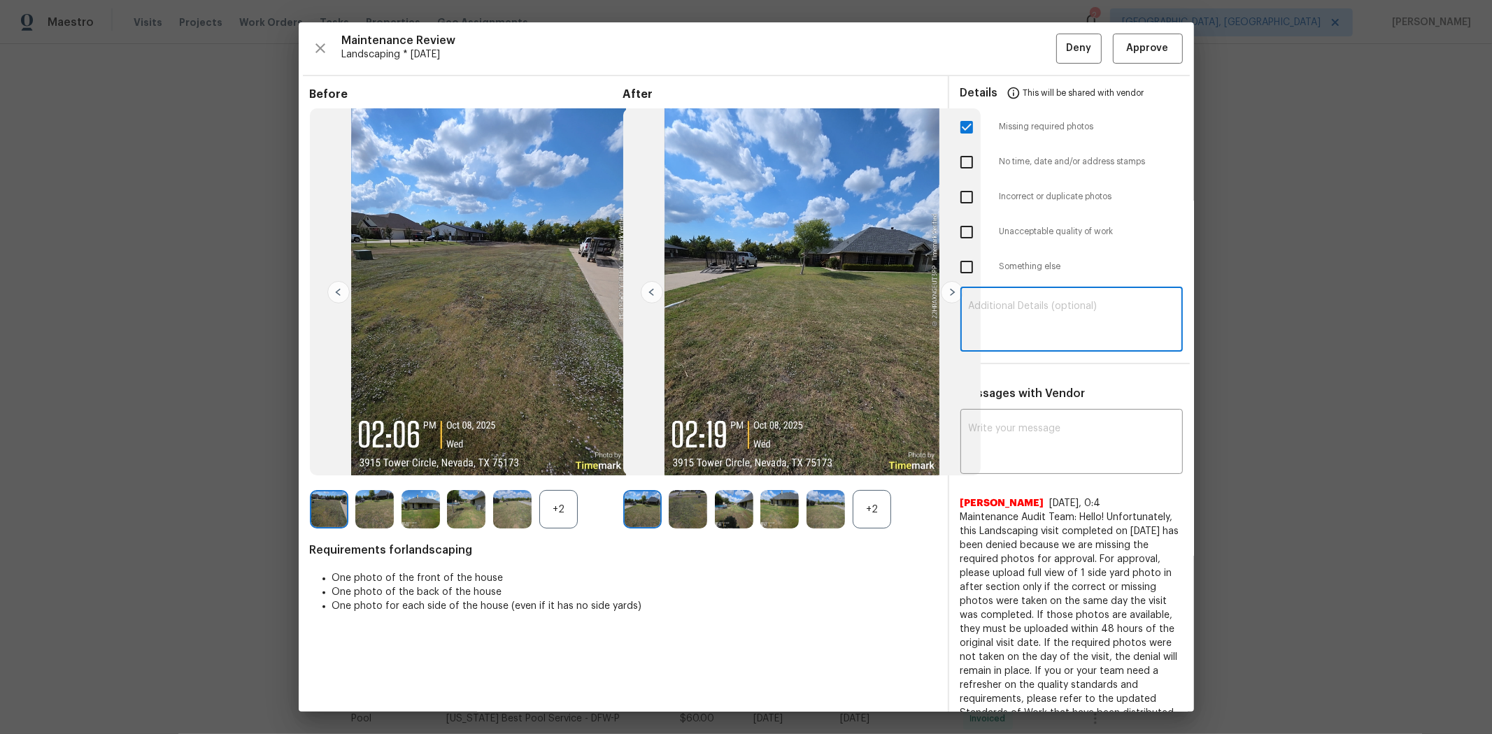
paste textarea "Maintenance Audit Team: Hello! Unfortunately, this landscaping visit completed …"
type textarea "Maintenance Audit Team: Hello! Unfortunately, this landscaping visit completed …"
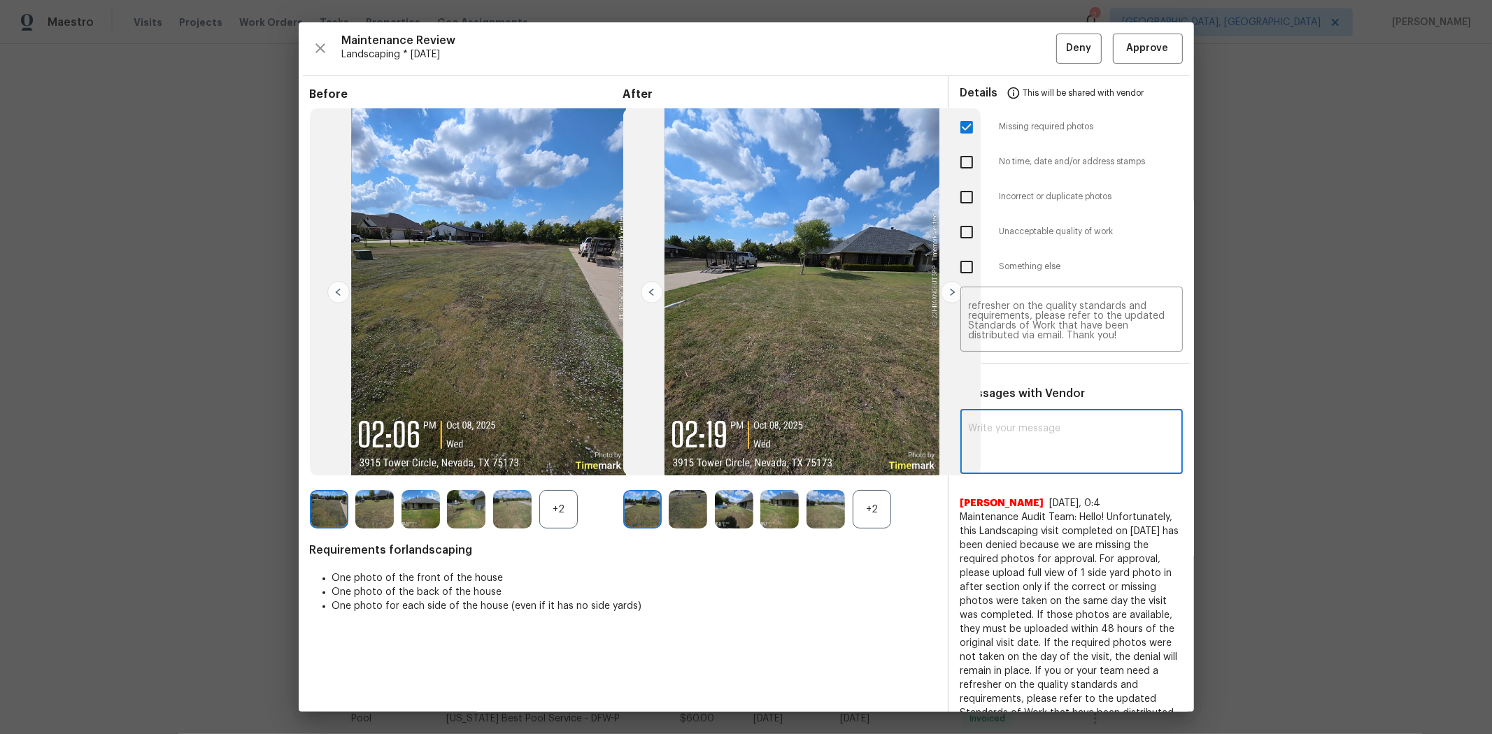
click at [1028, 436] on textarea at bounding box center [1072, 443] width 206 height 39
paste textarea "Maintenance Audit Team: Hello! Unfortunately, this landscaping visit completed …"
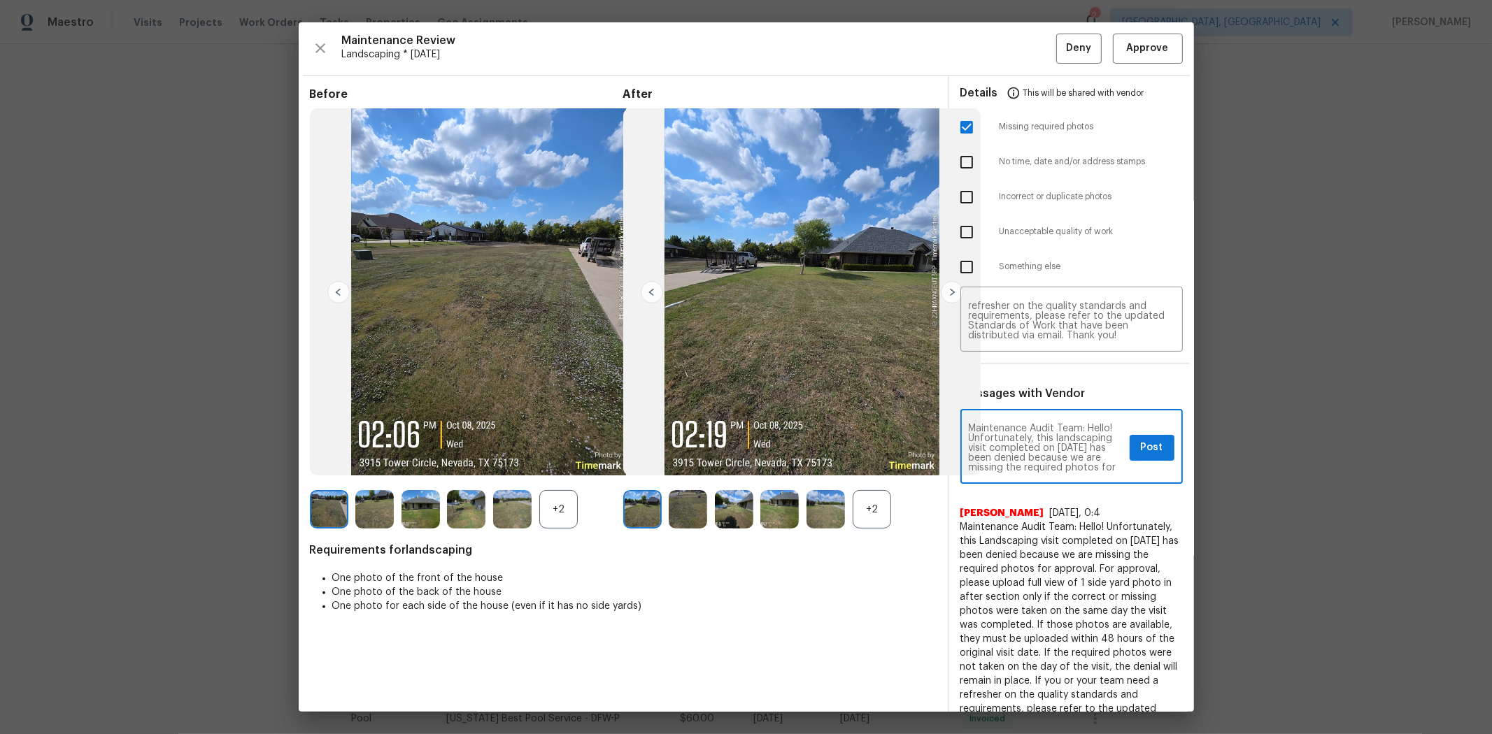
scroll to position [196, 0]
type textarea "Maintenance Audit Team: Hello! Unfortunately, this landscaping visit completed …"
drag, startPoint x: 1142, startPoint y: 450, endPoint x: 1141, endPoint y: 443, distance: 7.7
click at [1060, 450] on span "Post" at bounding box center [1152, 447] width 22 height 17
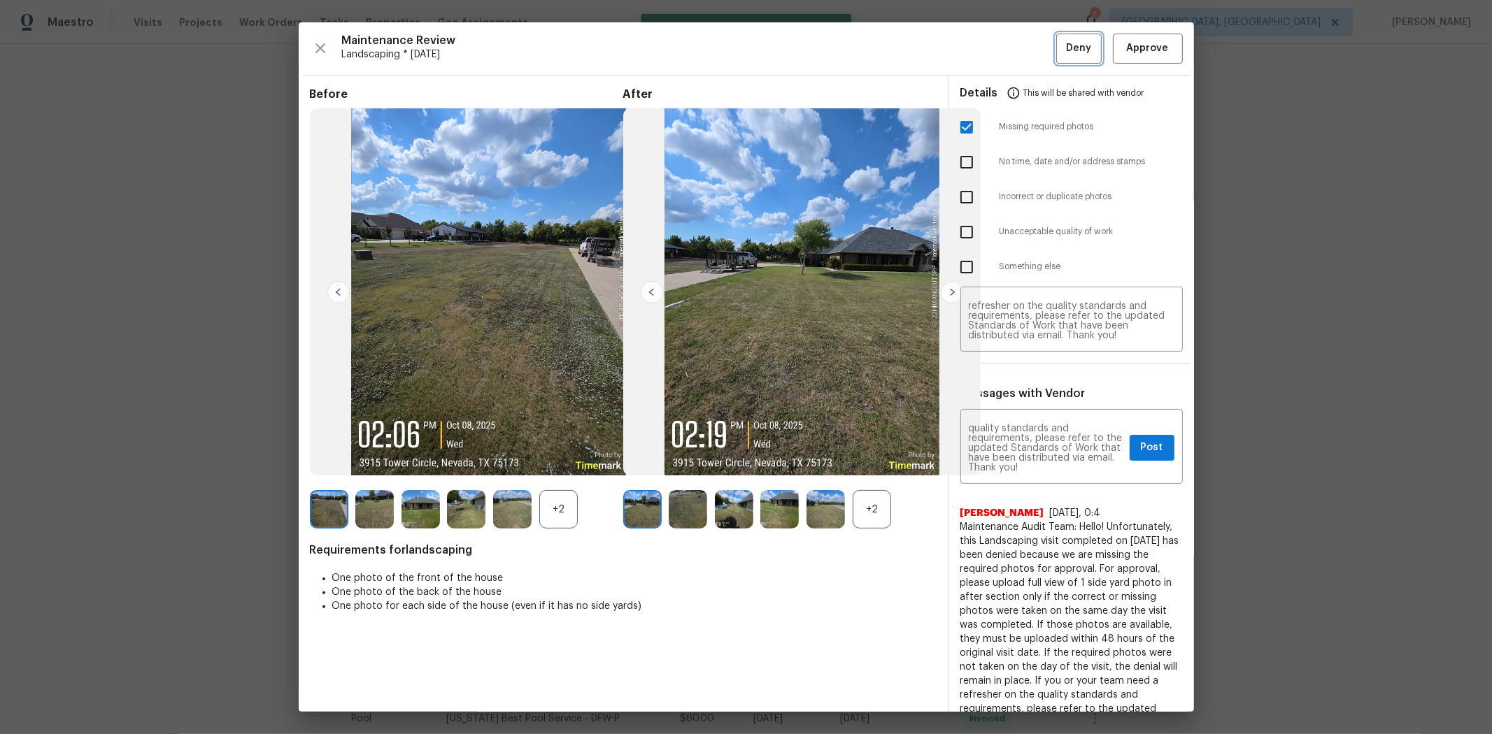
click at [1060, 50] on span "Deny" at bounding box center [1078, 48] width 25 height 17
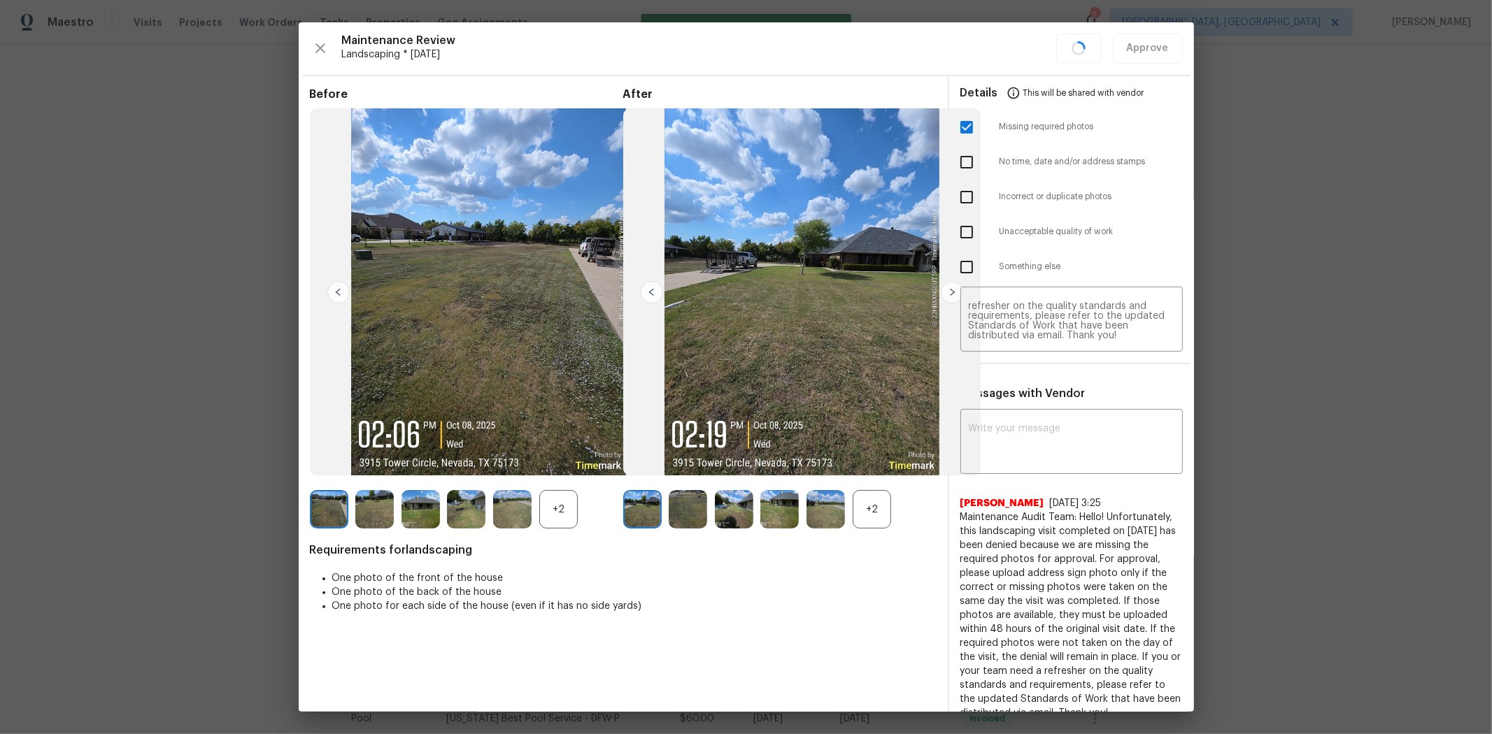
scroll to position [0, 0]
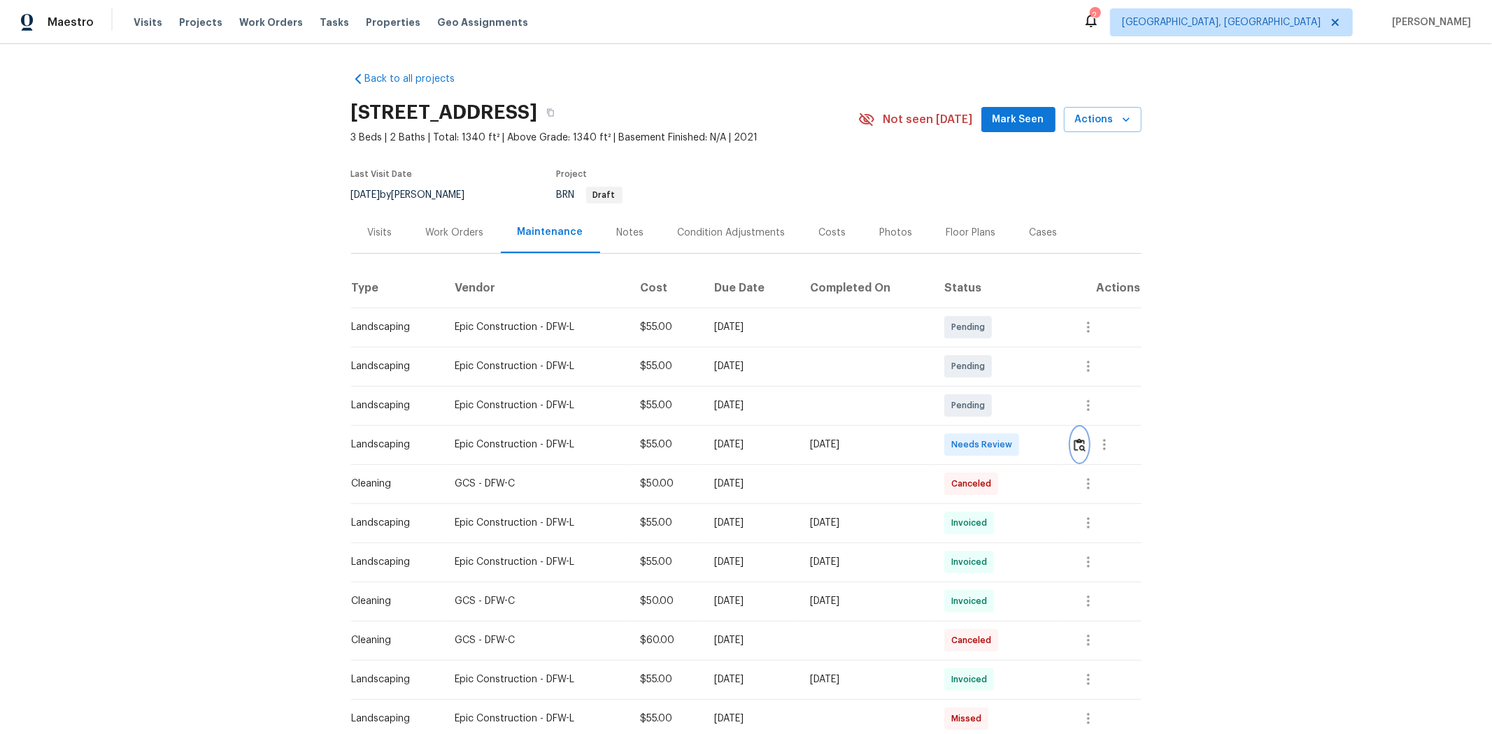
click at [1060, 448] on img "button" at bounding box center [1080, 445] width 12 height 13
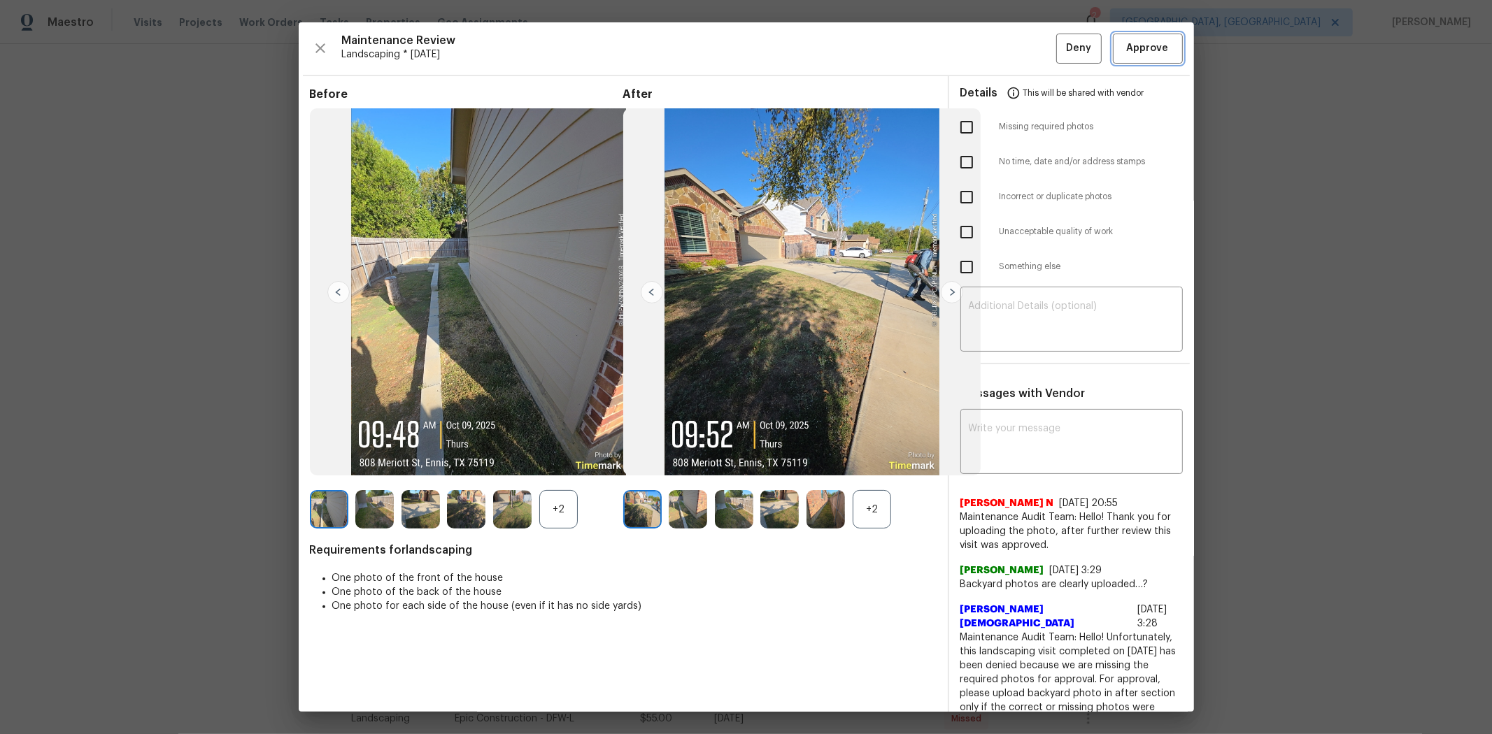
click at [1060, 43] on span "Approve" at bounding box center [1148, 48] width 48 height 17
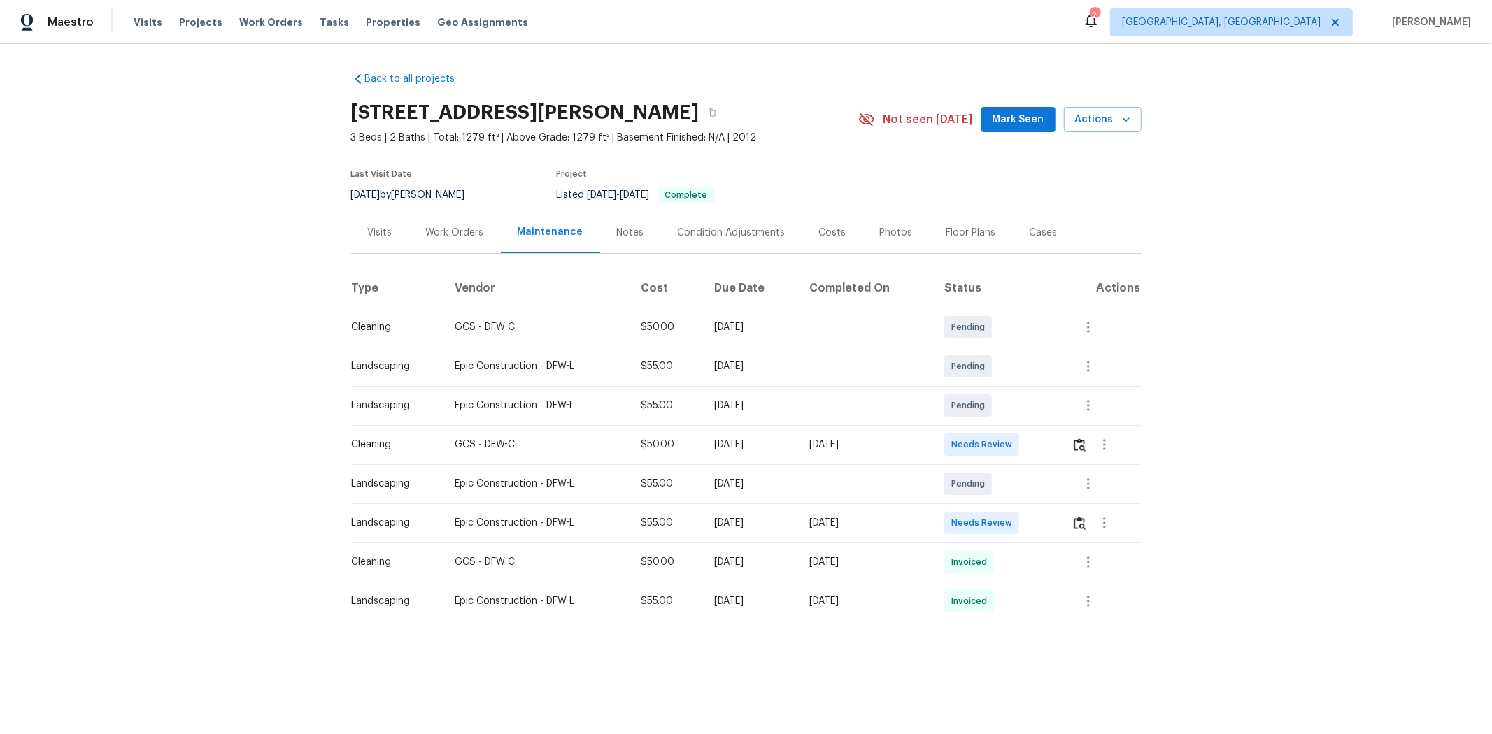
click at [951, 491] on tr "Landscaping Epic Construction - DFW-L $55.00 [DATE] [DATE] Needs Review" at bounding box center [746, 523] width 790 height 39
click at [1060, 491] on button "button" at bounding box center [1105, 523] width 34 height 34
click at [1060, 491] on div at bounding box center [746, 367] width 1492 height 734
click at [1060, 491] on div at bounding box center [1106, 523] width 69 height 34
click at [1060, 491] on img "button" at bounding box center [1080, 523] width 12 height 13
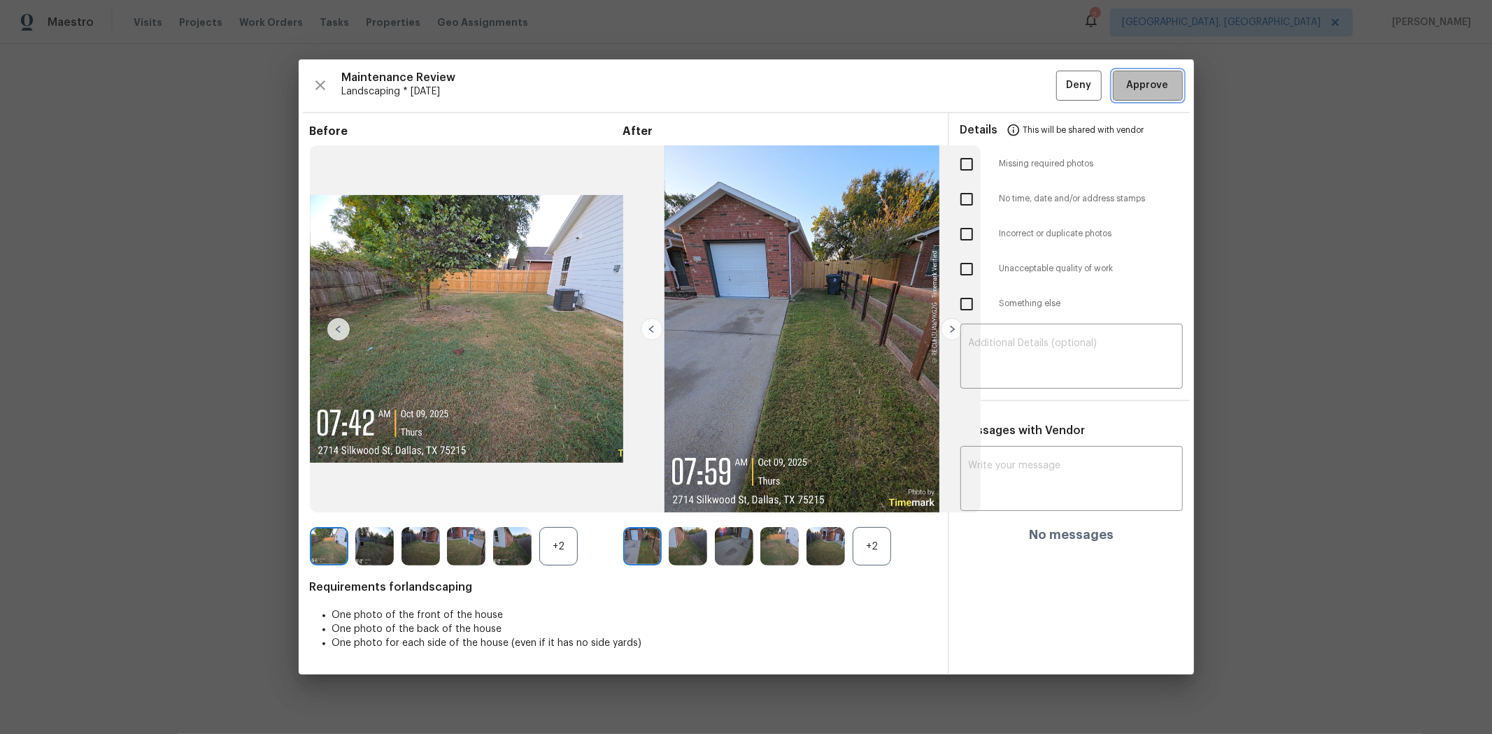
drag, startPoint x: 1144, startPoint y: 80, endPoint x: 1119, endPoint y: 81, distance: 24.5
click at [1060, 81] on span "Approve" at bounding box center [1148, 85] width 42 height 17
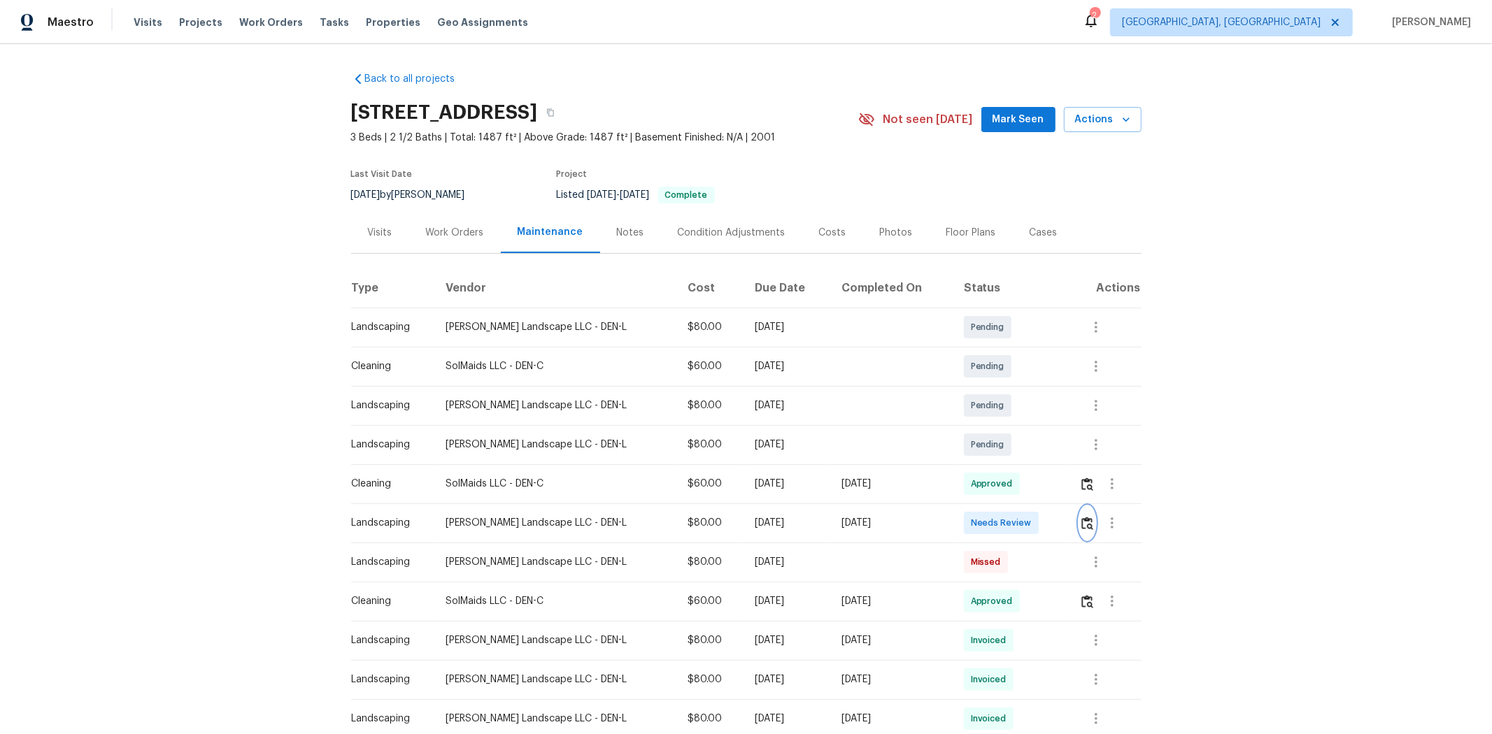
click at [1060, 491] on img "button" at bounding box center [1087, 523] width 12 height 13
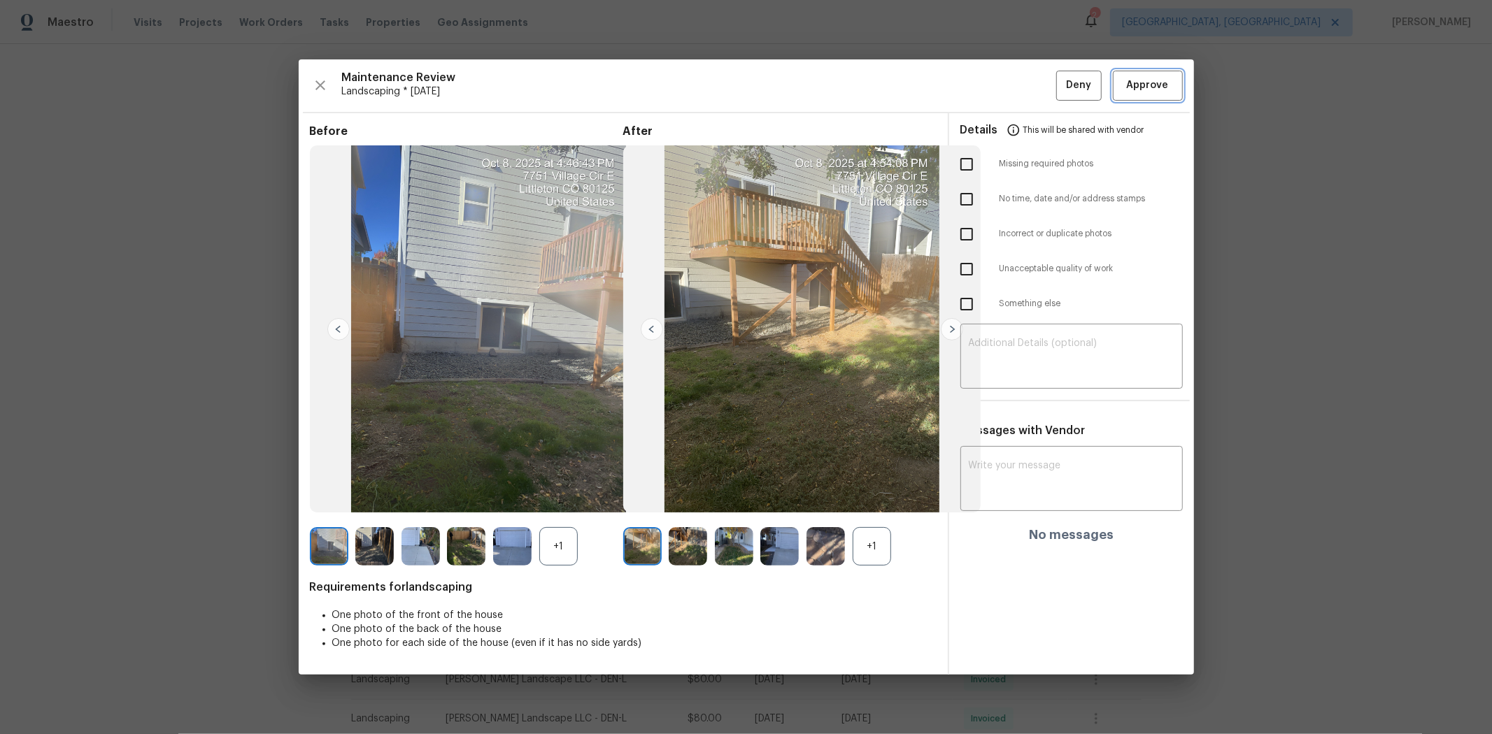
drag, startPoint x: 1130, startPoint y: 83, endPoint x: 1215, endPoint y: 27, distance: 102.0
click at [1060, 82] on span "Approve" at bounding box center [1148, 85] width 42 height 17
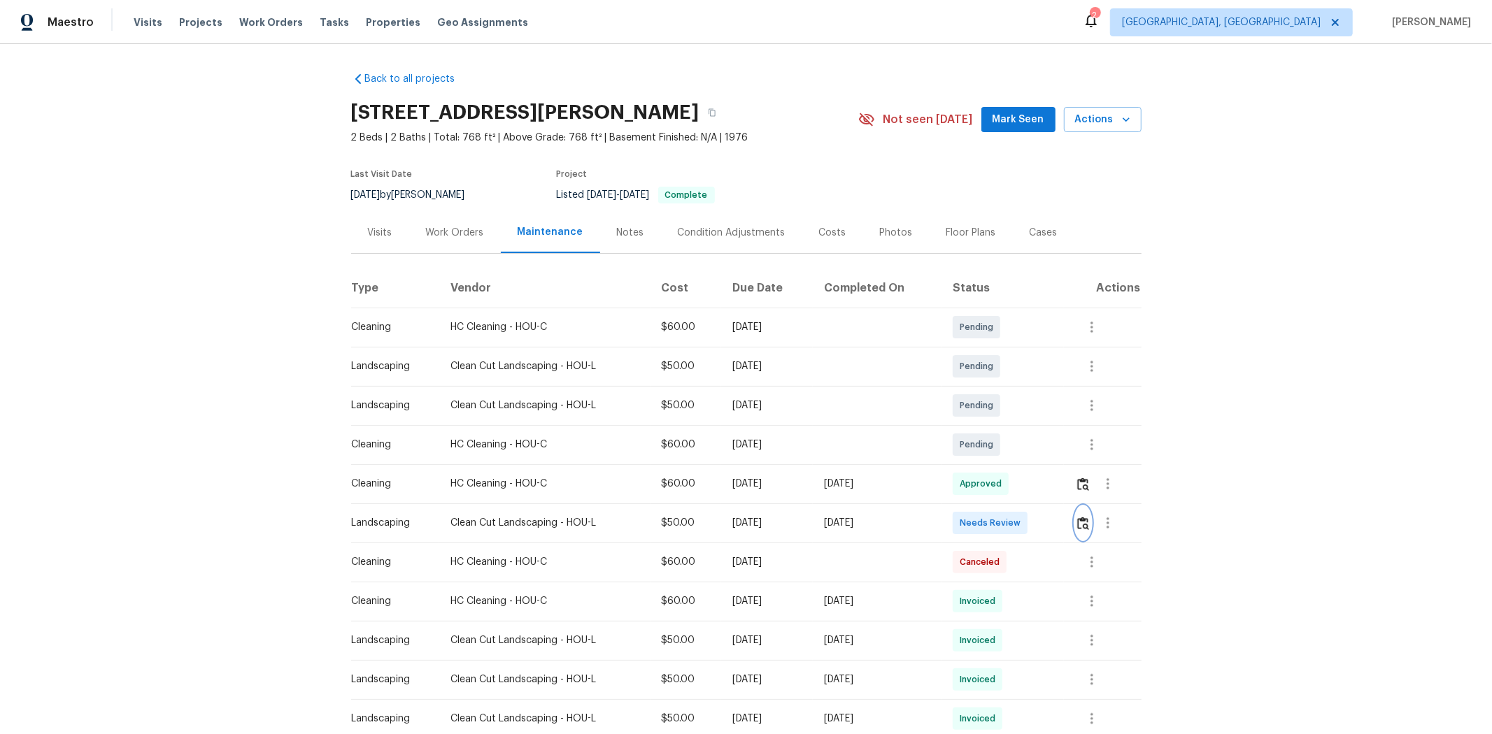
click at [1060, 491] on img "button" at bounding box center [1083, 523] width 12 height 13
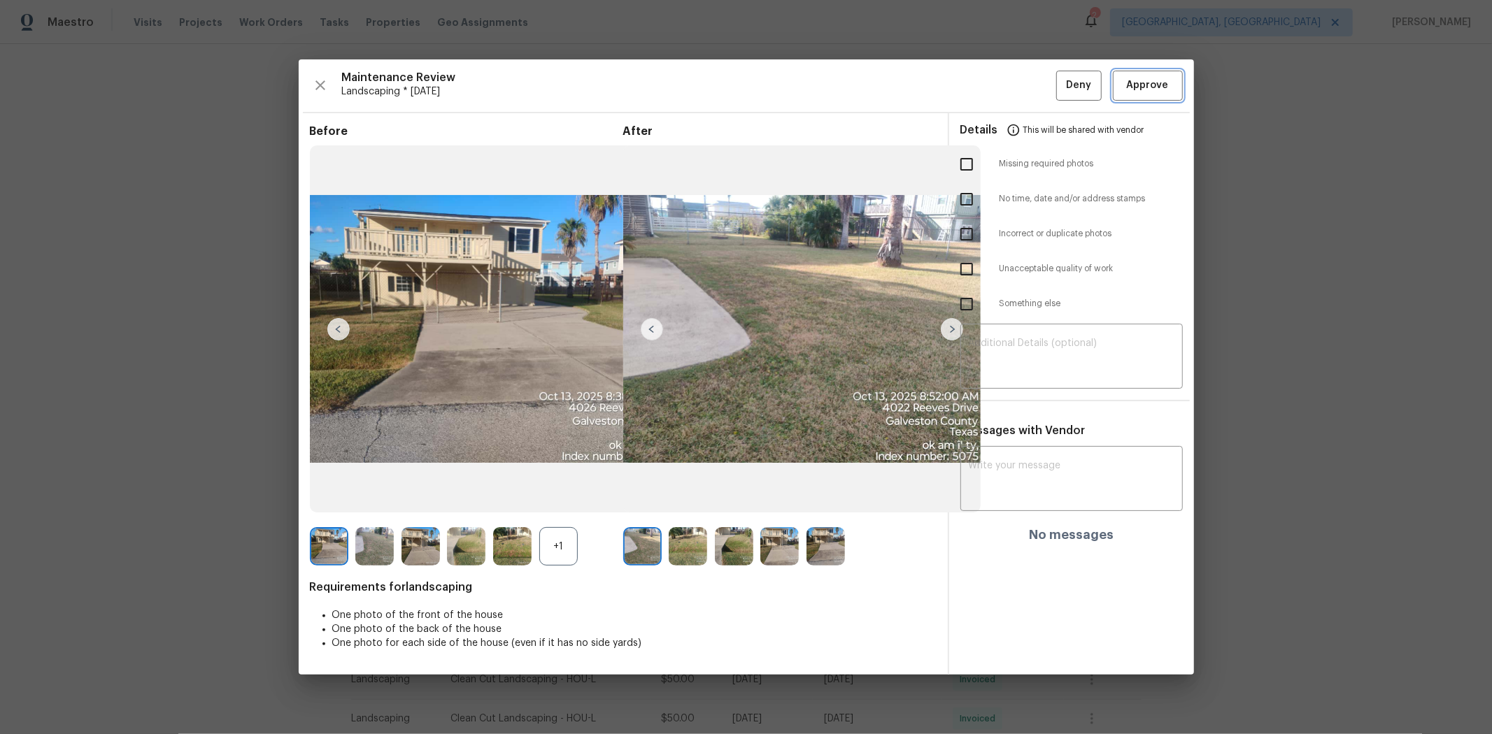
click at [1060, 80] on span "Approve" at bounding box center [1148, 85] width 42 height 17
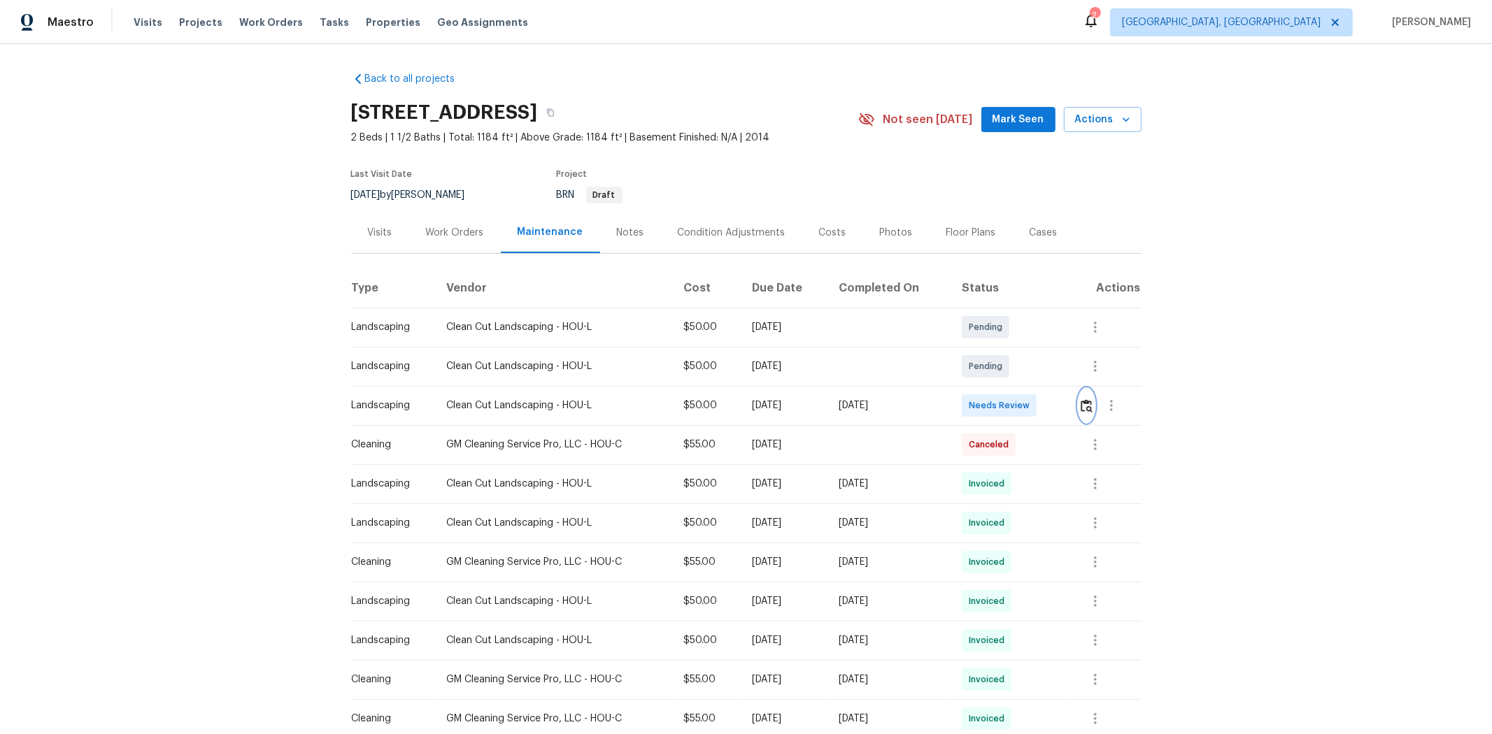
click at [1060, 403] on img "button" at bounding box center [1087, 405] width 12 height 13
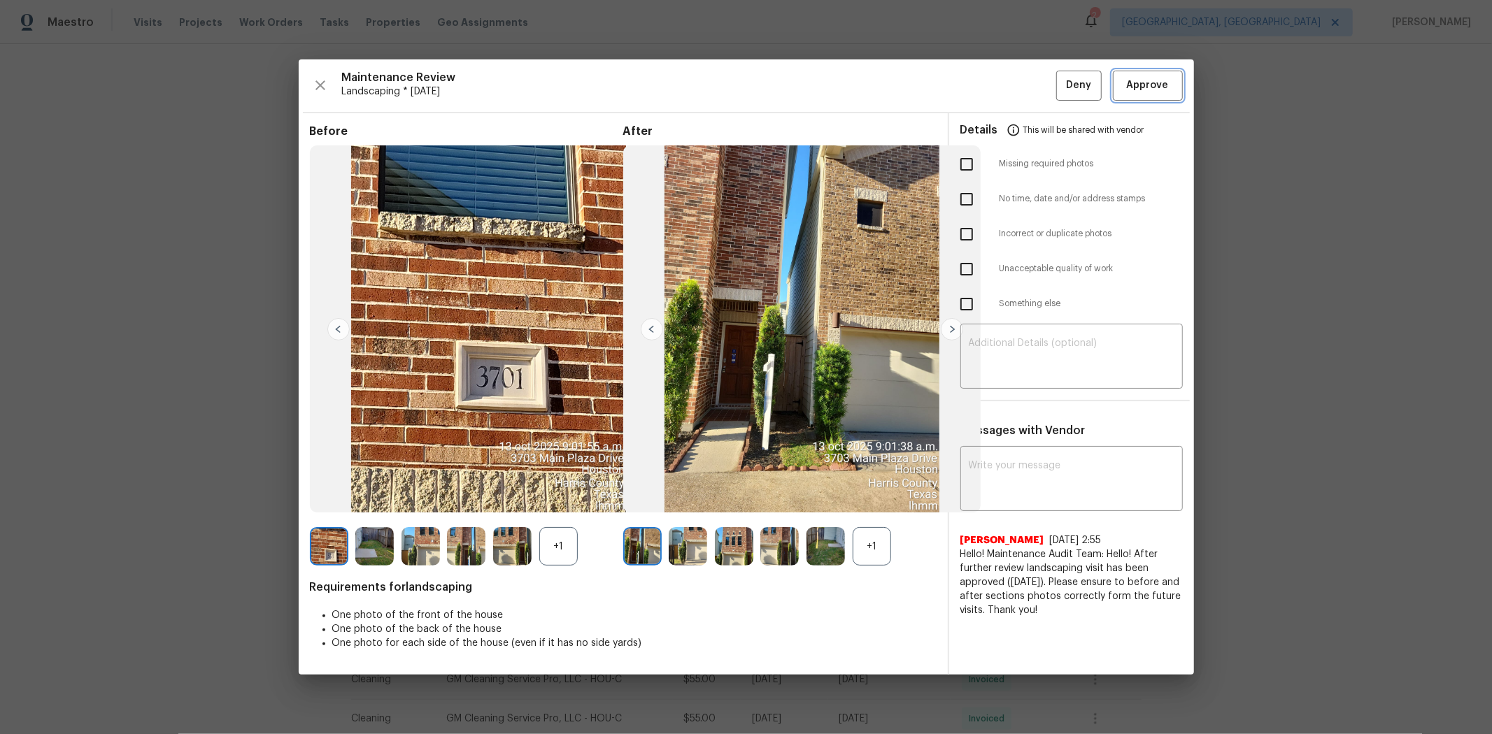
click at [1060, 83] on span "Approve" at bounding box center [1148, 85] width 42 height 17
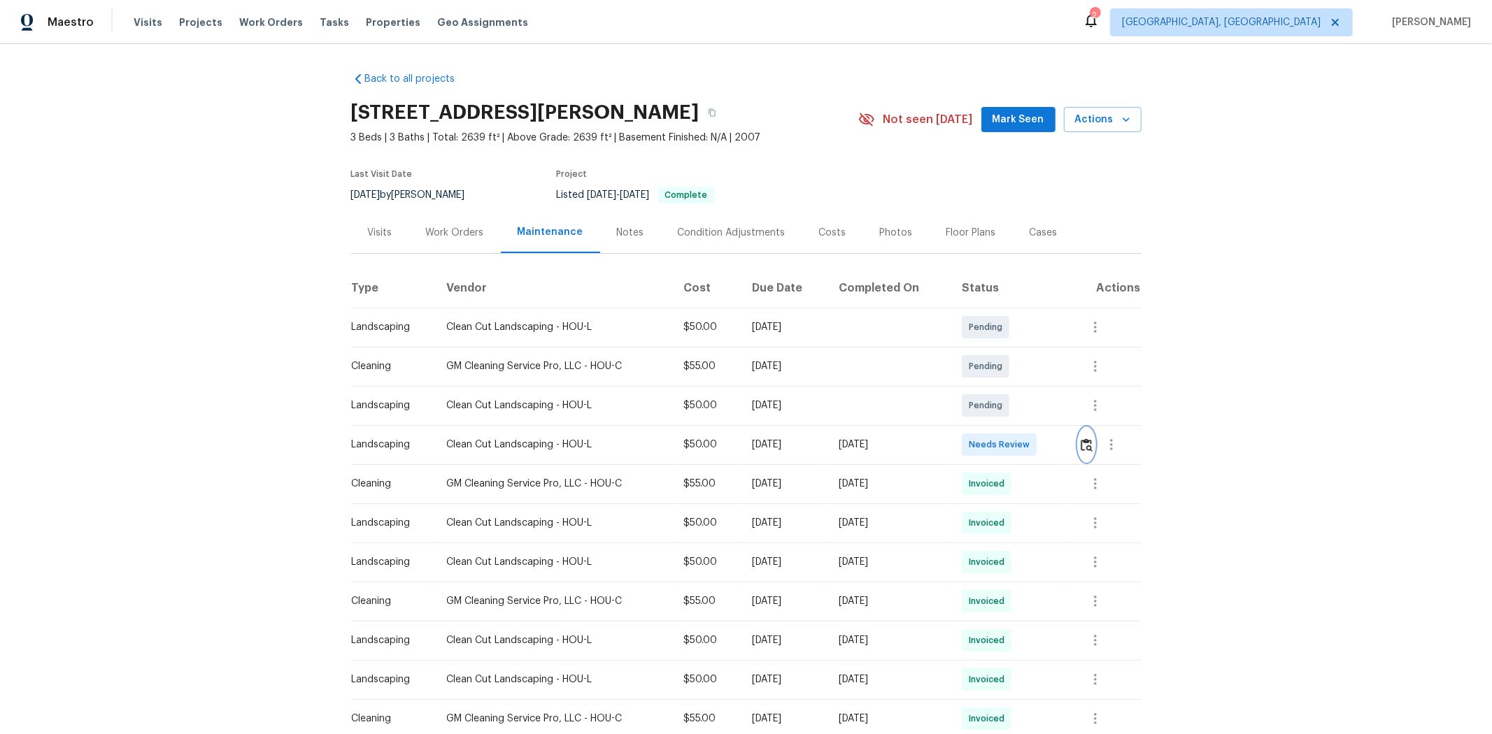
click at [1060, 448] on img "button" at bounding box center [1087, 445] width 12 height 13
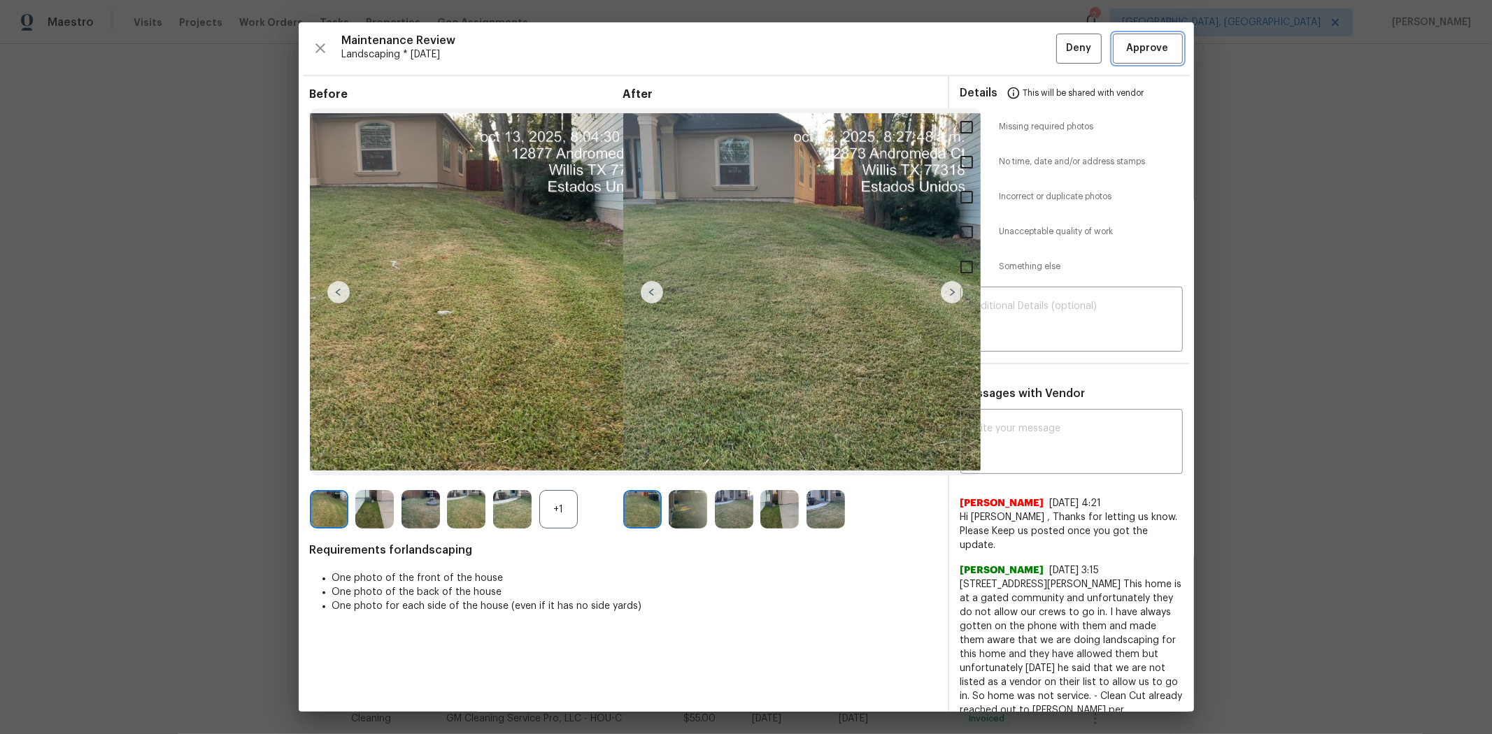
click at [1060, 34] on button "Approve" at bounding box center [1148, 49] width 70 height 30
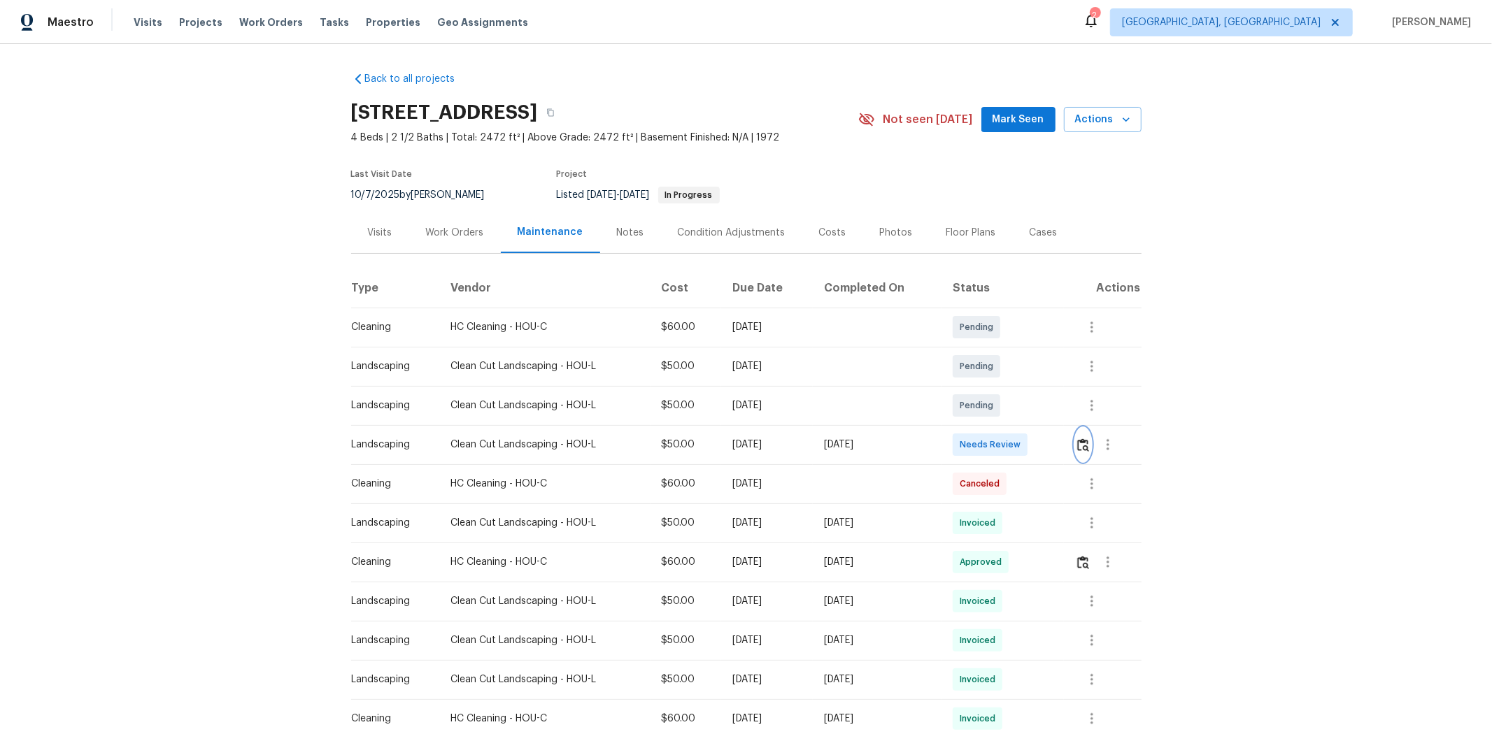
click at [802, 450] on button "button" at bounding box center [1083, 445] width 16 height 34
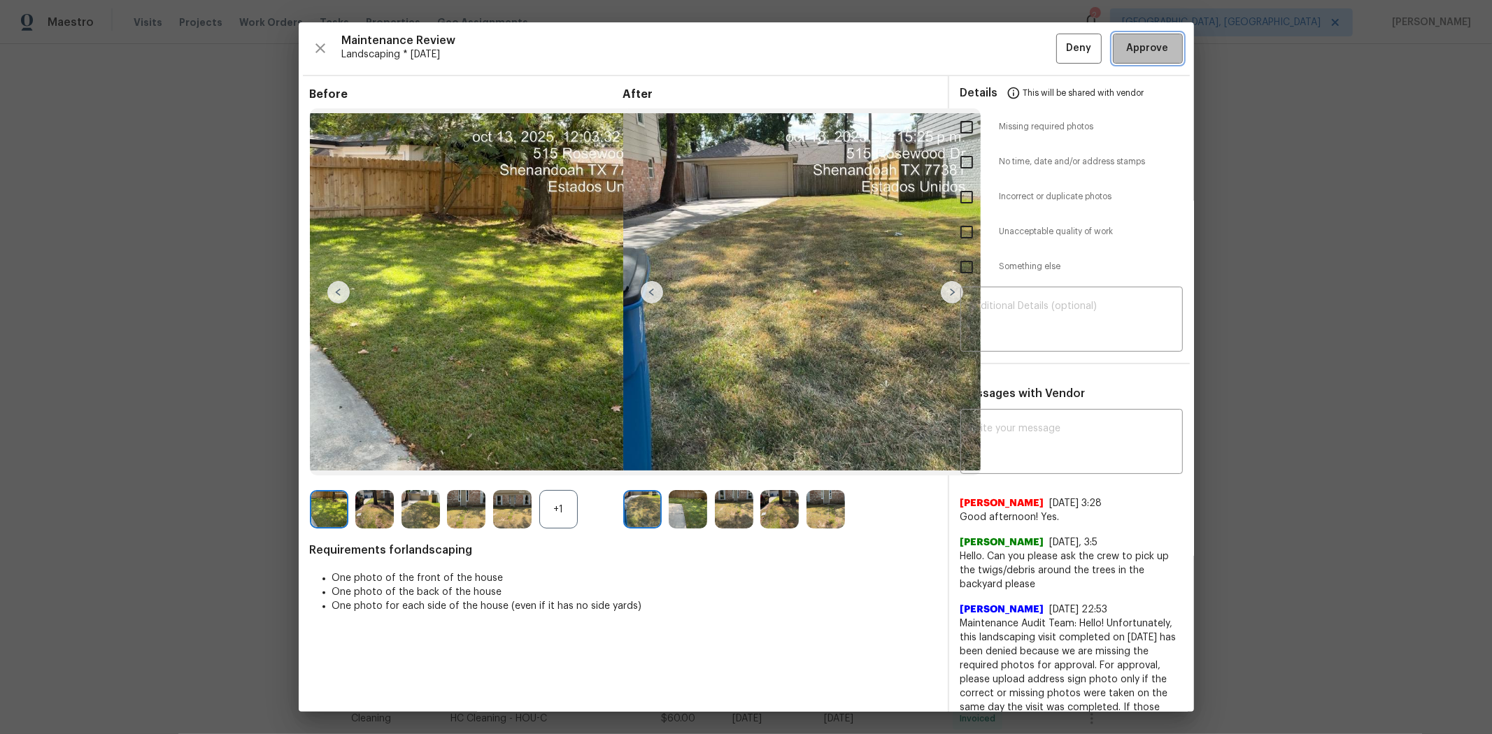
click at [802, 54] on span "Approve" at bounding box center [1148, 48] width 42 height 17
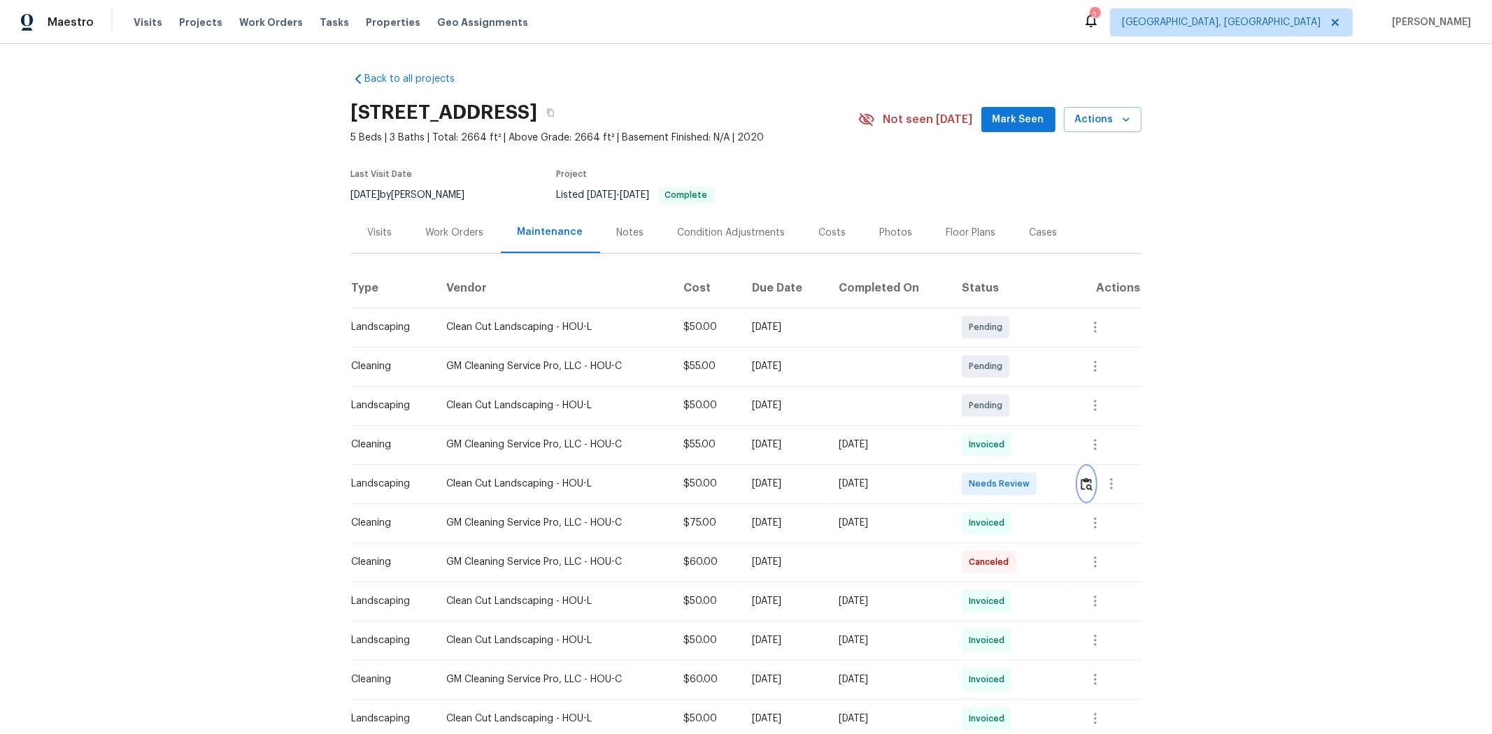
click at [1060, 483] on img "button" at bounding box center [1087, 484] width 12 height 13
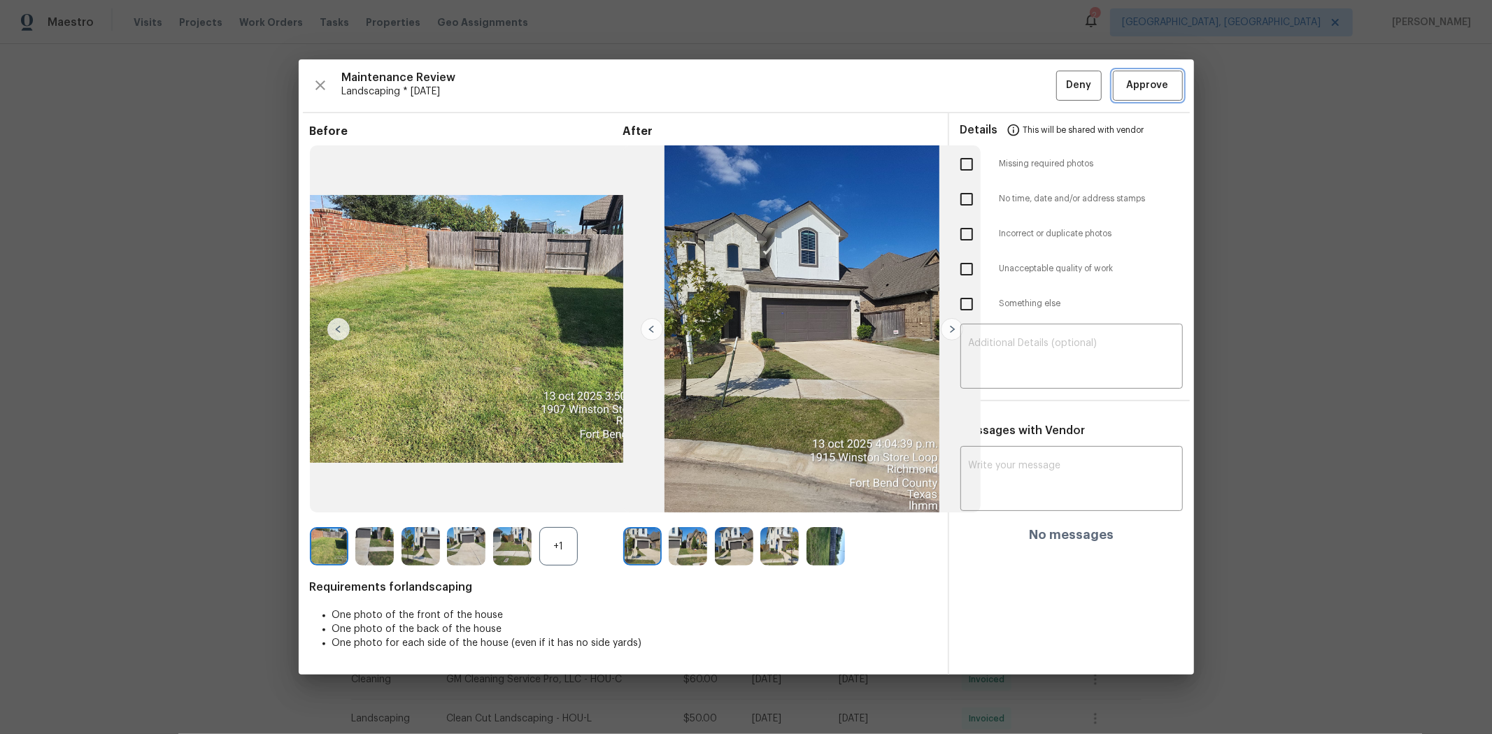
click at [1060, 84] on span "Approve" at bounding box center [1148, 85] width 42 height 17
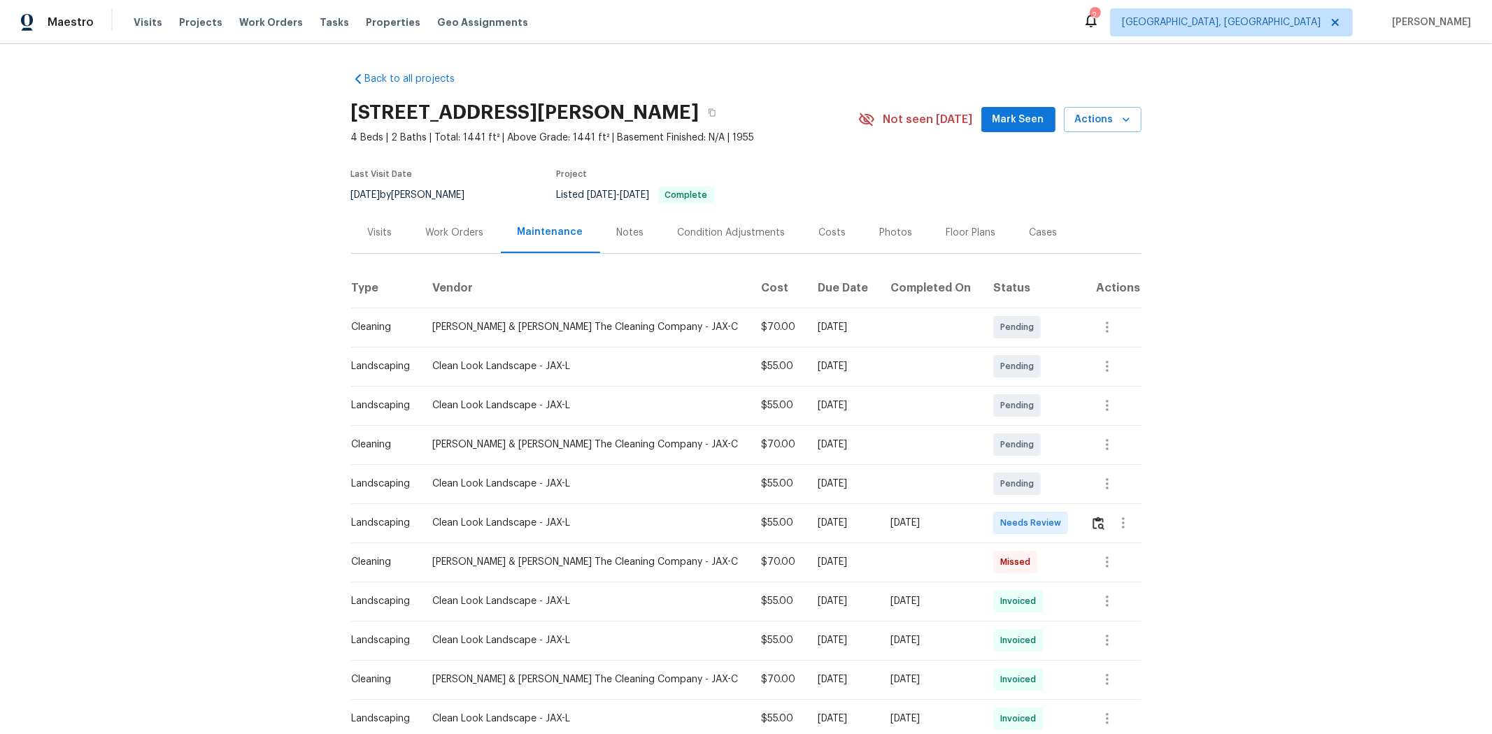
click at [1060, 491] on div at bounding box center [1123, 523] width 34 height 34
click at [1060, 491] on img "button" at bounding box center [1099, 523] width 12 height 13
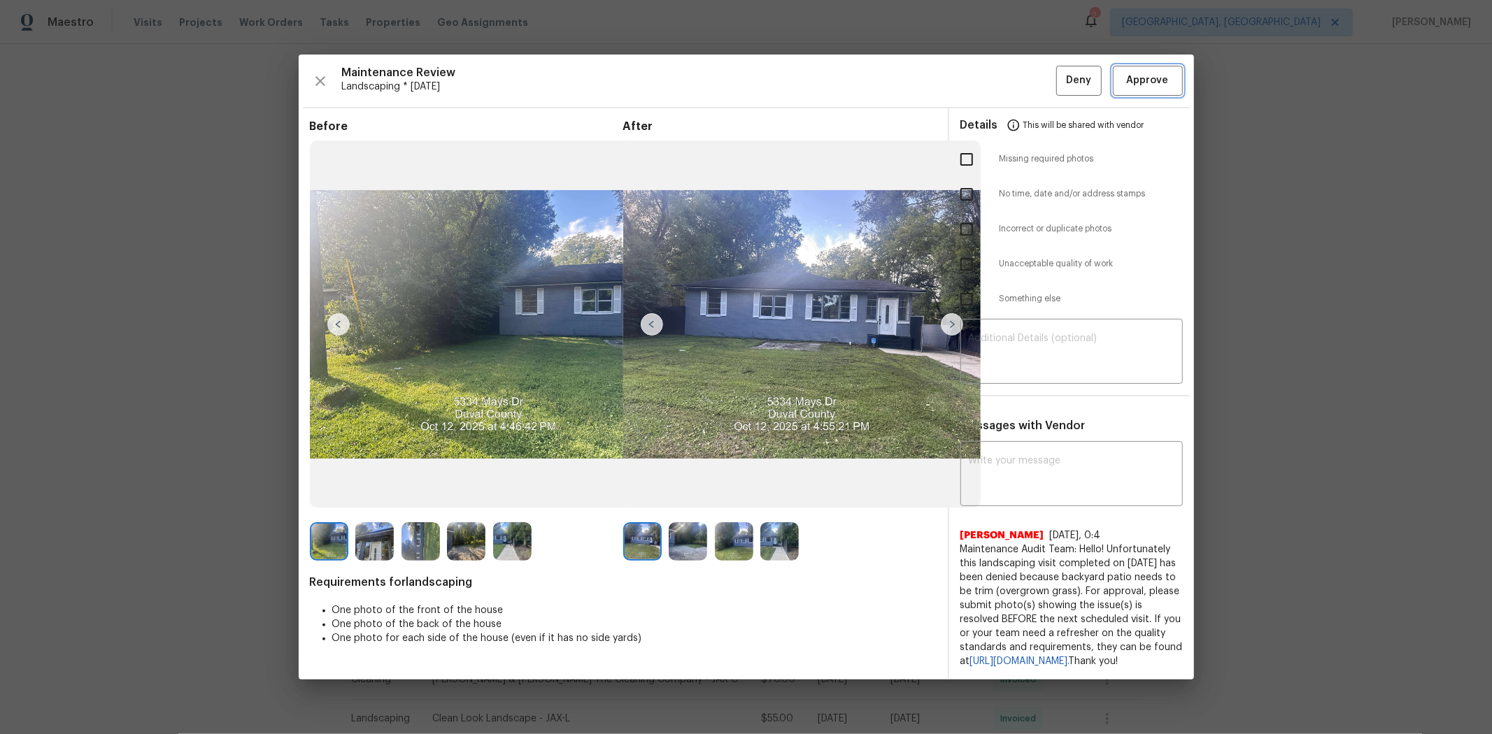
click at [1060, 73] on span "Approve" at bounding box center [1148, 80] width 42 height 17
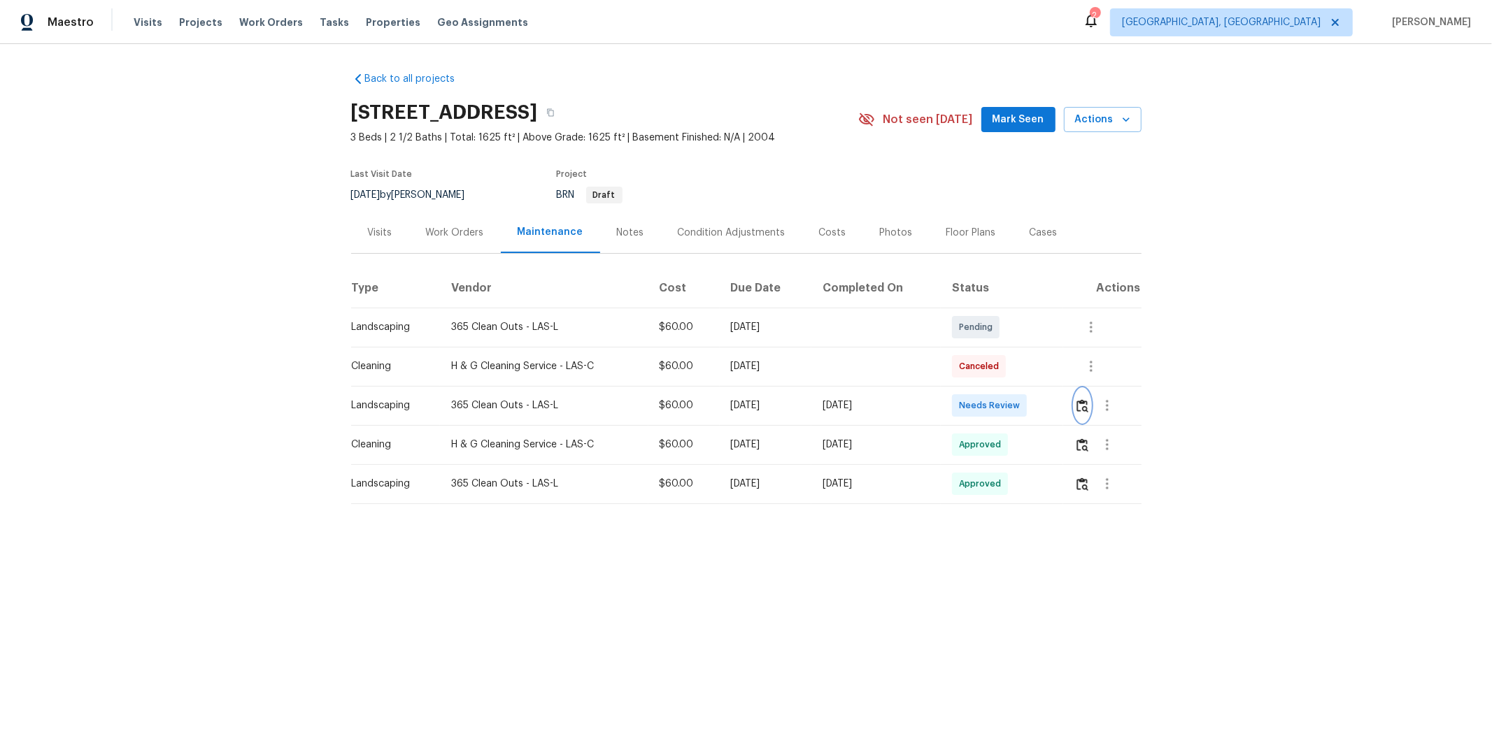
click at [1060, 410] on img "button" at bounding box center [1082, 405] width 12 height 13
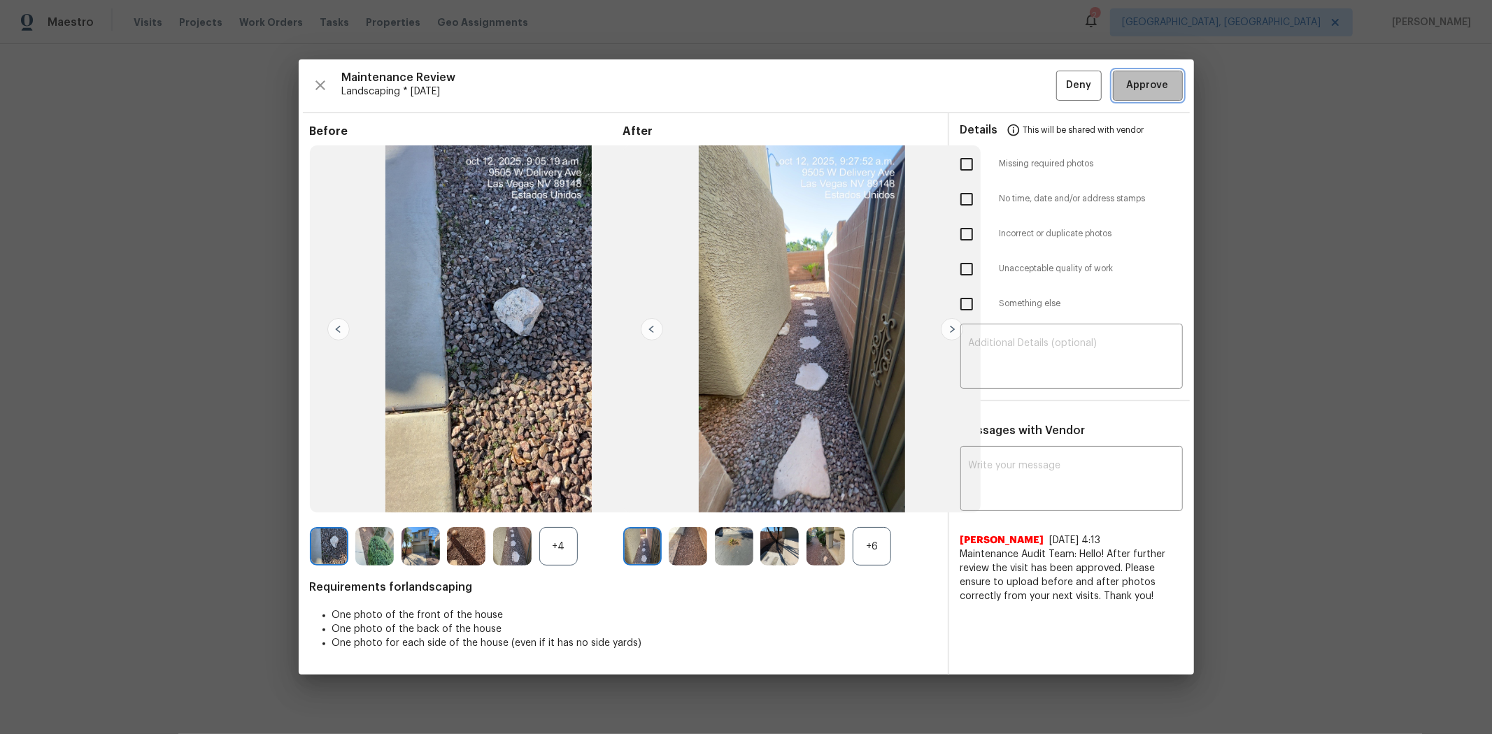
click at [1060, 90] on span "Approve" at bounding box center [1148, 85] width 42 height 17
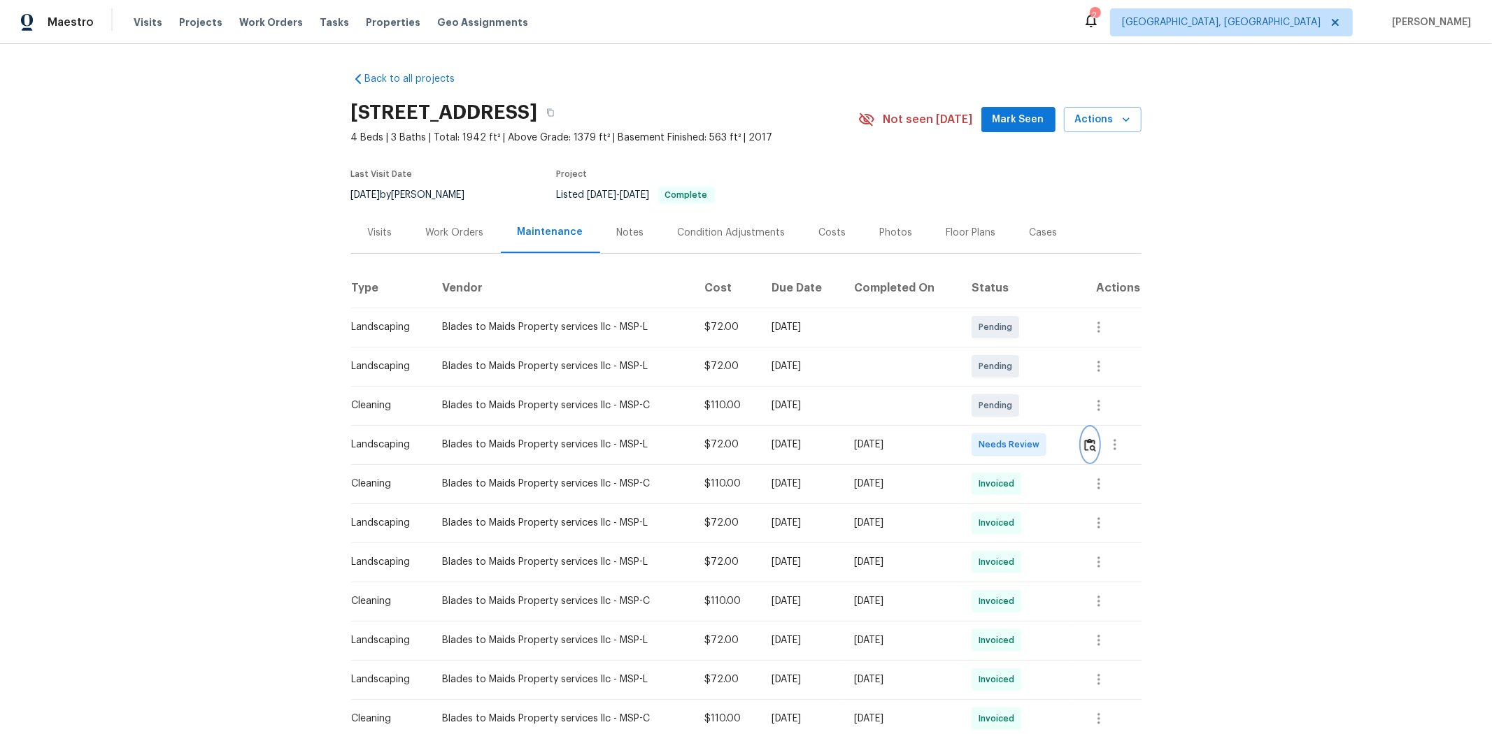
click at [1060, 445] on img "button" at bounding box center [1090, 445] width 12 height 13
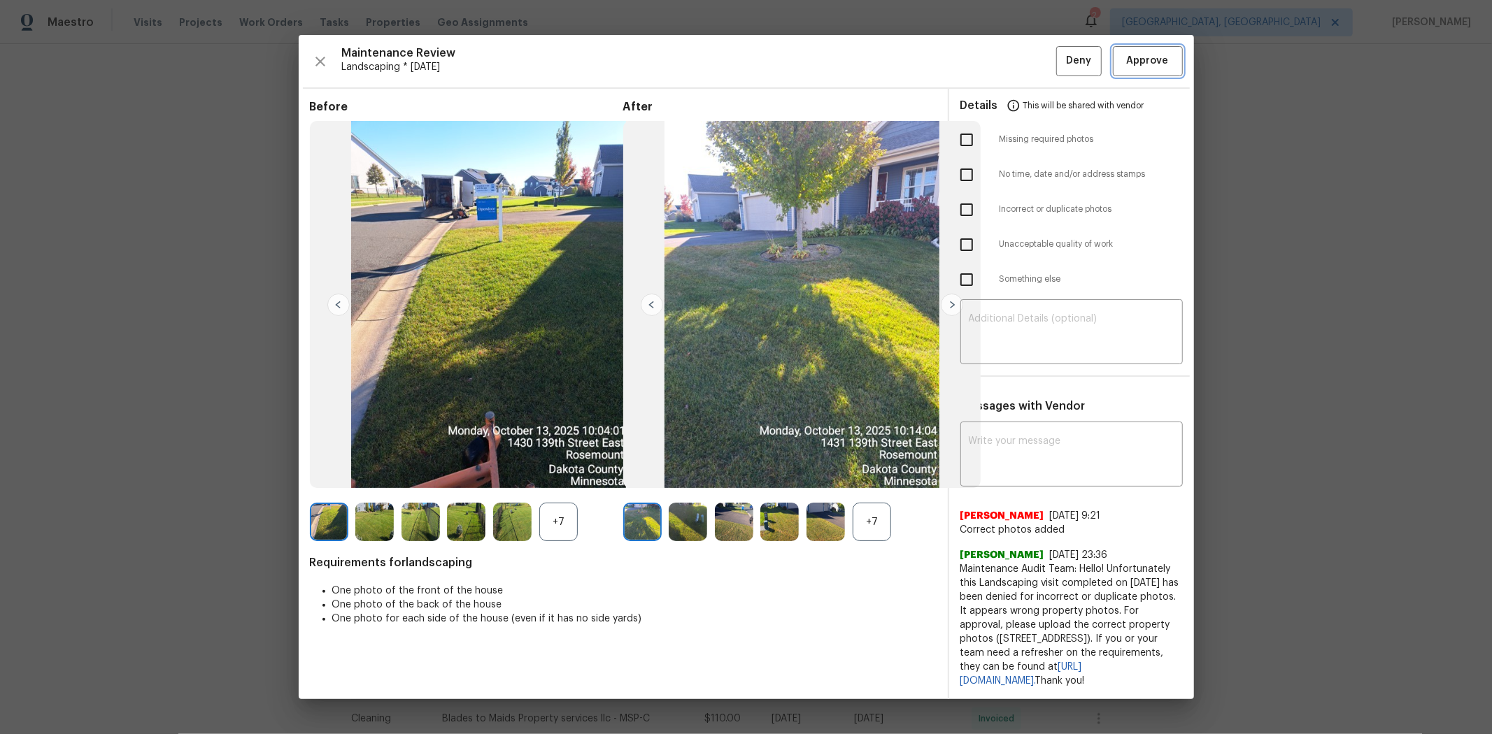
drag, startPoint x: 1137, startPoint y: 50, endPoint x: 1137, endPoint y: 59, distance: 9.1
click at [1060, 52] on span "Approve" at bounding box center [1148, 60] width 42 height 17
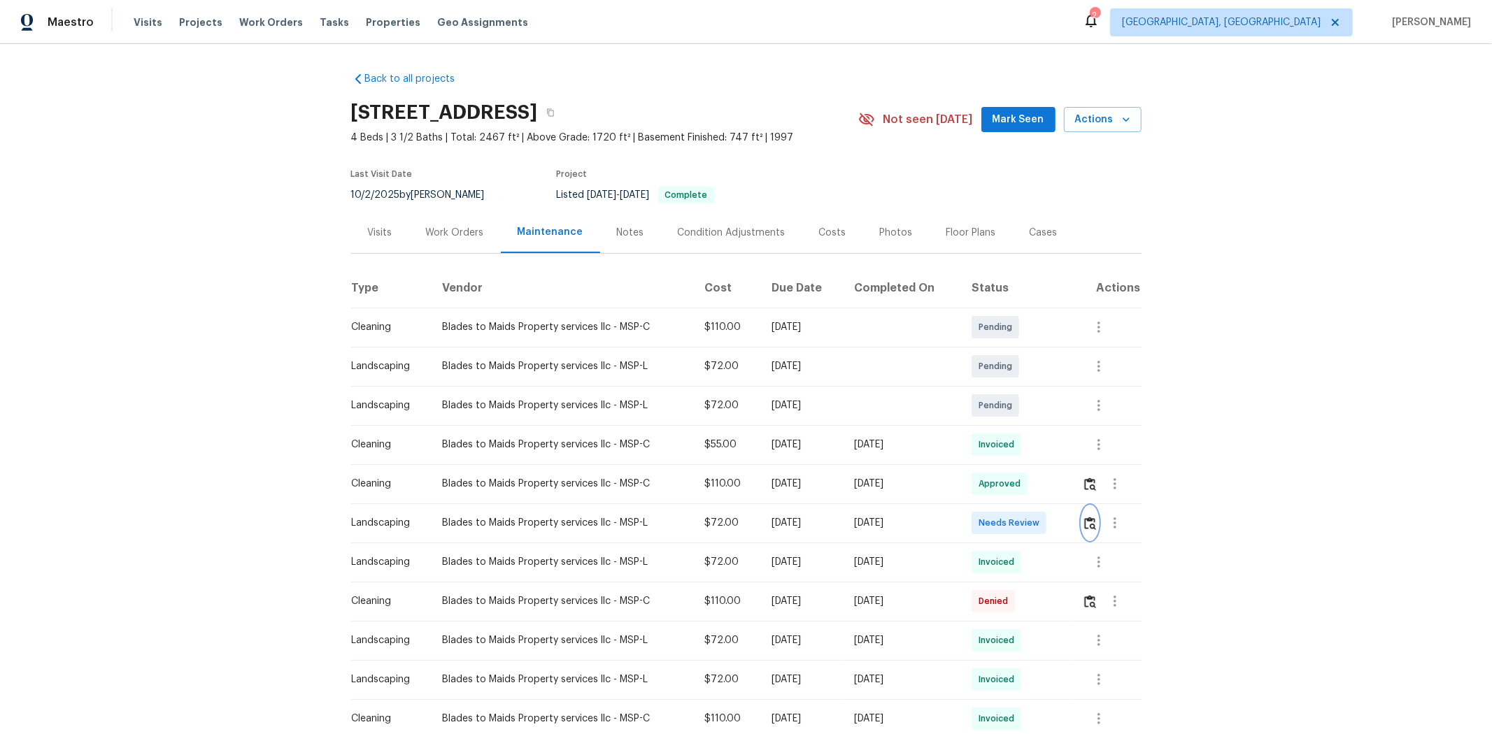
click at [1060, 491] on button "button" at bounding box center [1090, 523] width 16 height 34
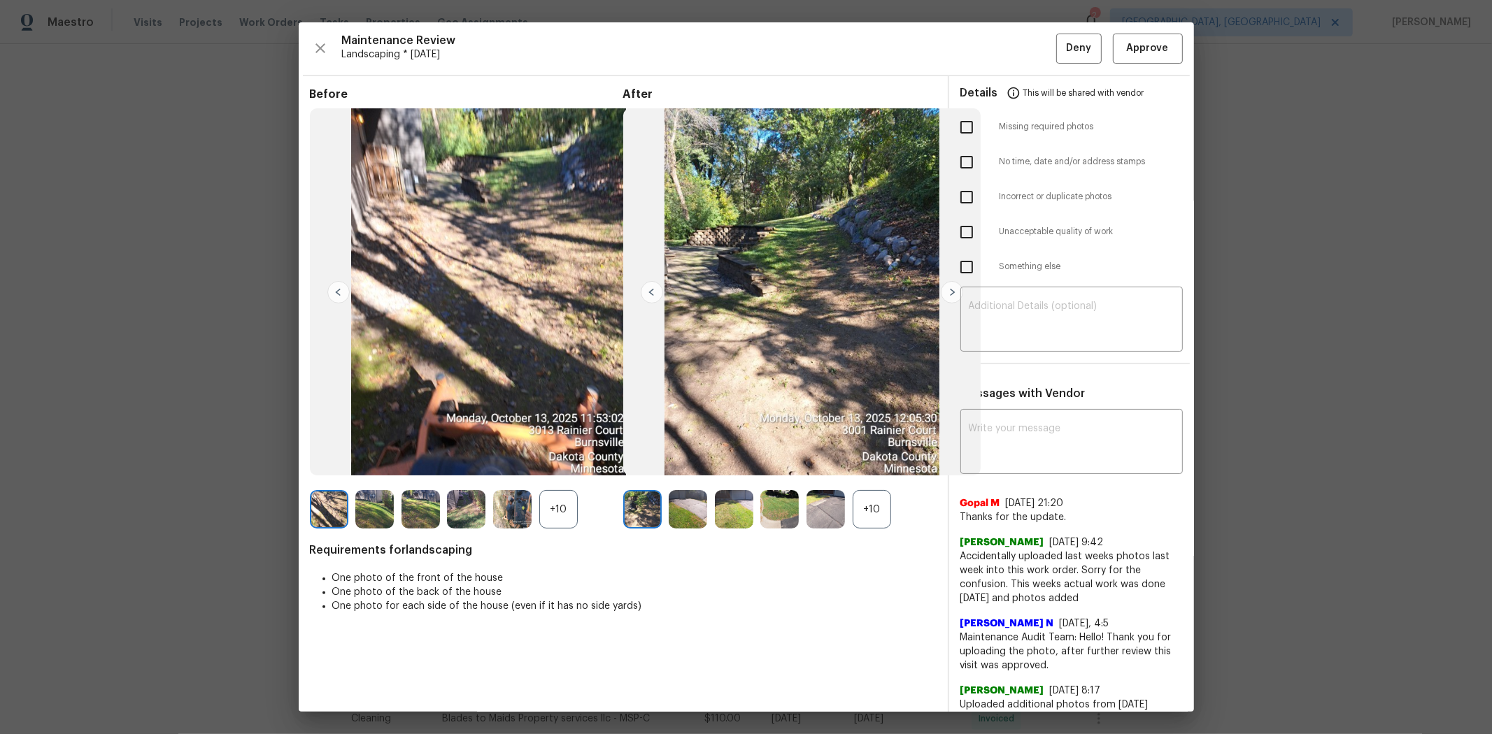
drag, startPoint x: 1137, startPoint y: 64, endPoint x: 1127, endPoint y: 53, distance: 14.4
click at [1060, 63] on div "Maintenance Review Landscaping * Mon, Oct 13 Deny Approve Before +10 After +10 …" at bounding box center [746, 367] width 895 height 690
click at [1060, 46] on span "Approve" at bounding box center [1148, 48] width 42 height 17
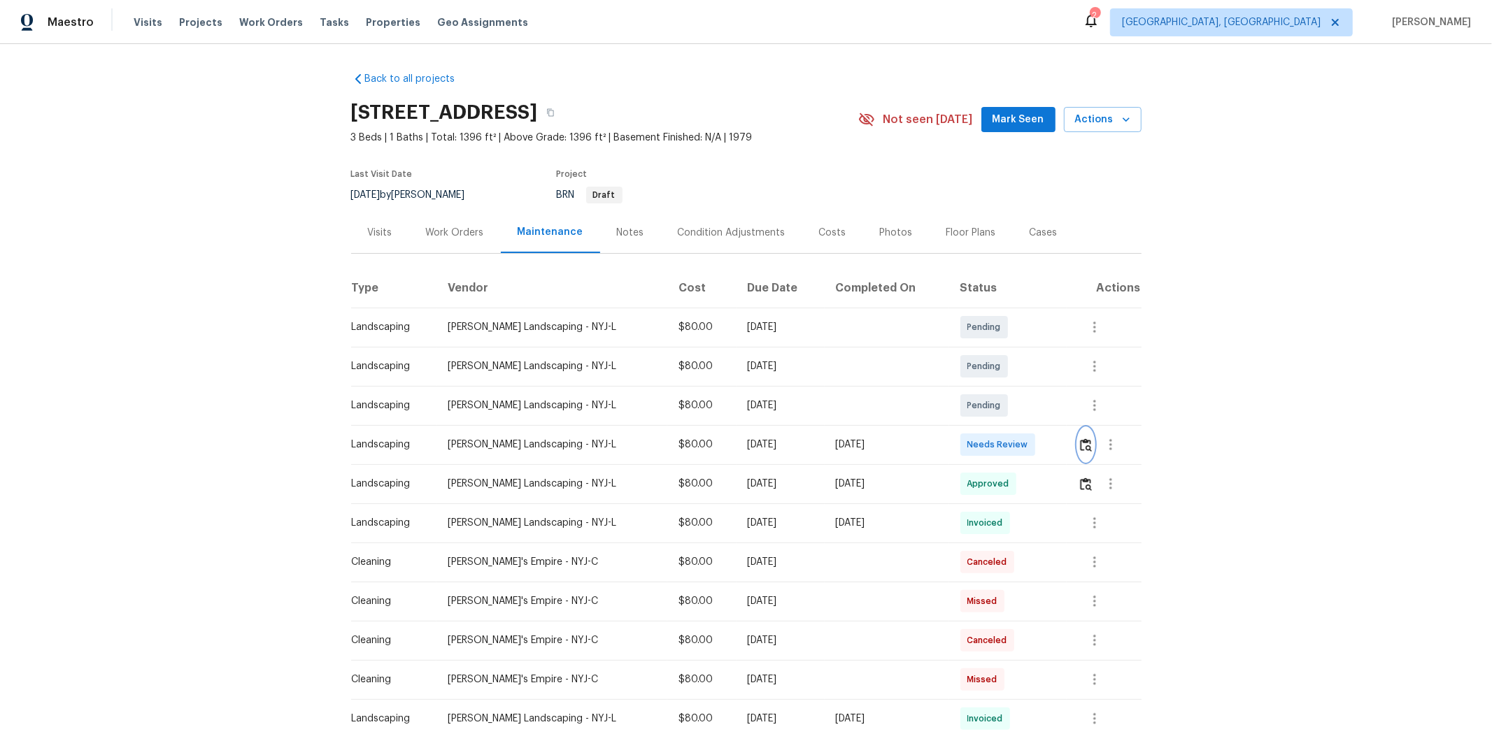
click at [1060, 450] on img "button" at bounding box center [1086, 445] width 12 height 13
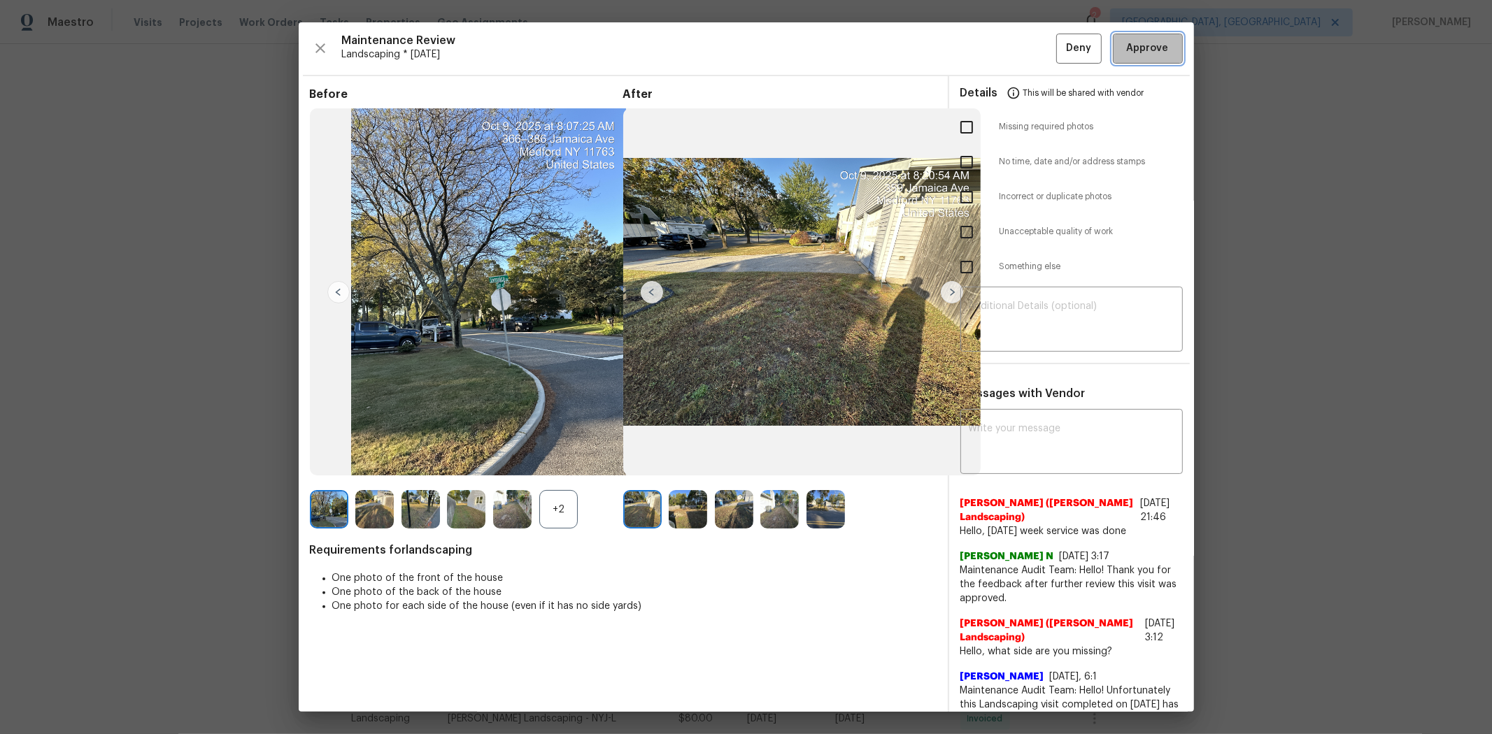
click at [1060, 38] on button "Approve" at bounding box center [1148, 49] width 70 height 30
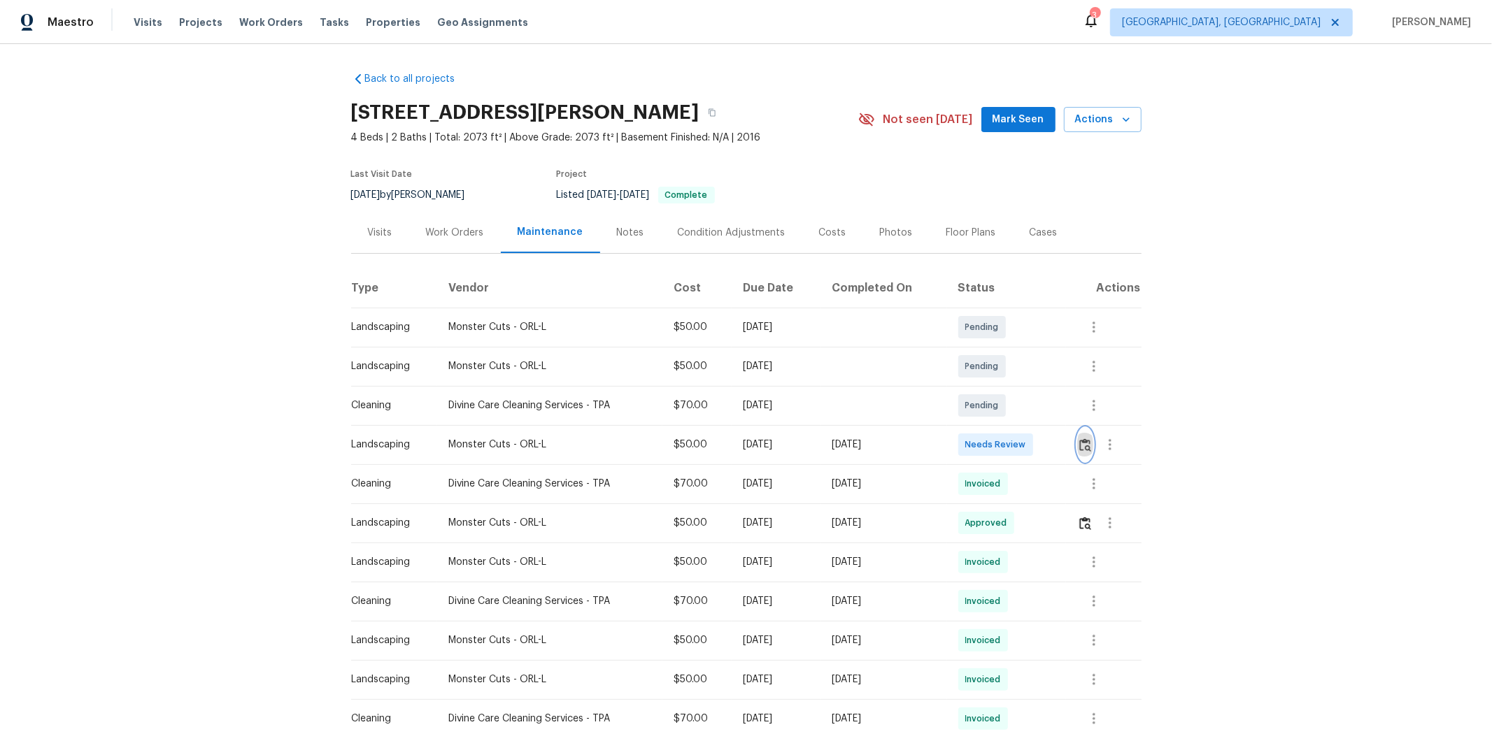
click at [1060, 448] on img "button" at bounding box center [1085, 445] width 12 height 13
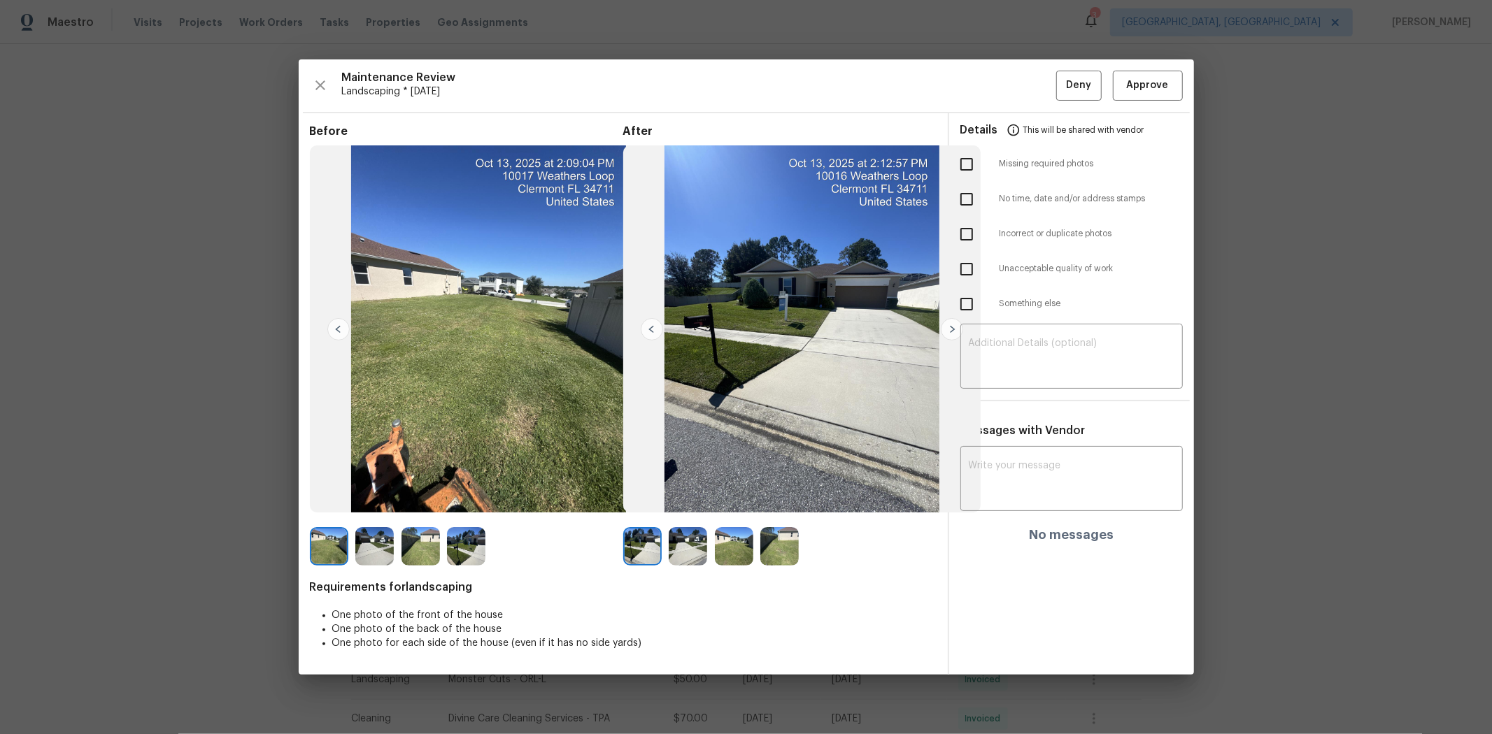
click at [964, 170] on input "checkbox" at bounding box center [966, 164] width 29 height 29
checkbox input "true"
click at [1017, 359] on textarea at bounding box center [1072, 358] width 206 height 39
paste textarea "Maintenance Audit Team: Hello! Unfortunately, this landscaping visit completed …"
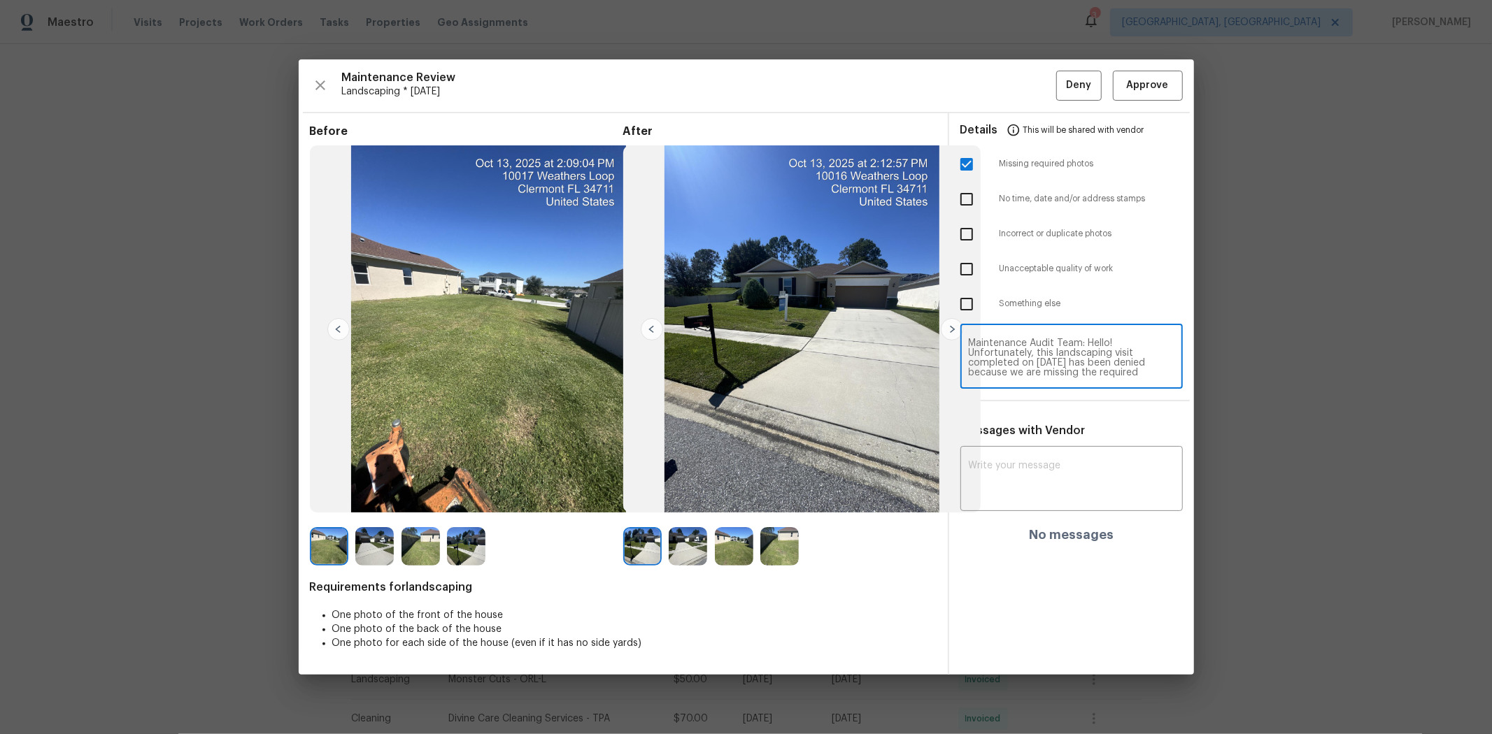
scroll to position [137, 0]
type textarea "Maintenance Audit Team: Hello! Unfortunately, this landscaping visit completed …"
click at [1060, 472] on textarea at bounding box center [1072, 480] width 206 height 39
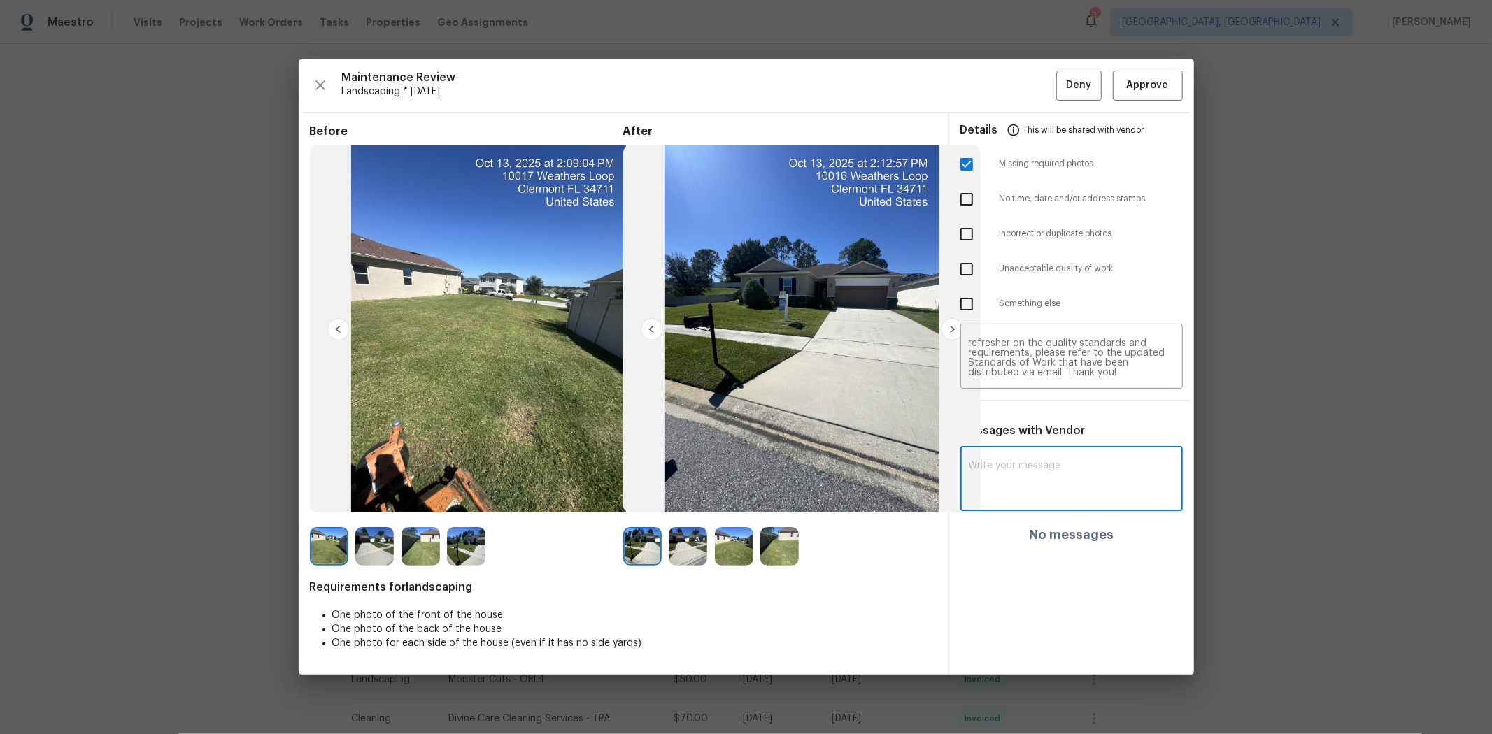
paste textarea "Maintenance Audit Team: Hello! Unfortunately, this landscaping visit completed …"
type textarea "Maintenance Audit Team: Hello! Unfortunately, this landscaping visit completed …"
click at [1060, 490] on div "Maintenance Audit Team: Hello! Unfortunately, this landscaping visit completed …" at bounding box center [1071, 485] width 222 height 71
click at [1060, 490] on span "Post" at bounding box center [1152, 484] width 22 height 17
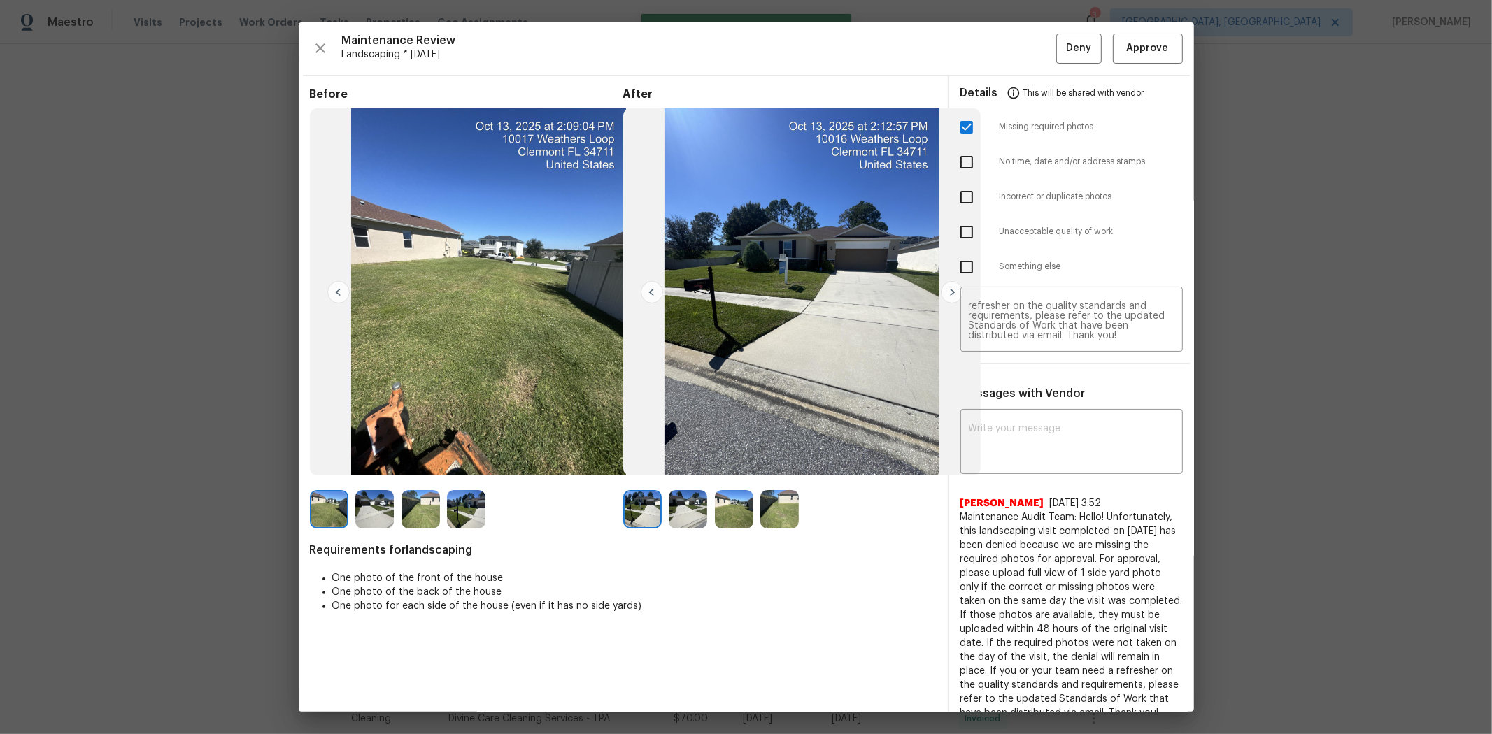
scroll to position [0, 0]
click at [1060, 53] on span "Deny" at bounding box center [1078, 48] width 25 height 17
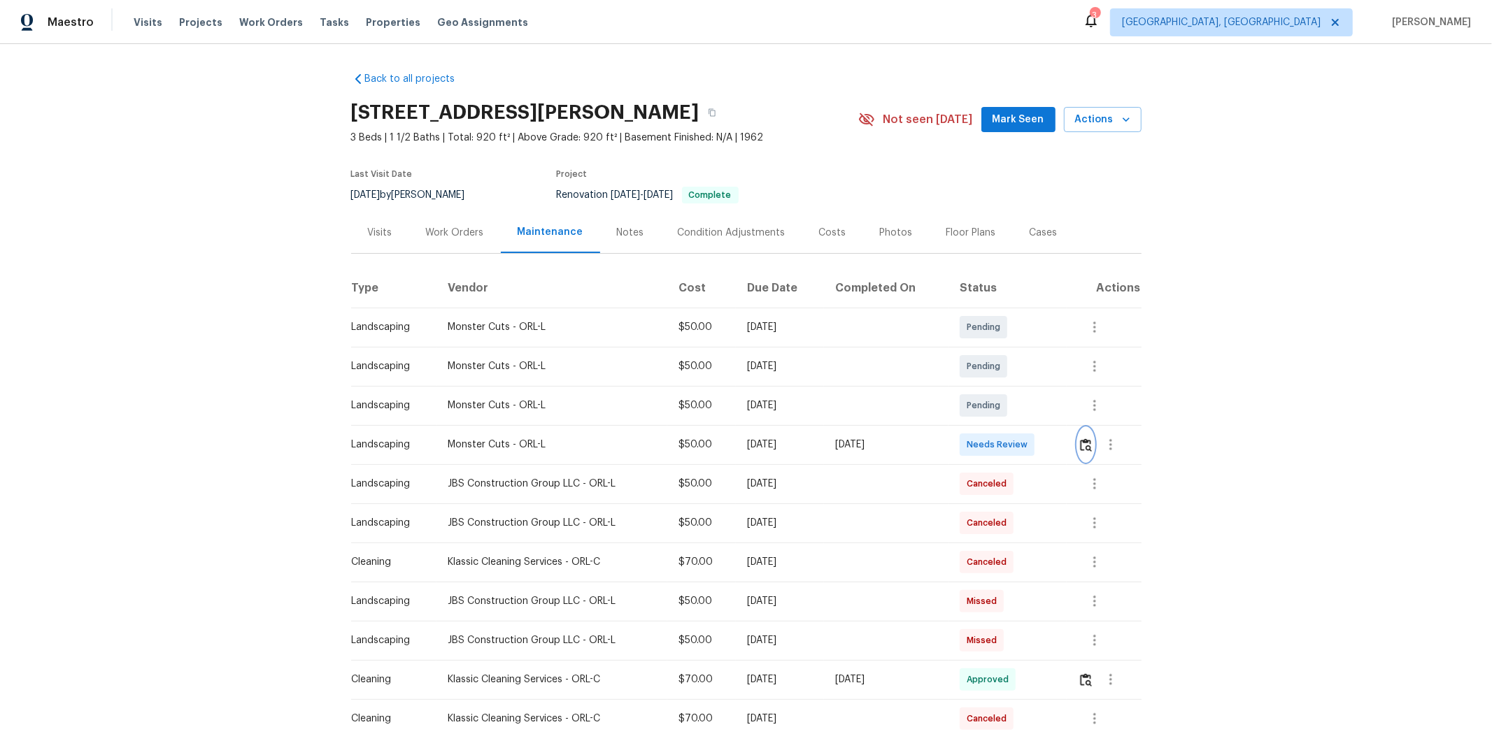
click at [1060, 448] on img "button" at bounding box center [1086, 445] width 12 height 13
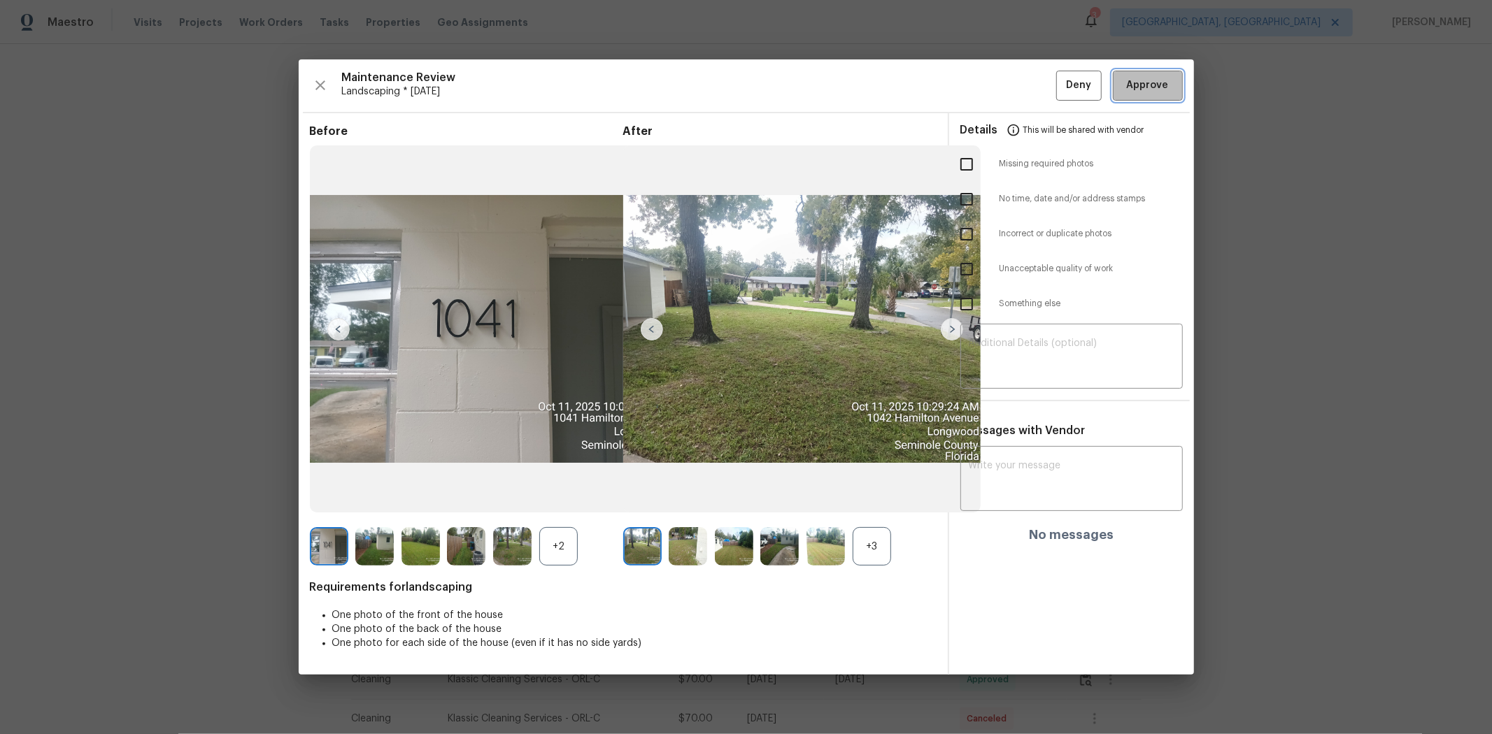
click at [1060, 92] on span "Approve" at bounding box center [1148, 85] width 42 height 17
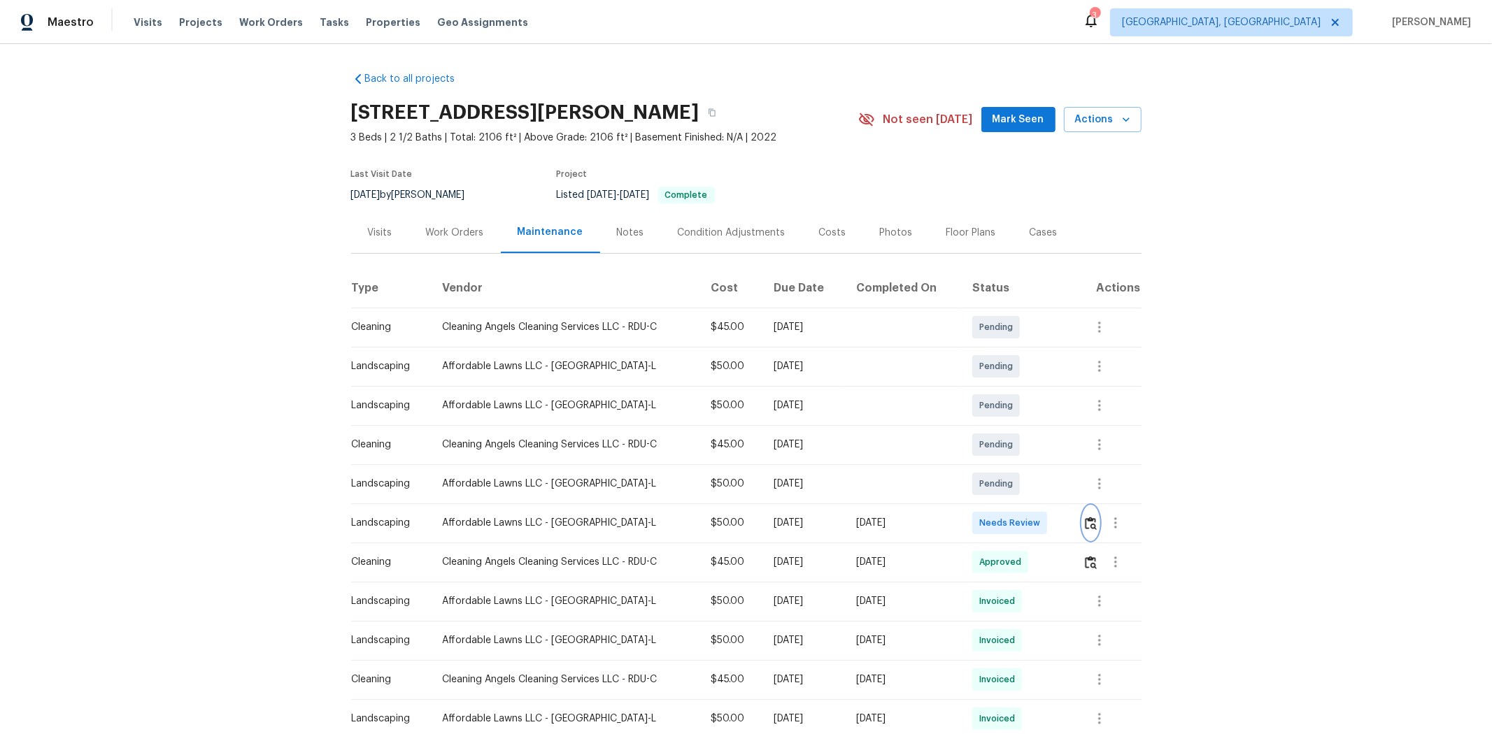
click at [1060, 491] on img "button" at bounding box center [1091, 523] width 12 height 13
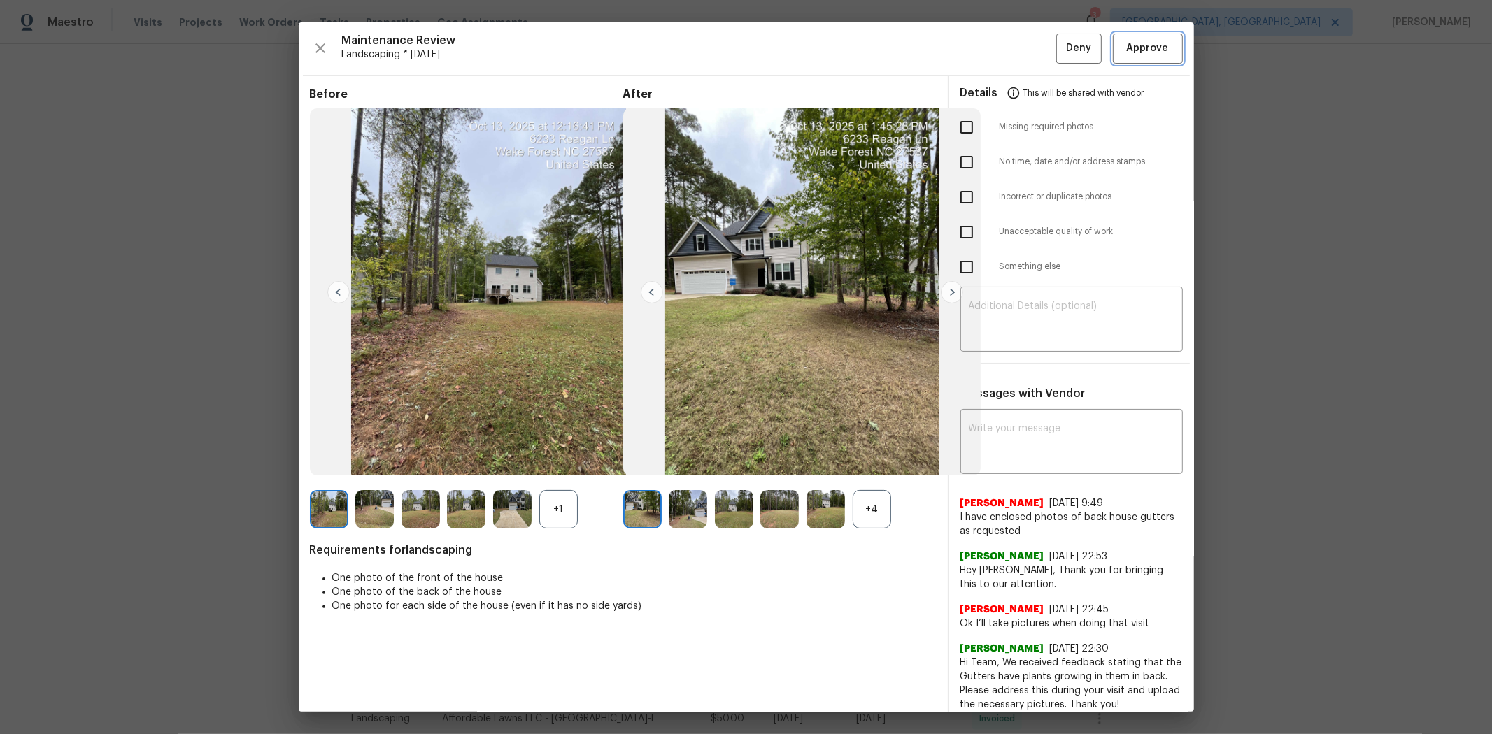
click at [1060, 48] on span "Approve" at bounding box center [1148, 48] width 42 height 17
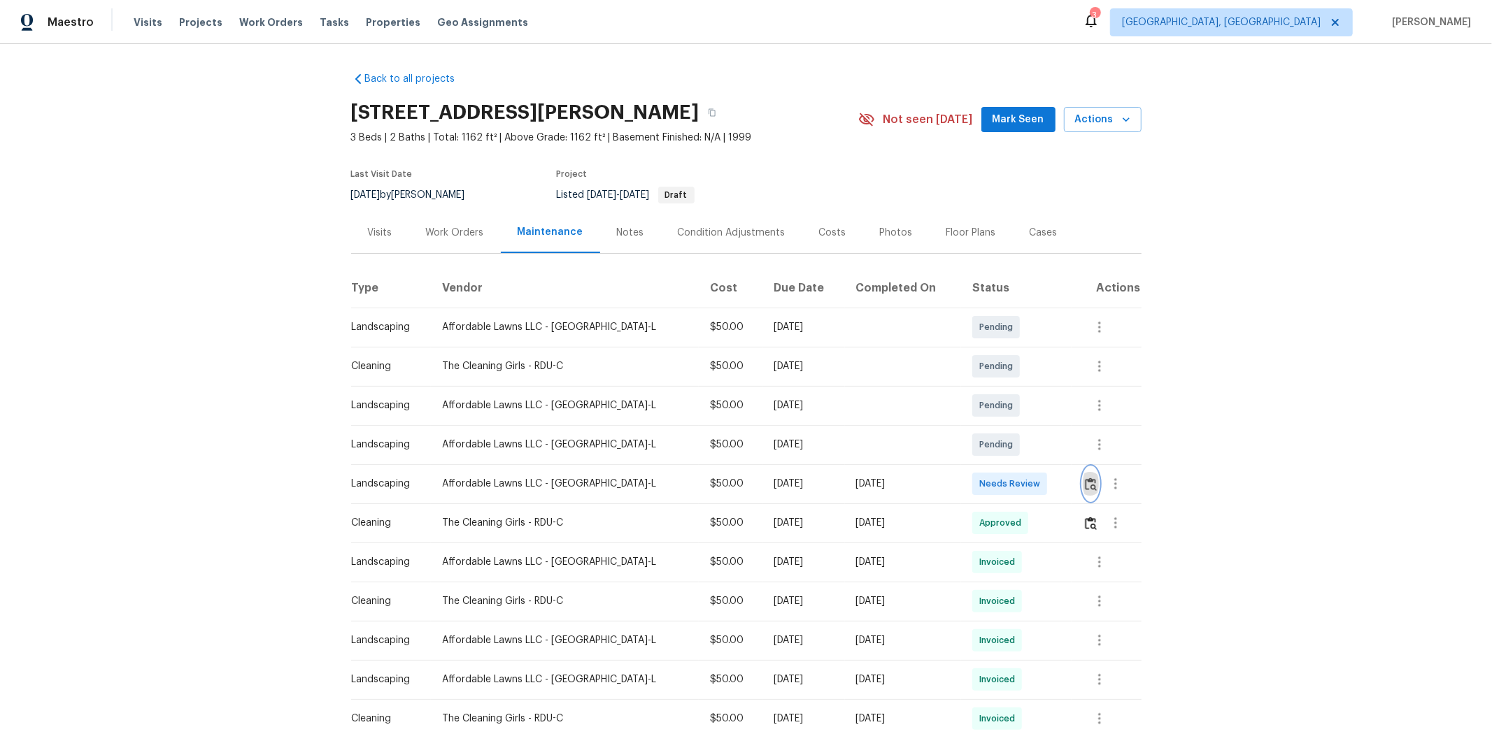
click at [1060, 480] on img "button" at bounding box center [1091, 484] width 12 height 13
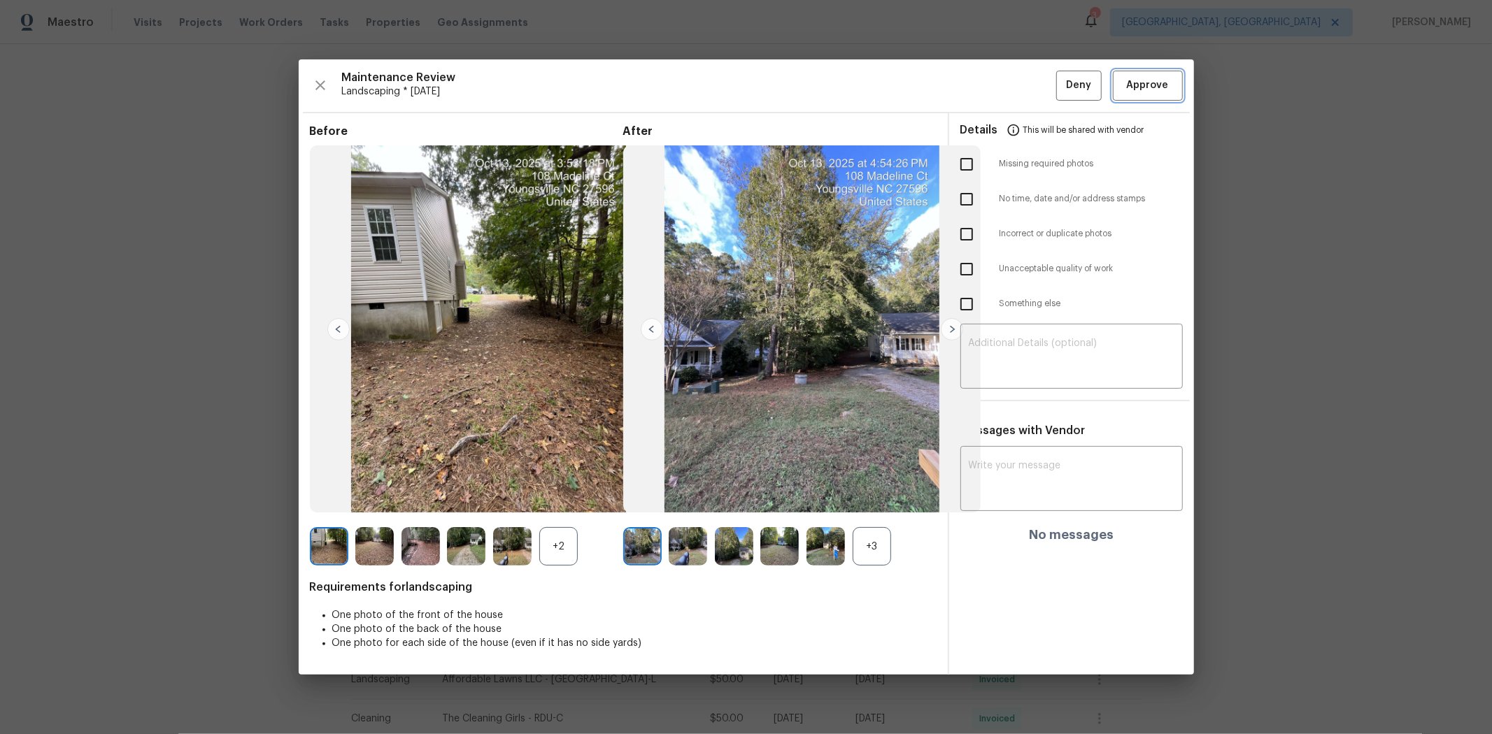
drag, startPoint x: 1150, startPoint y: 77, endPoint x: 1145, endPoint y: 85, distance: 9.1
click at [1060, 79] on span "Approve" at bounding box center [1148, 85] width 42 height 17
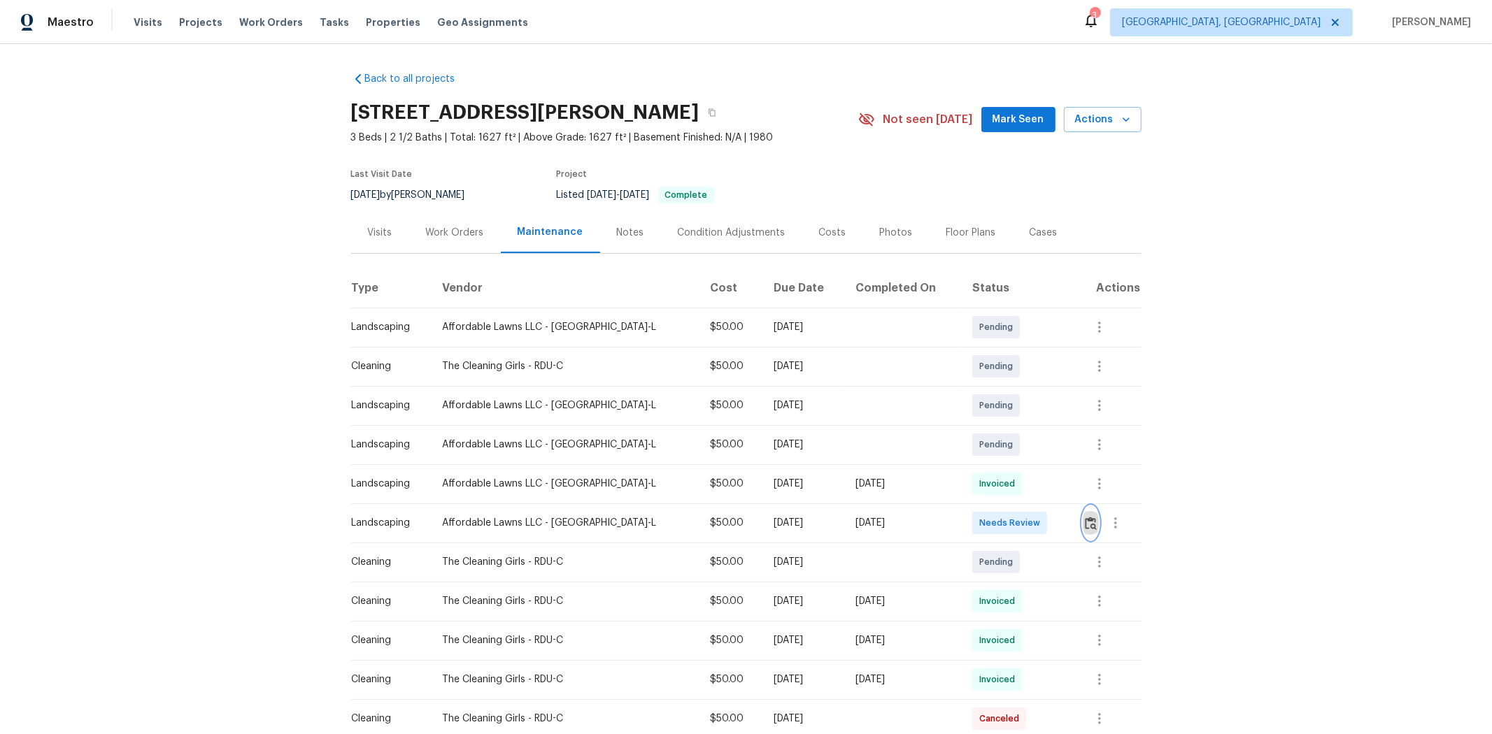
click at [1060, 491] on img "button" at bounding box center [1091, 523] width 12 height 13
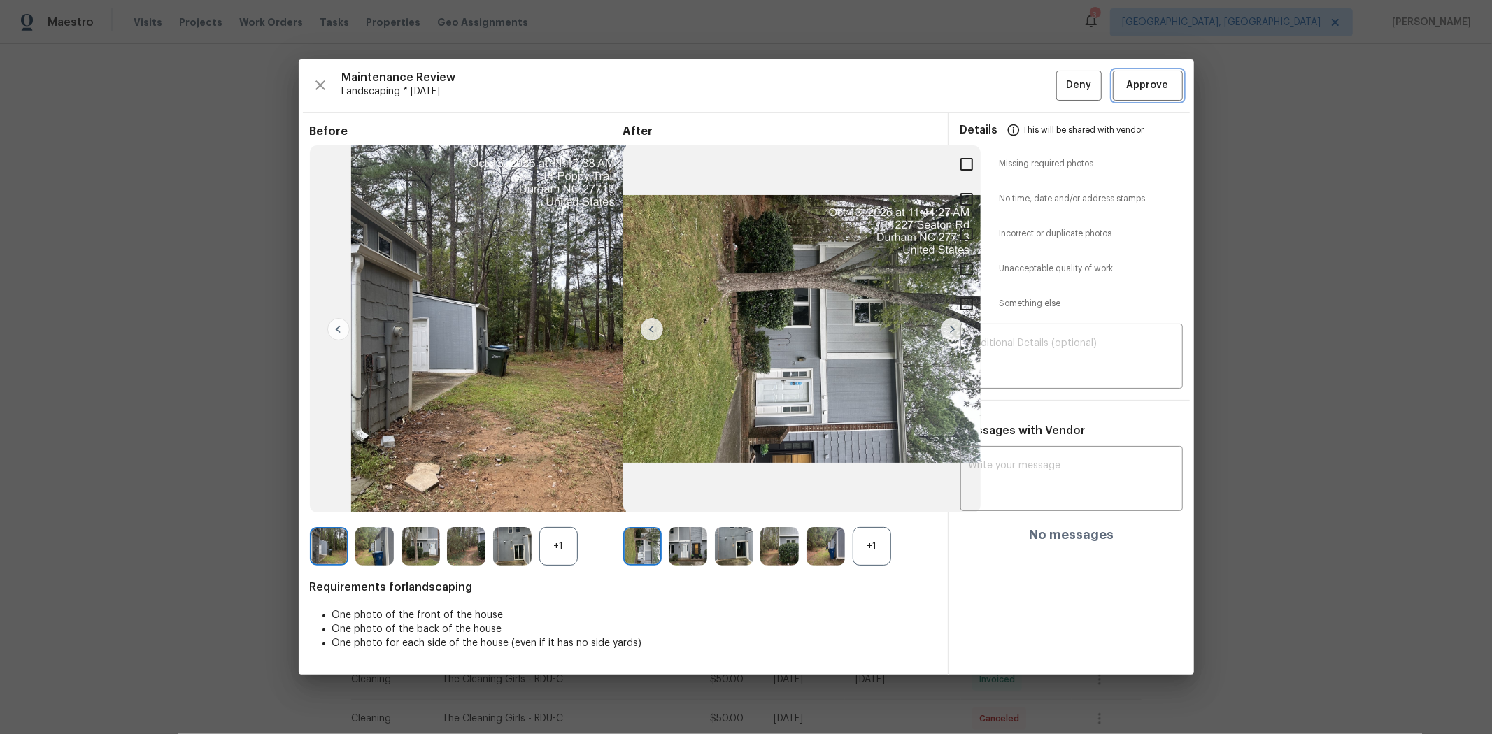
click at [1060, 85] on span "Approve" at bounding box center [1148, 85] width 42 height 17
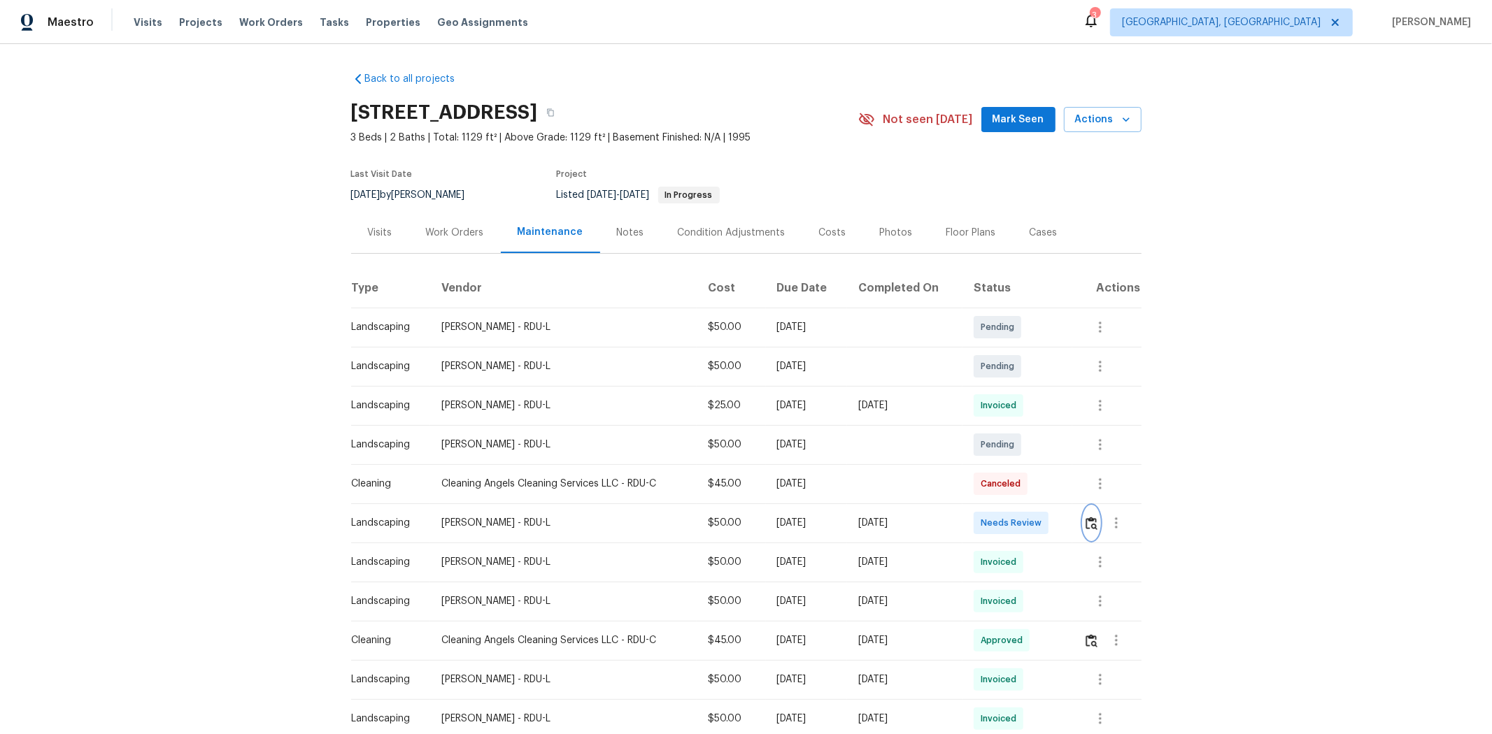
click at [1060, 491] on img "button" at bounding box center [1092, 523] width 12 height 13
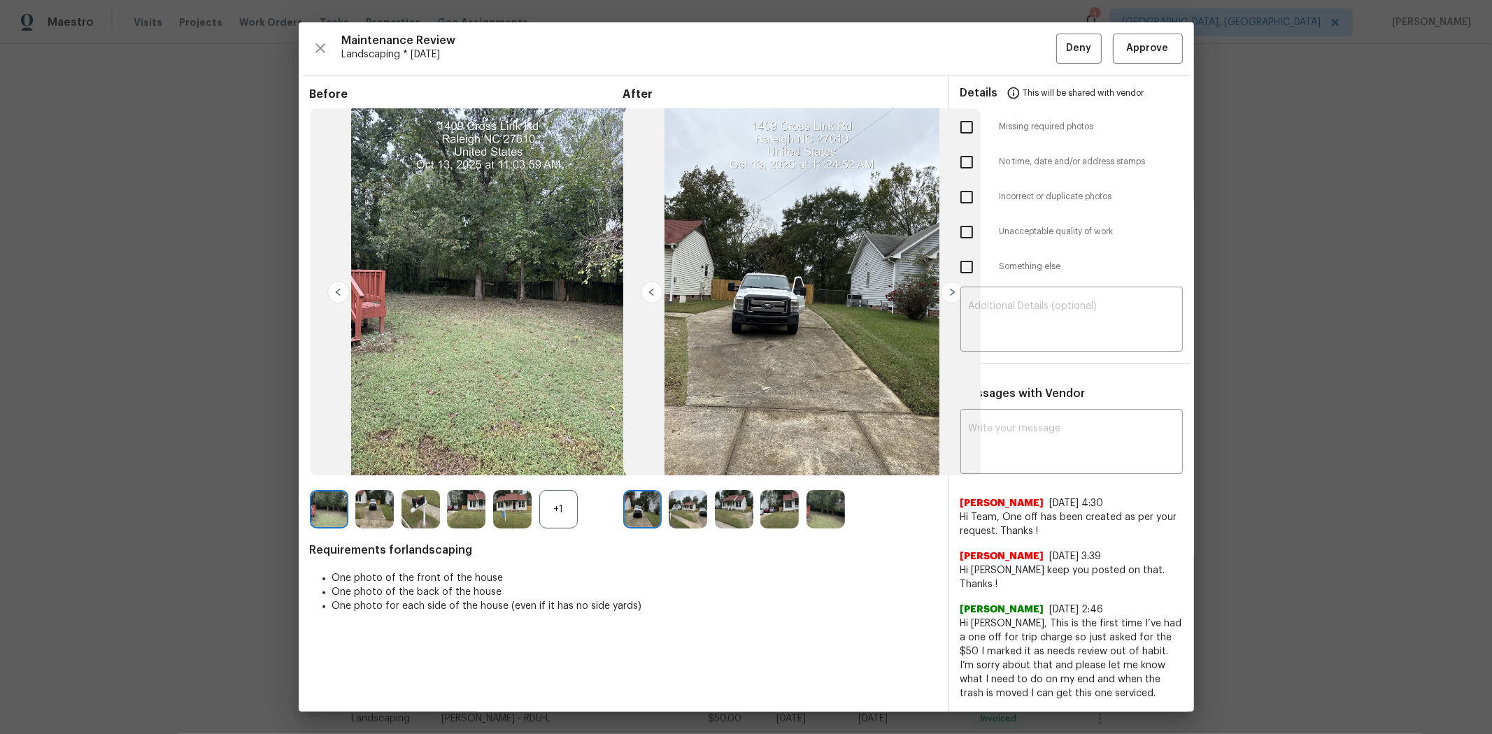
drag, startPoint x: 1133, startPoint y: 85, endPoint x: 1084, endPoint y: 60, distance: 55.1
click at [1060, 84] on div "Details This will be shared with vendor" at bounding box center [1071, 93] width 222 height 34
click at [1060, 43] on span "Approve" at bounding box center [1148, 48] width 42 height 17
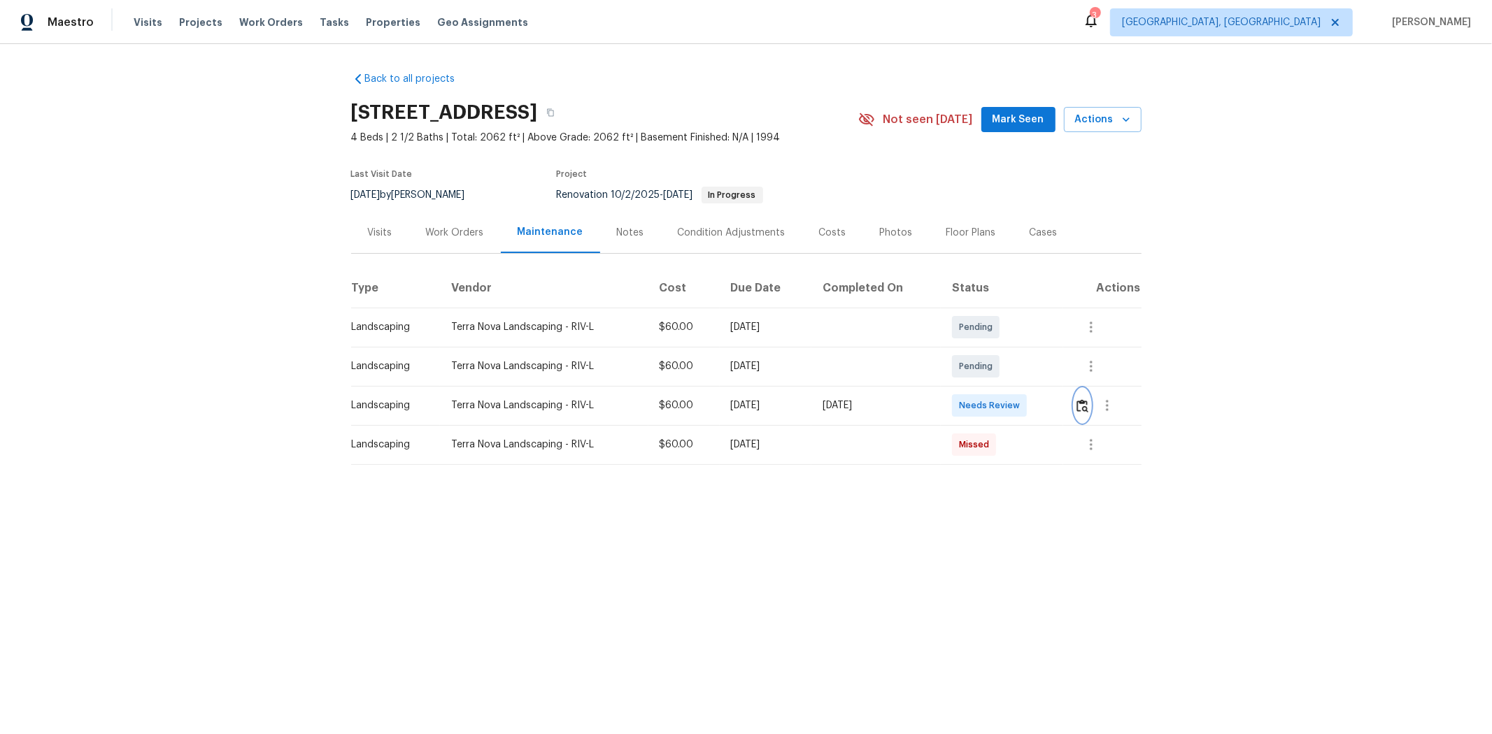
click at [1060, 399] on img "button" at bounding box center [1082, 405] width 12 height 13
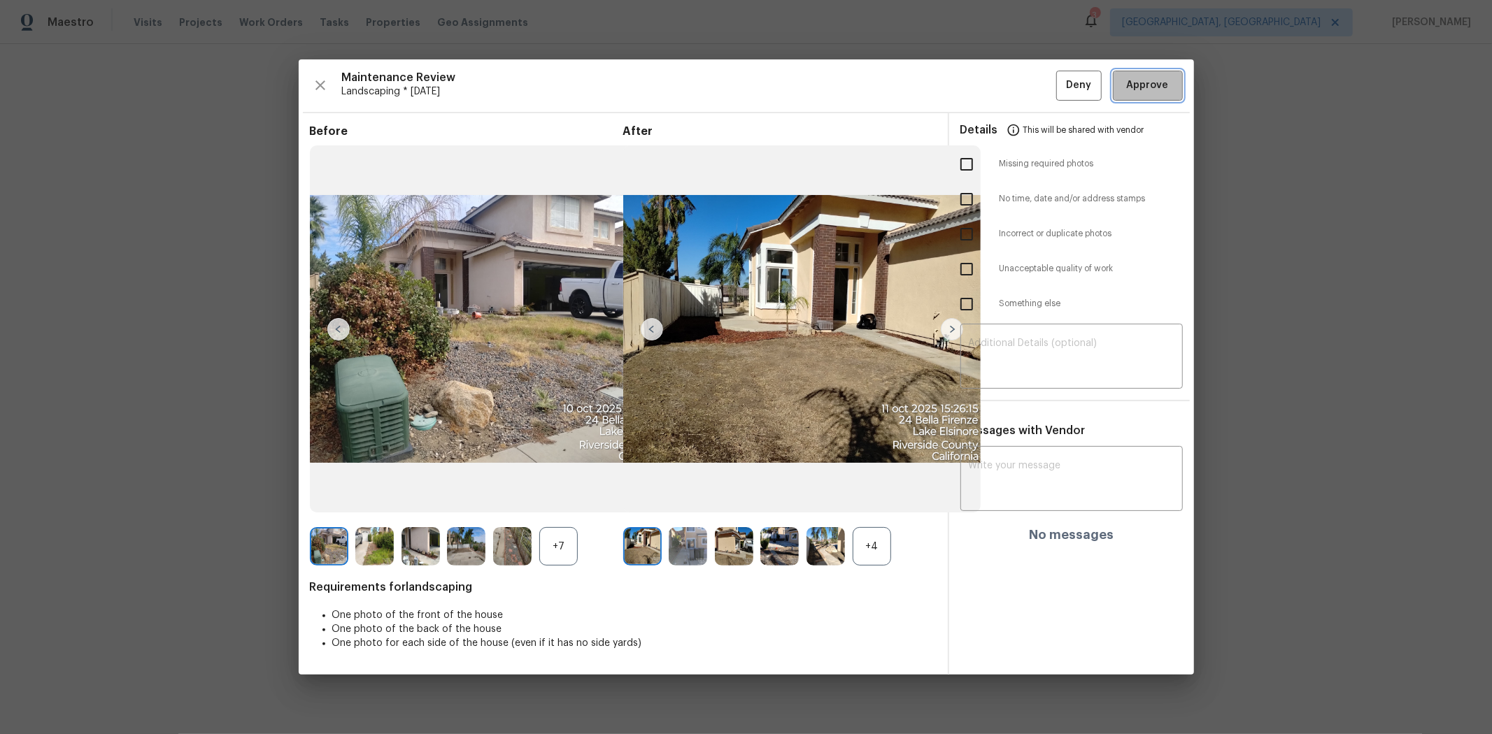
click at [1060, 99] on button "Approve" at bounding box center [1148, 86] width 70 height 30
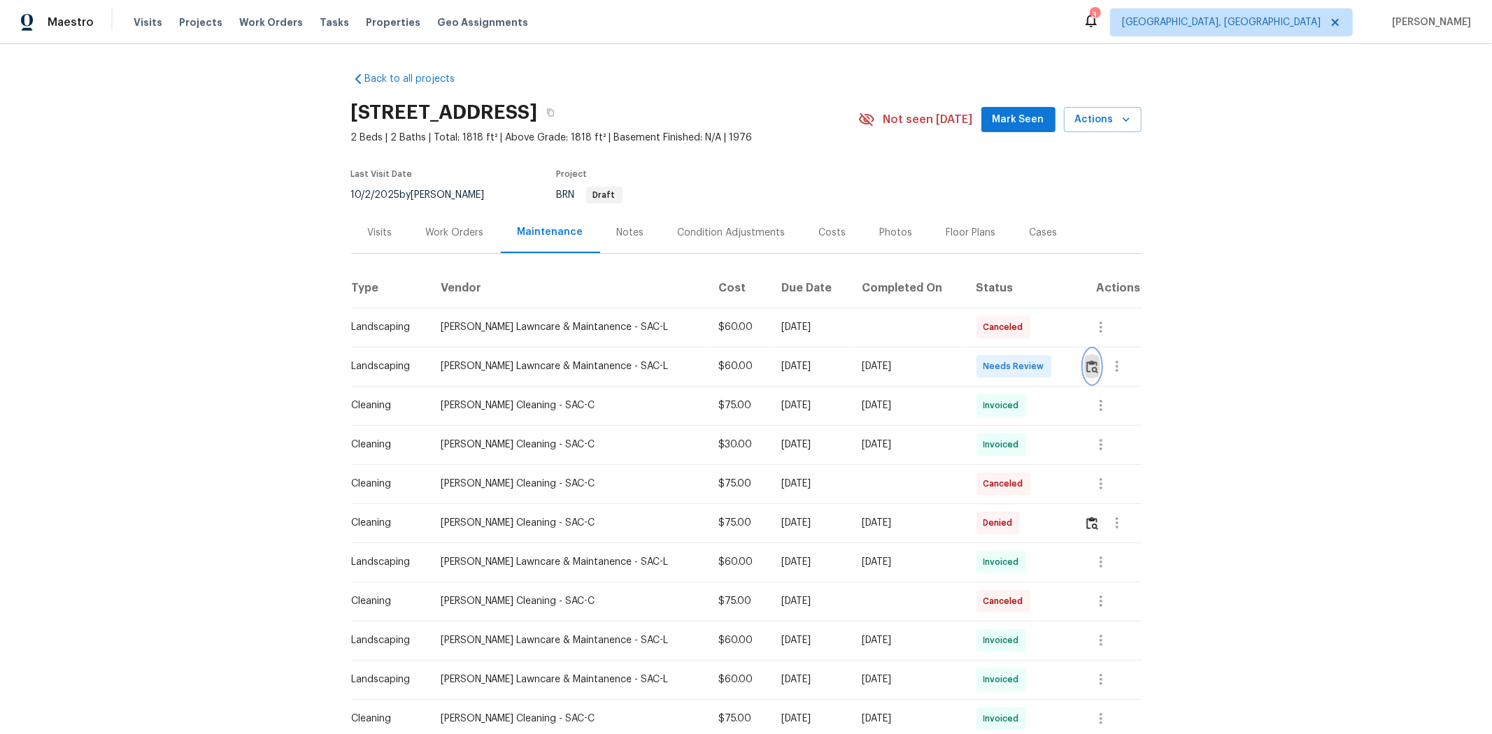
click at [1060, 367] on img "button" at bounding box center [1092, 366] width 12 height 13
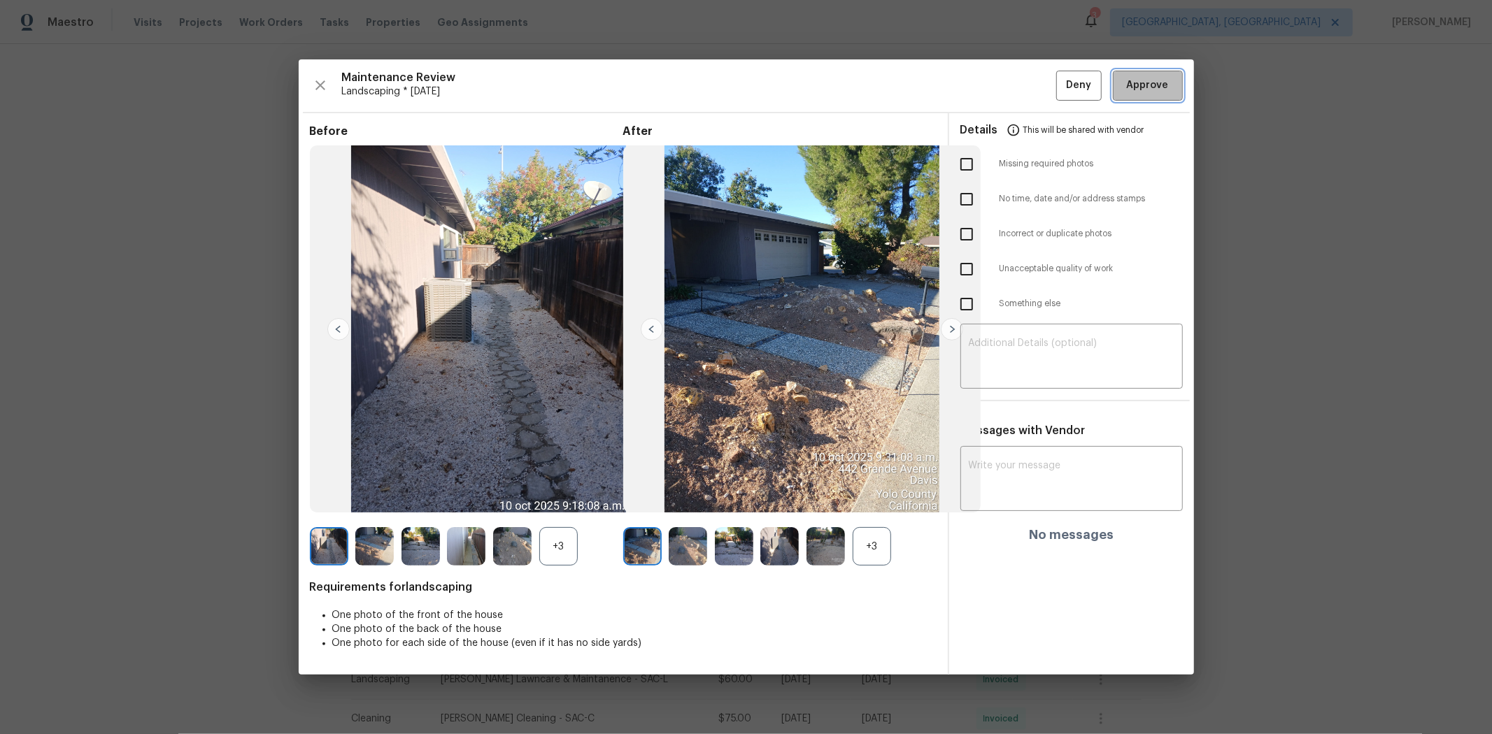
click at [1060, 89] on span "Approve" at bounding box center [1148, 85] width 42 height 17
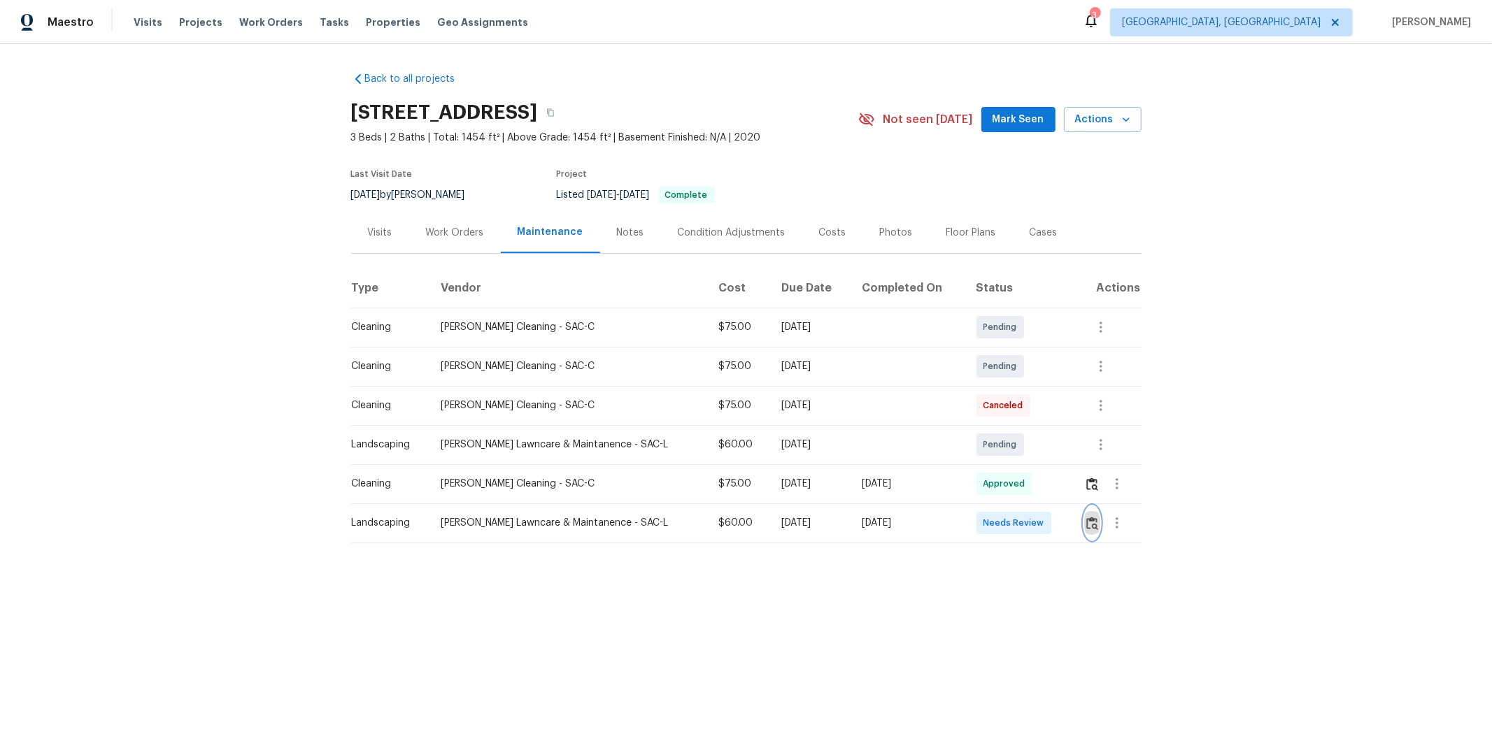
click at [1060, 491] on img "button" at bounding box center [1092, 523] width 12 height 13
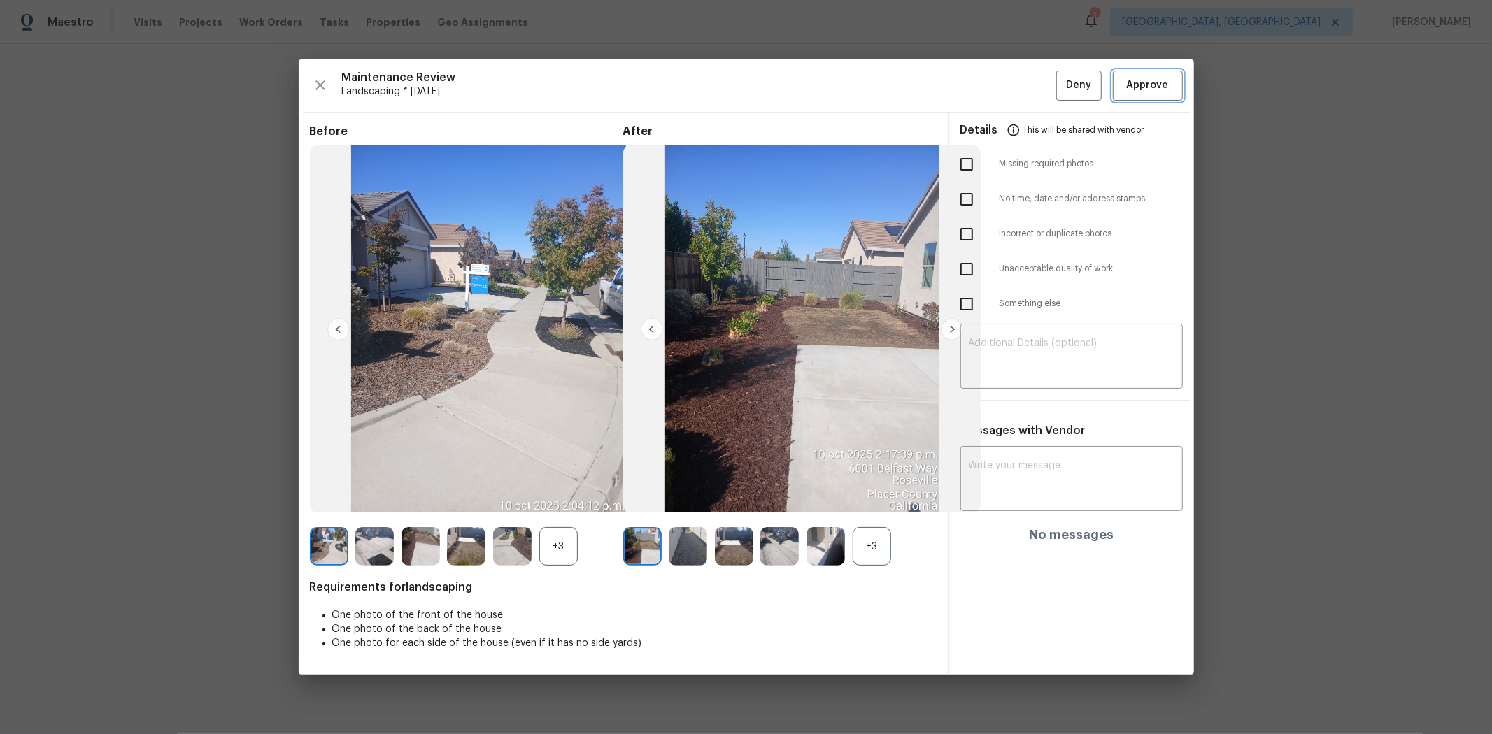
click at [1060, 87] on span "Approve" at bounding box center [1148, 85] width 42 height 17
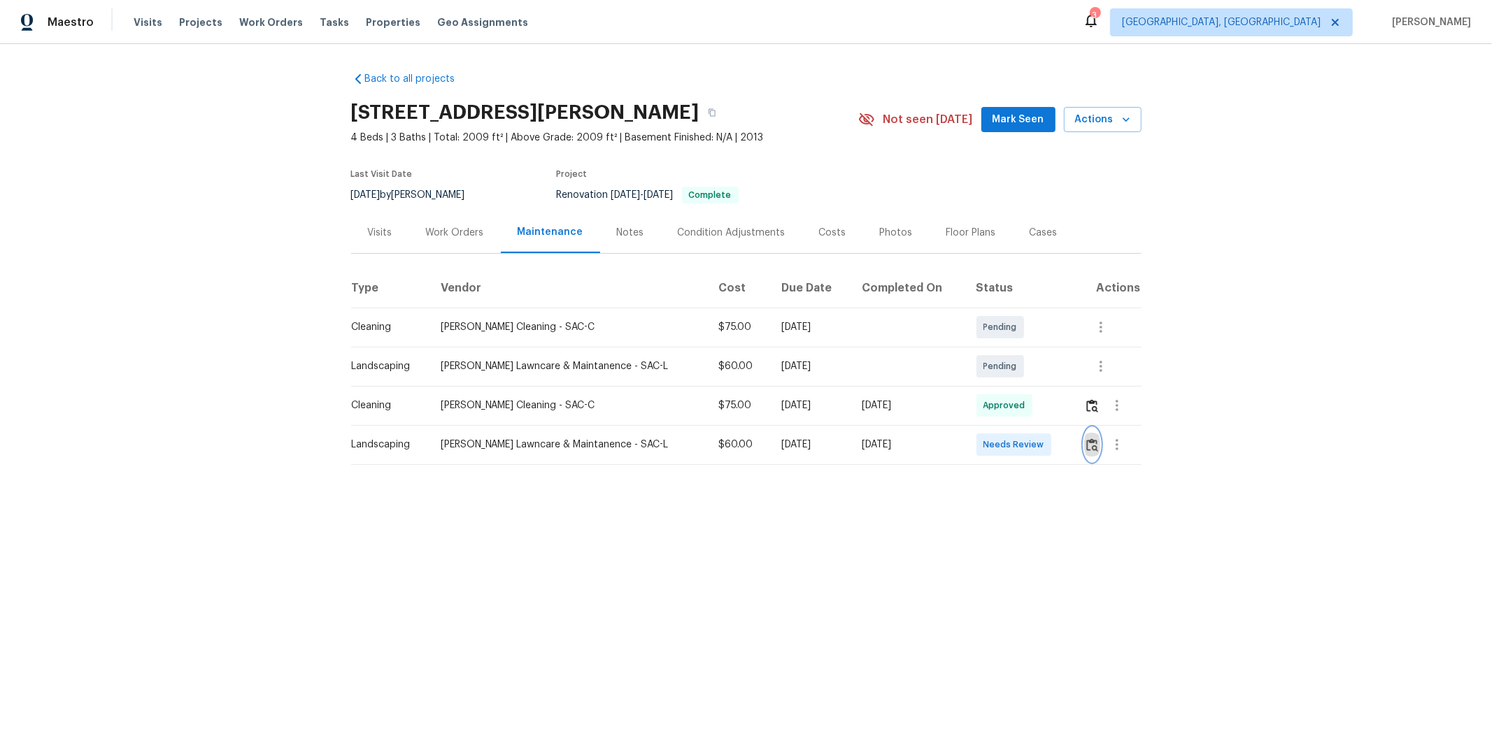
click at [1060, 441] on img "button" at bounding box center [1092, 445] width 12 height 13
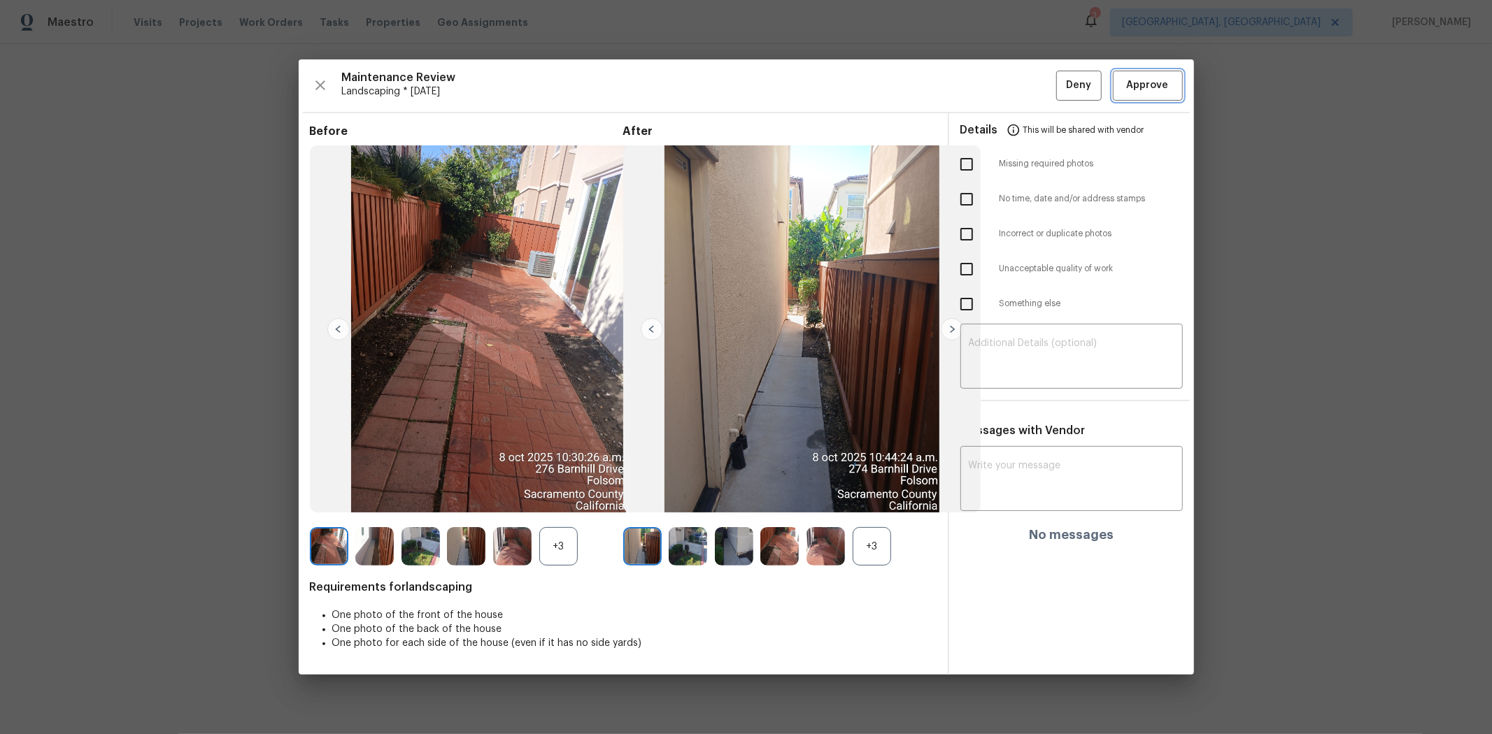
click at [1060, 87] on span "Approve" at bounding box center [1148, 85] width 42 height 17
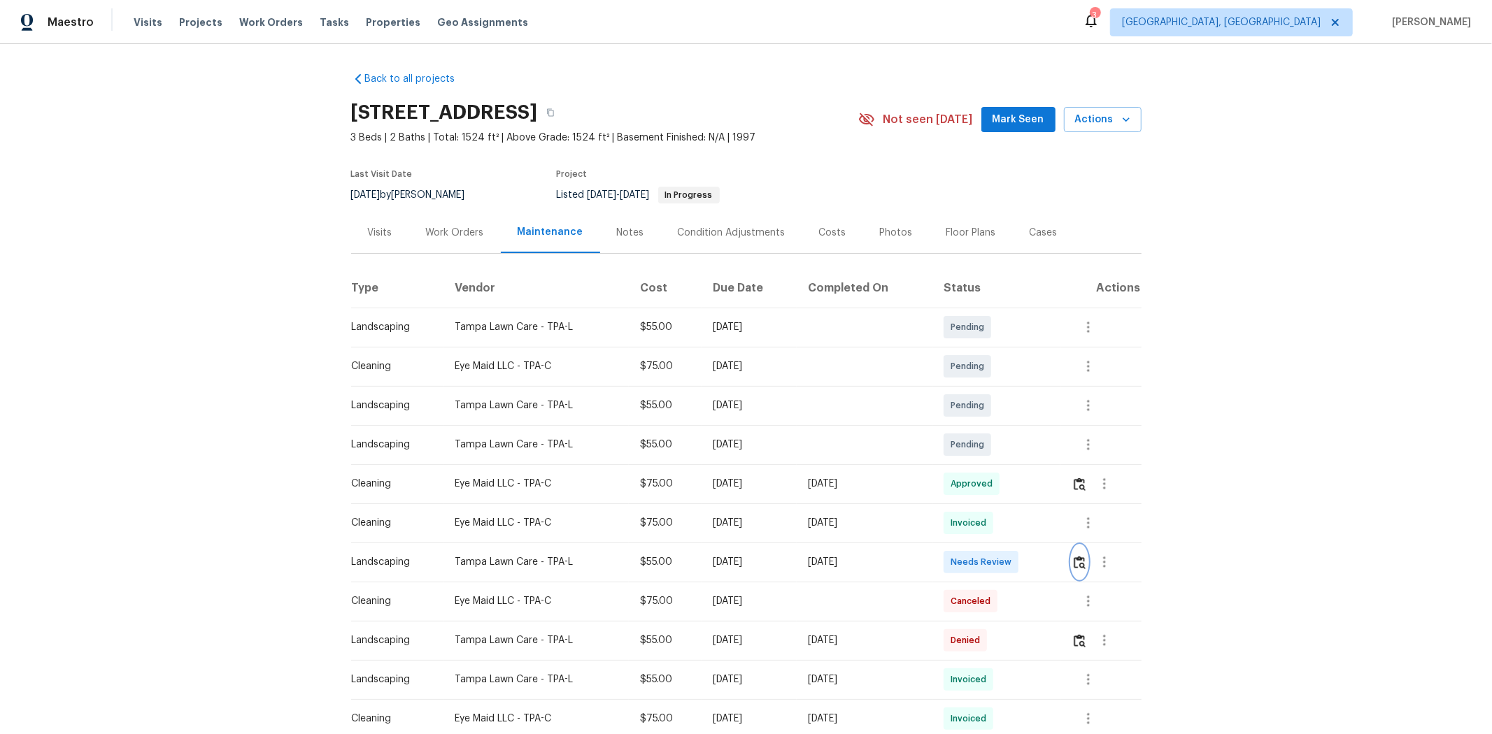
click at [1060, 491] on button "button" at bounding box center [1080, 563] width 16 height 34
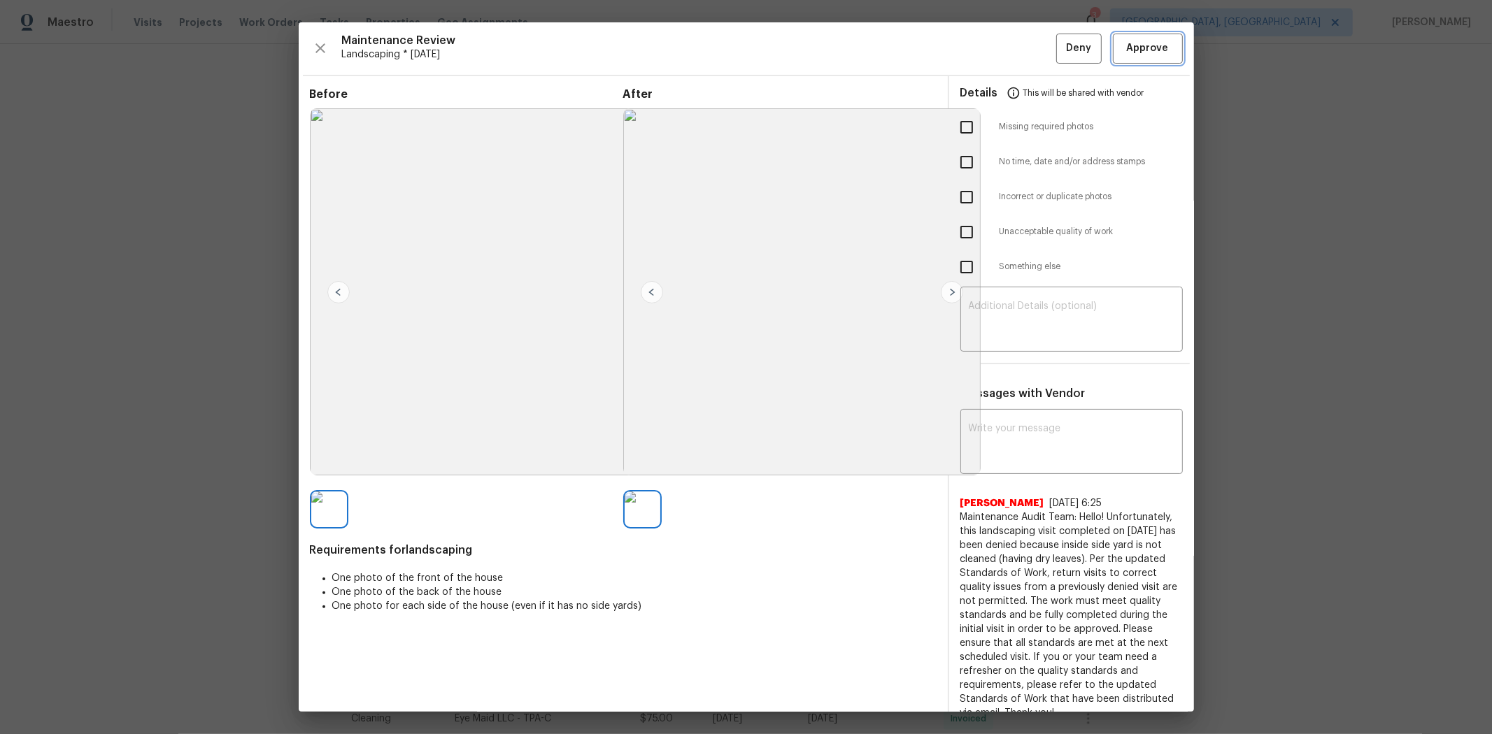
click at [1060, 38] on button "Approve" at bounding box center [1148, 49] width 70 height 30
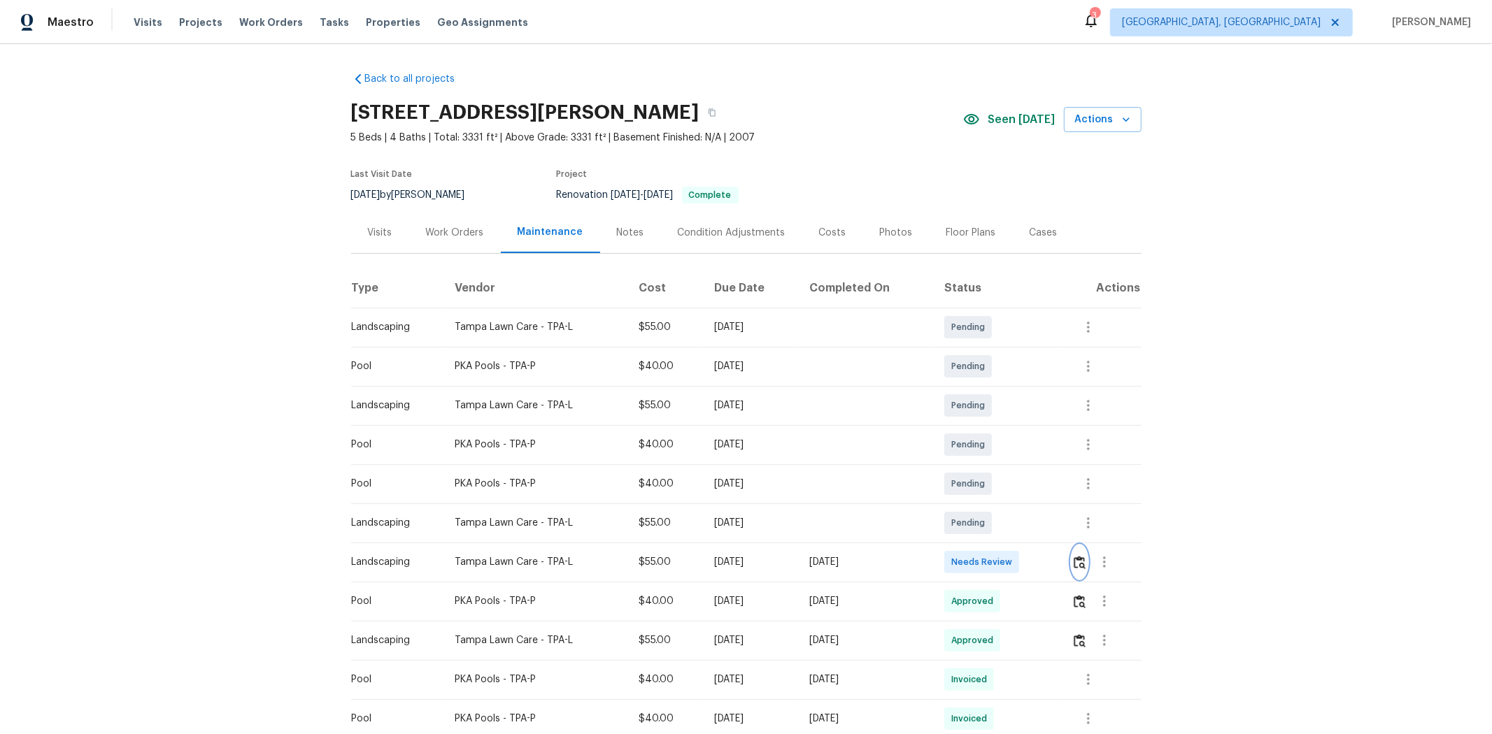
click at [1060, 491] on img "button" at bounding box center [1080, 562] width 12 height 13
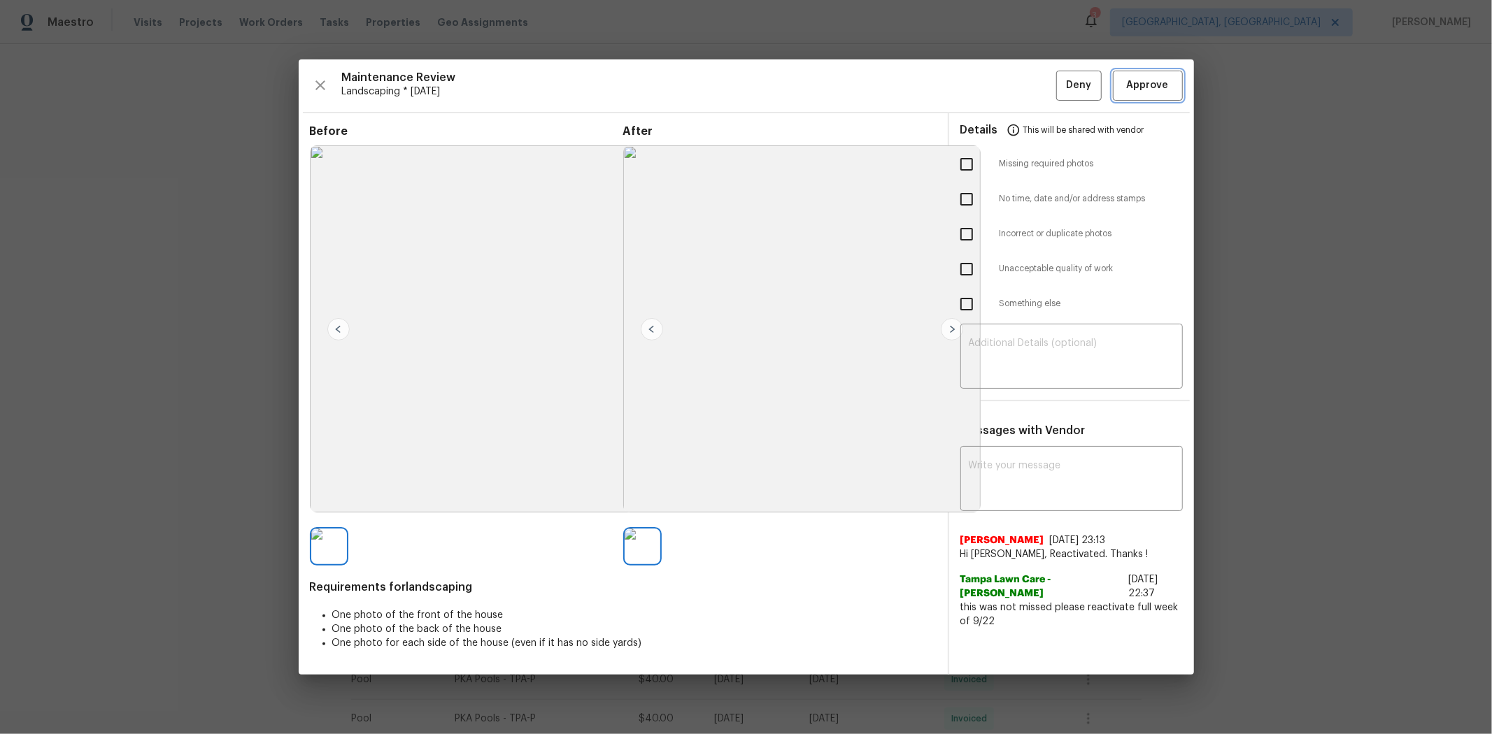
click at [1060, 84] on span "Approve" at bounding box center [1148, 85] width 42 height 17
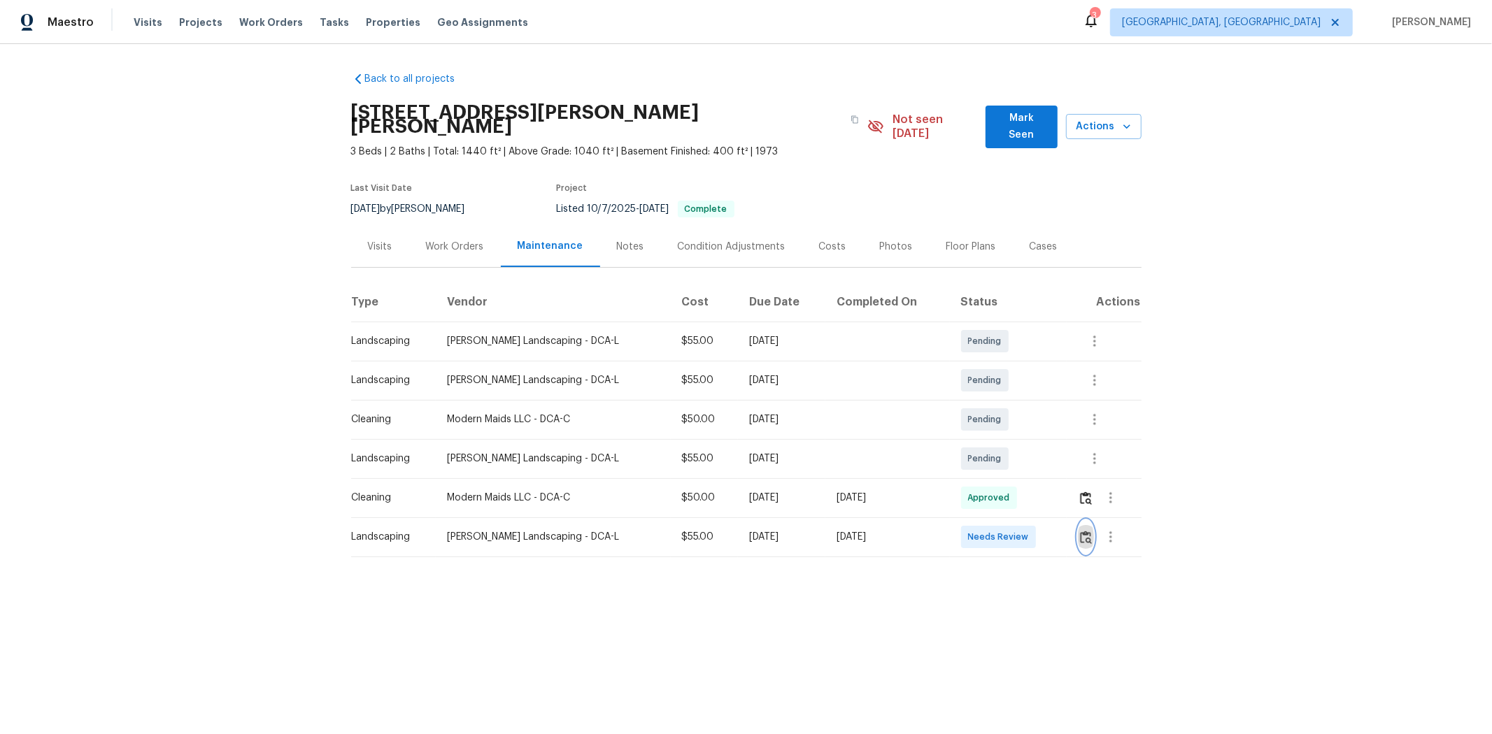
click at [1060, 491] on button "button" at bounding box center [1086, 537] width 16 height 34
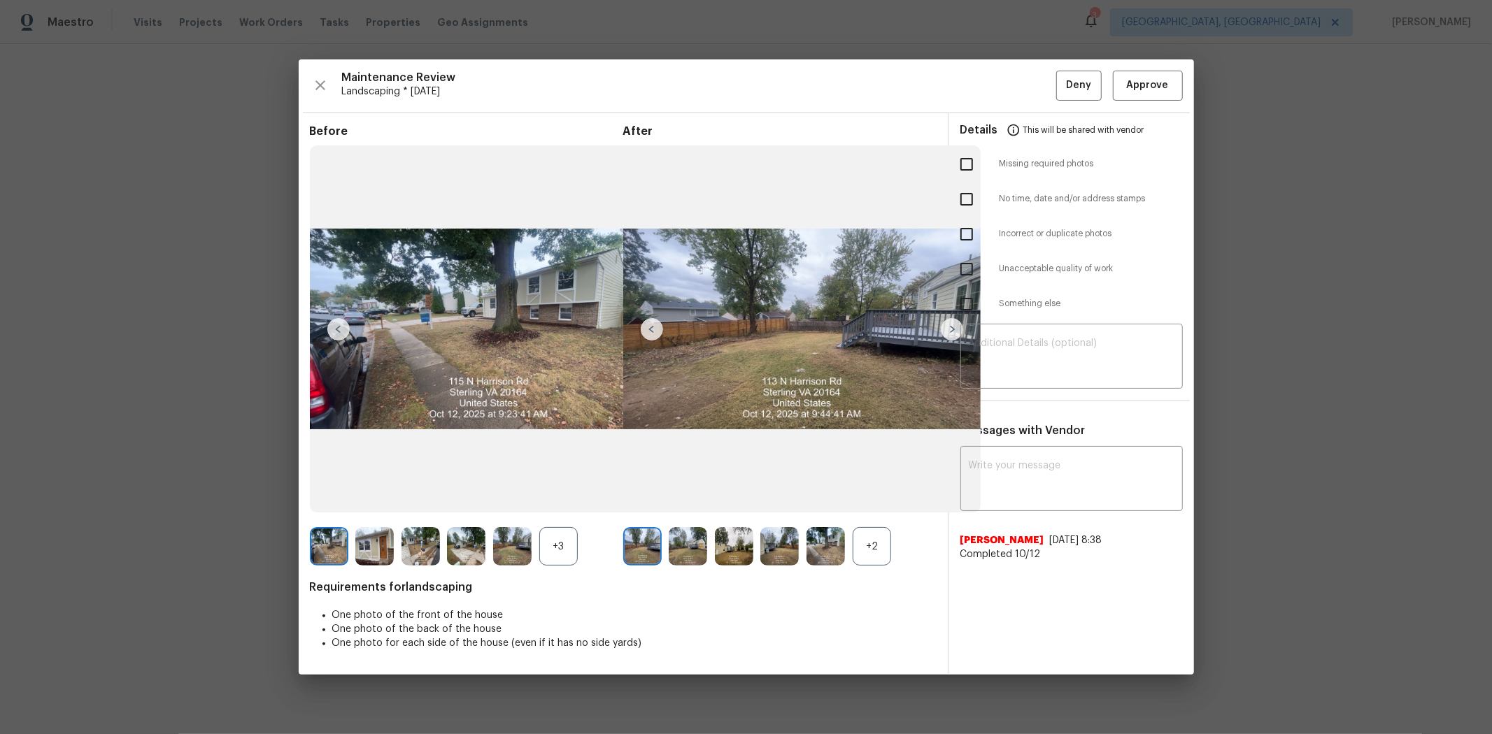
click at [1060, 71] on div "Maintenance Review Landscaping * [DATE] Deny Approve Before +3 After +2 Require…" at bounding box center [746, 366] width 895 height 615
click at [1060, 78] on span "Approve" at bounding box center [1148, 85] width 42 height 17
